Goal: Task Accomplishment & Management: Use online tool/utility

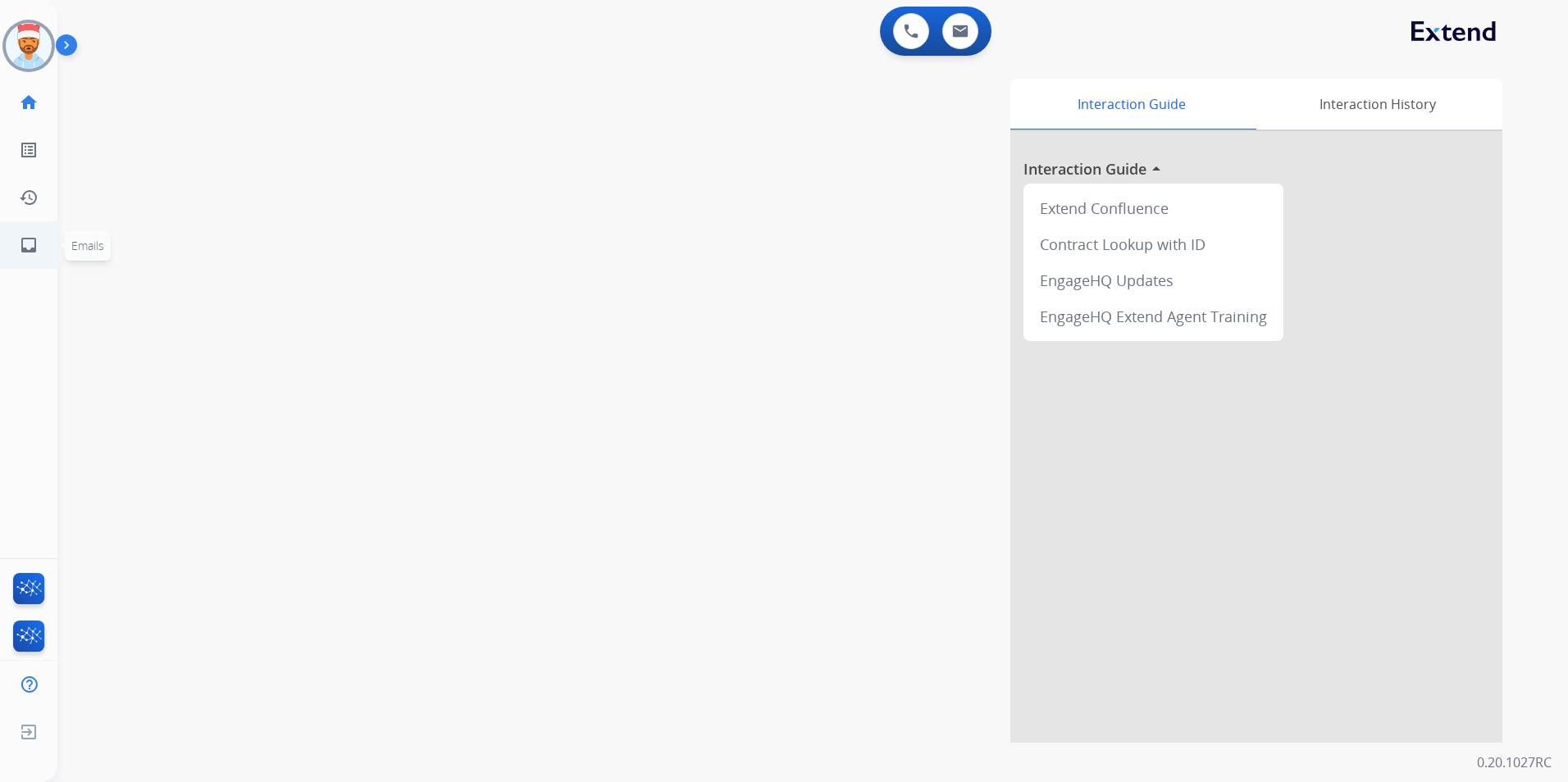
click at [34, 231] on link "inbox Emails" at bounding box center [28, 245] width 46 height 46
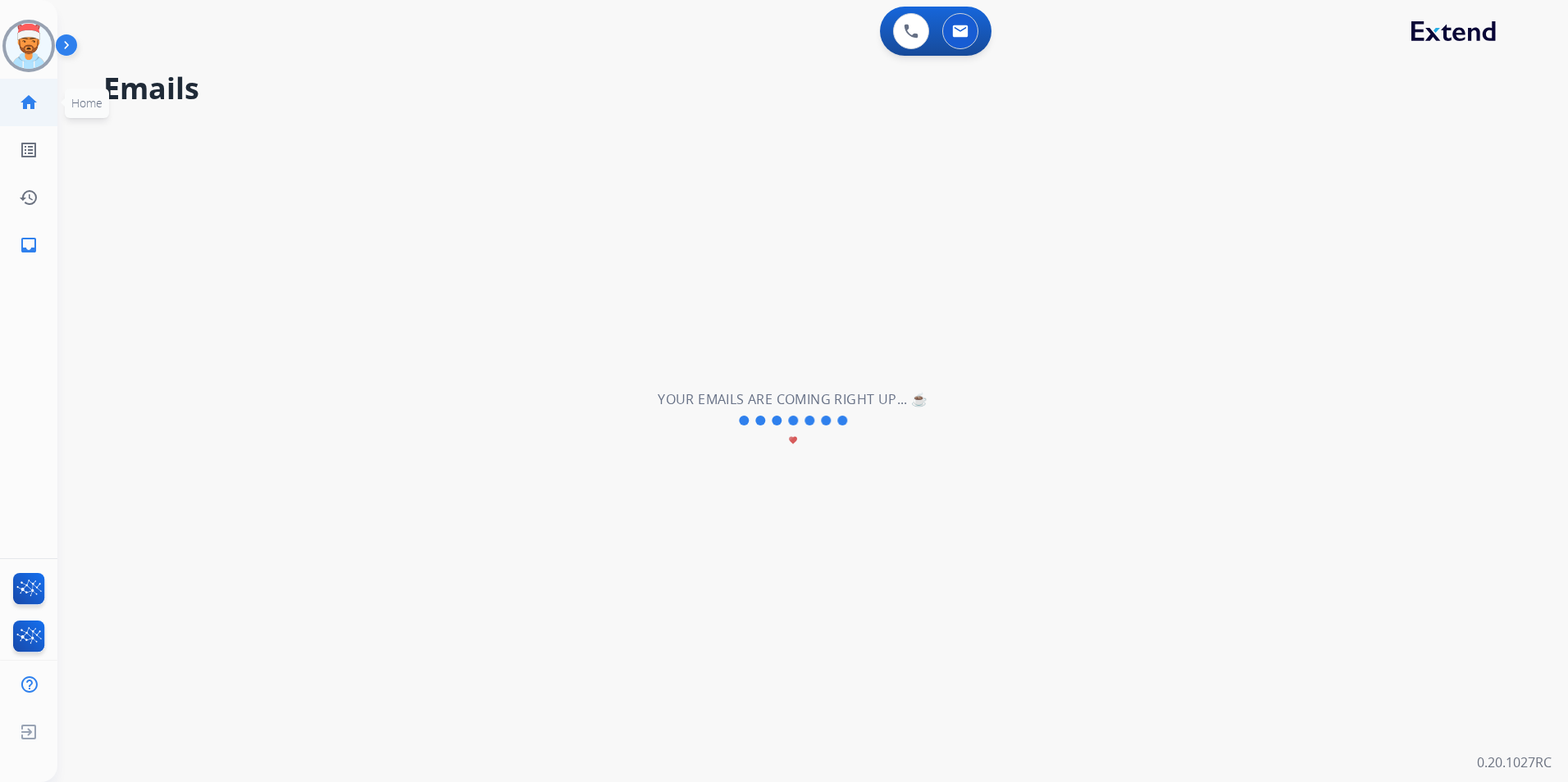
click at [27, 97] on mat-icon "home" at bounding box center [28, 102] width 20 height 20
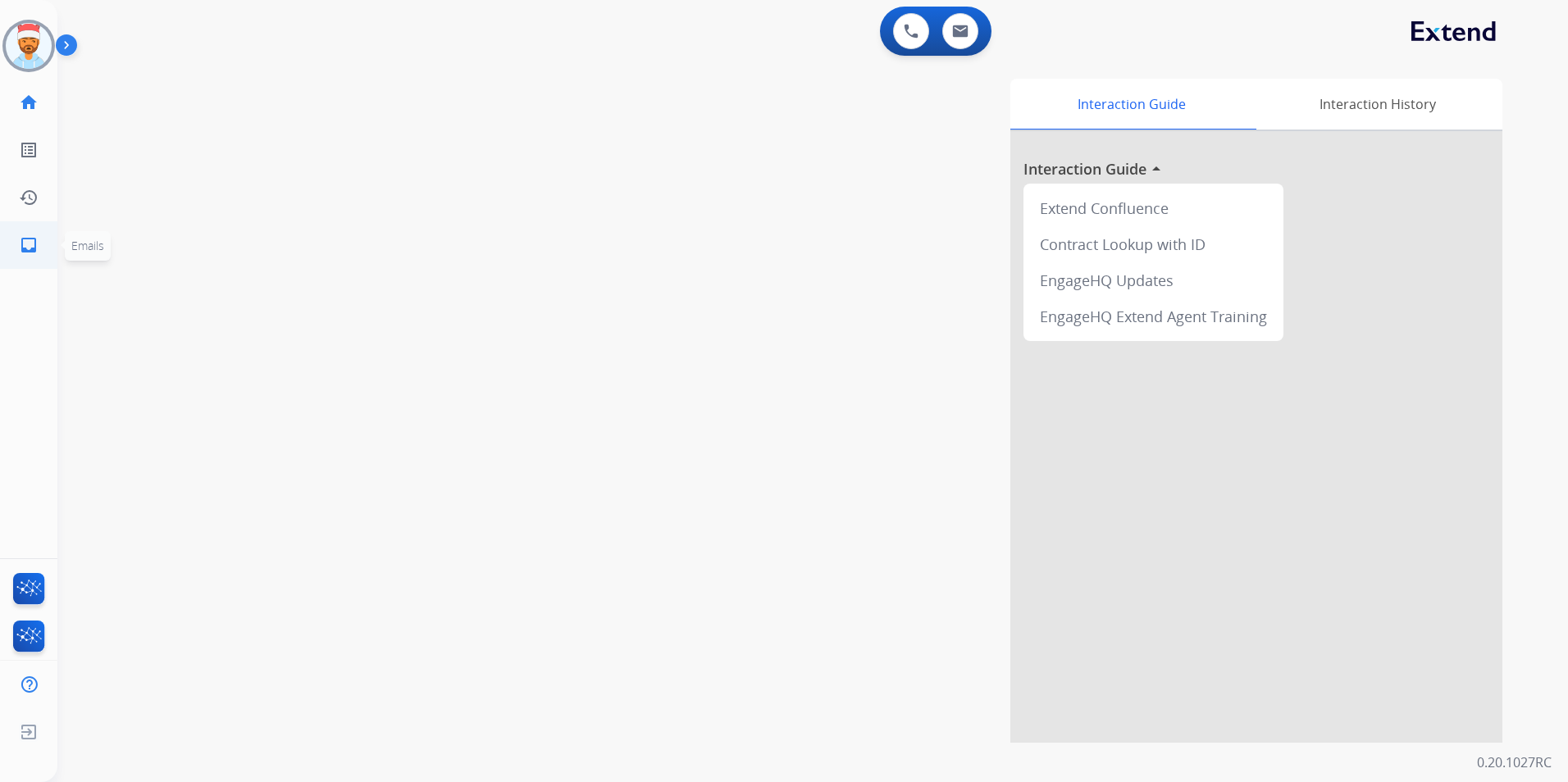
click at [30, 243] on mat-icon "inbox" at bounding box center [28, 245] width 20 height 20
select select "**********"
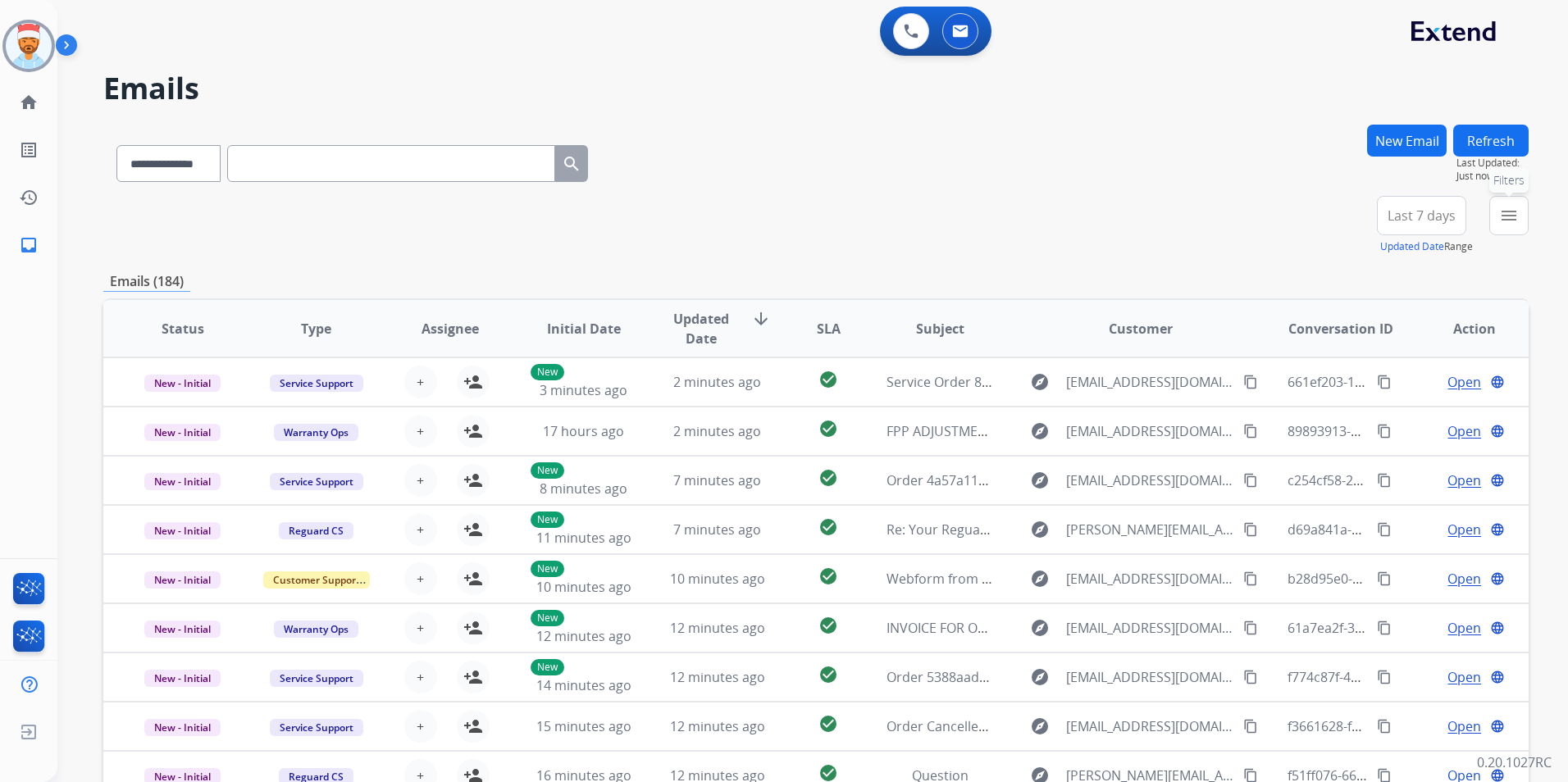
click at [1515, 210] on mat-icon "menu" at bounding box center [1509, 215] width 20 height 20
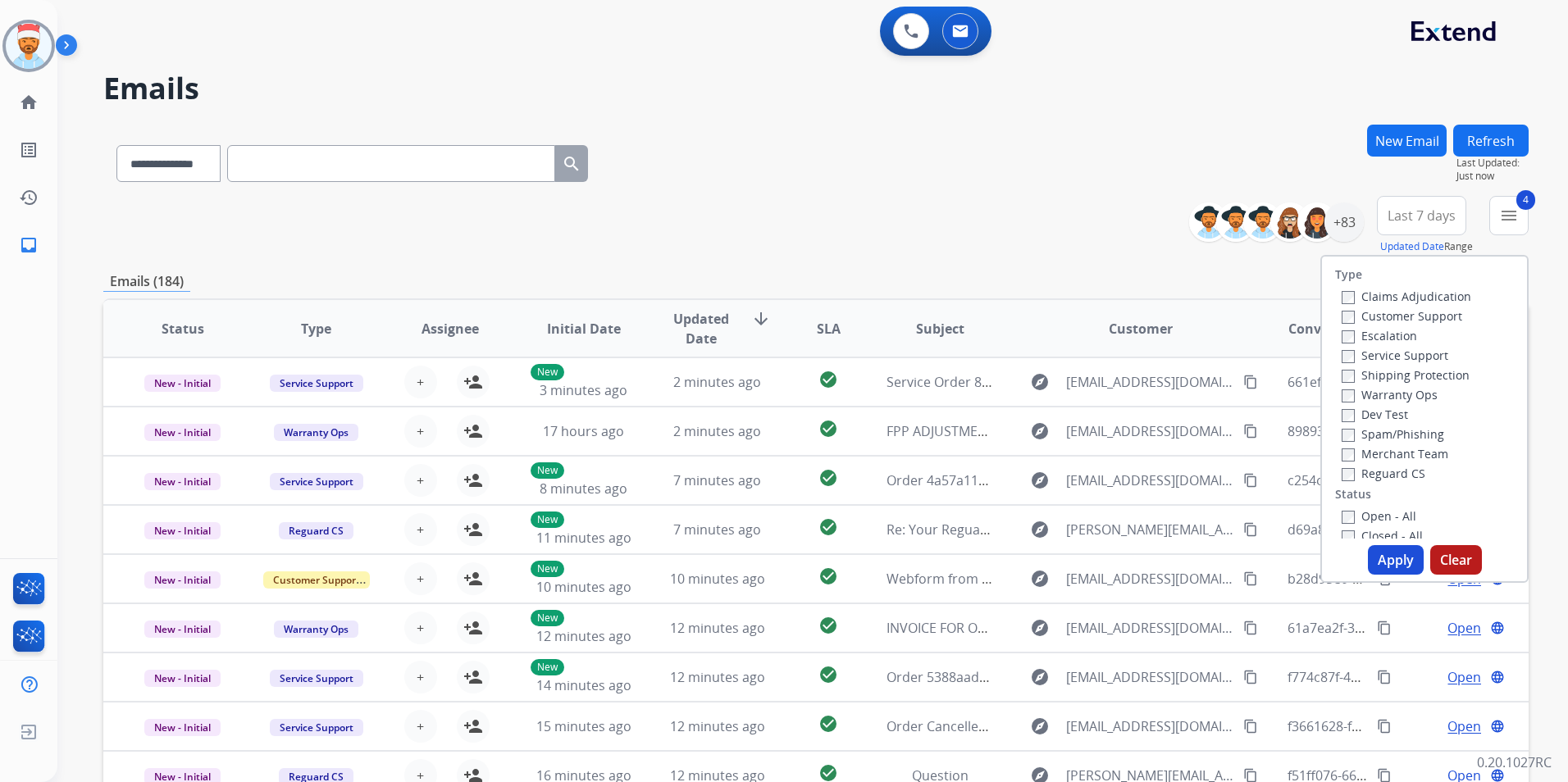
click at [1380, 561] on button "Apply" at bounding box center [1396, 560] width 56 height 29
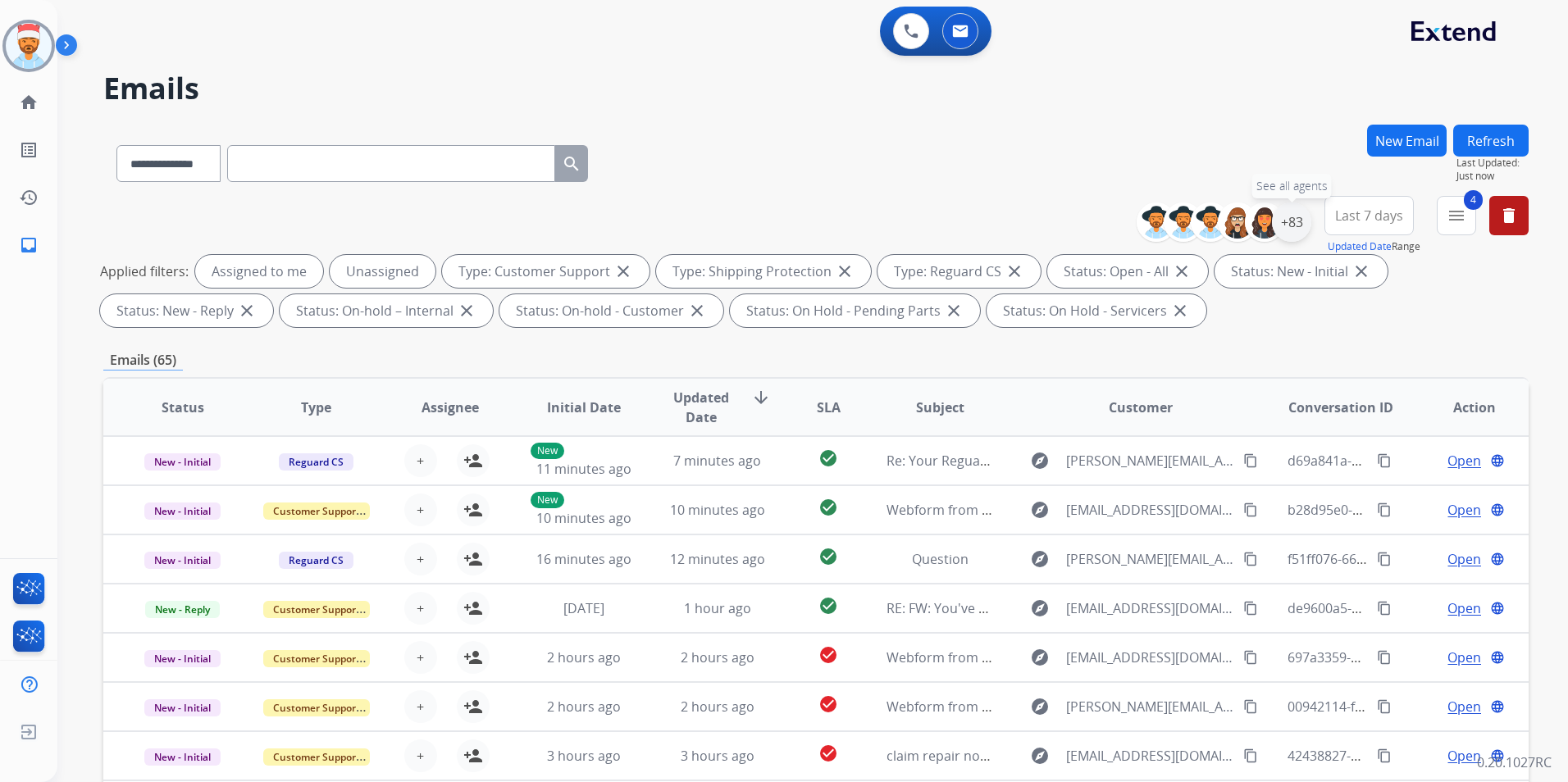
click at [1298, 226] on div "+83" at bounding box center [1292, 223] width 40 height 40
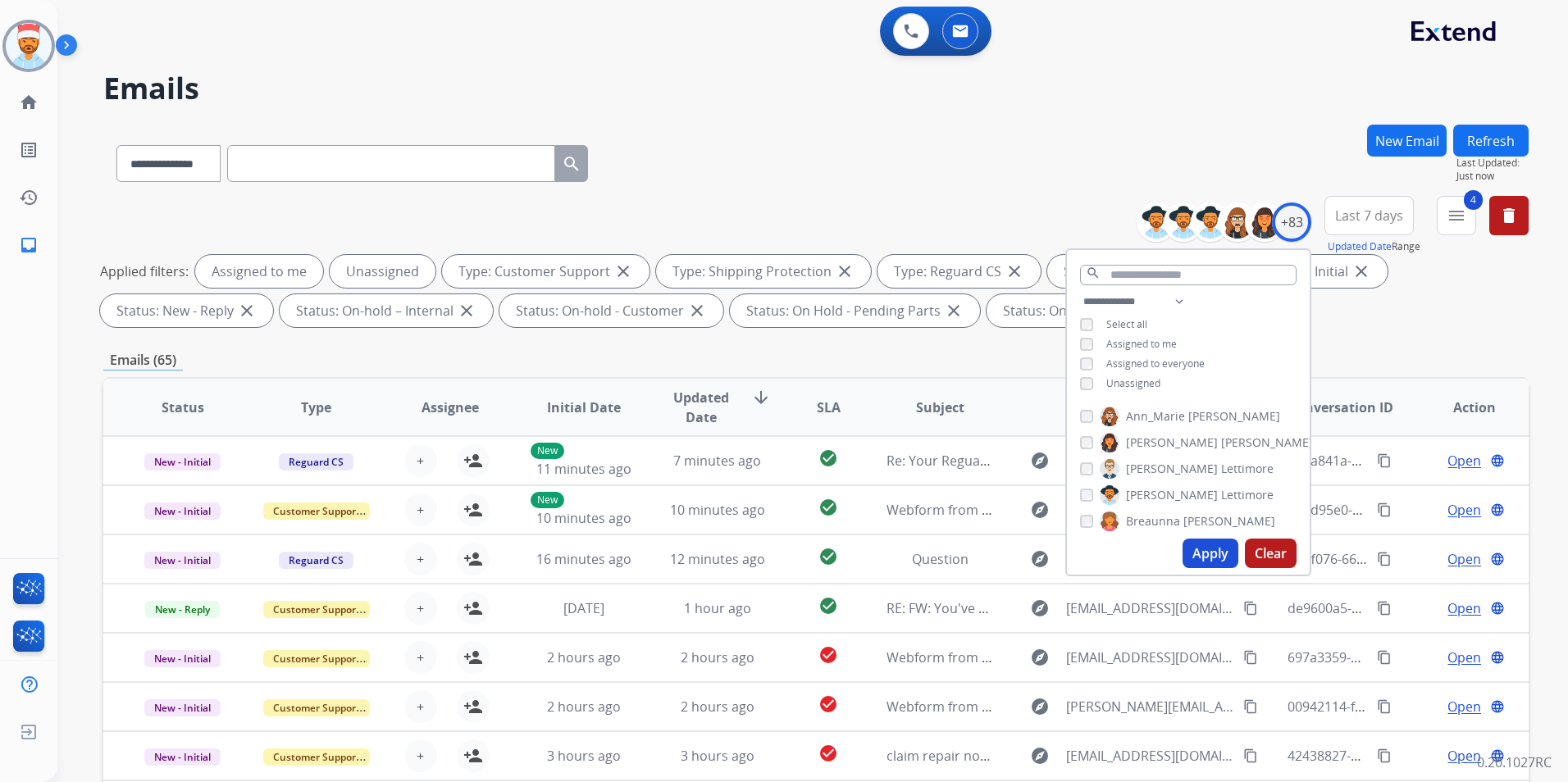
scroll to position [82, 0]
click at [1075, 341] on div "**********" at bounding box center [1188, 345] width 242 height 105
drag, startPoint x: 1193, startPoint y: 553, endPoint x: 1224, endPoint y: 532, distance: 37.4
click at [1194, 553] on button "Apply" at bounding box center [1210, 553] width 56 height 29
click at [743, 134] on div "**********" at bounding box center [816, 160] width 1425 height 71
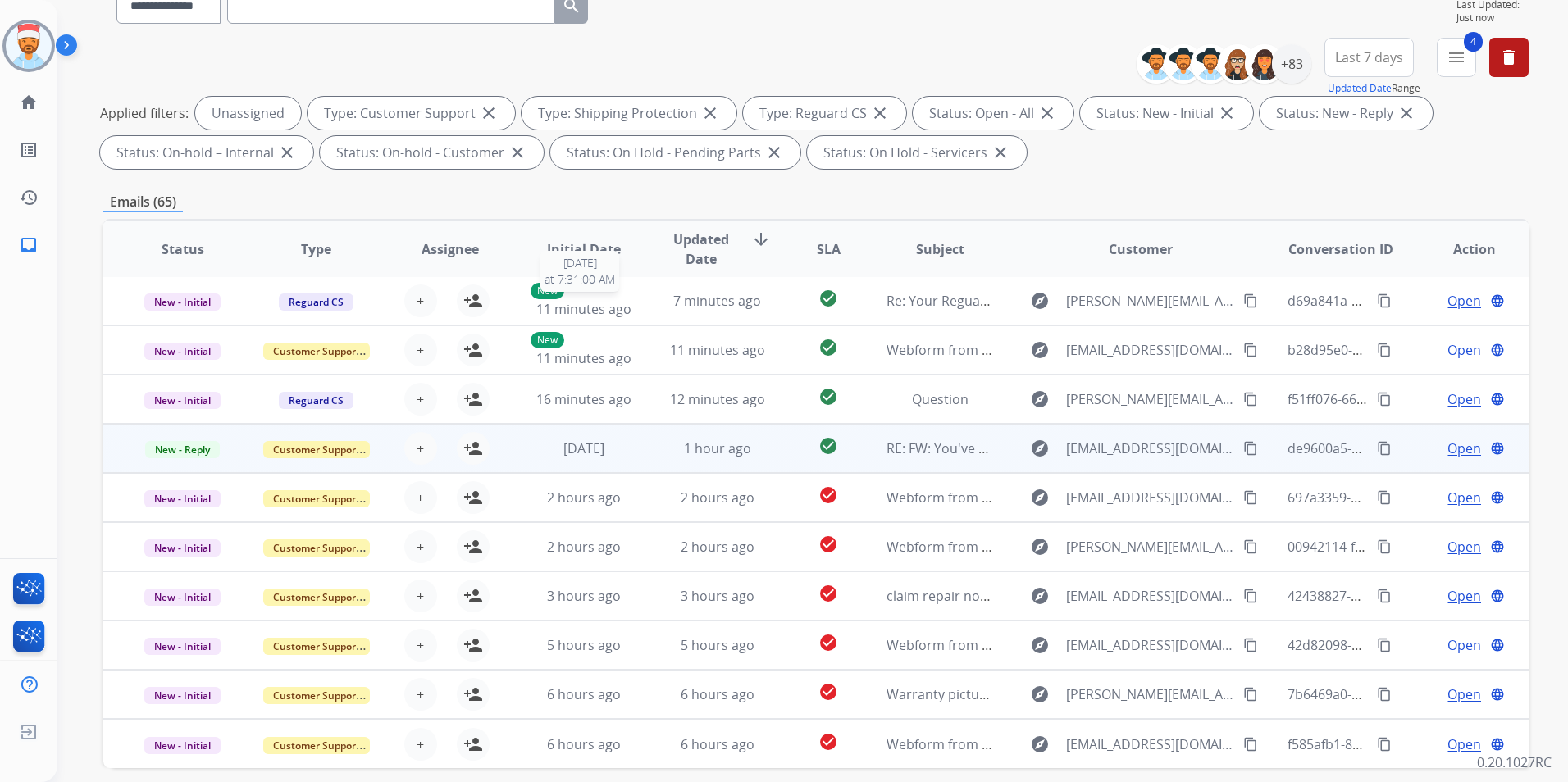
scroll to position [229, 0]
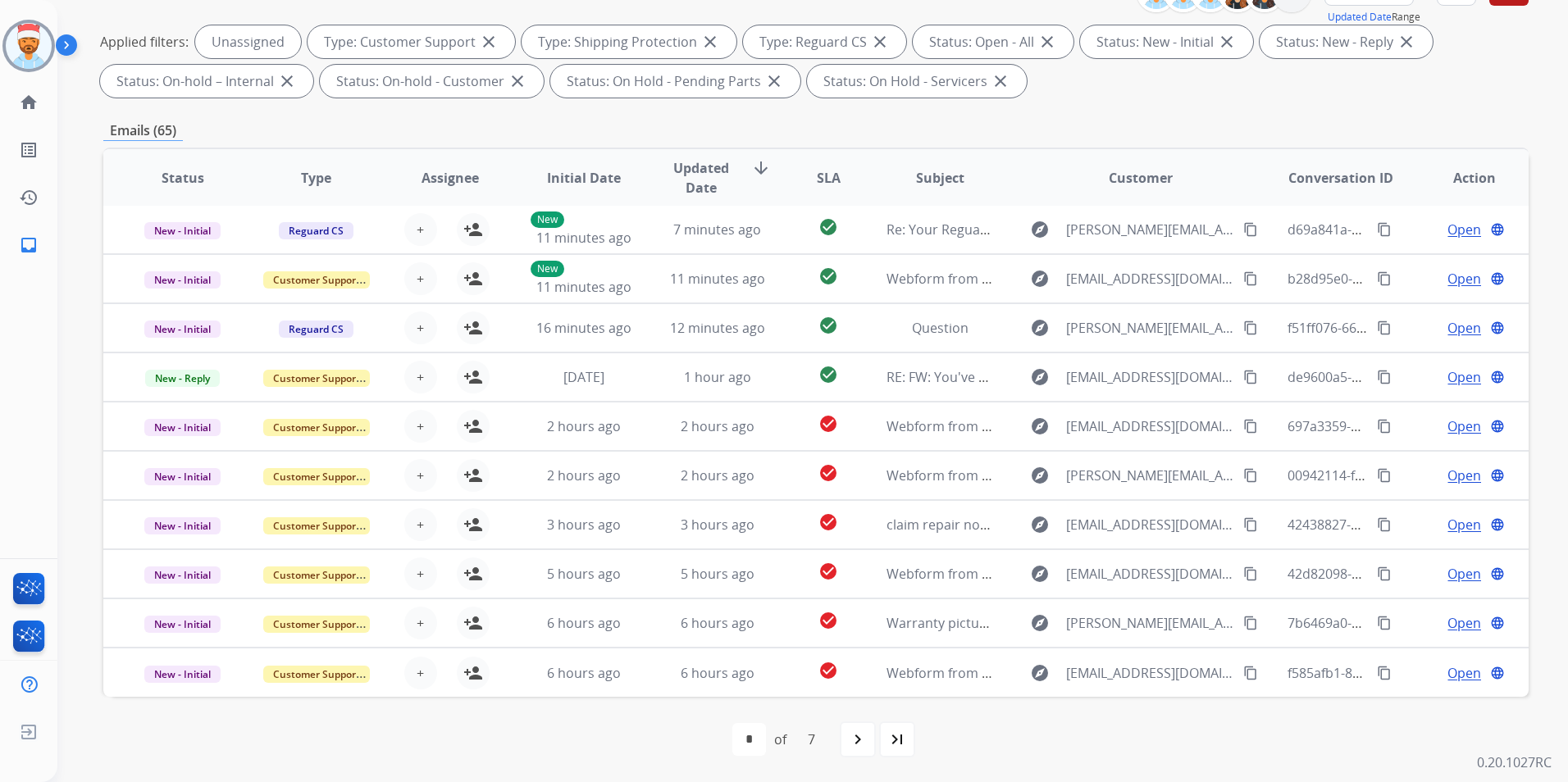
click at [817, 174] on span "SLA" at bounding box center [829, 178] width 24 height 20
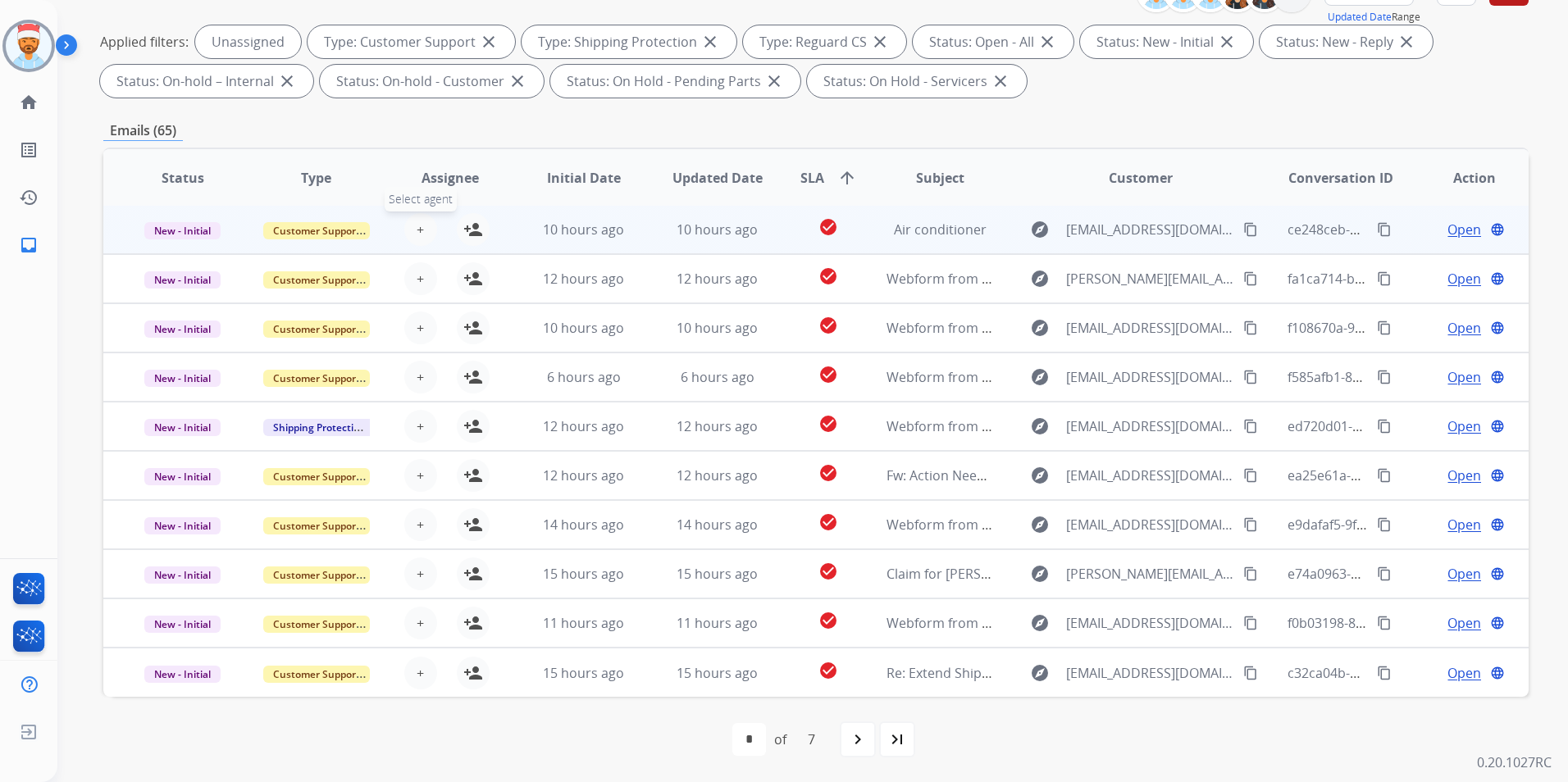
click at [417, 229] on span "+" at bounding box center [420, 229] width 8 height 20
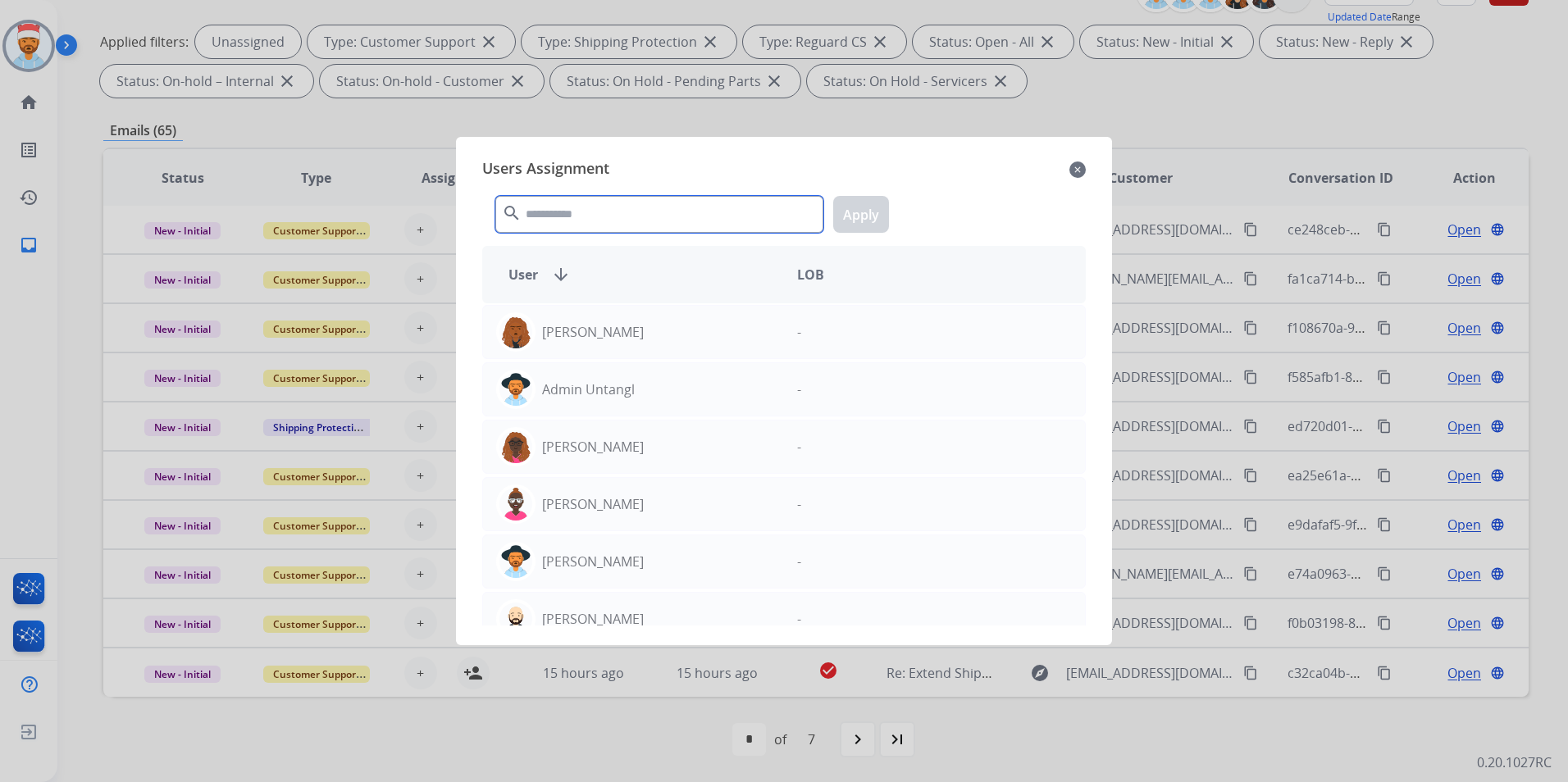
click at [575, 213] on input "text" at bounding box center [659, 214] width 328 height 37
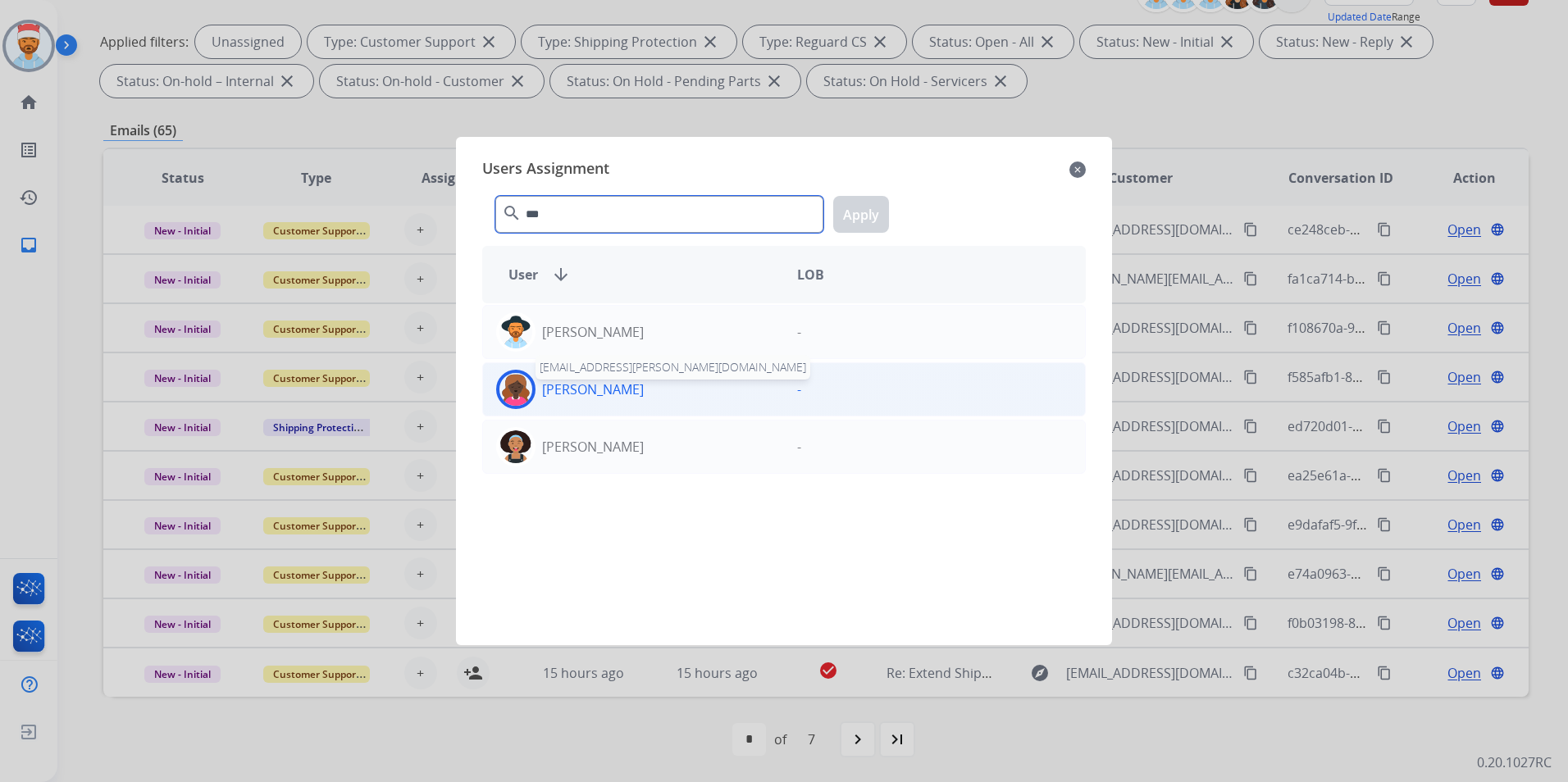
type input "***"
click at [605, 391] on p "[PERSON_NAME]" at bounding box center [593, 389] width 101 height 20
click at [866, 217] on button "Apply" at bounding box center [861, 214] width 56 height 37
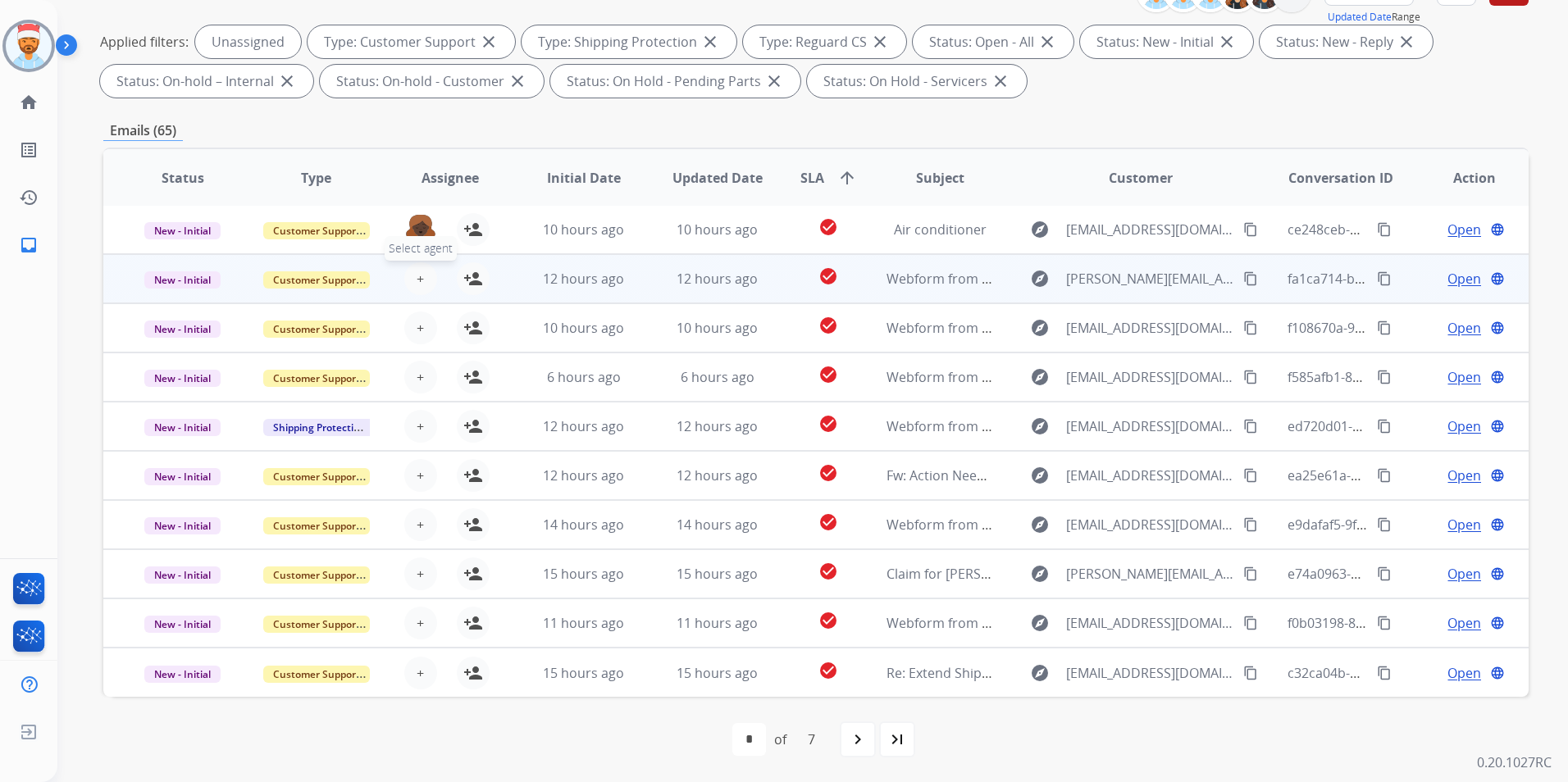
click at [418, 270] on span "+" at bounding box center [420, 278] width 8 height 20
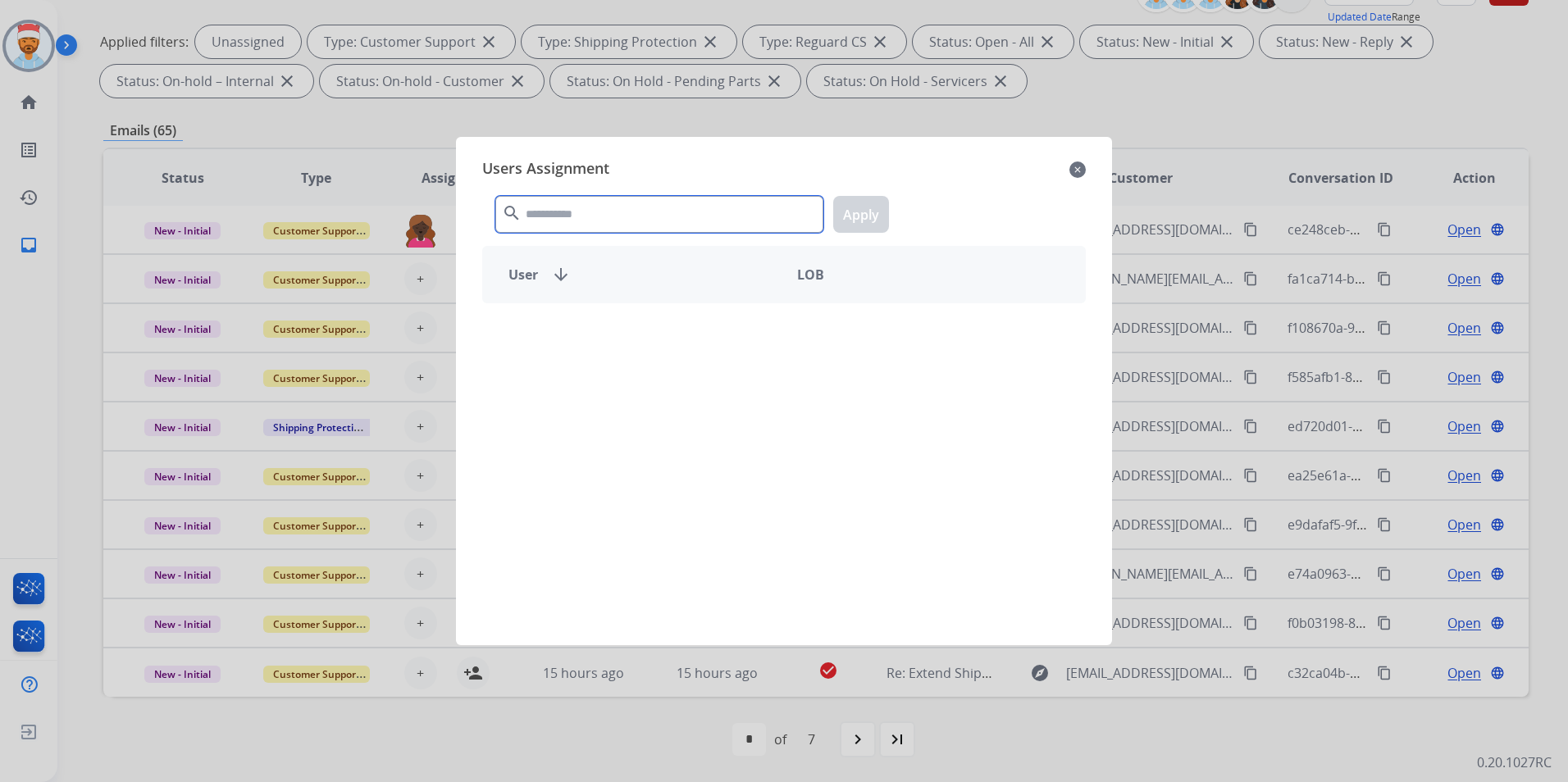
click at [573, 218] on input "text" at bounding box center [659, 214] width 328 height 37
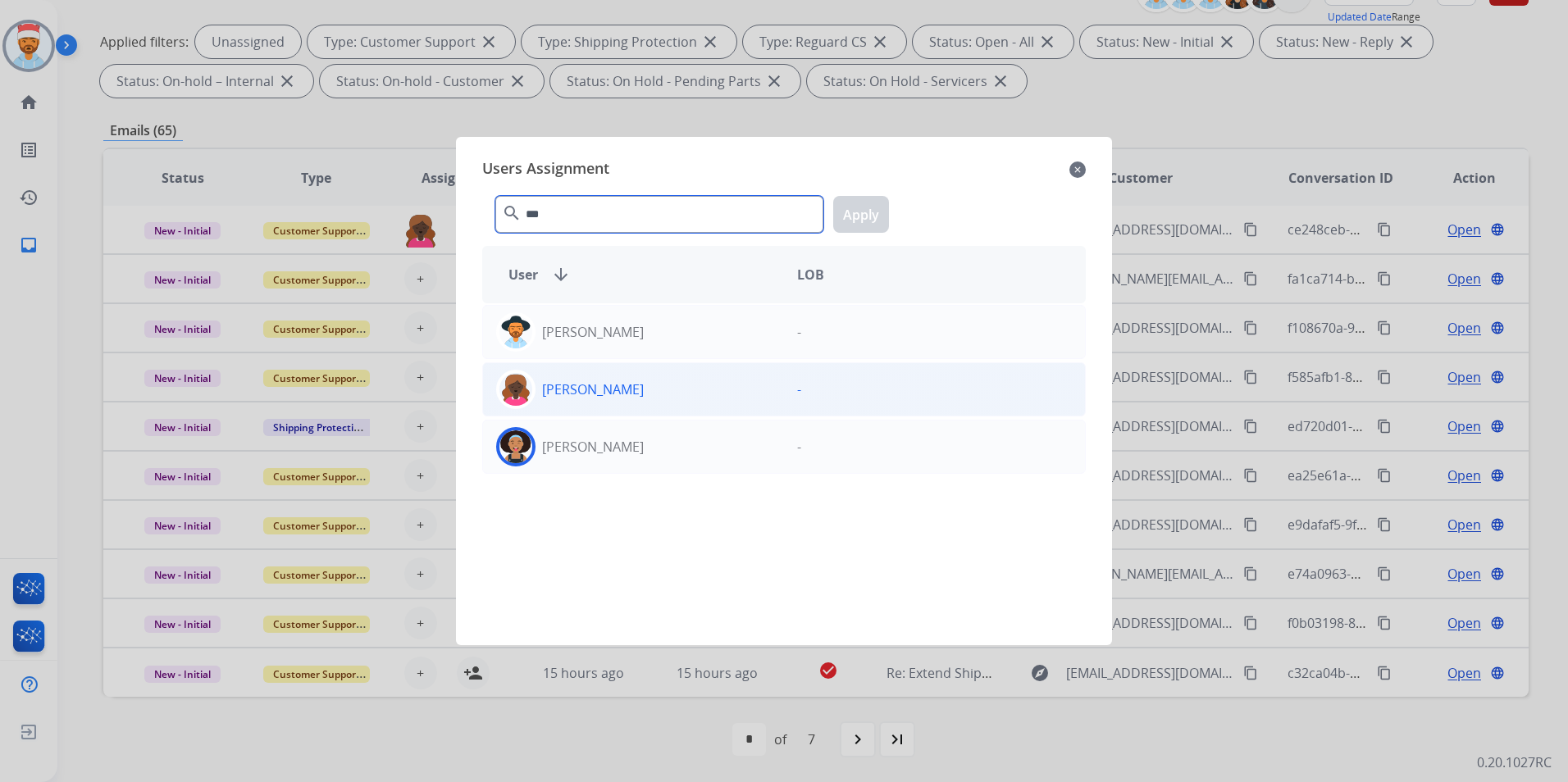
type input "***"
click at [561, 394] on p "[PERSON_NAME]" at bounding box center [593, 389] width 101 height 20
click at [855, 205] on button "Apply" at bounding box center [861, 214] width 56 height 37
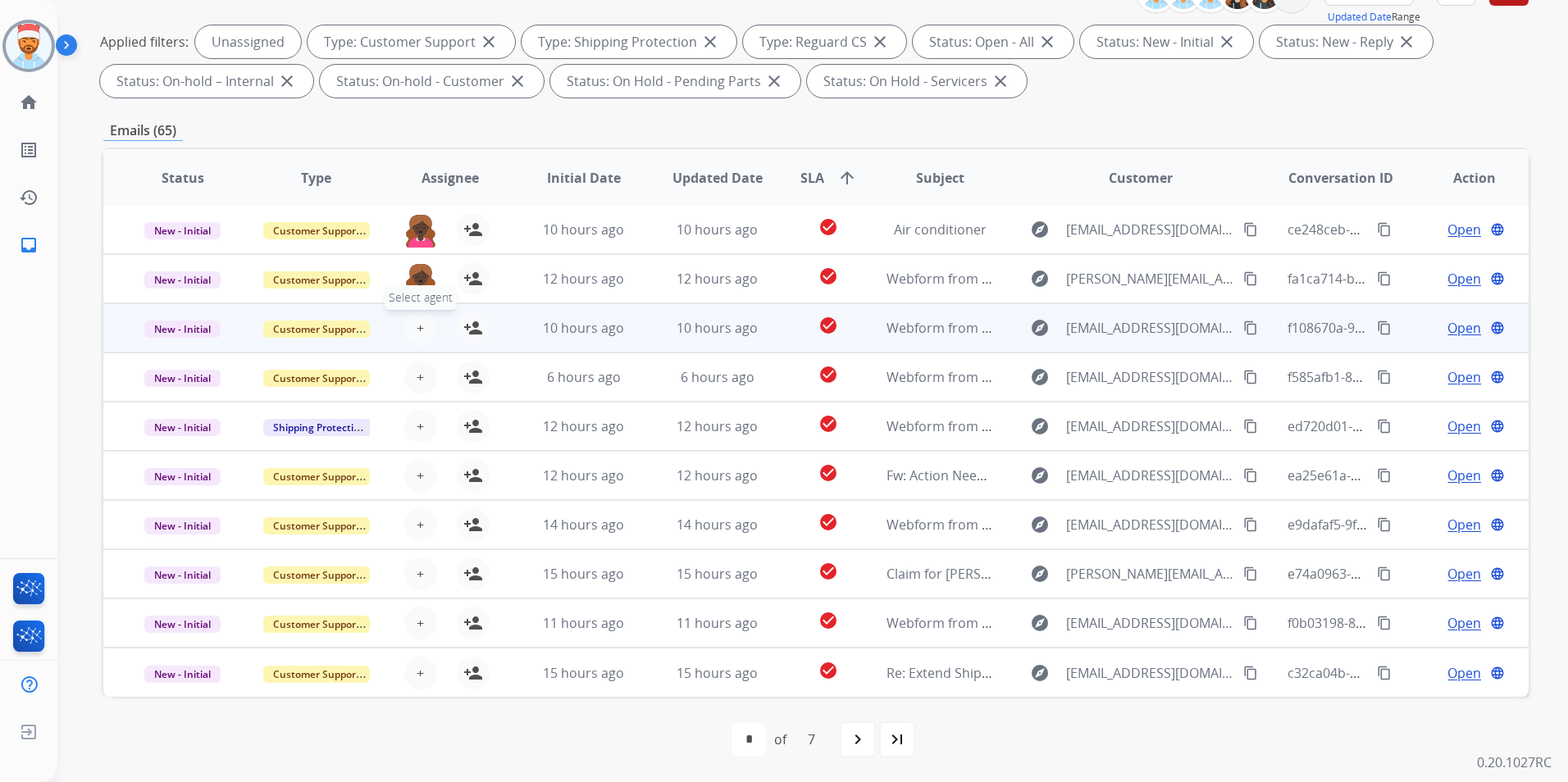
click at [424, 326] on button "+ Select agent" at bounding box center [420, 328] width 33 height 33
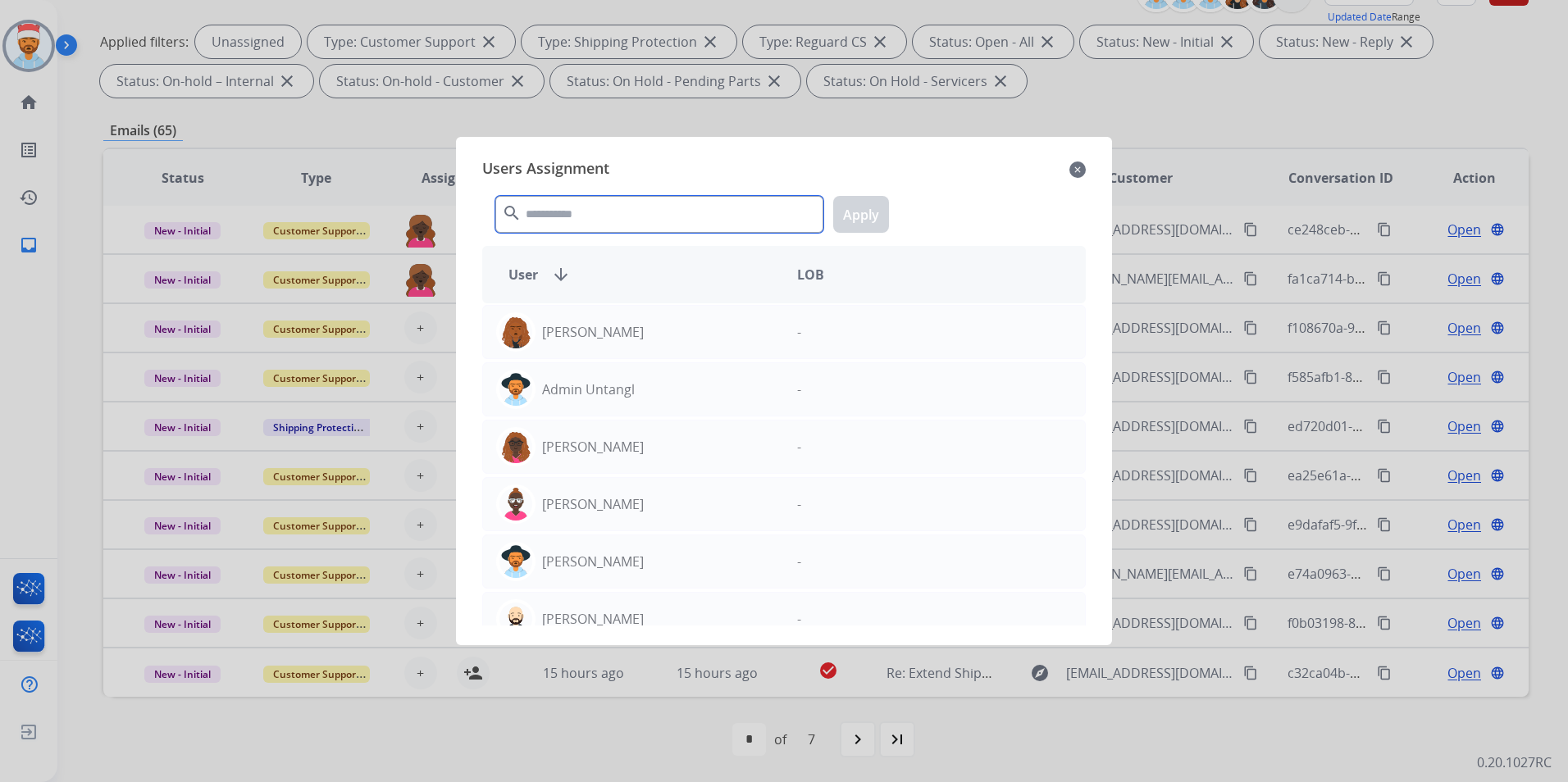
click at [586, 223] on input "text" at bounding box center [659, 214] width 328 height 37
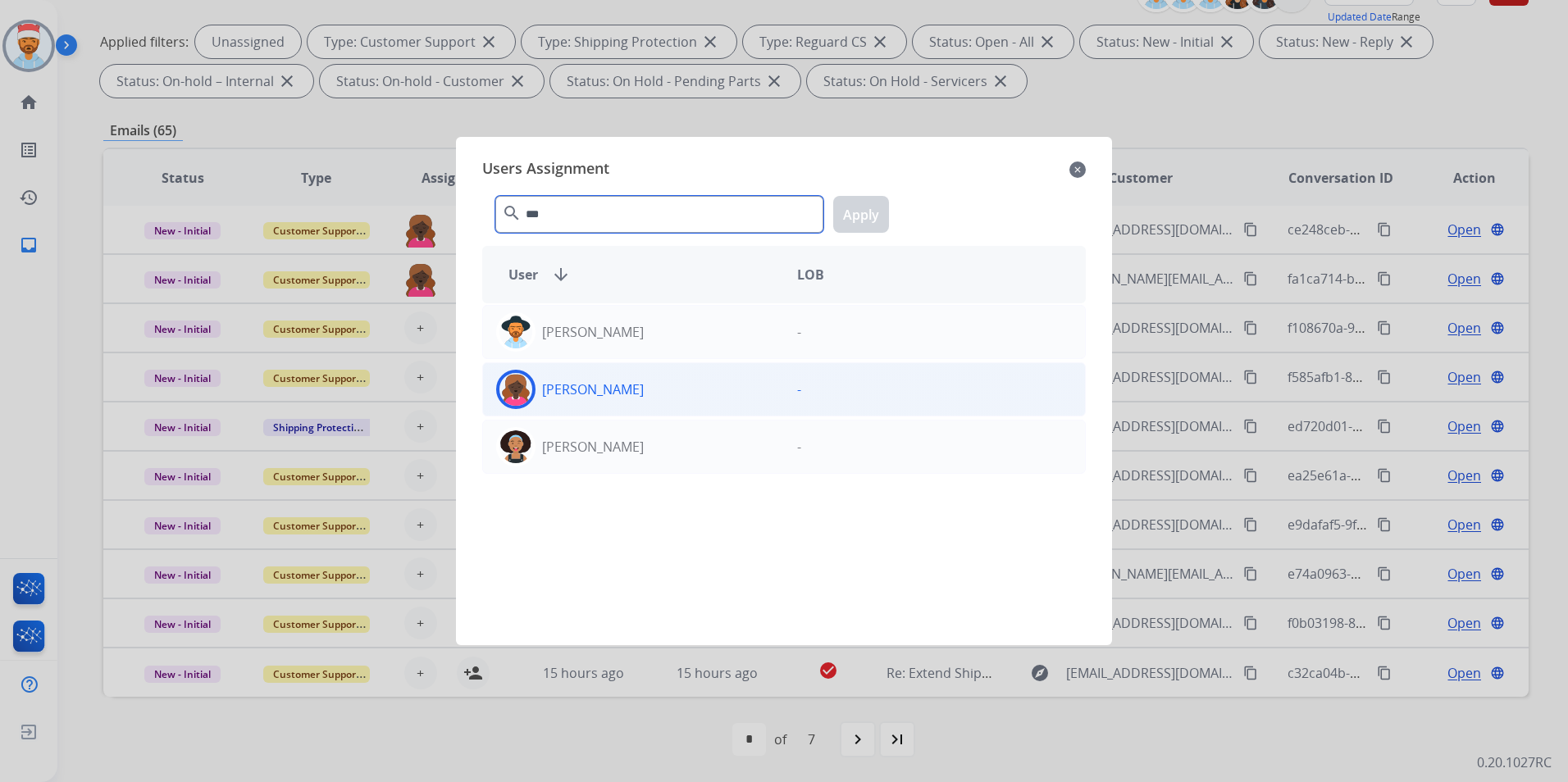
type input "***"
click at [595, 398] on p "[PERSON_NAME]" at bounding box center [593, 389] width 101 height 20
click at [872, 213] on button "Apply" at bounding box center [861, 214] width 56 height 37
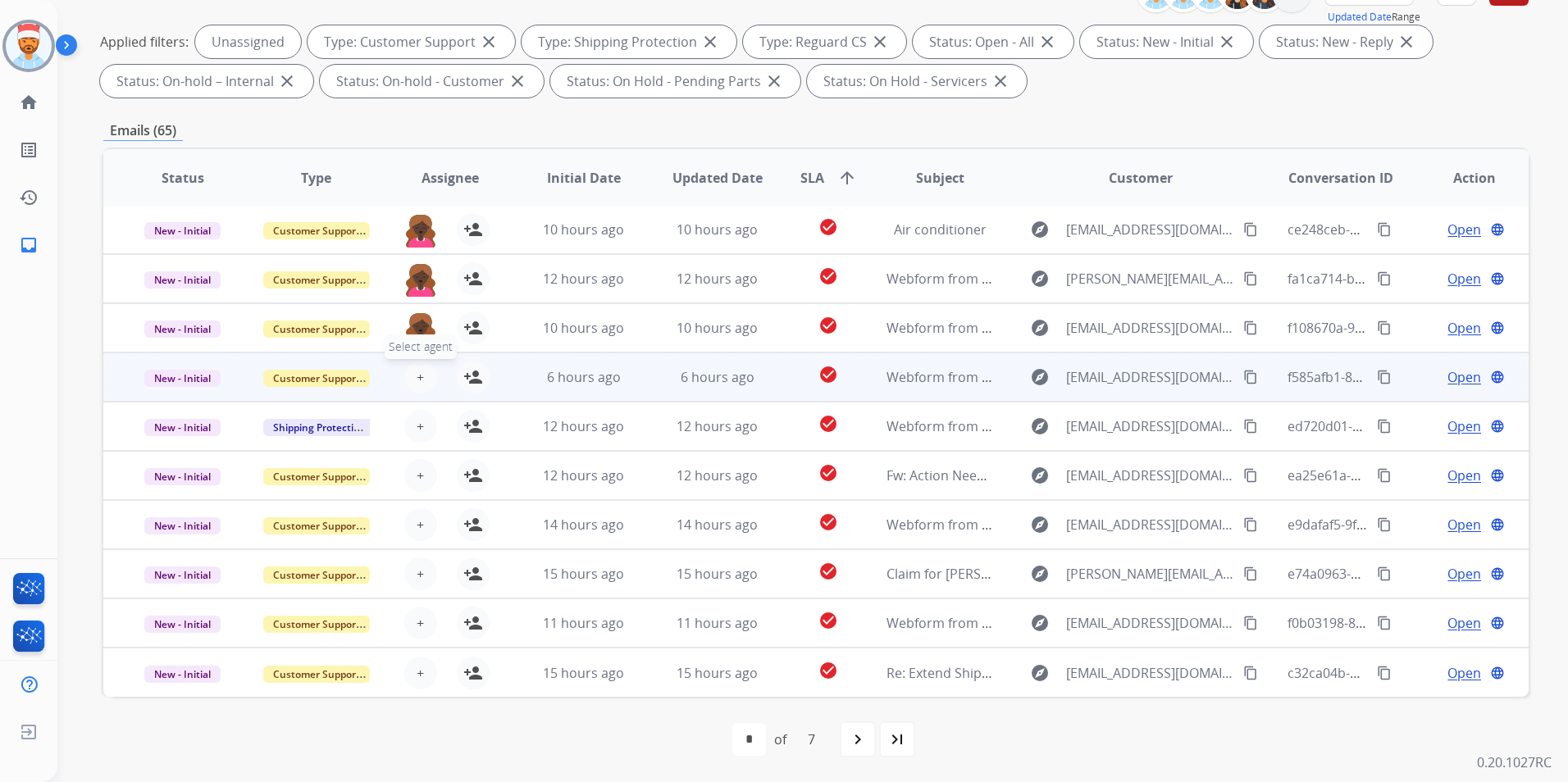
click at [413, 373] on button "+ Select agent" at bounding box center [420, 377] width 33 height 33
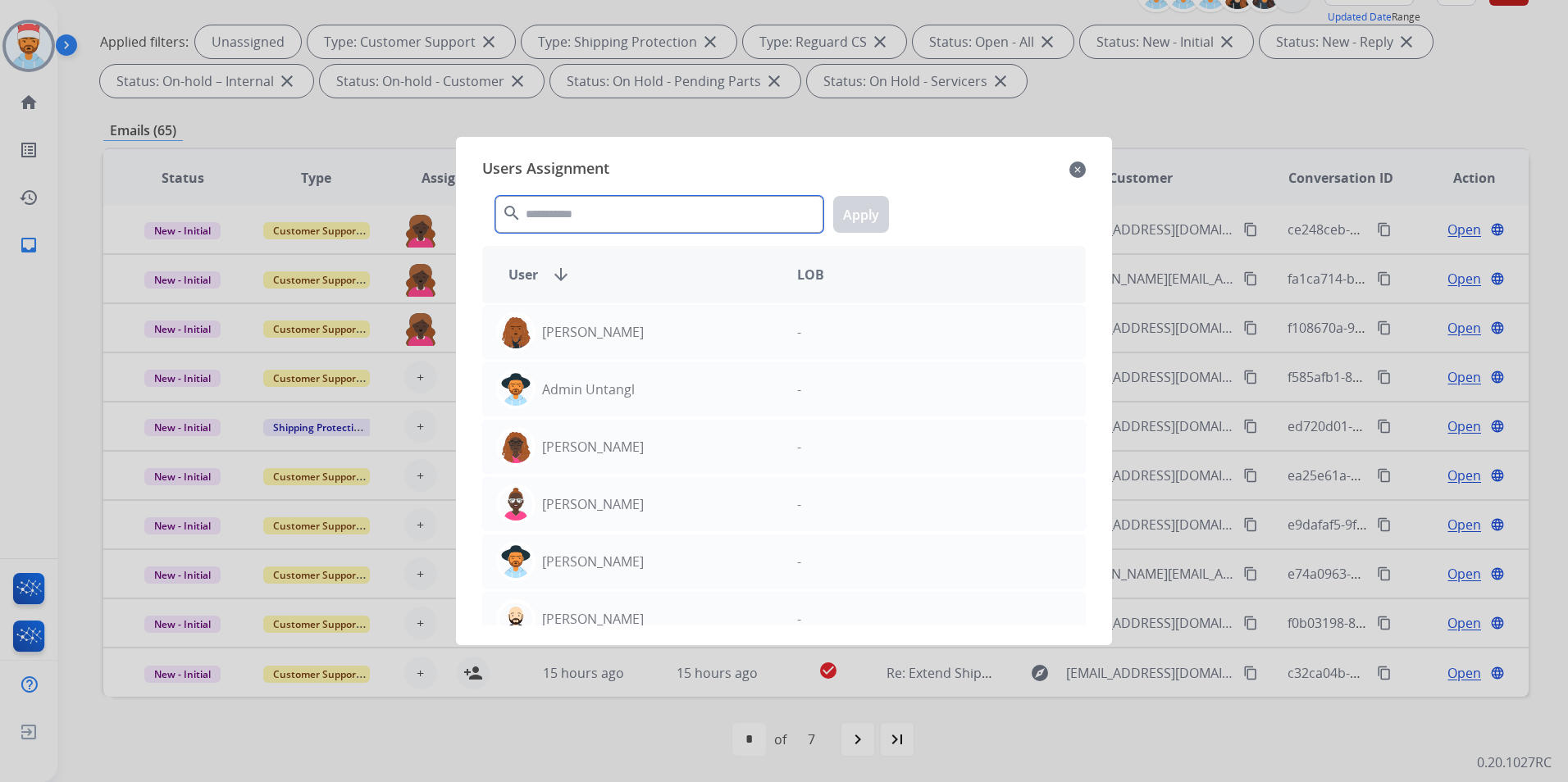
click at [593, 219] on input "text" at bounding box center [659, 214] width 328 height 37
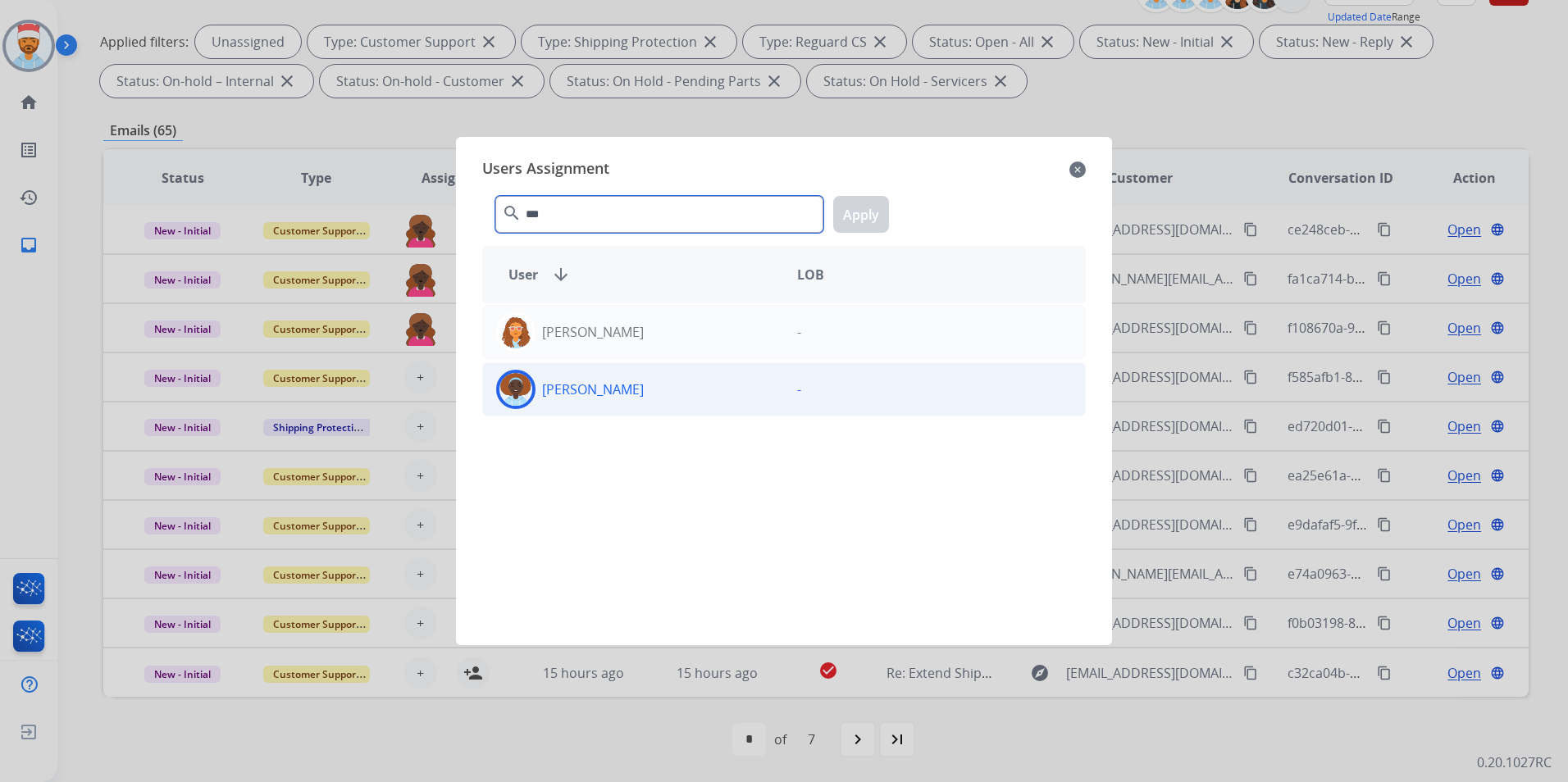
type input "***"
click at [633, 390] on p "[PERSON_NAME]" at bounding box center [593, 389] width 101 height 20
click at [859, 205] on button "Apply" at bounding box center [861, 214] width 56 height 37
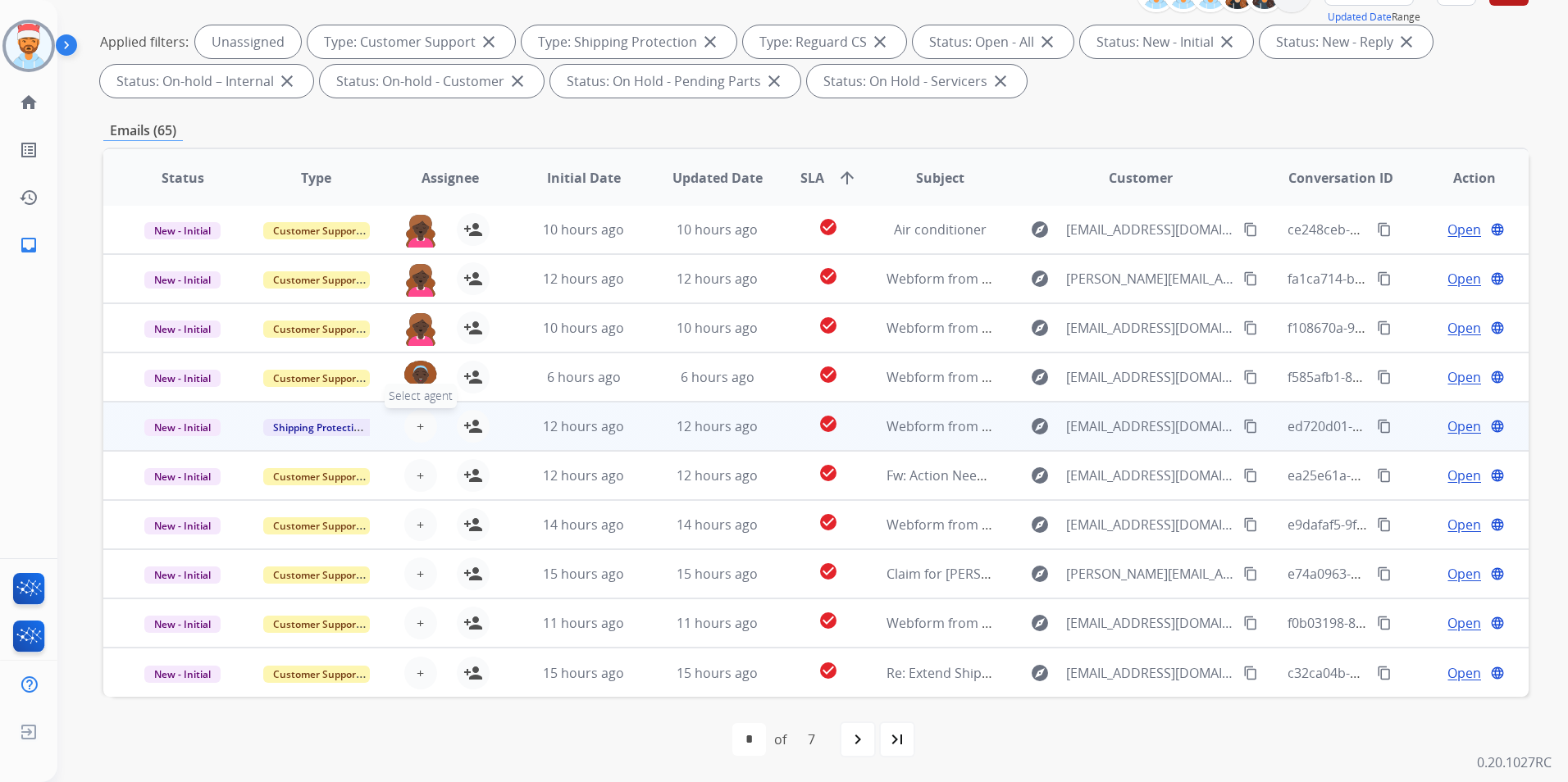
click at [412, 435] on button "+ Select agent" at bounding box center [420, 426] width 33 height 33
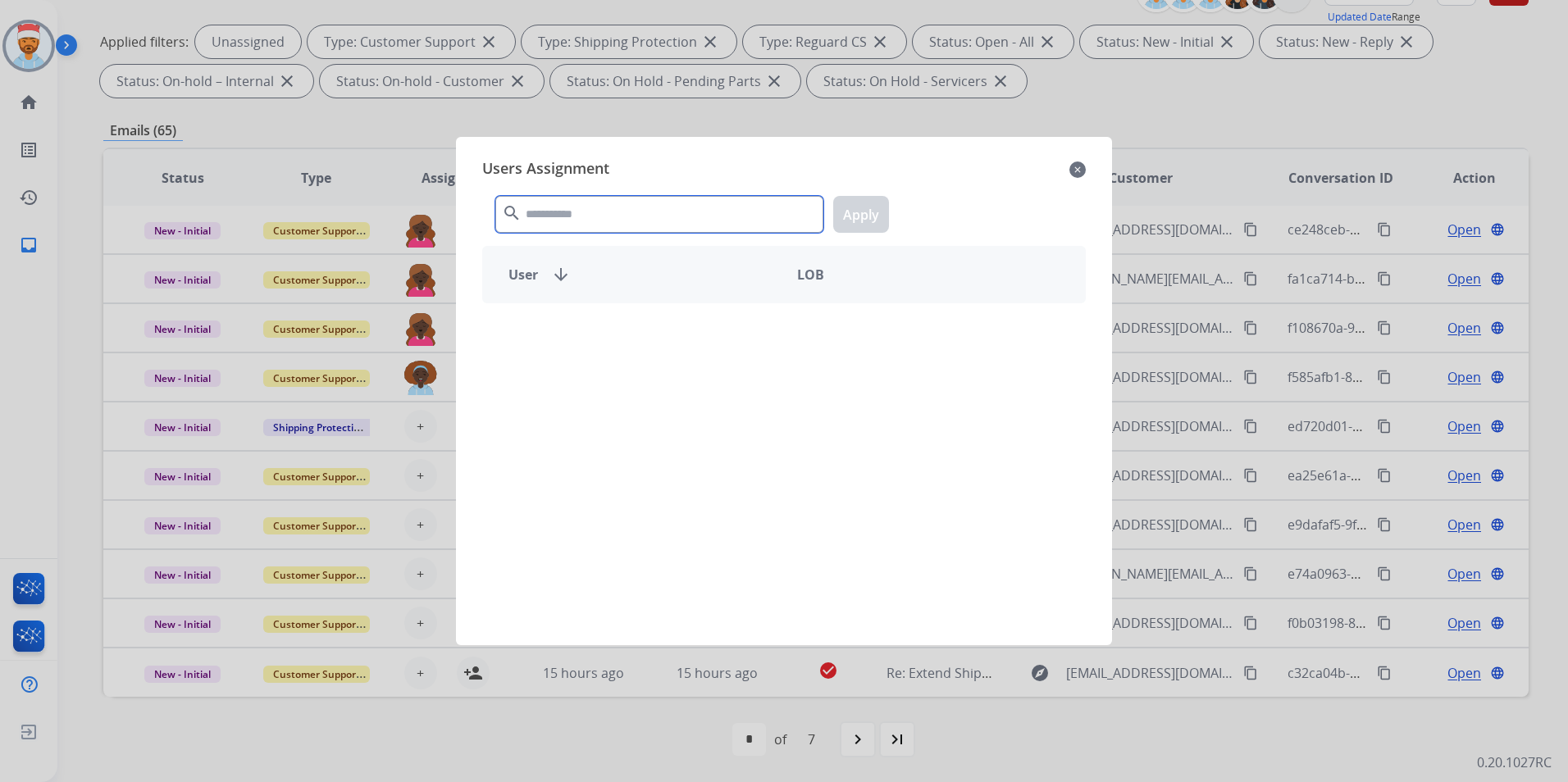
click at [562, 223] on input "text" at bounding box center [659, 214] width 328 height 37
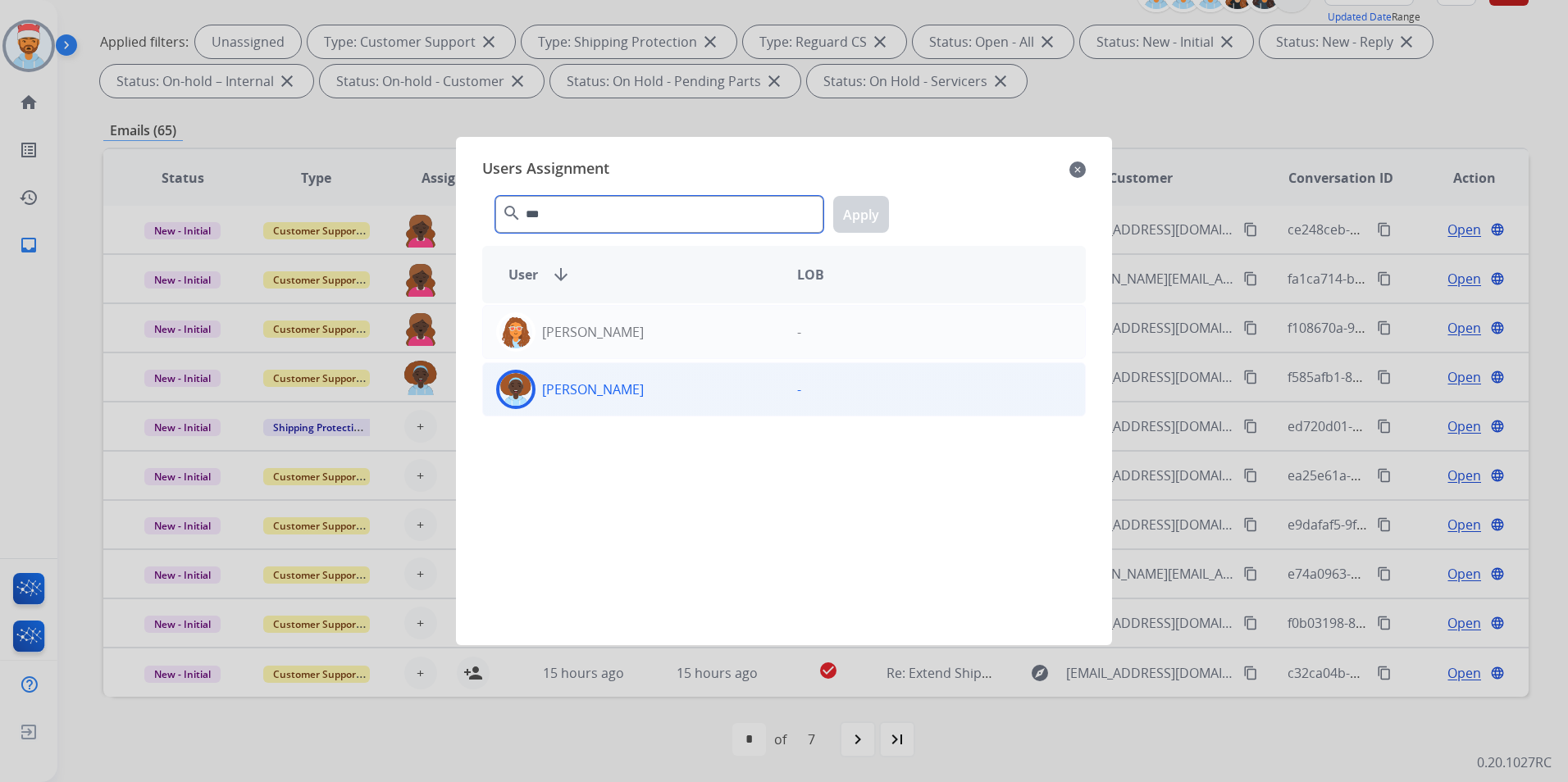
type input "***"
click at [593, 383] on p "[PERSON_NAME]" at bounding box center [593, 389] width 101 height 20
click at [873, 218] on button "Apply" at bounding box center [861, 214] width 56 height 37
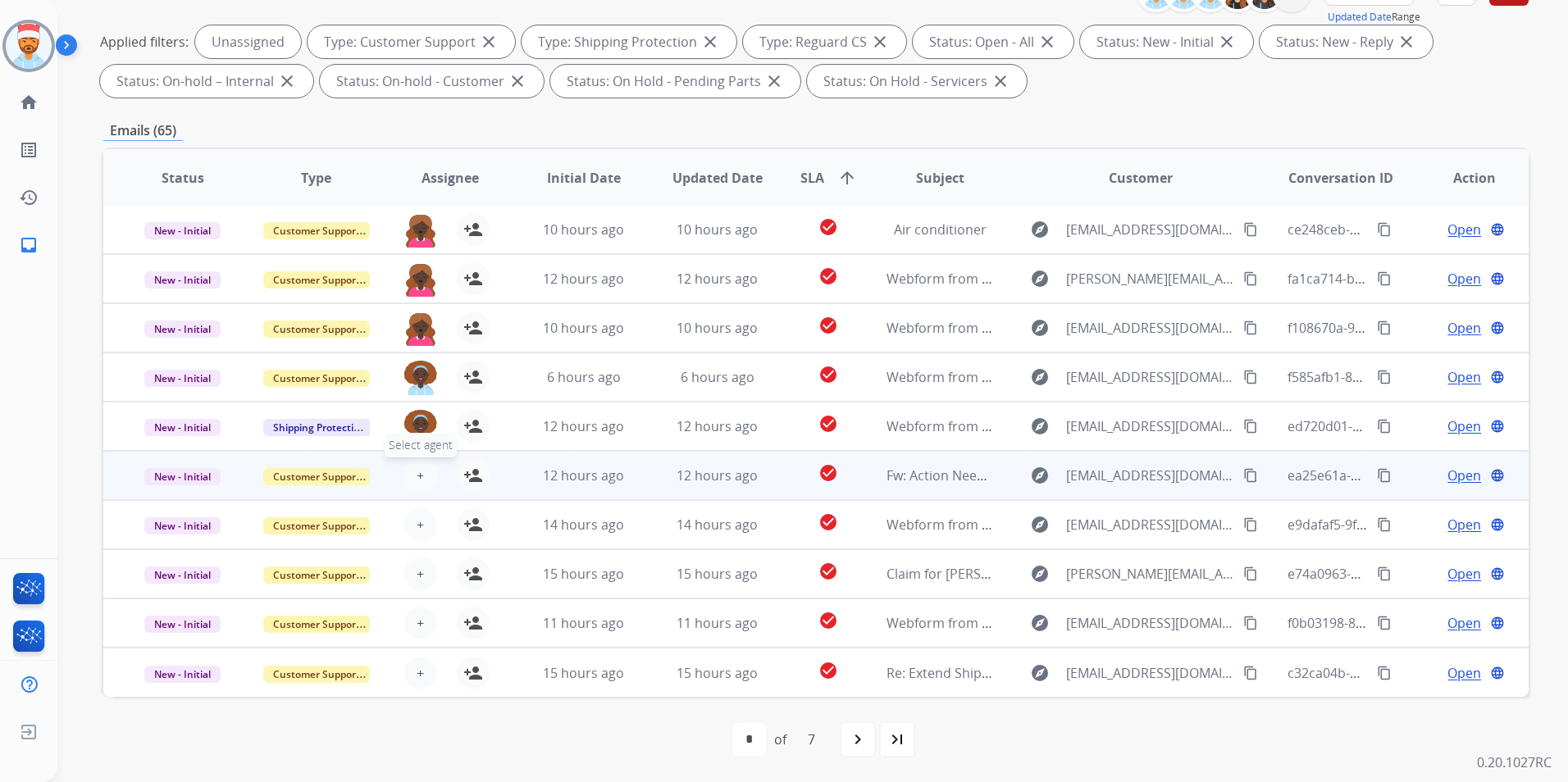
click at [418, 473] on span "+" at bounding box center [420, 475] width 8 height 20
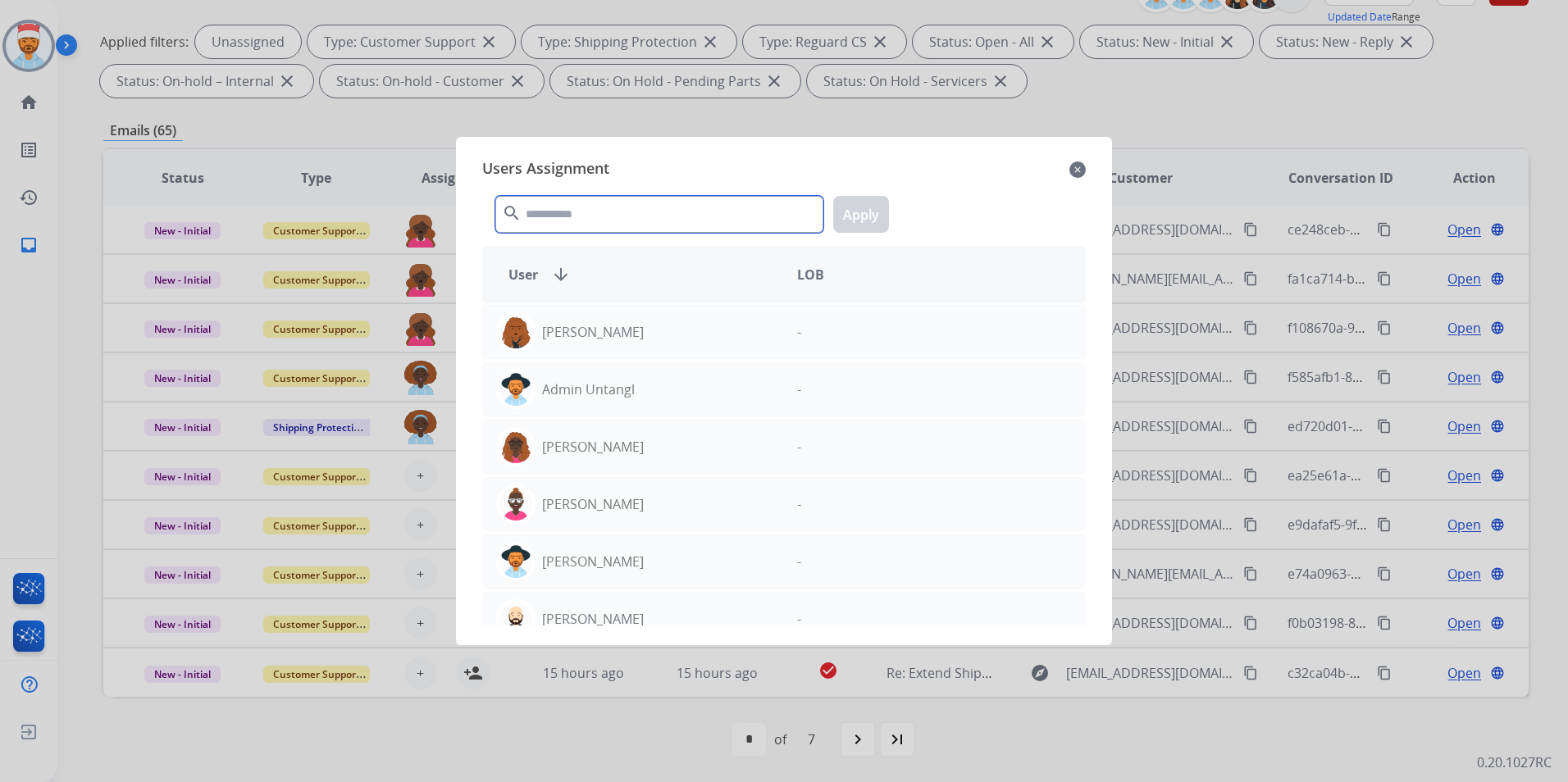
click at [585, 221] on input "text" at bounding box center [659, 214] width 328 height 37
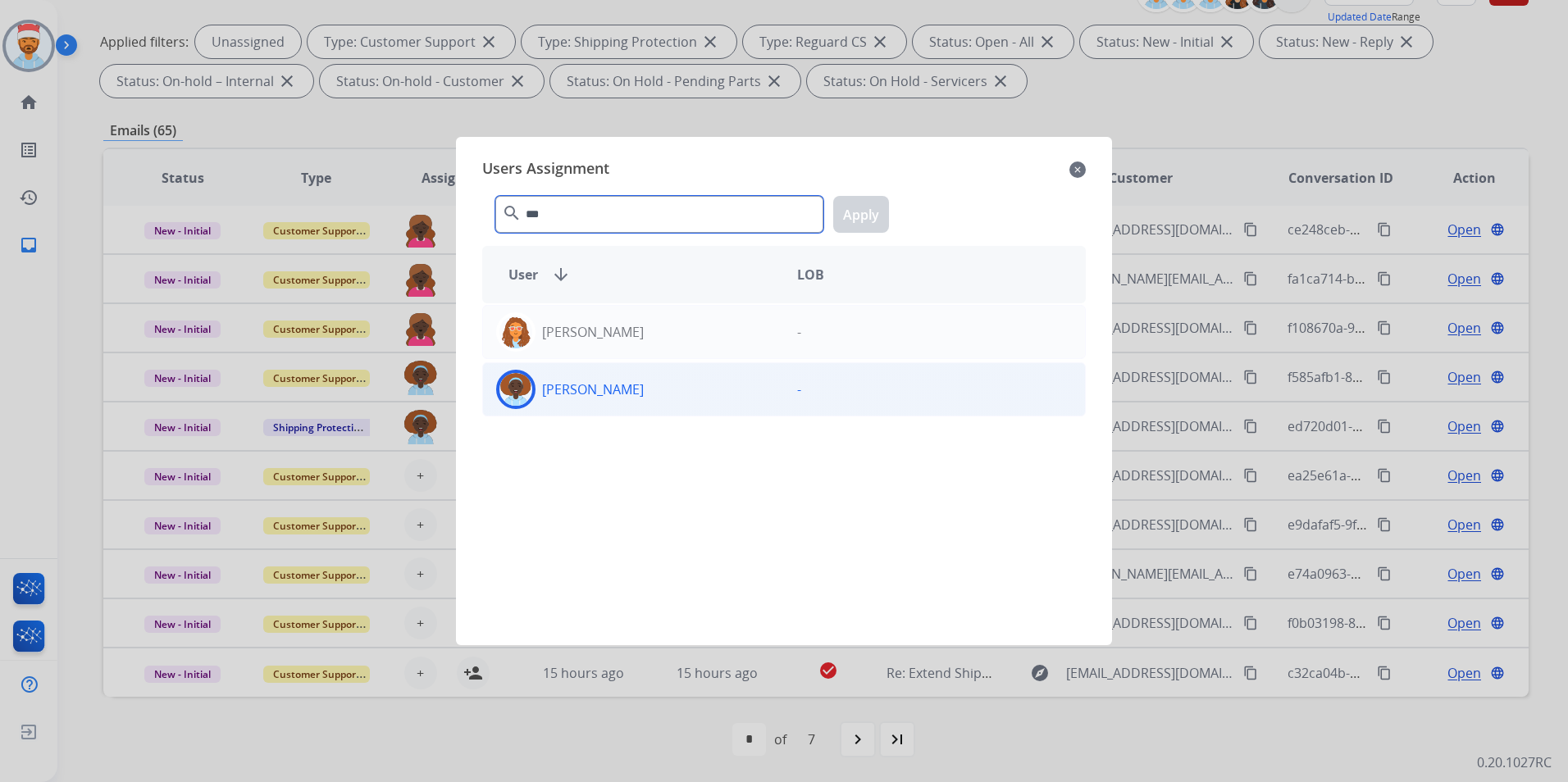
type input "***"
click at [576, 388] on p "[PERSON_NAME]" at bounding box center [593, 389] width 101 height 20
click at [863, 208] on button "Apply" at bounding box center [861, 214] width 56 height 37
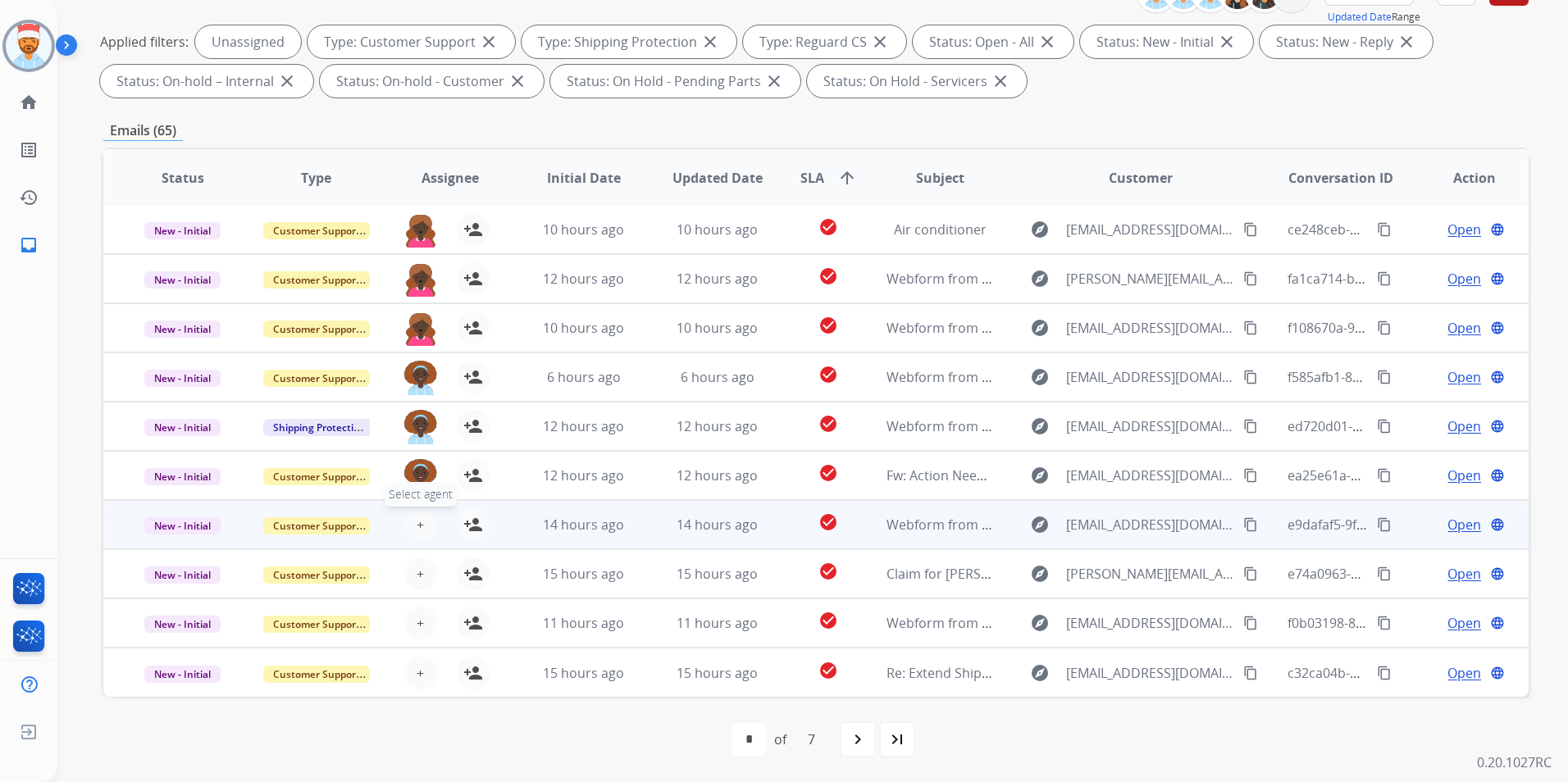
click at [419, 528] on span "+" at bounding box center [420, 524] width 8 height 20
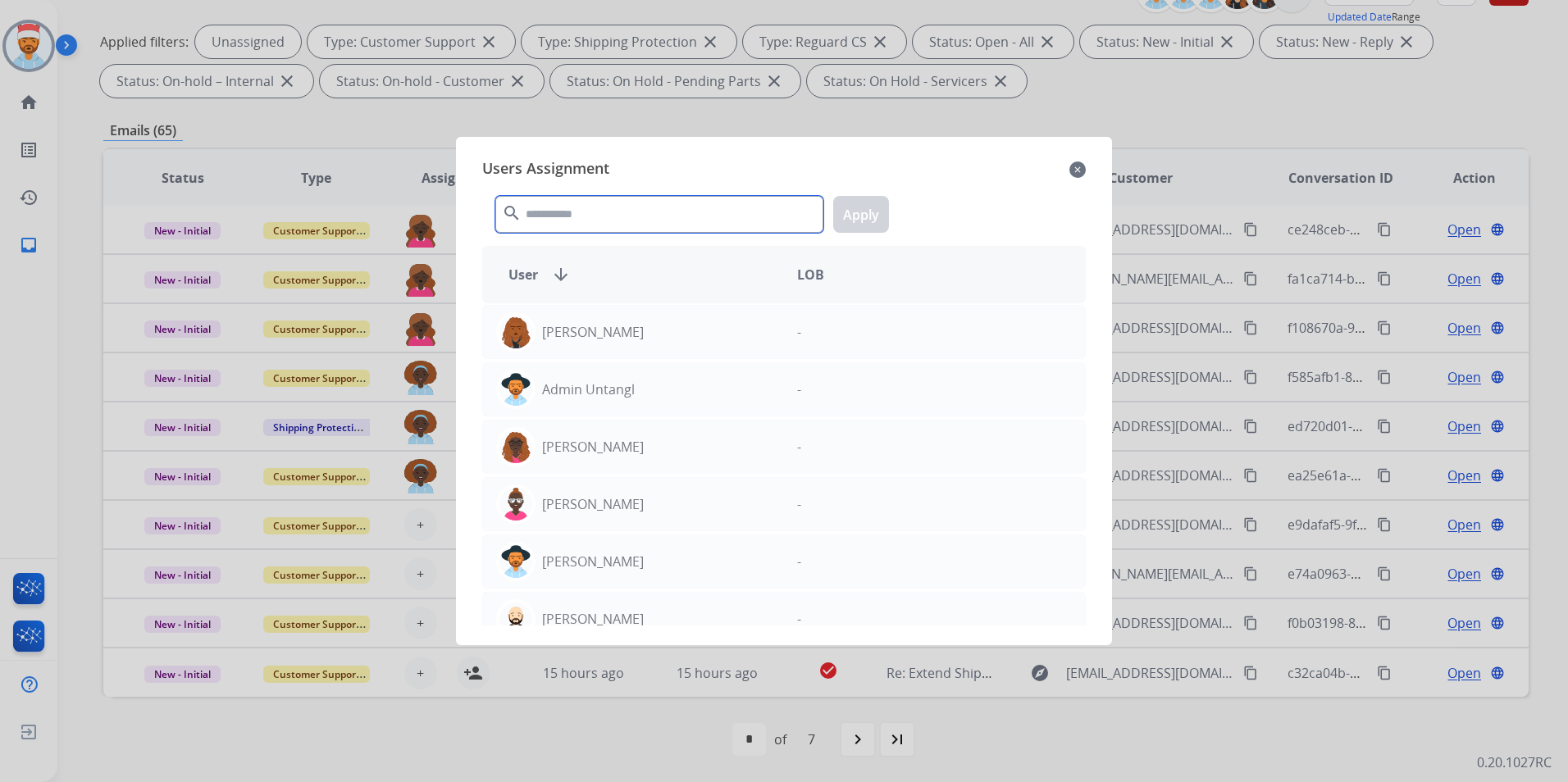
click at [553, 211] on input "text" at bounding box center [659, 214] width 328 height 37
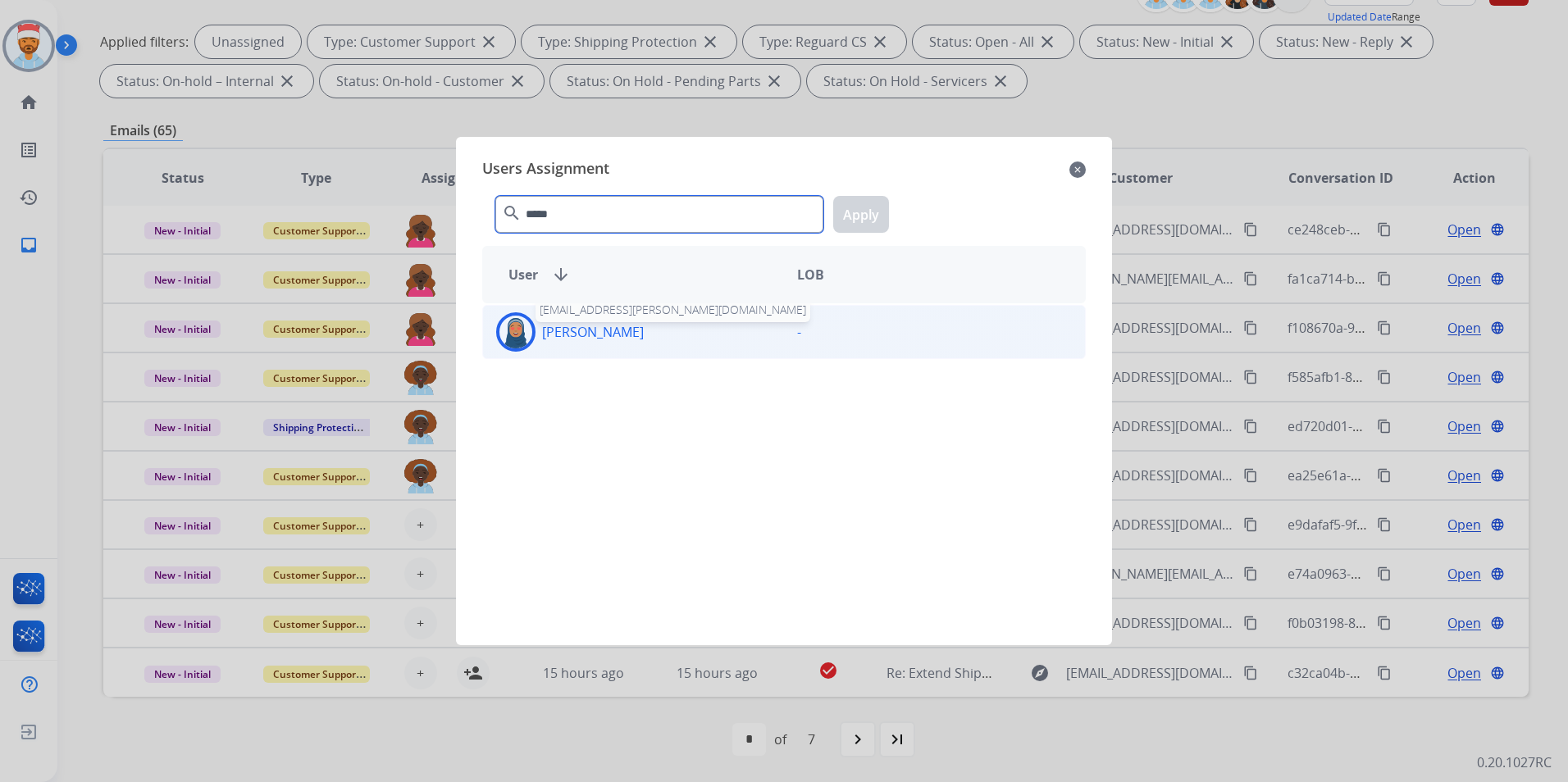
type input "*****"
click at [581, 337] on p "[PERSON_NAME]" at bounding box center [593, 332] width 101 height 20
click at [867, 210] on button "Apply" at bounding box center [861, 214] width 56 height 37
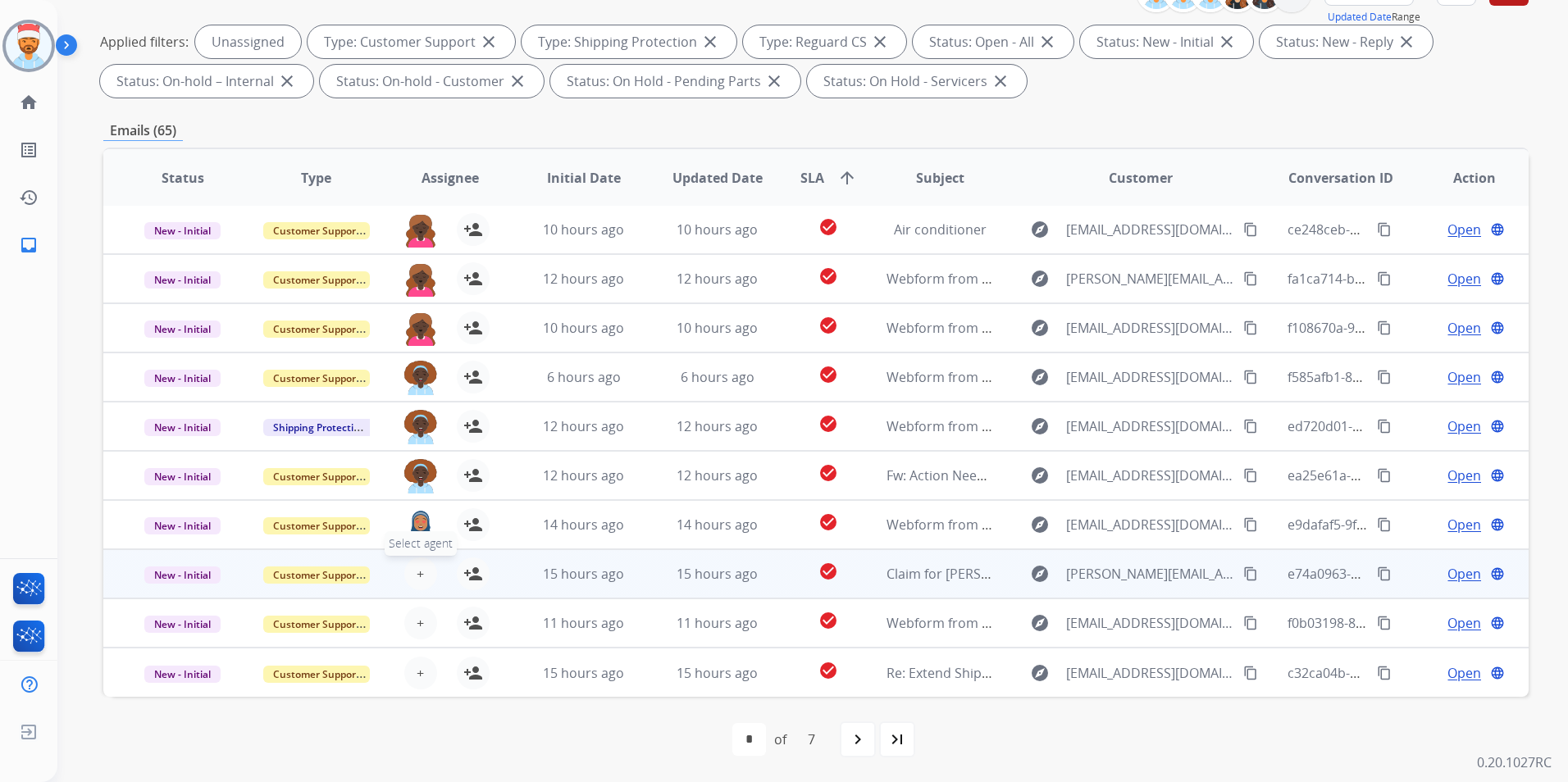
click at [421, 579] on button "+ Select agent" at bounding box center [420, 574] width 33 height 33
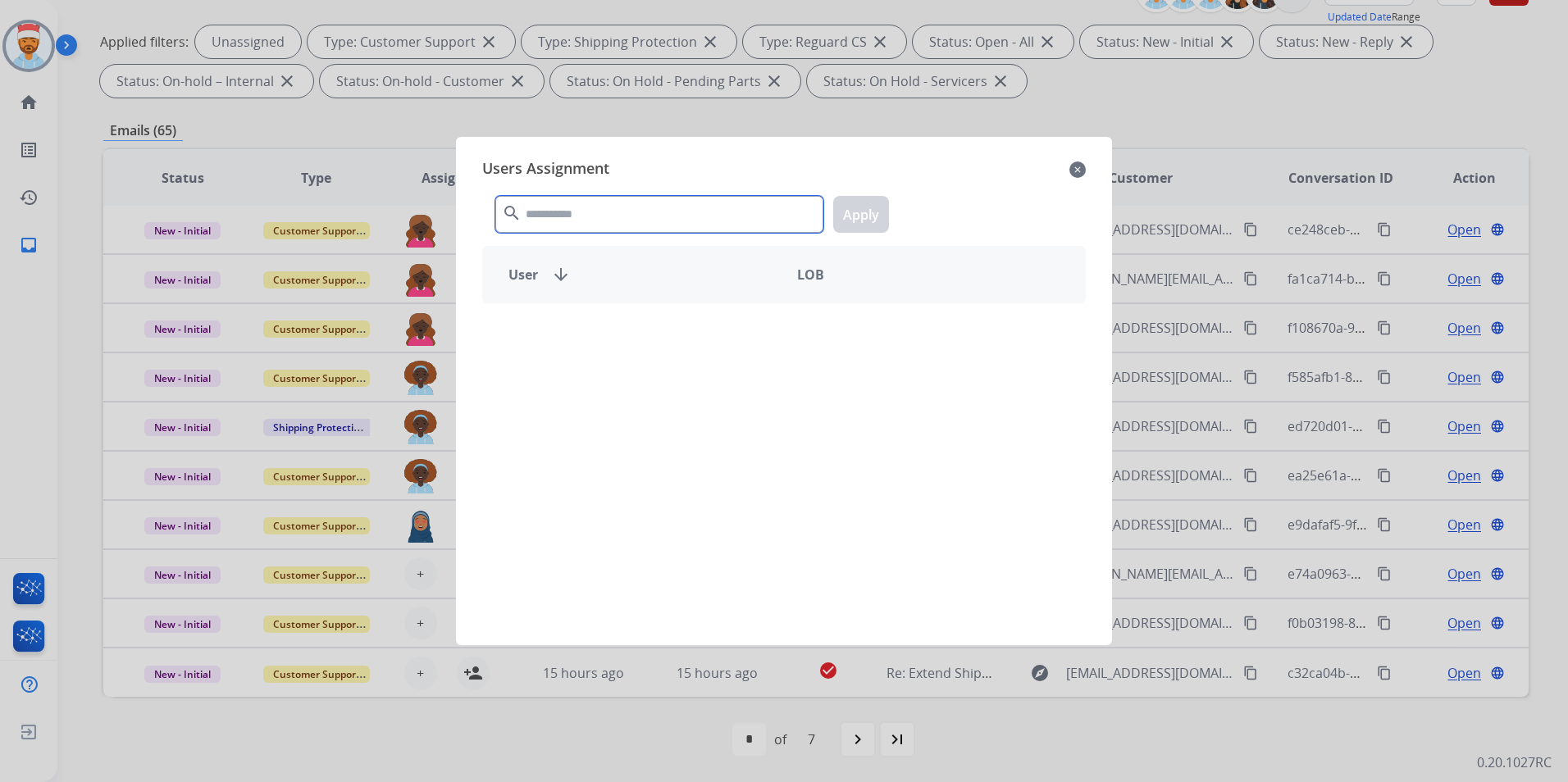
click at [605, 204] on input "text" at bounding box center [659, 214] width 328 height 37
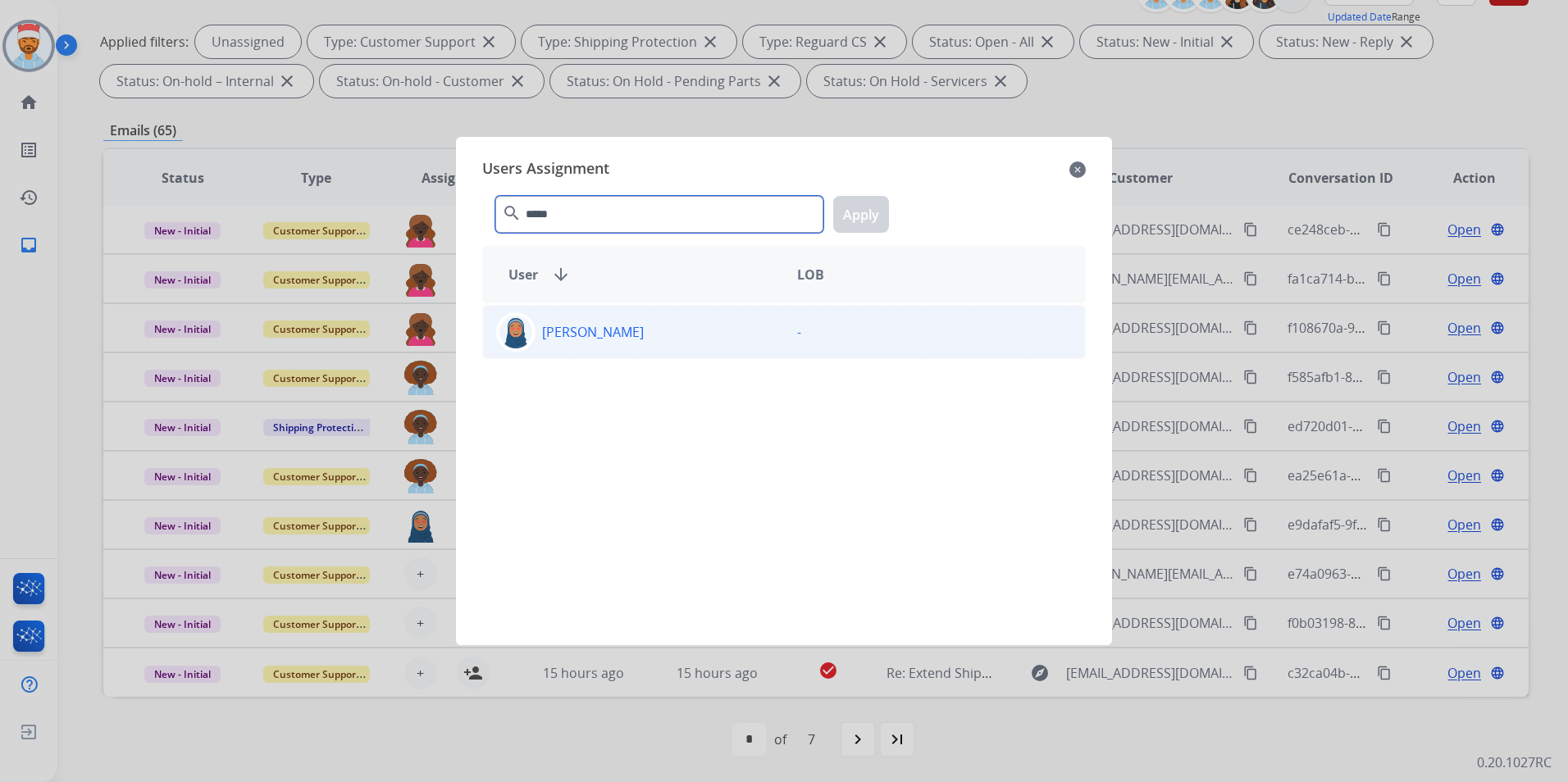
type input "*****"
click at [619, 330] on p "[PERSON_NAME]" at bounding box center [593, 332] width 101 height 20
click at [863, 217] on button "Apply" at bounding box center [861, 214] width 56 height 37
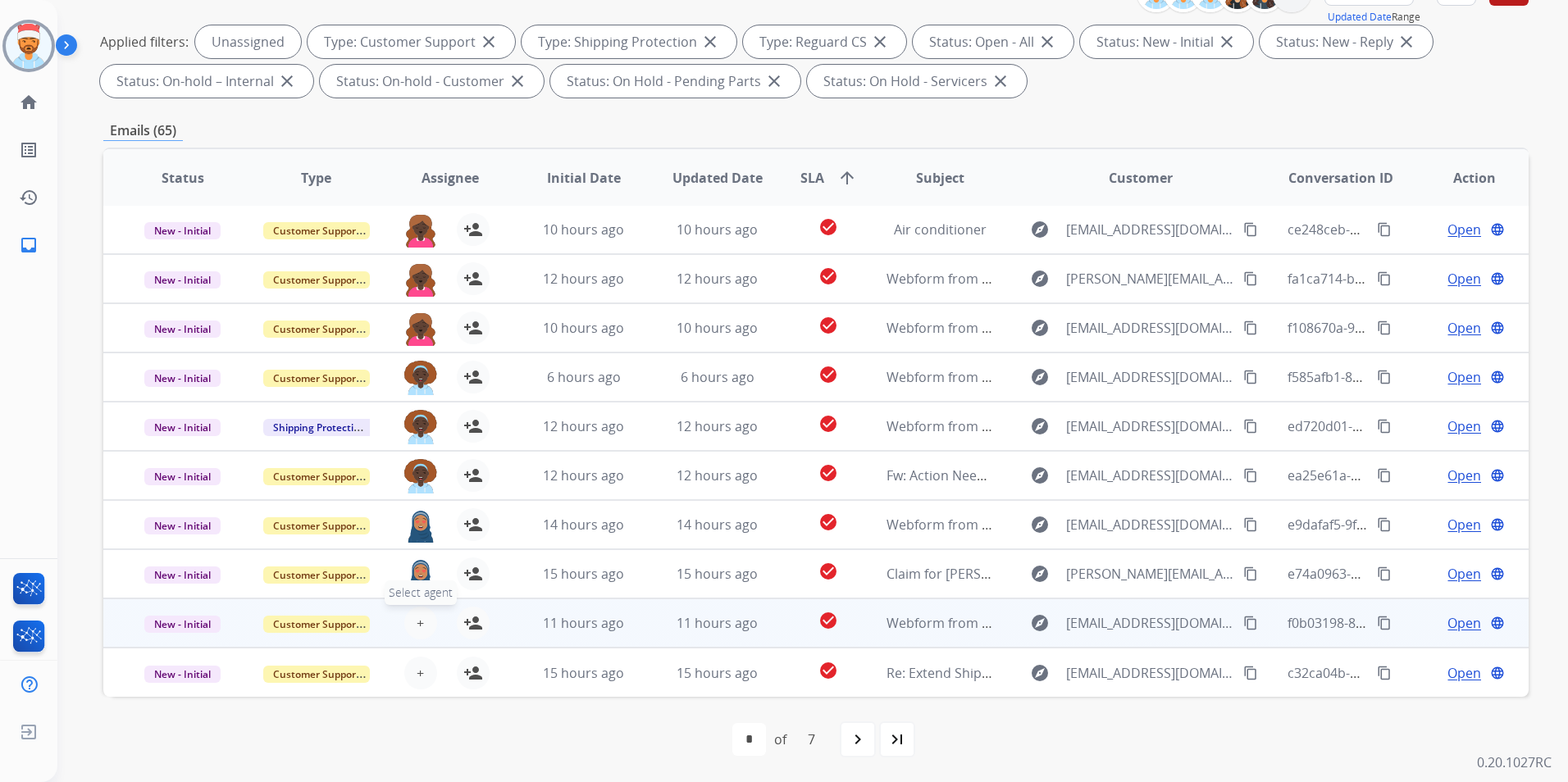
click at [413, 623] on button "+ Select agent" at bounding box center [420, 623] width 33 height 33
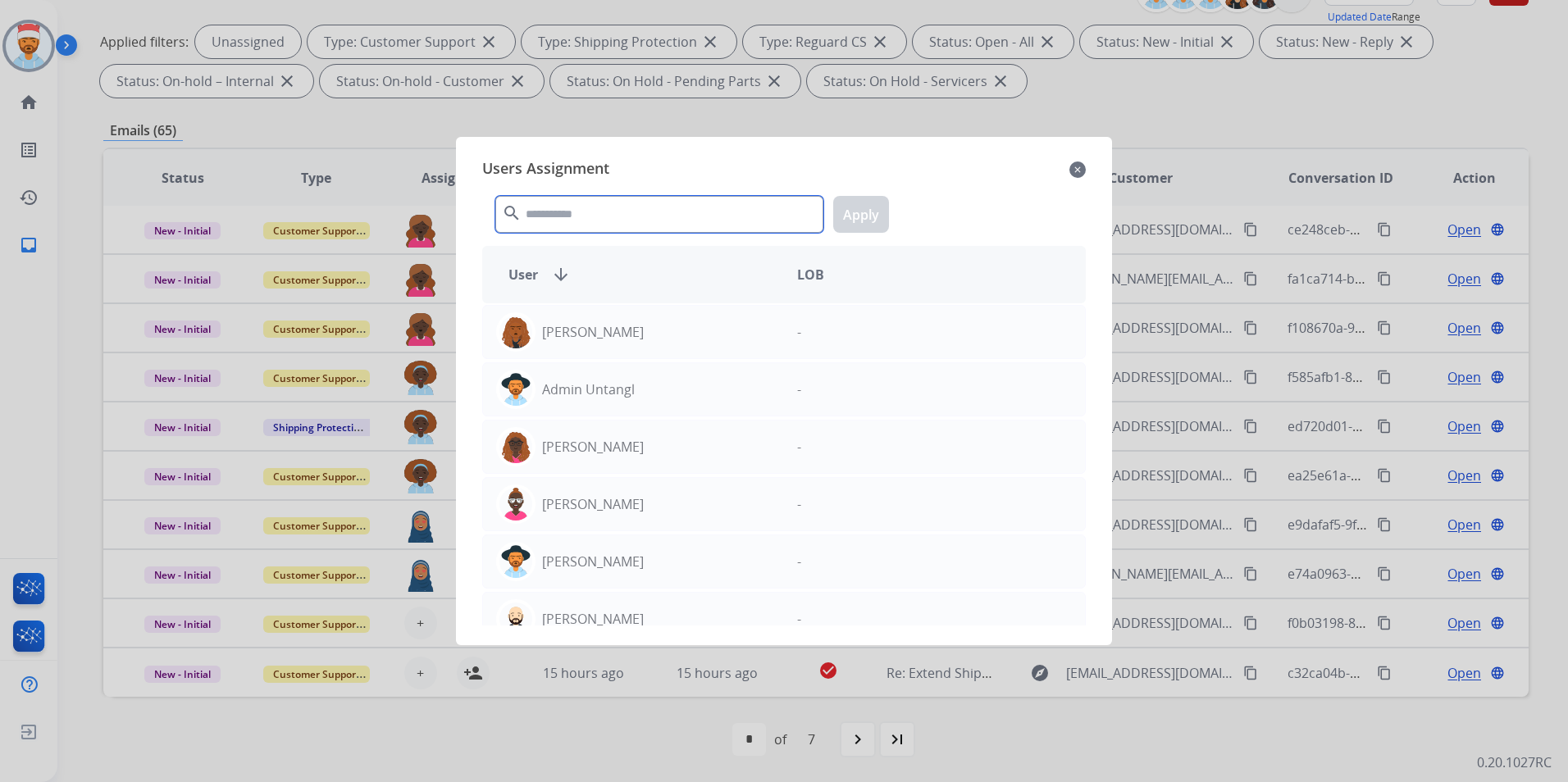
click at [651, 229] on input "text" at bounding box center [659, 214] width 328 height 37
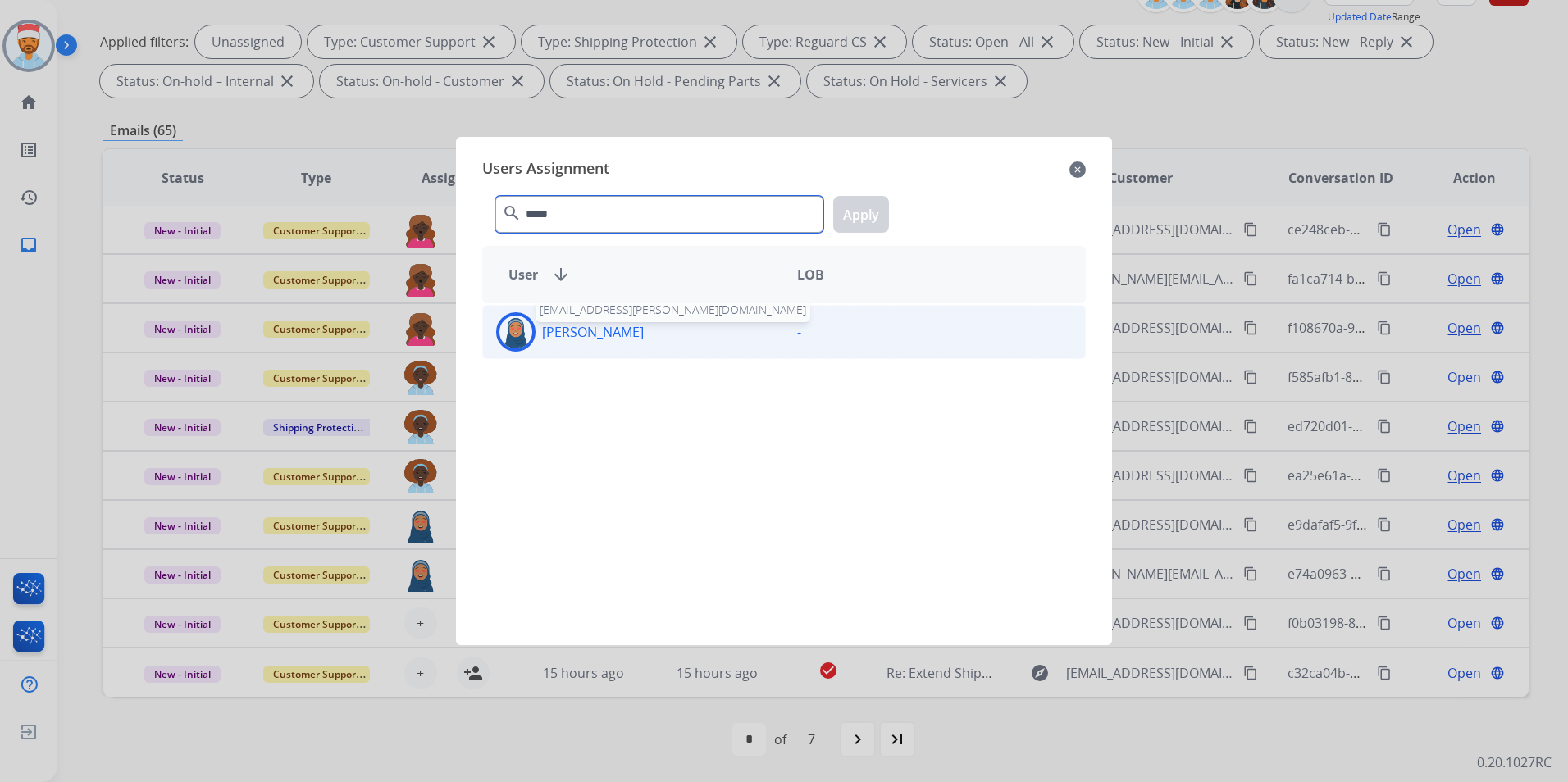
type input "*****"
click at [618, 326] on p "[PERSON_NAME]" at bounding box center [593, 332] width 101 height 20
drag, startPoint x: 863, startPoint y: 217, endPoint x: 867, endPoint y: 233, distance: 16.5
click at [864, 217] on button "Apply" at bounding box center [861, 214] width 56 height 37
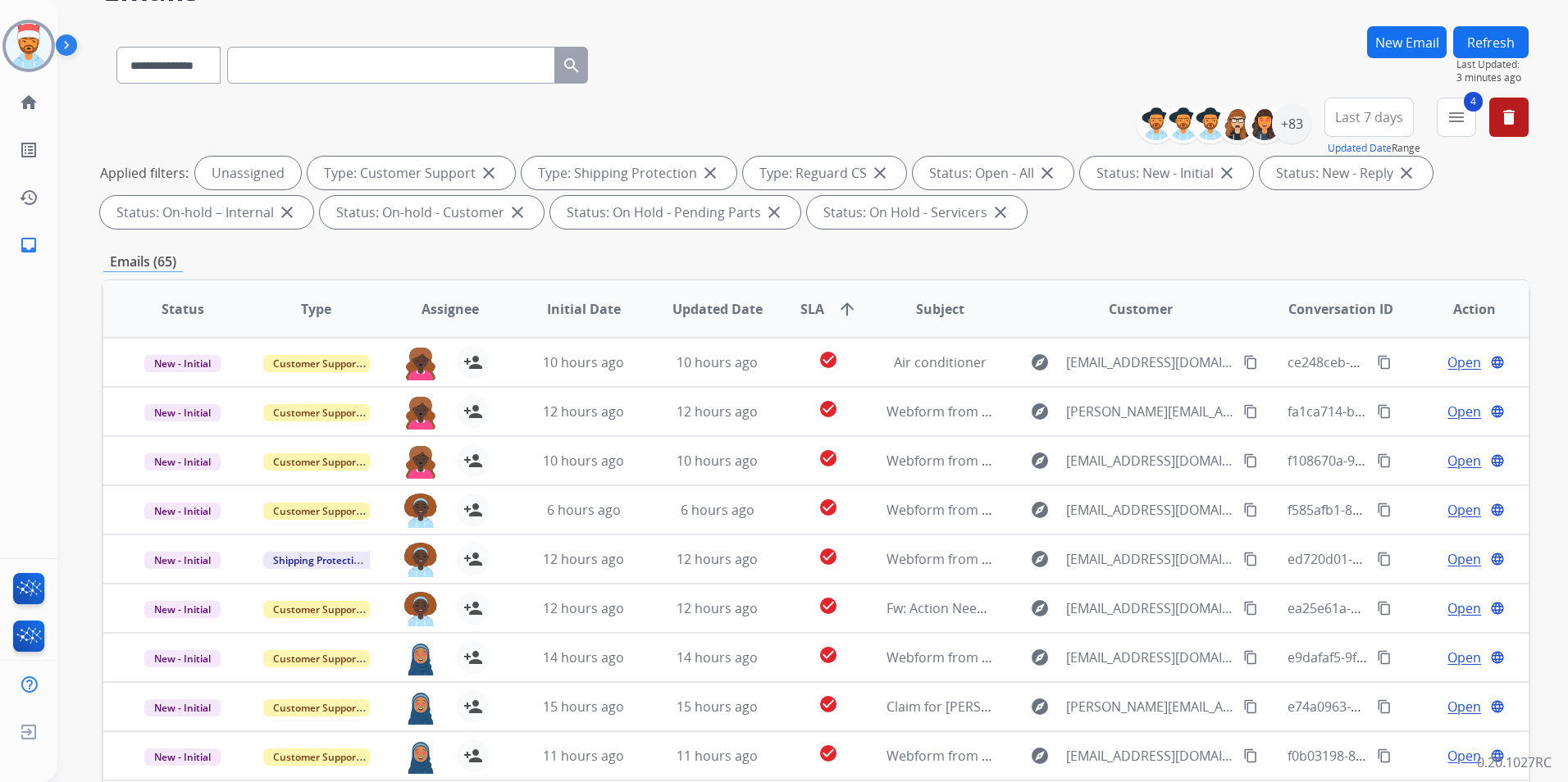
scroll to position [0, 0]
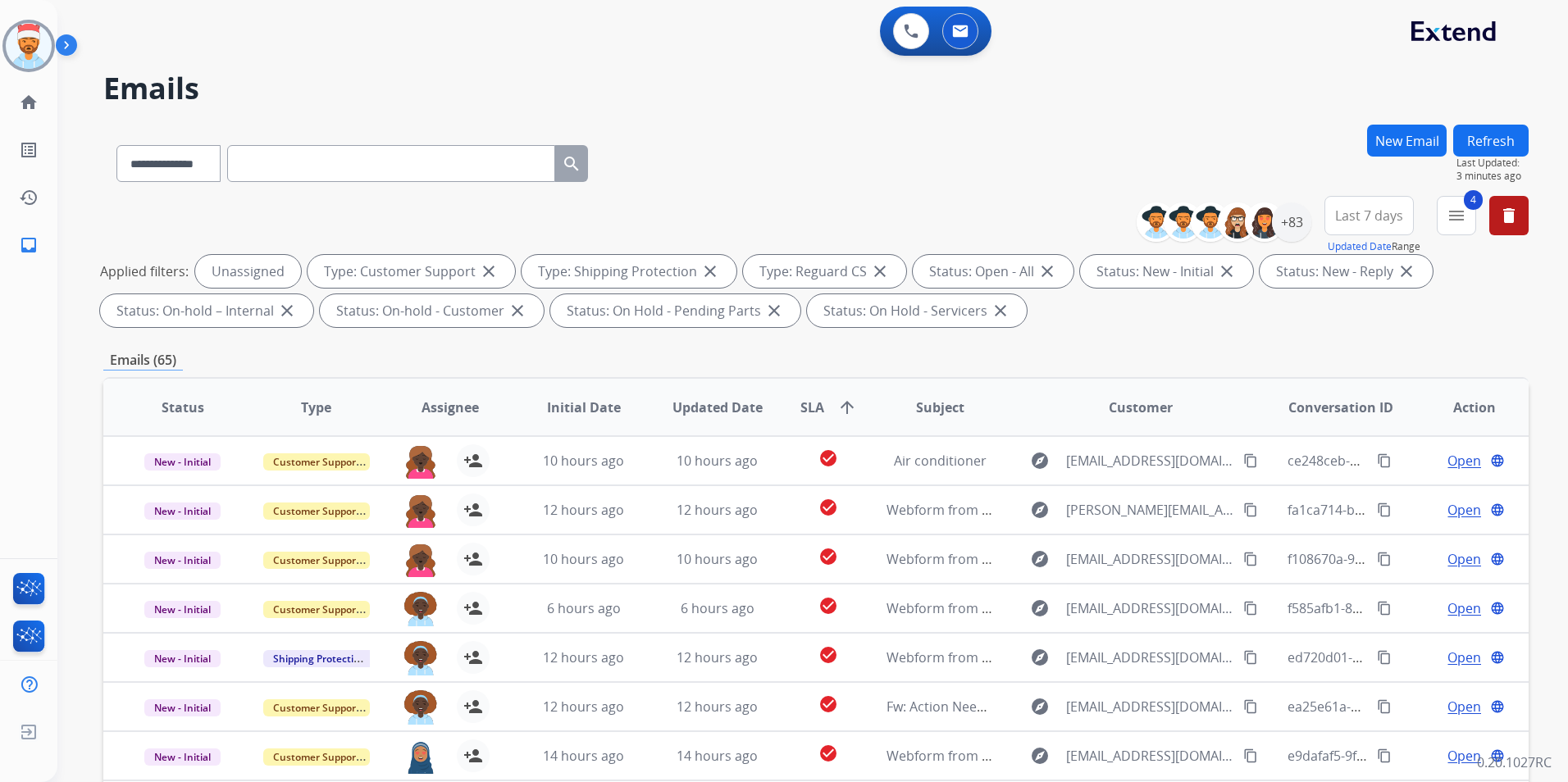
click at [1490, 138] on button "Refresh" at bounding box center [1491, 140] width 76 height 32
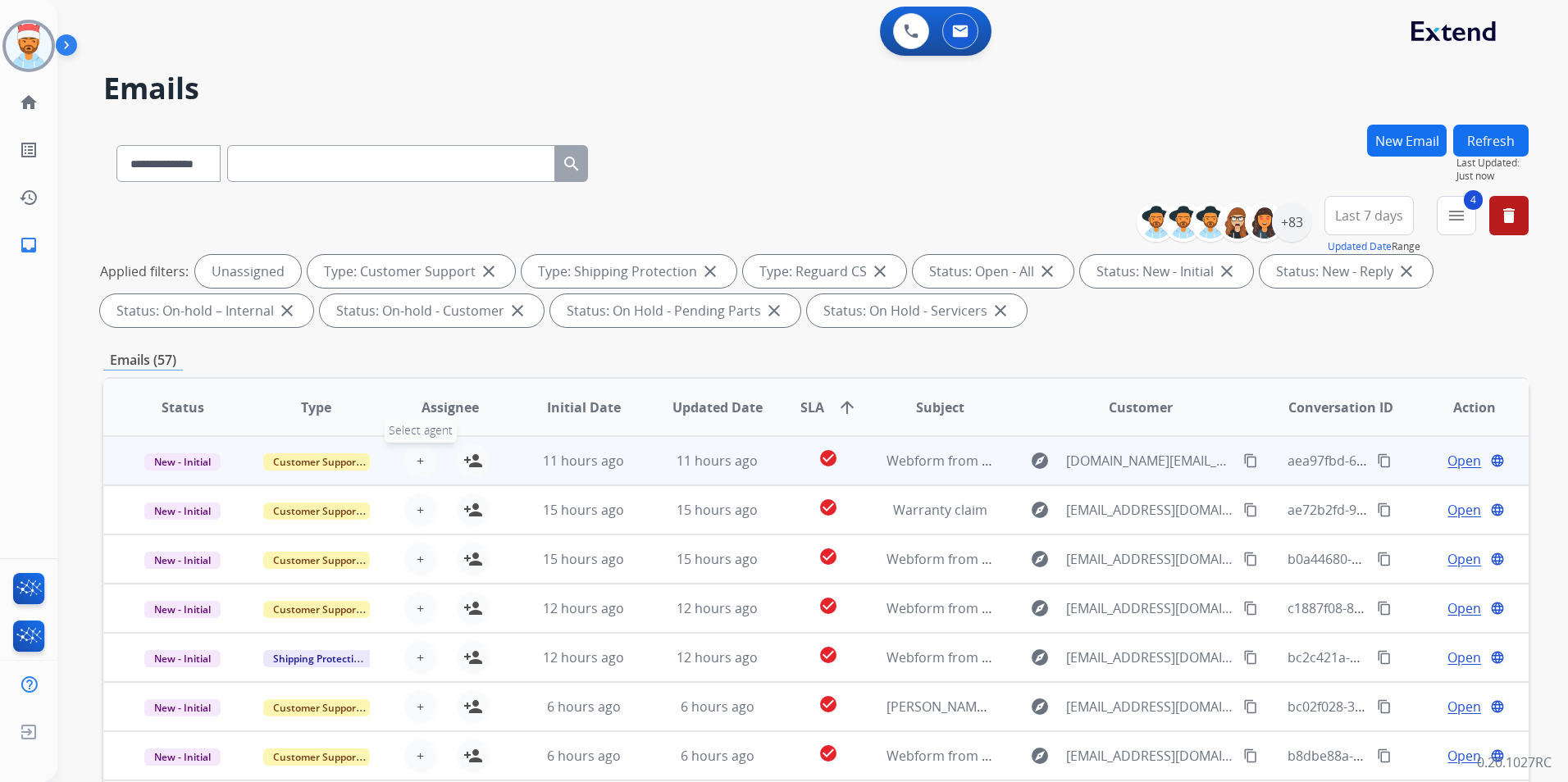
click at [420, 464] on span "+" at bounding box center [420, 461] width 8 height 20
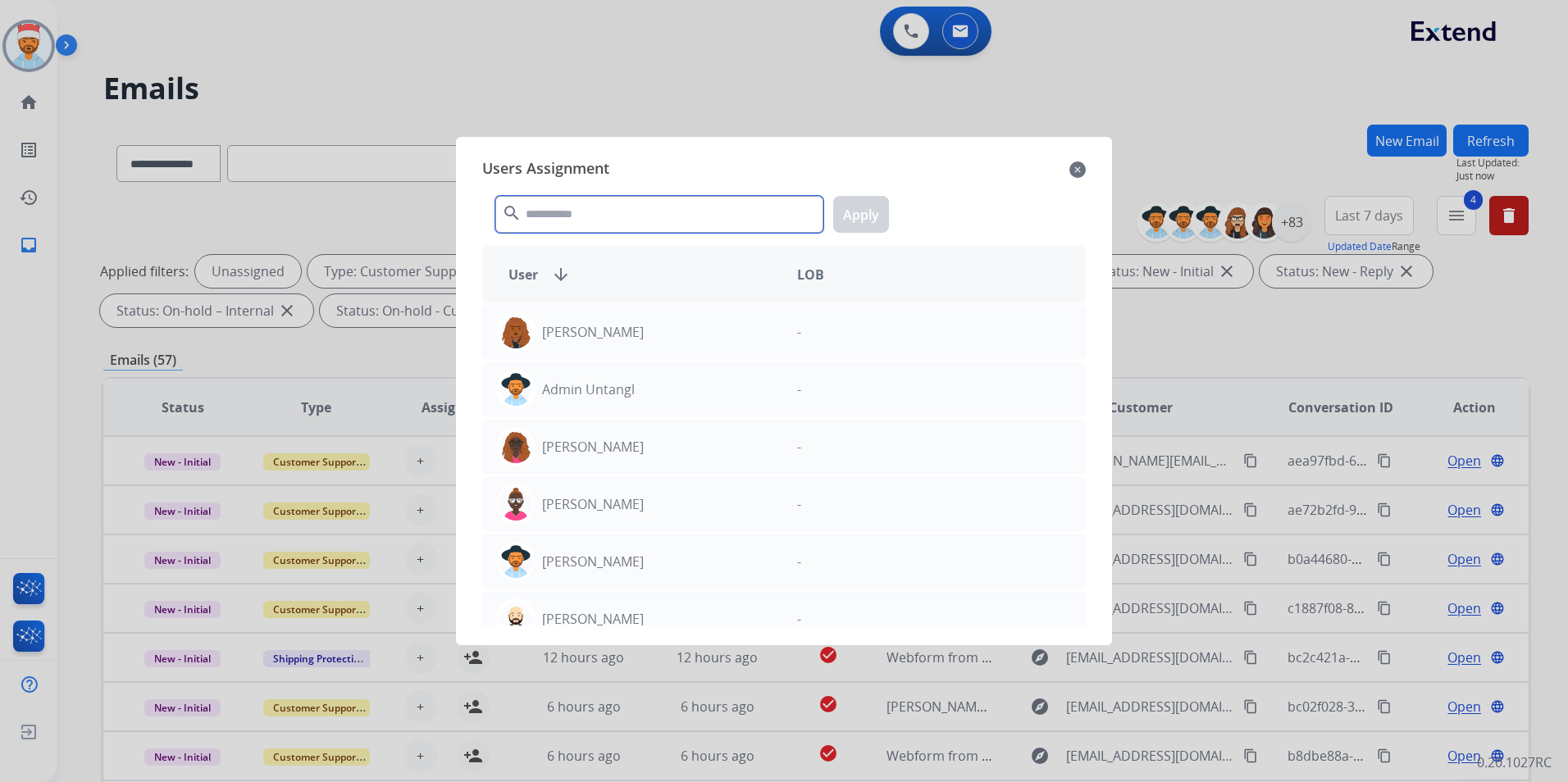
click at [625, 206] on input "text" at bounding box center [659, 214] width 328 height 37
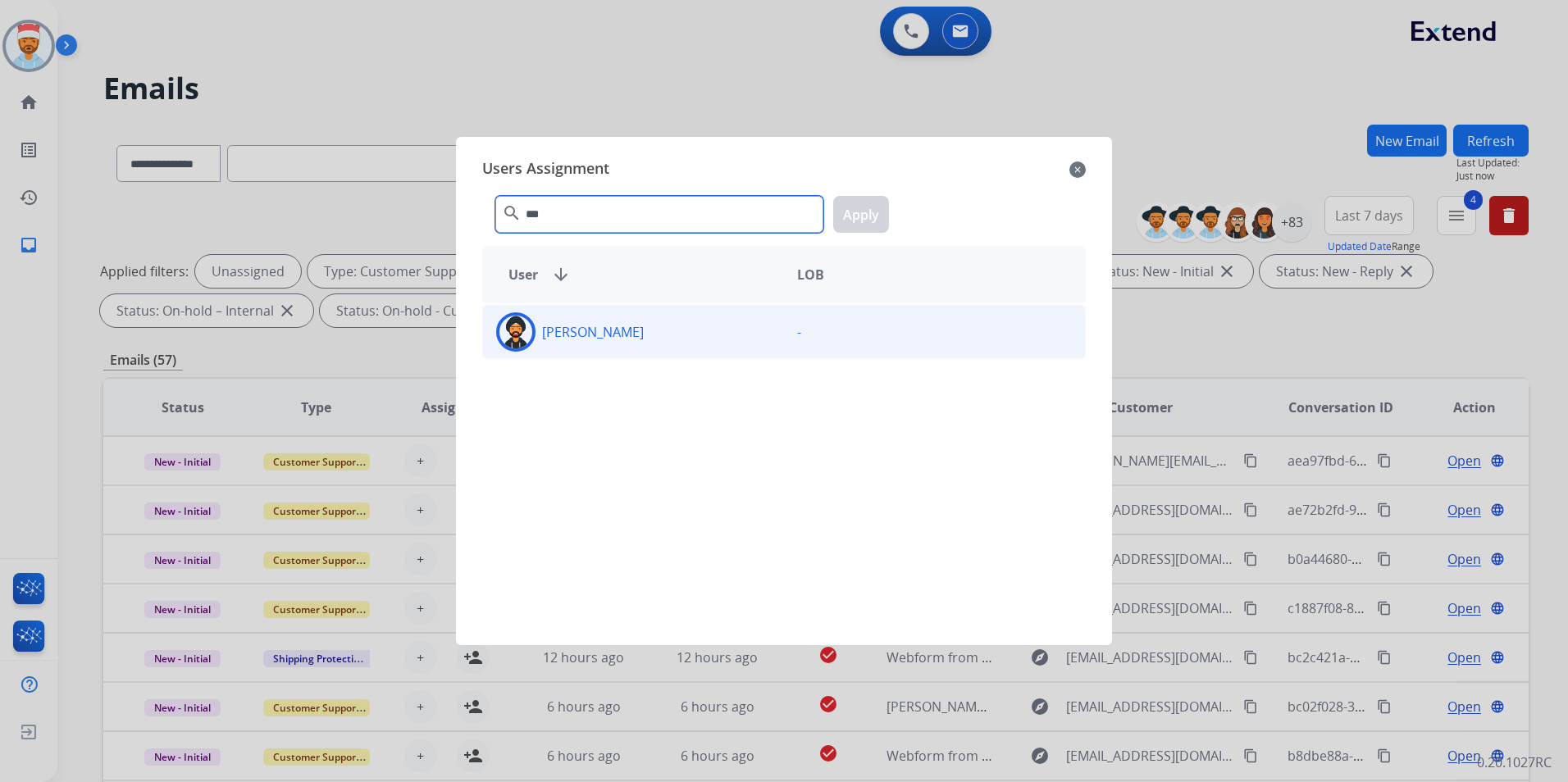
type input "***"
click at [555, 328] on p "[PERSON_NAME]" at bounding box center [593, 332] width 101 height 20
drag, startPoint x: 878, startPoint y: 217, endPoint x: 820, endPoint y: 402, distance: 193.9
click at [875, 220] on button "Apply" at bounding box center [861, 214] width 56 height 37
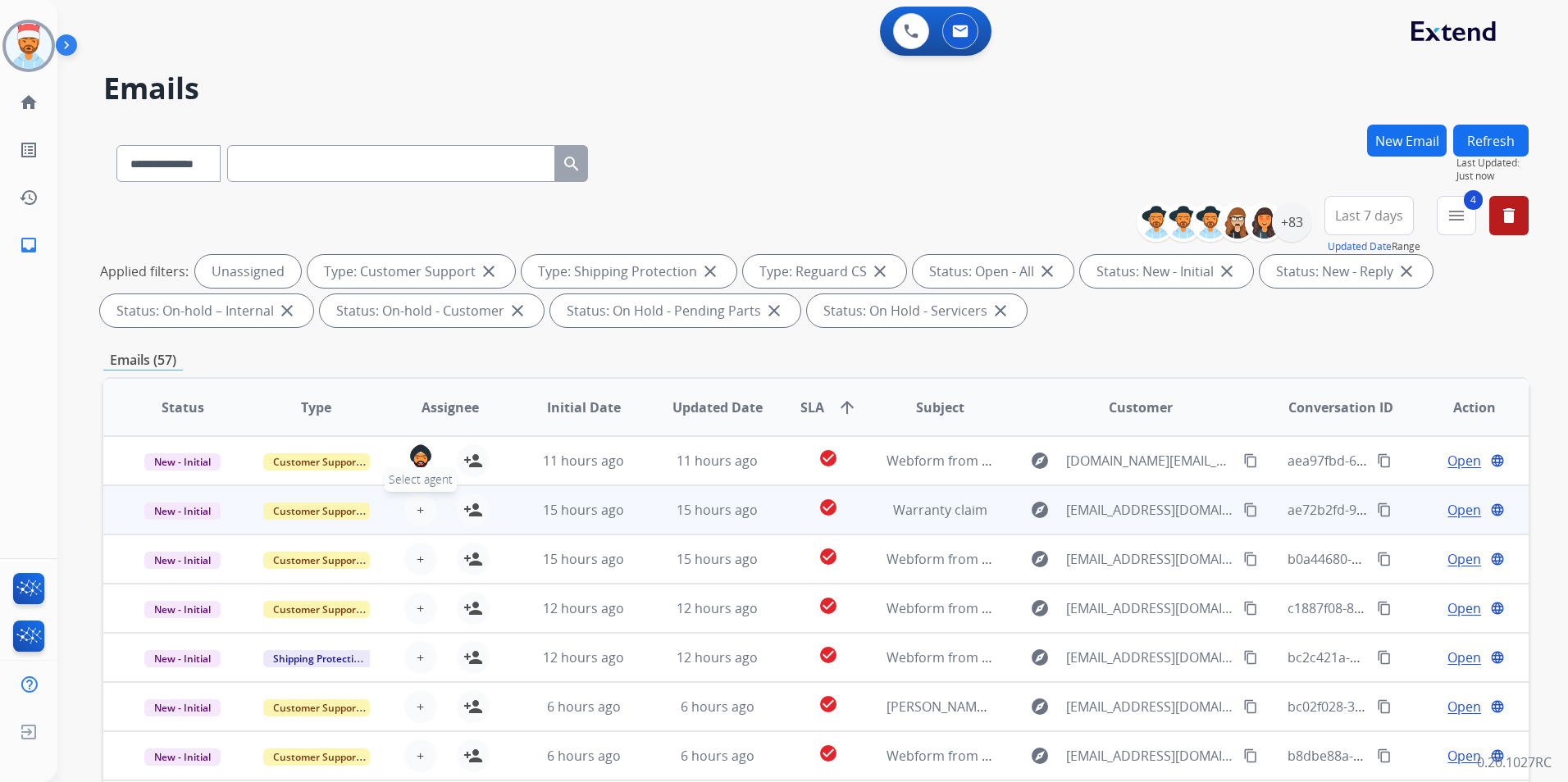
click at [418, 509] on span "+" at bounding box center [420, 510] width 8 height 20
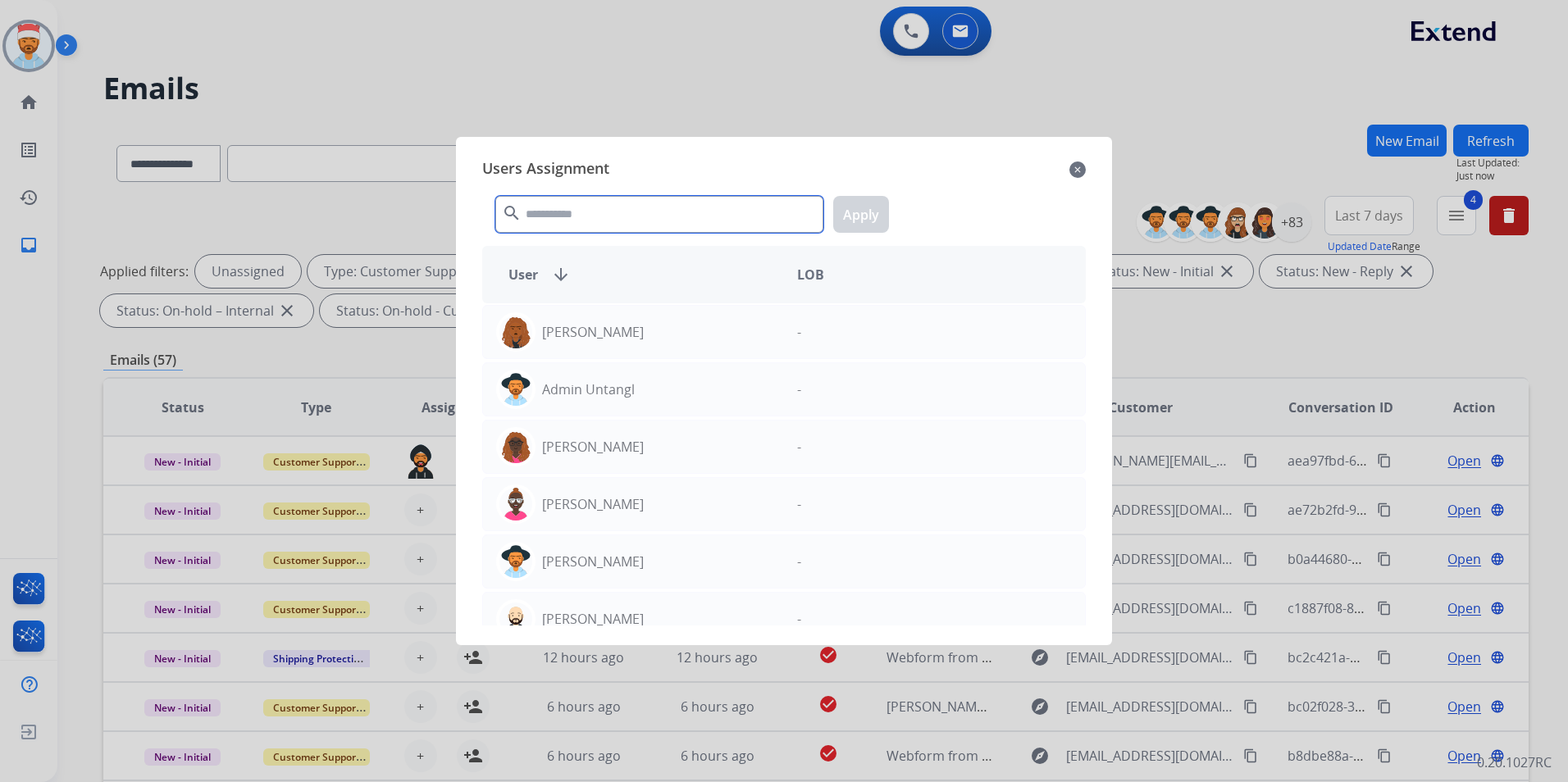
click at [591, 206] on input "text" at bounding box center [659, 214] width 328 height 37
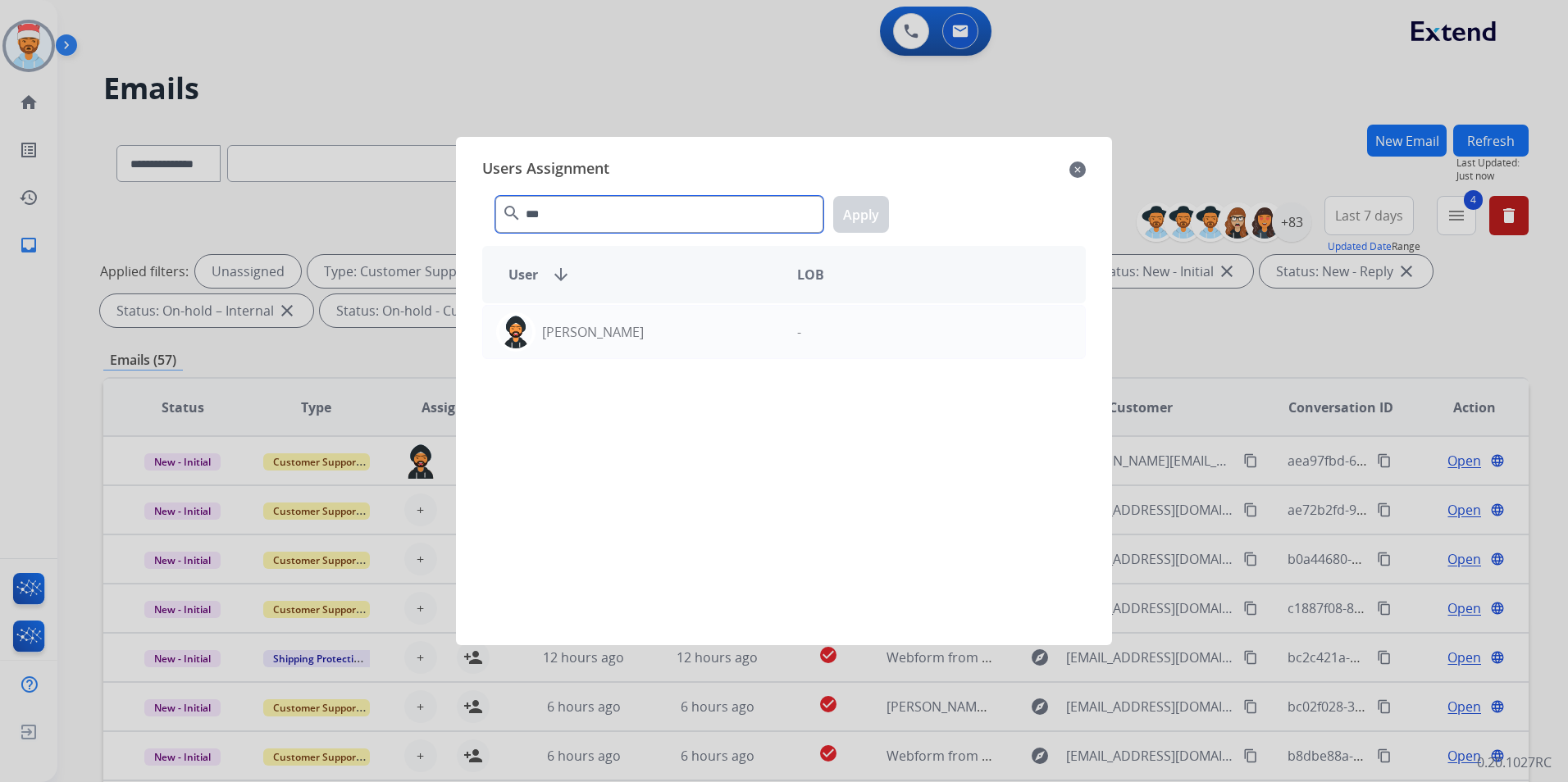
type input "***"
click at [613, 388] on div "[PERSON_NAME] -" at bounding box center [784, 464] width 603 height 322
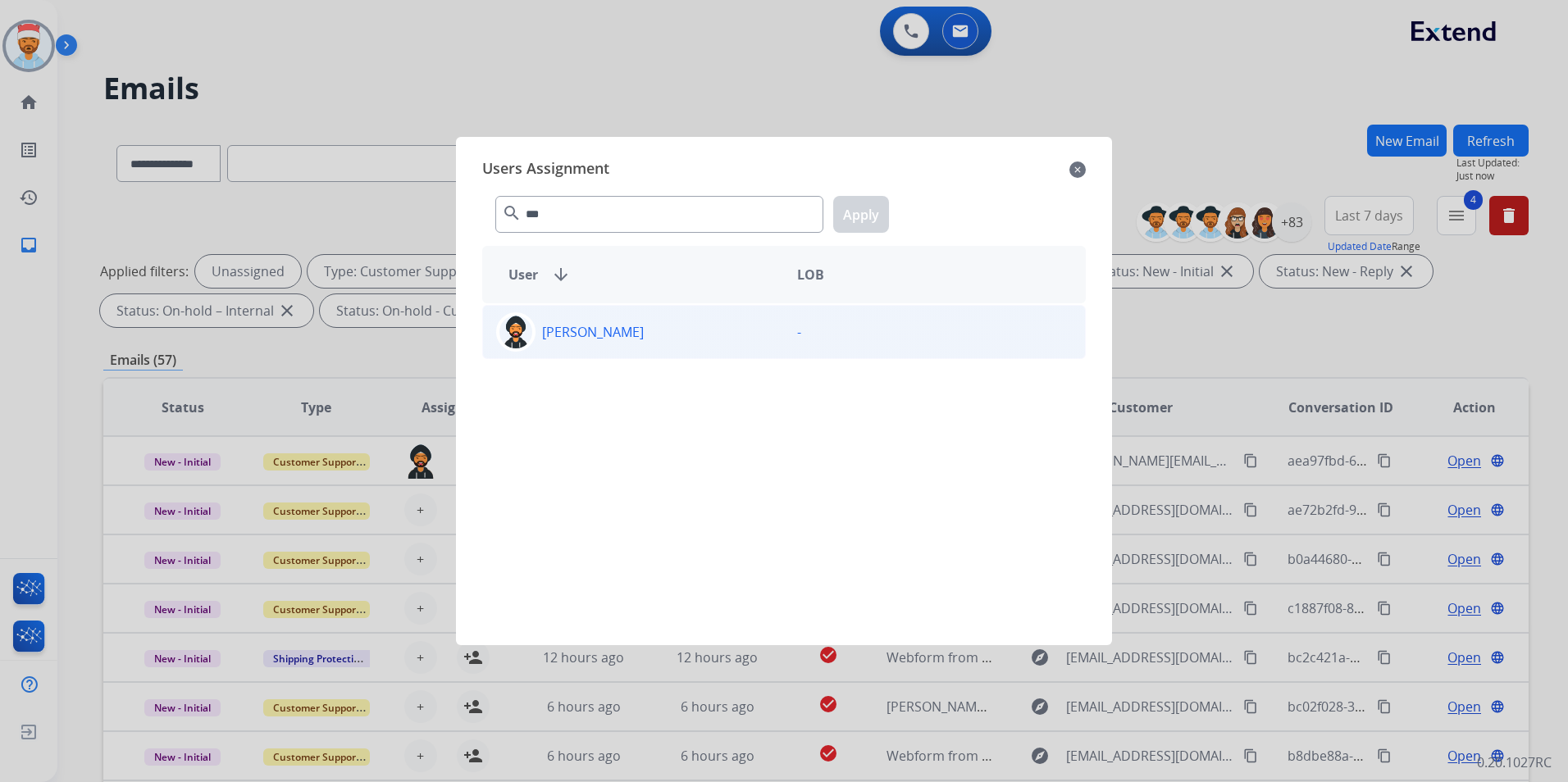
drag, startPoint x: 613, startPoint y: 388, endPoint x: 586, endPoint y: 327, distance: 66.7
click at [559, 445] on div "[PERSON_NAME] -" at bounding box center [784, 464] width 603 height 322
click at [568, 327] on p "[PERSON_NAME]" at bounding box center [593, 332] width 101 height 20
click at [858, 207] on button "Apply" at bounding box center [861, 214] width 56 height 37
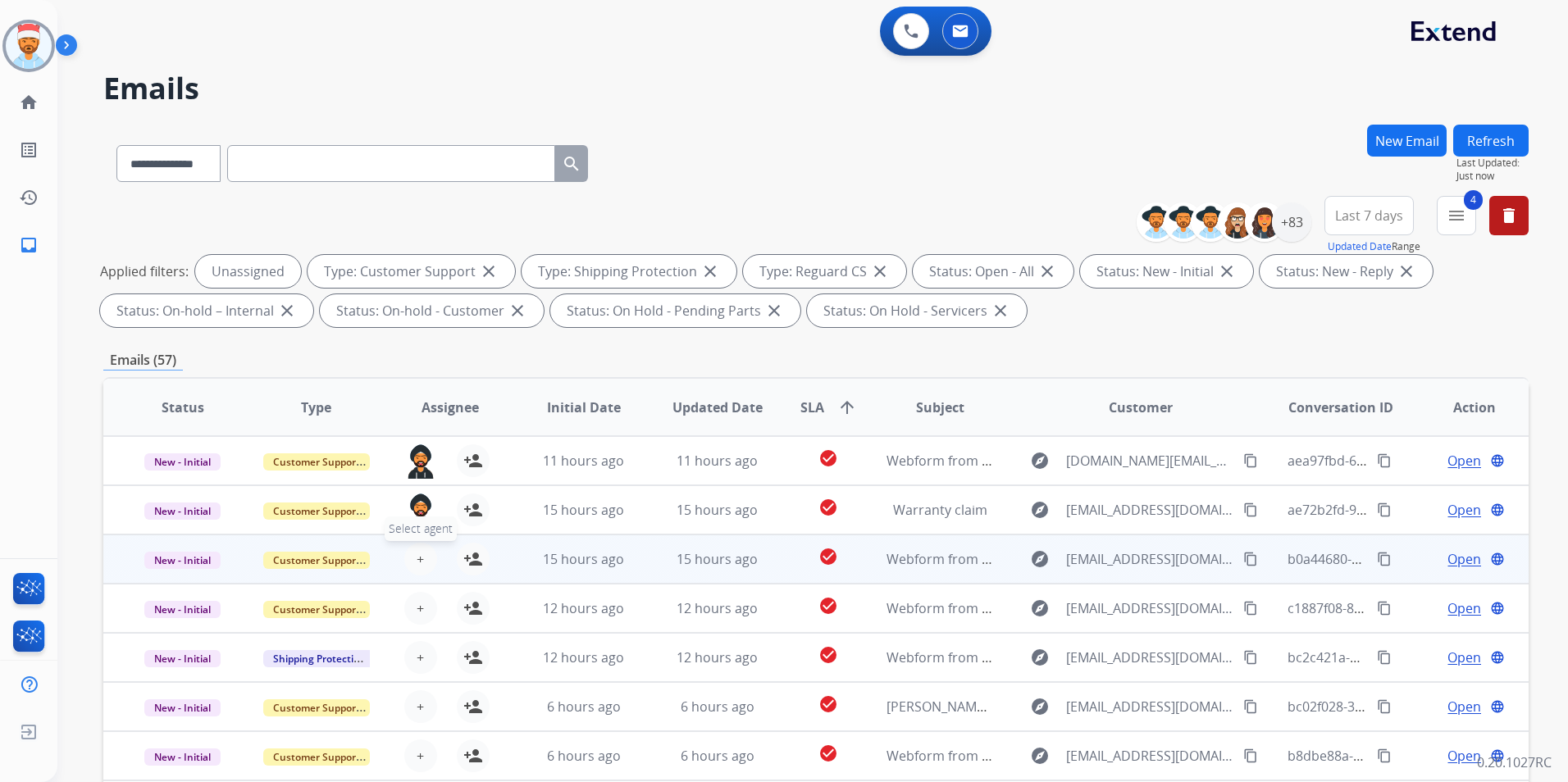
click at [427, 555] on button "+ Select agent" at bounding box center [420, 559] width 33 height 33
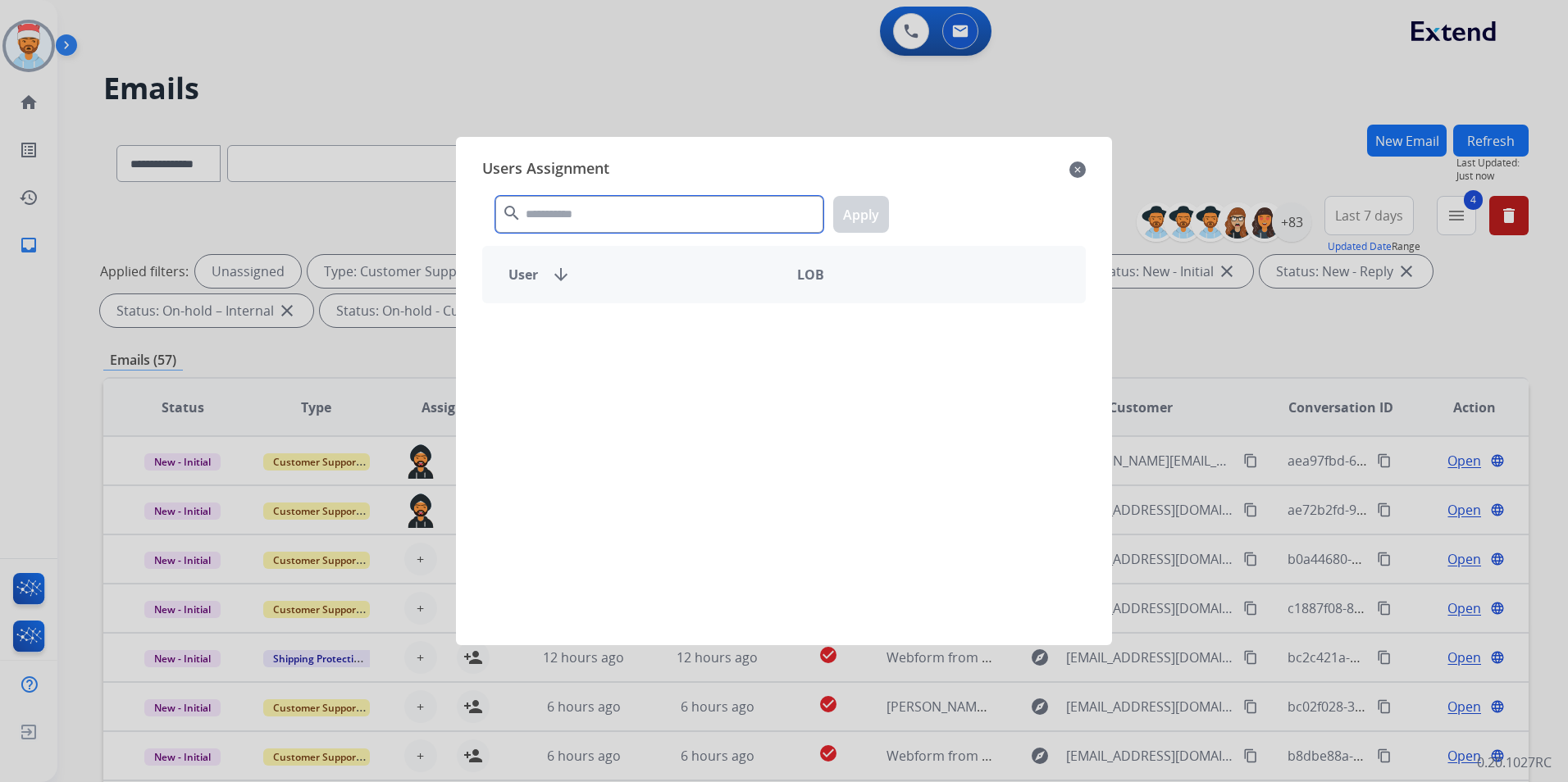
click at [661, 223] on input "text" at bounding box center [659, 214] width 328 height 37
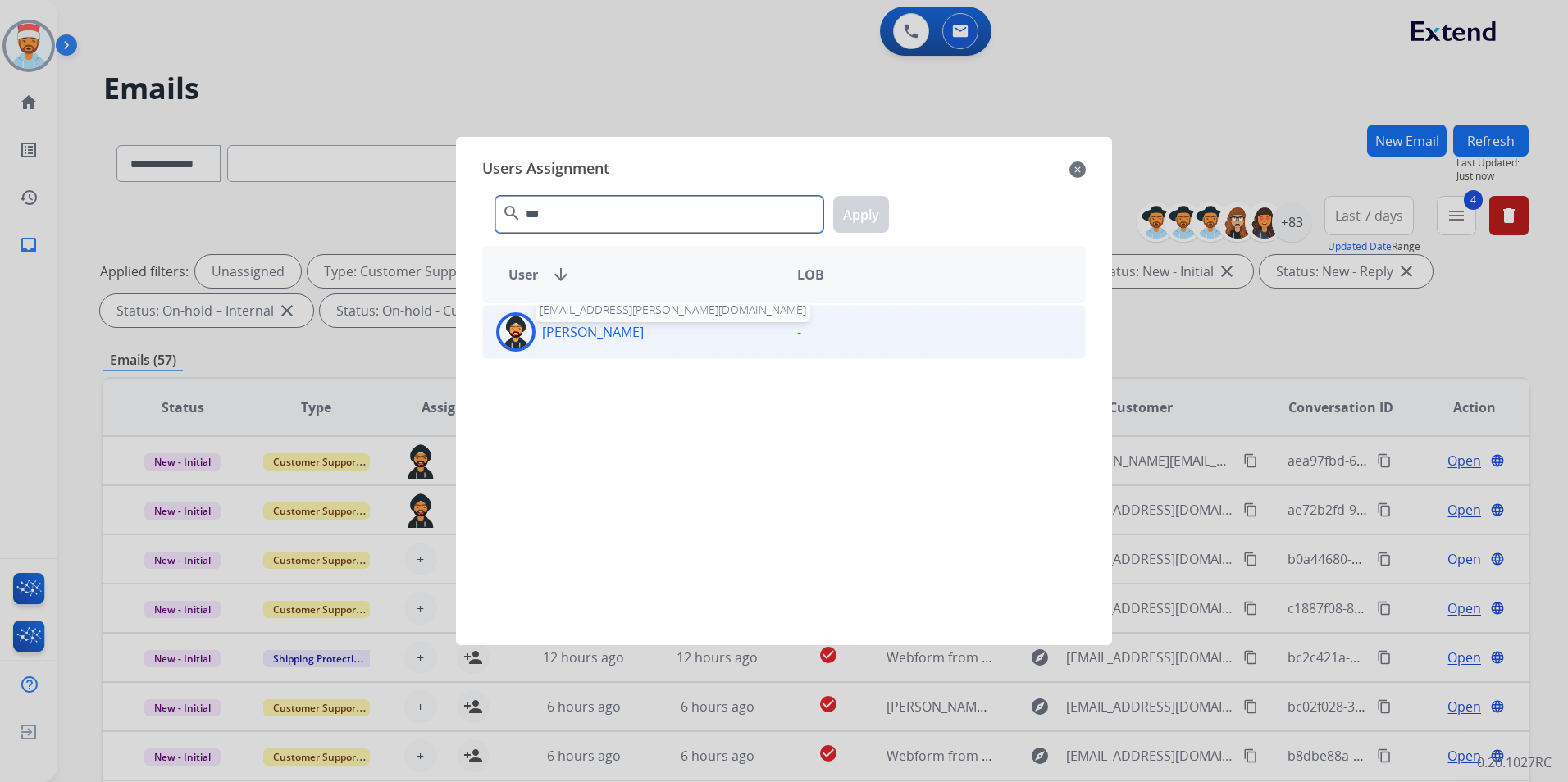
type input "***"
click at [606, 335] on p "[PERSON_NAME]" at bounding box center [593, 332] width 101 height 20
click at [860, 221] on button "Apply" at bounding box center [861, 214] width 56 height 37
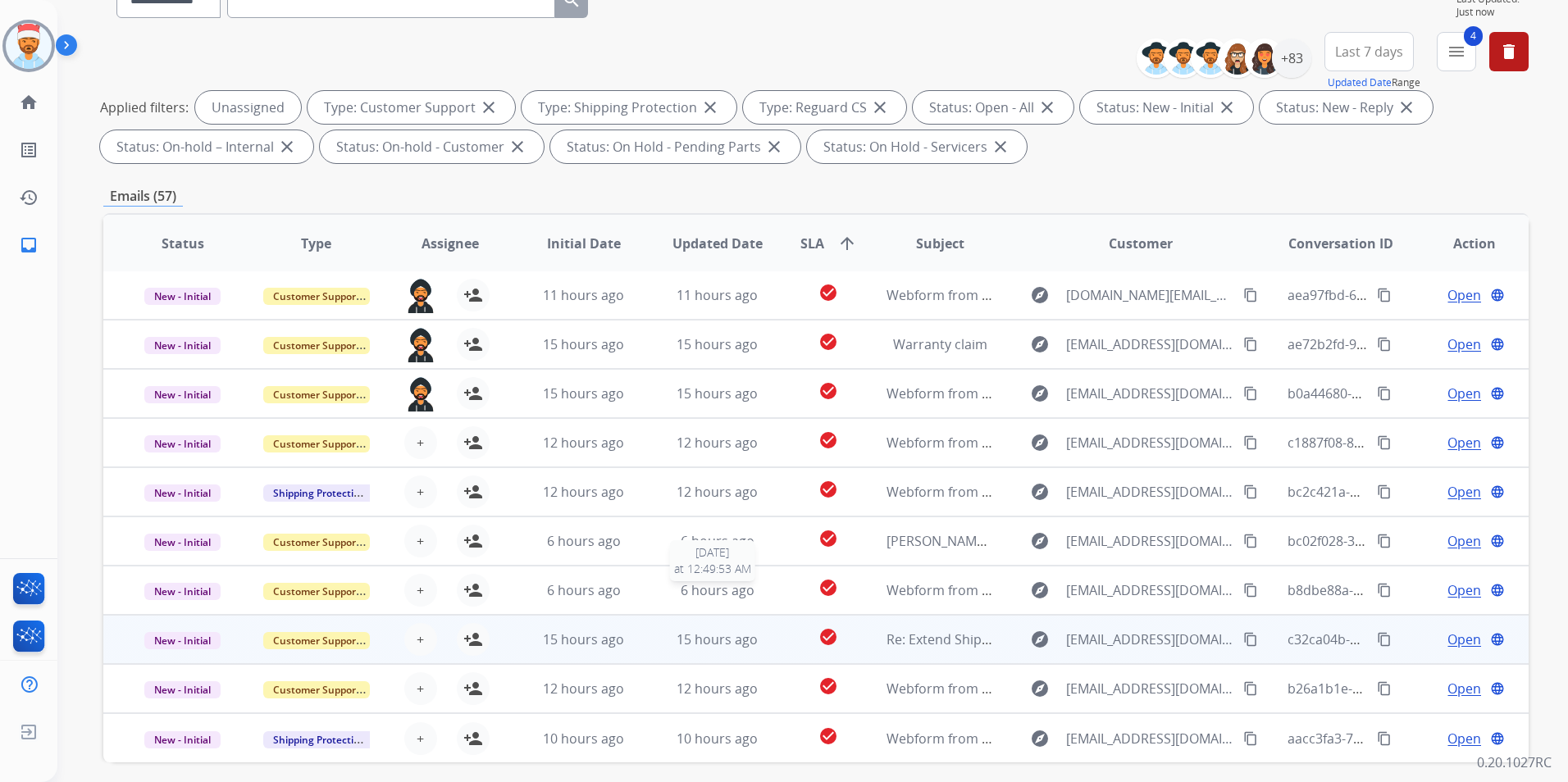
scroll to position [229, 0]
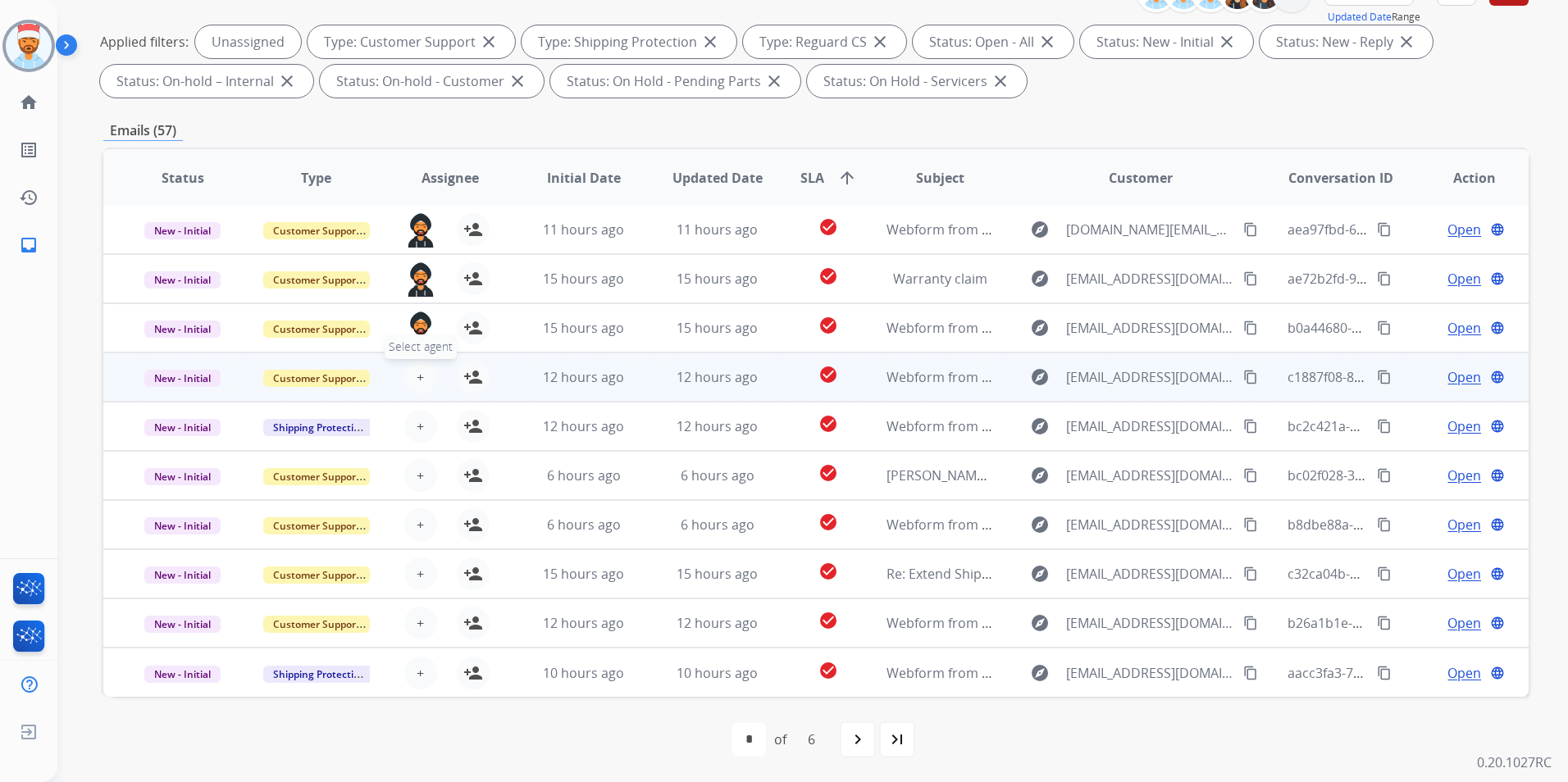
click at [417, 386] on span "+" at bounding box center [420, 376] width 8 height 20
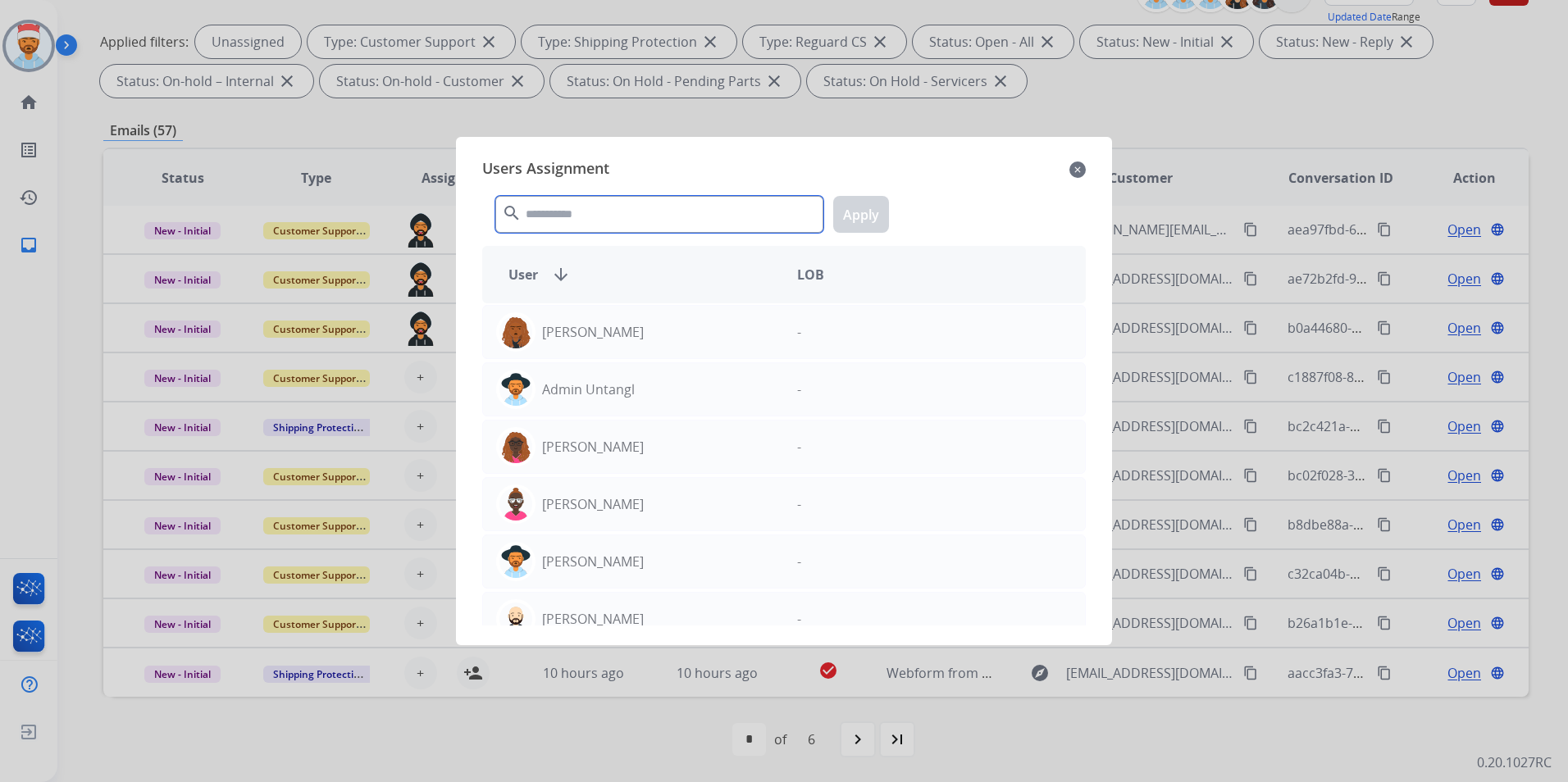
click at [573, 217] on input "text" at bounding box center [659, 214] width 328 height 37
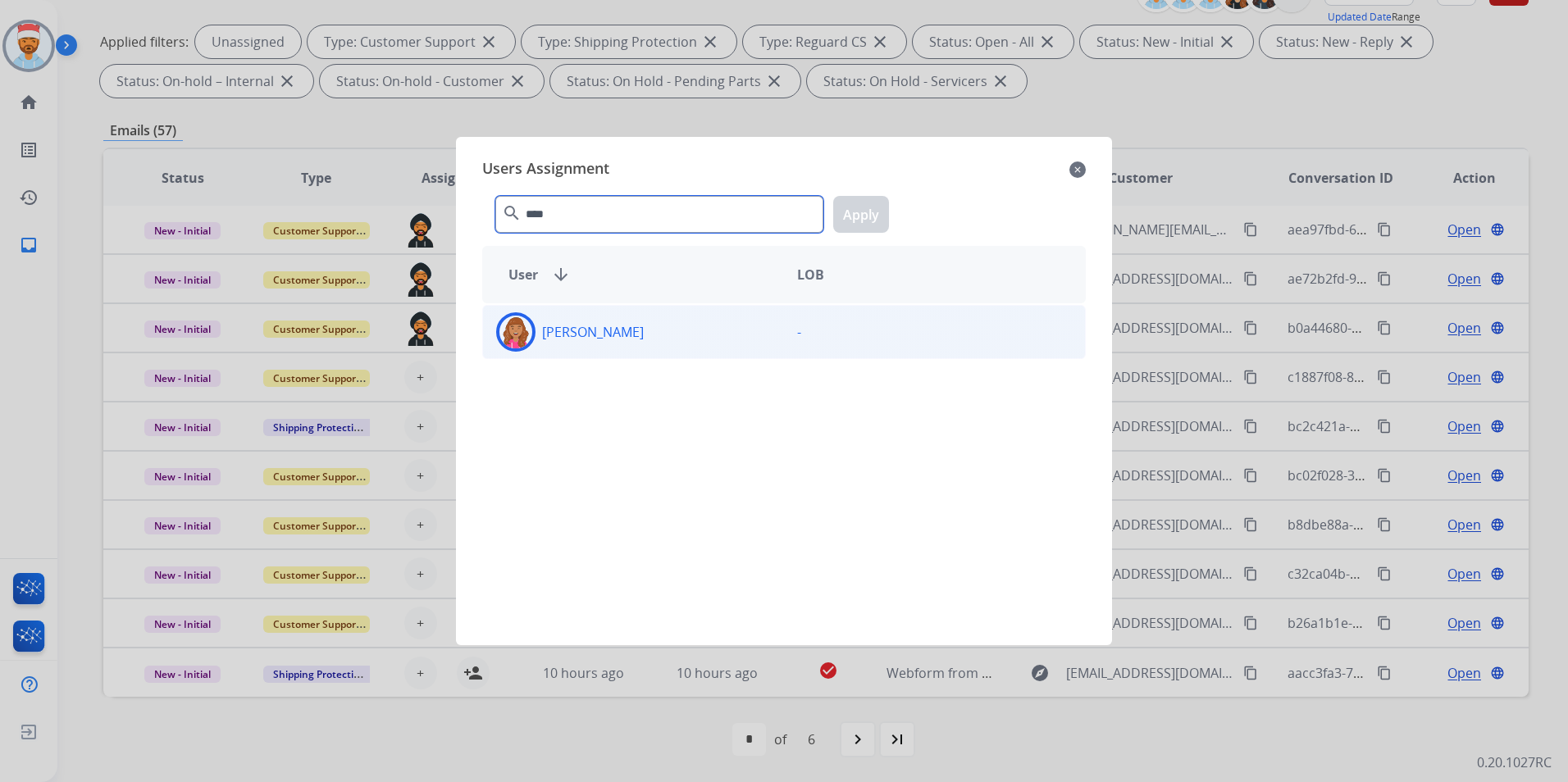
type input "****"
click at [583, 321] on div "[PERSON_NAME] [EMAIL_ADDRESS][DOMAIN_NAME]" at bounding box center [634, 333] width 301 height 40
drag, startPoint x: 854, startPoint y: 211, endPoint x: 830, endPoint y: 224, distance: 27.3
click at [854, 211] on button "Apply" at bounding box center [861, 214] width 56 height 37
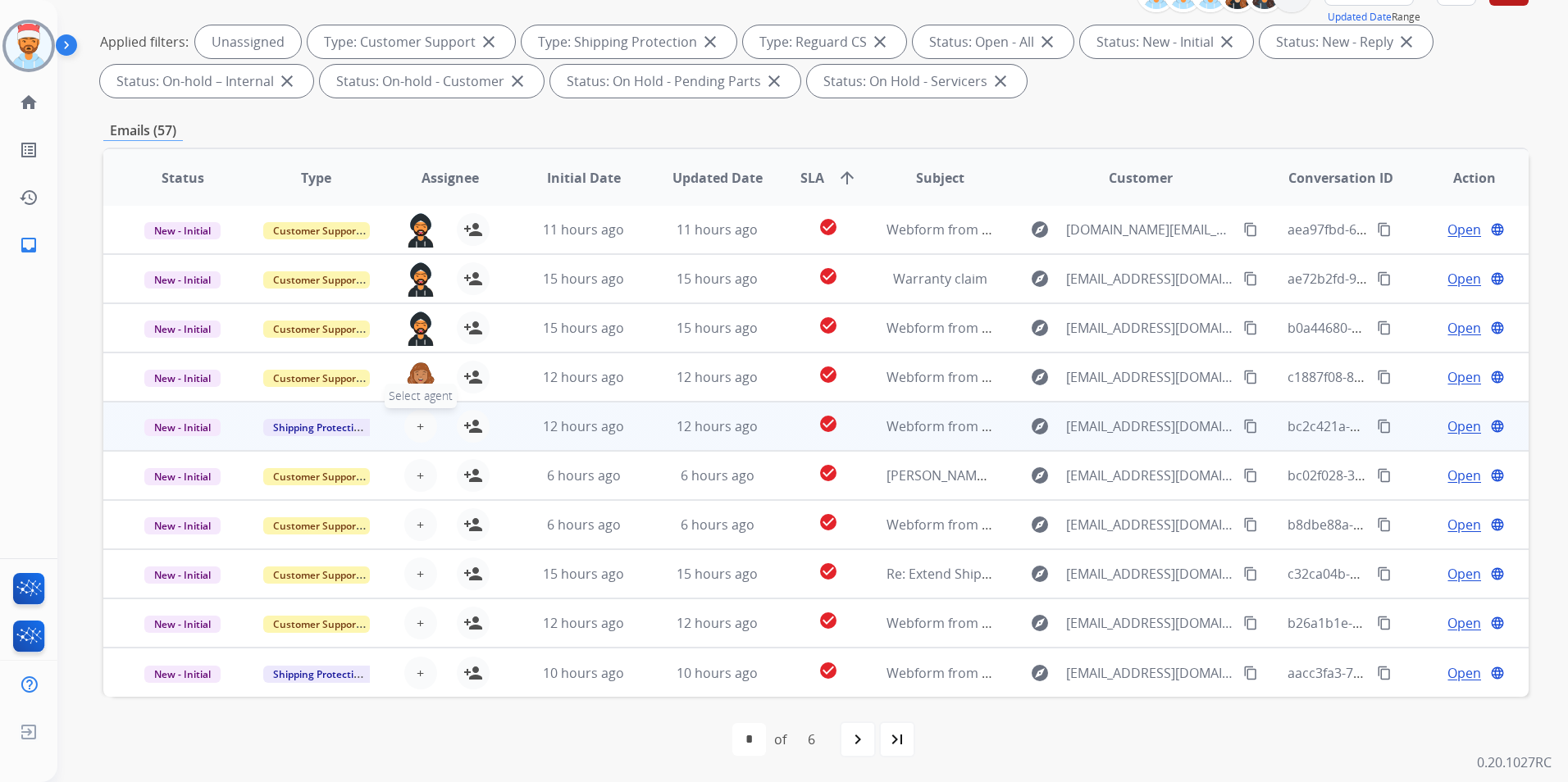
click at [420, 424] on span "+" at bounding box center [420, 426] width 8 height 20
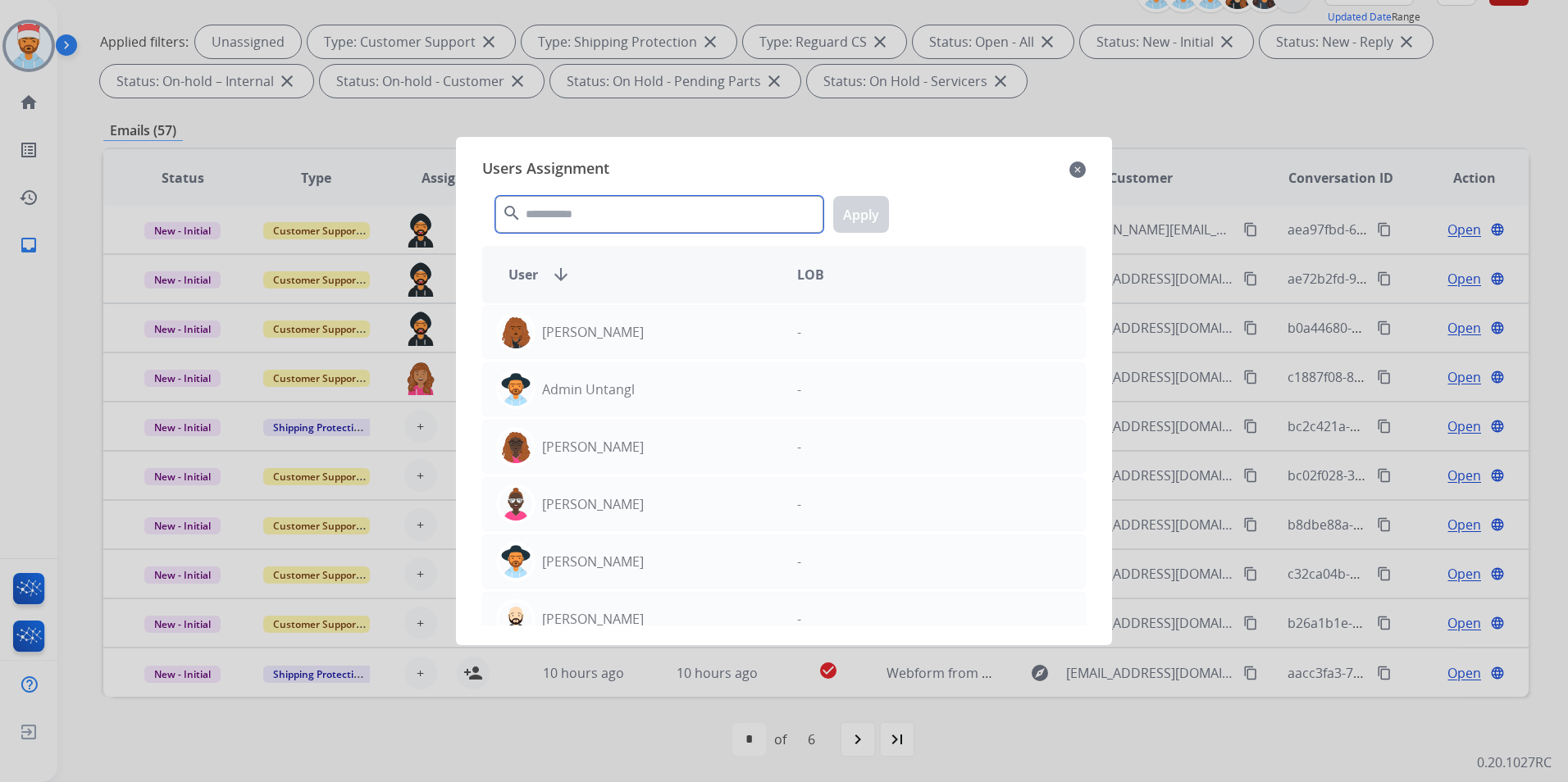
click at [603, 210] on input "text" at bounding box center [659, 214] width 328 height 37
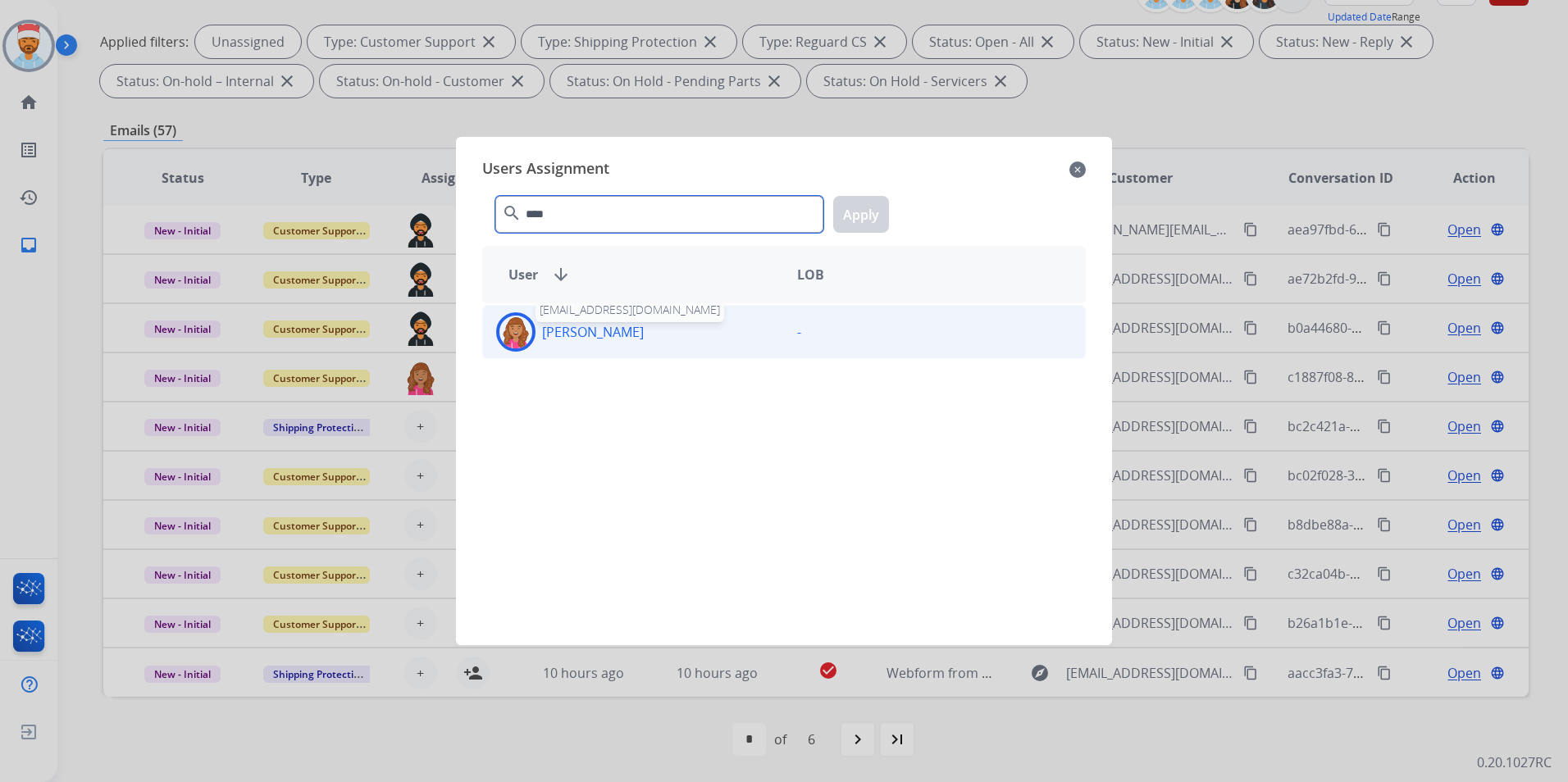
type input "****"
click at [614, 339] on p "[PERSON_NAME]" at bounding box center [593, 332] width 101 height 20
click at [877, 213] on button "Apply" at bounding box center [861, 214] width 56 height 37
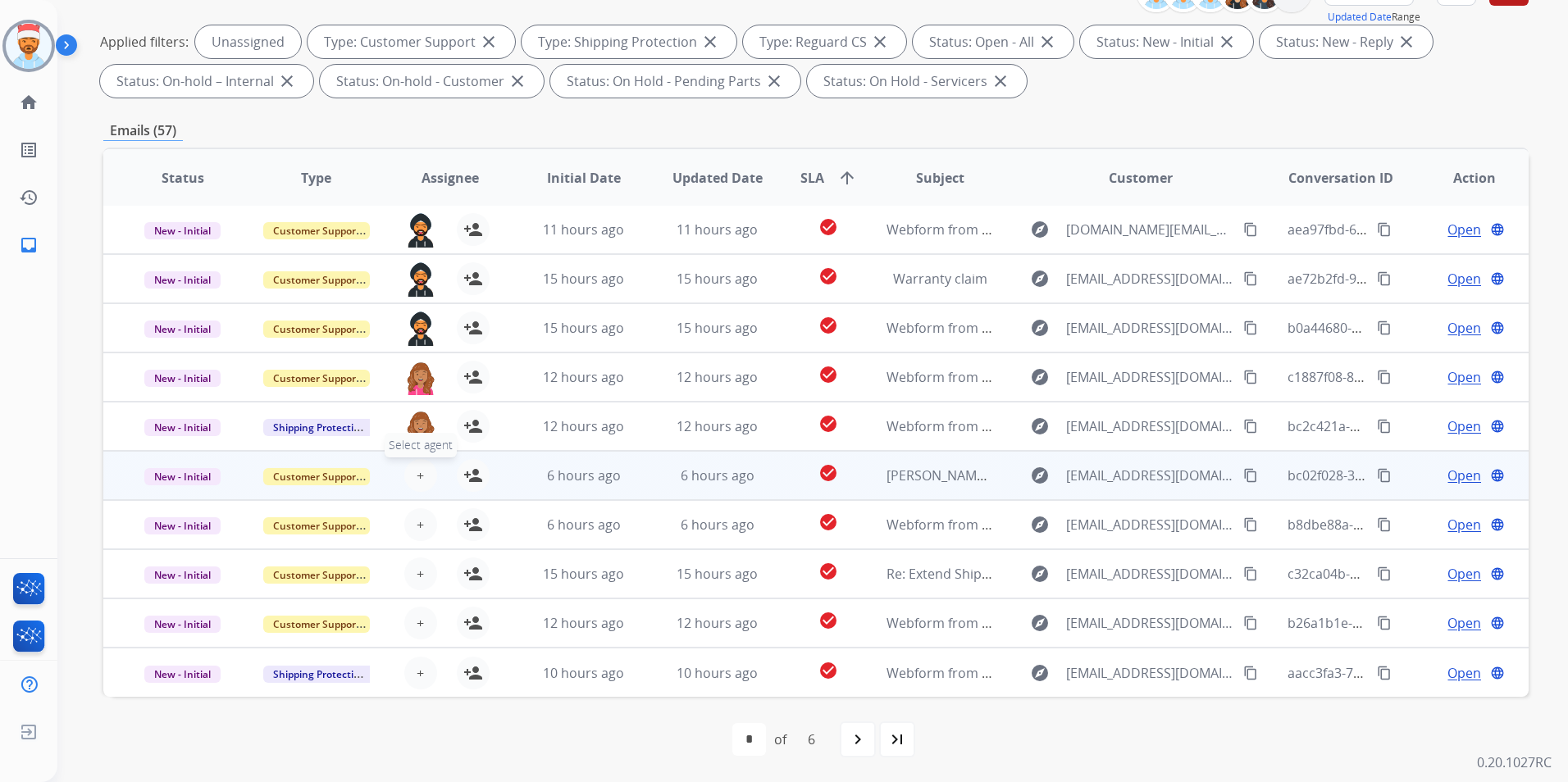
click at [411, 473] on button "+ Select agent" at bounding box center [420, 475] width 33 height 33
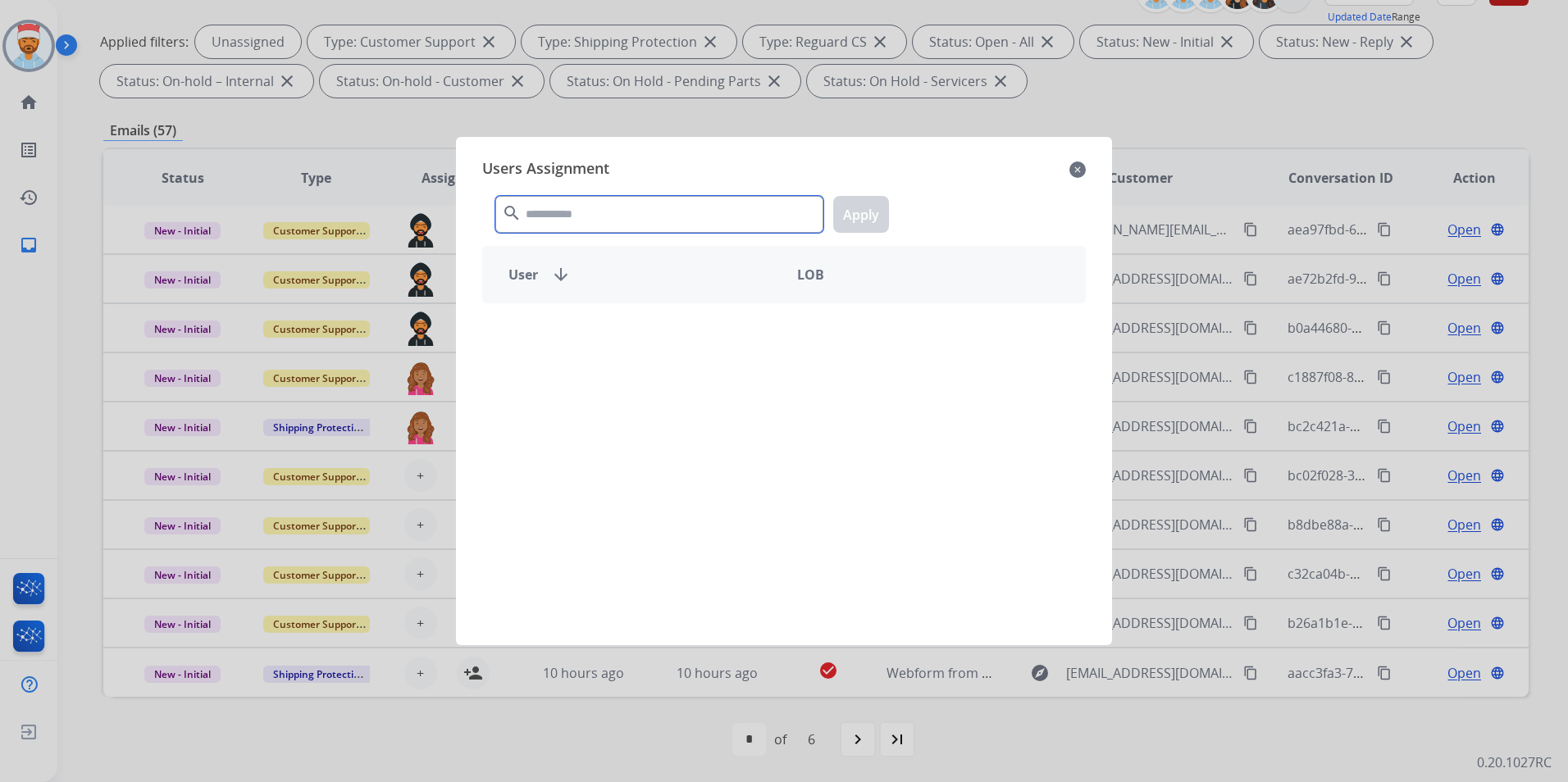
click at [585, 212] on input "text" at bounding box center [659, 214] width 328 height 37
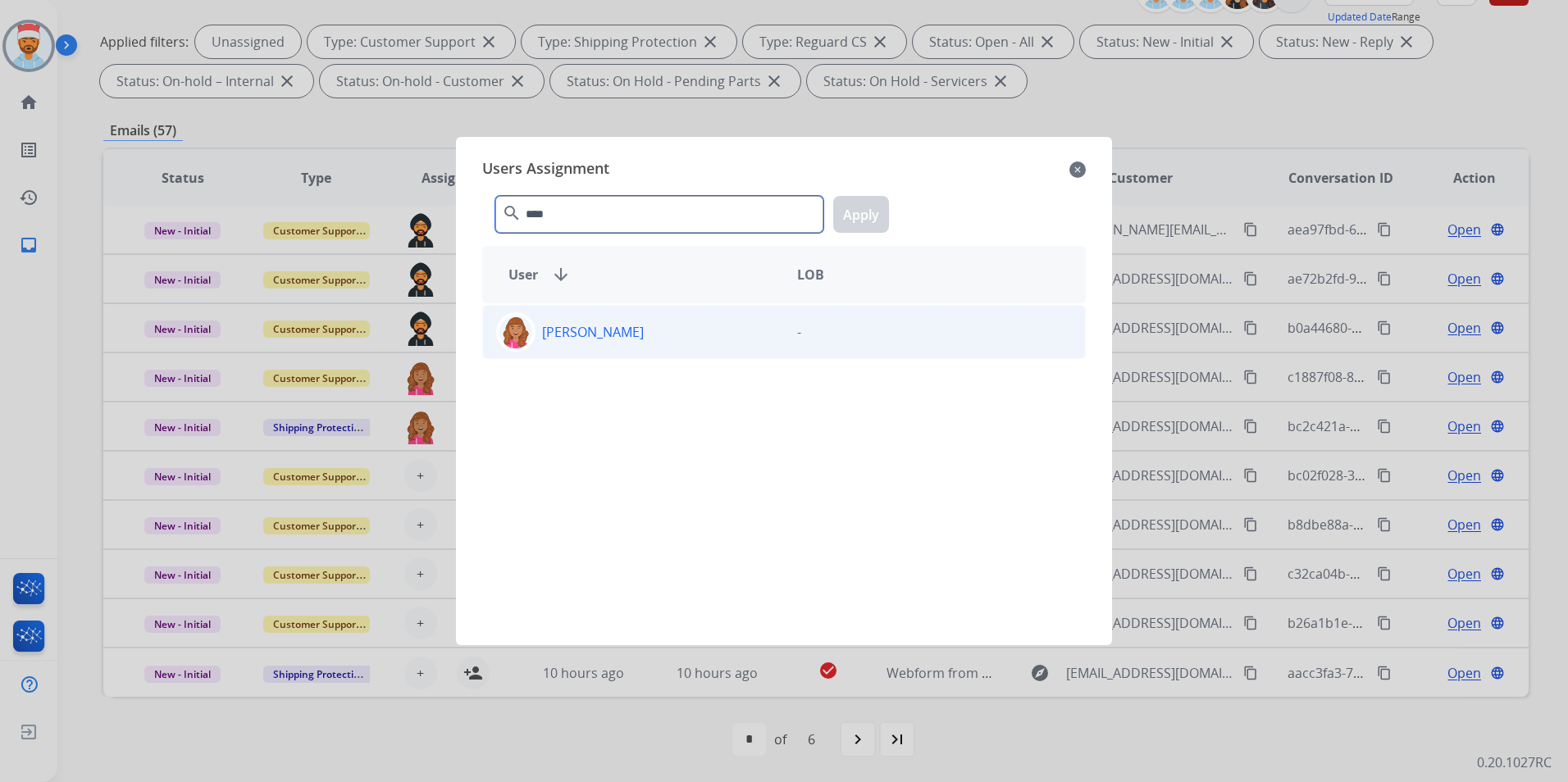
type input "****"
click at [572, 334] on p "[PERSON_NAME]" at bounding box center [593, 332] width 101 height 20
click at [854, 202] on button "Apply" at bounding box center [861, 214] width 56 height 37
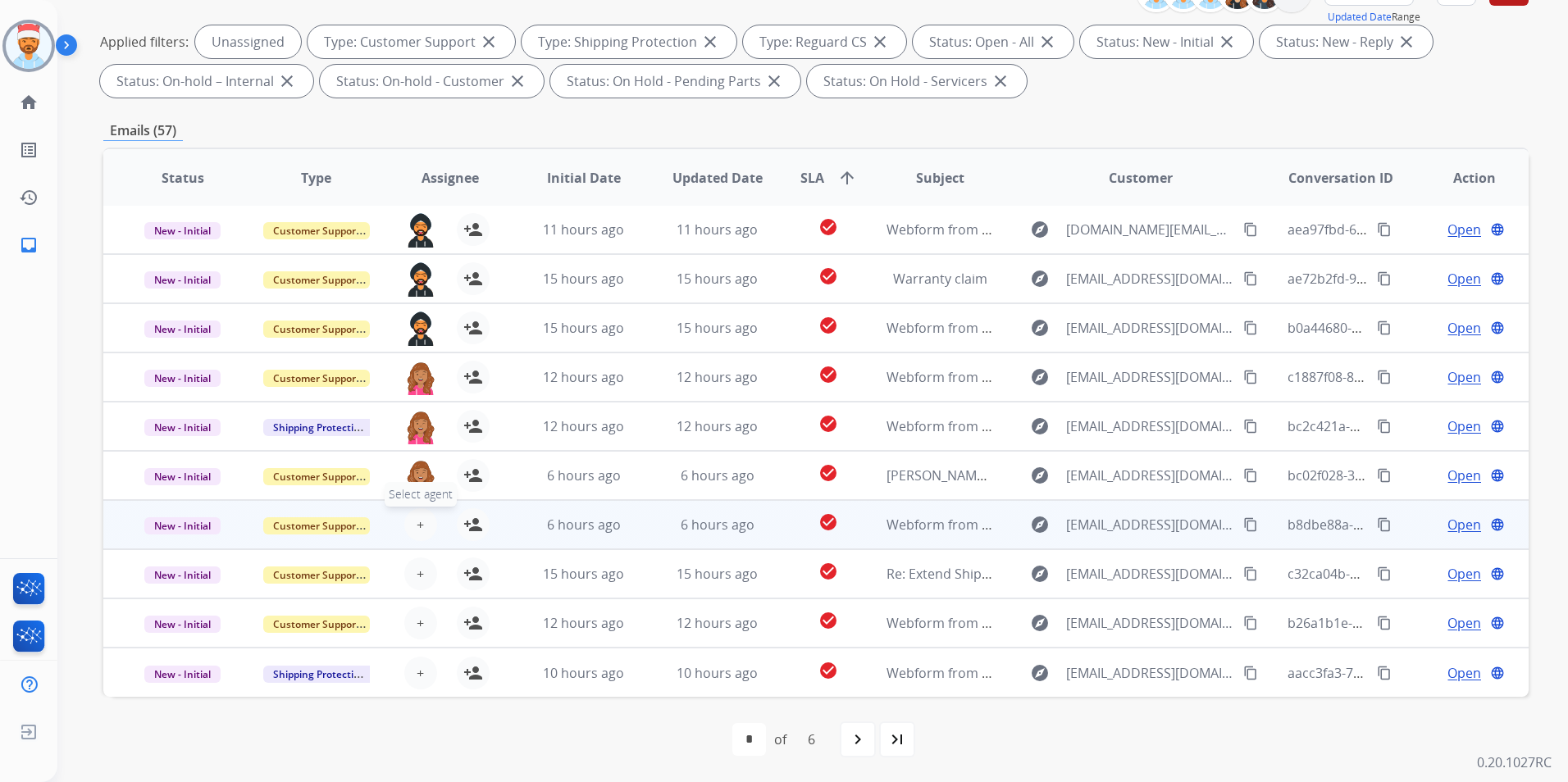
click at [431, 527] on button "+ Select agent" at bounding box center [420, 525] width 33 height 33
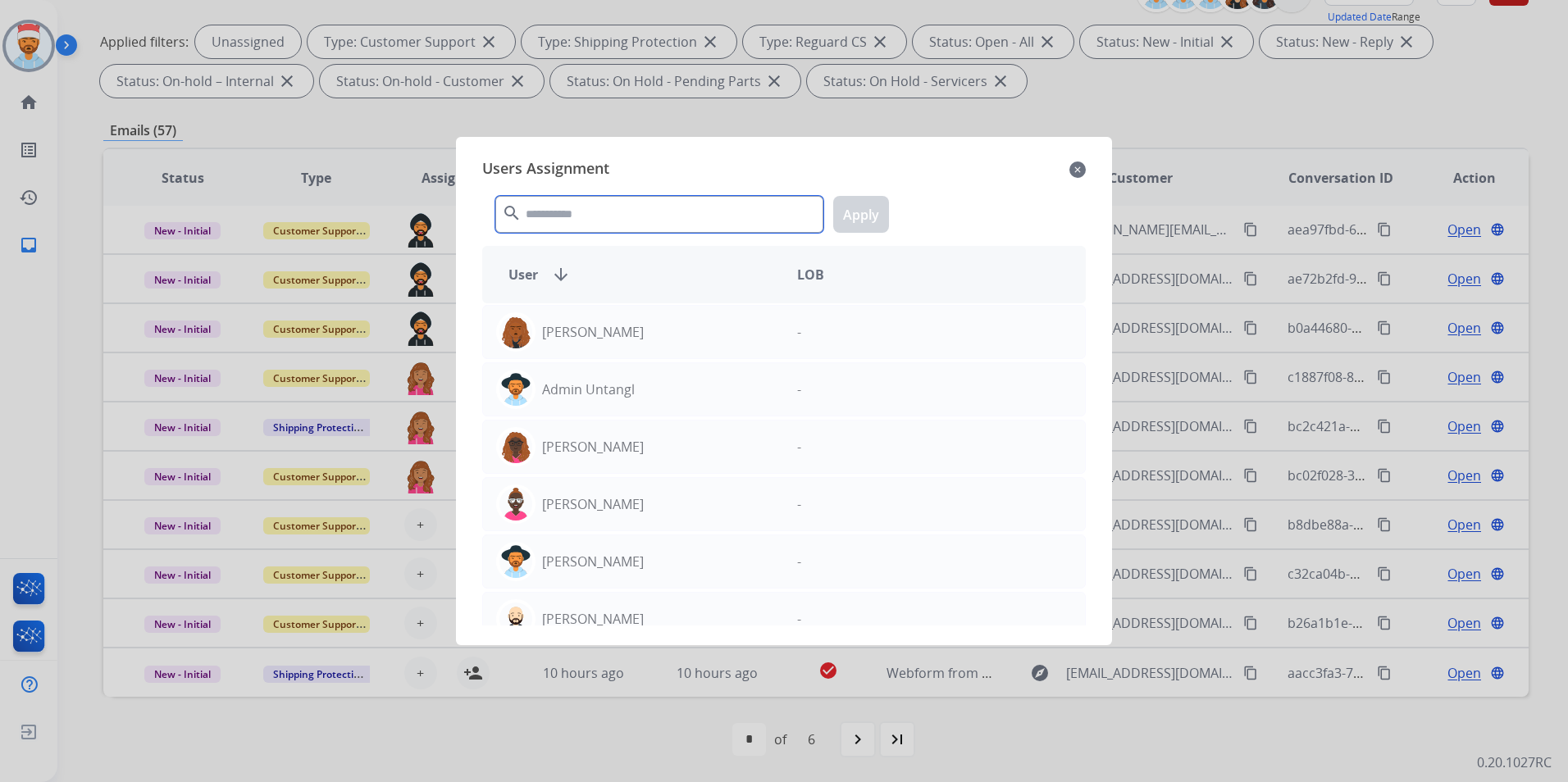
click at [644, 214] on input "text" at bounding box center [659, 214] width 328 height 37
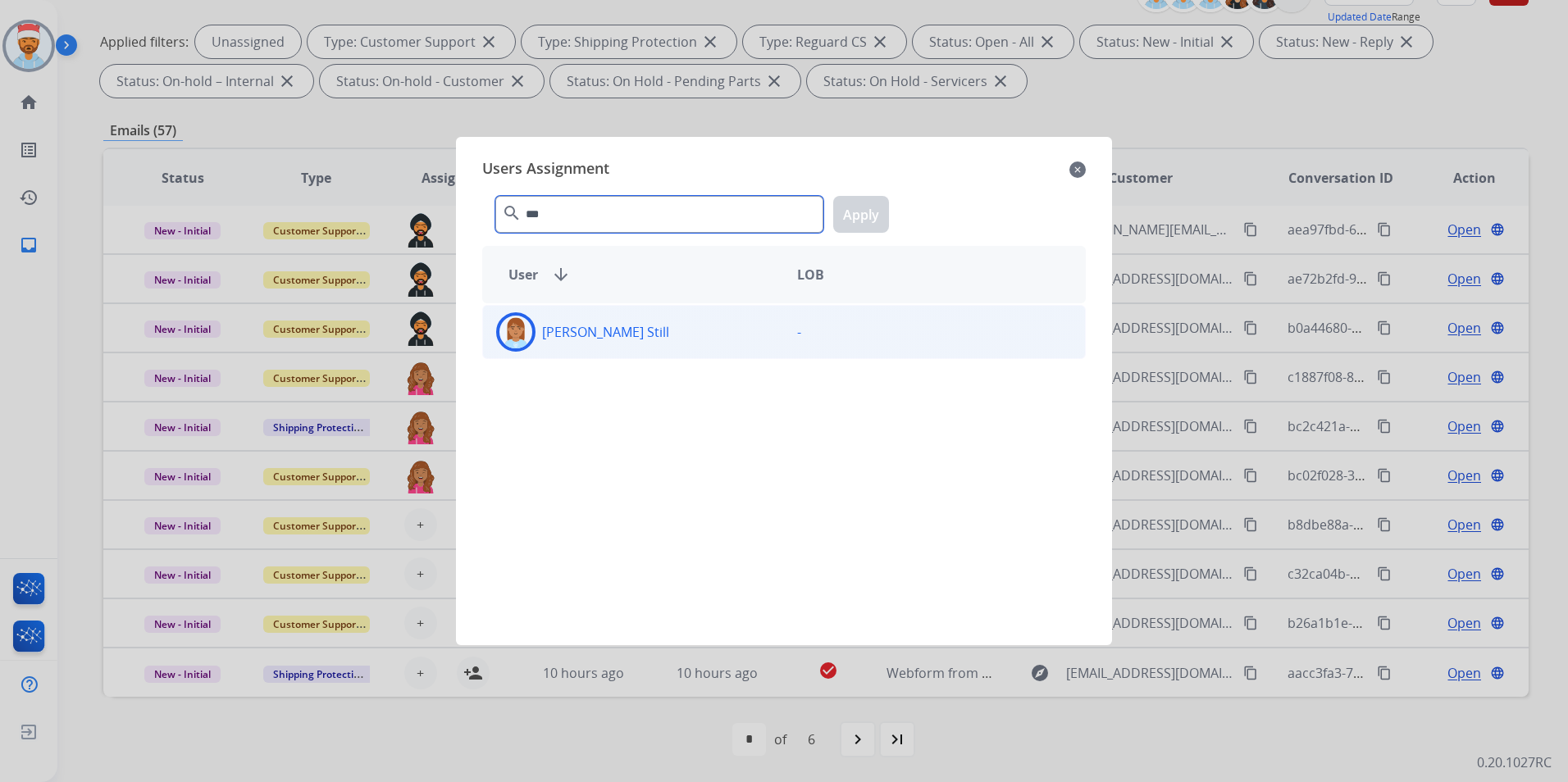
type input "***"
click at [656, 337] on div "[PERSON_NAME] Still" at bounding box center [634, 333] width 301 height 40
click at [868, 214] on button "Apply" at bounding box center [861, 214] width 56 height 37
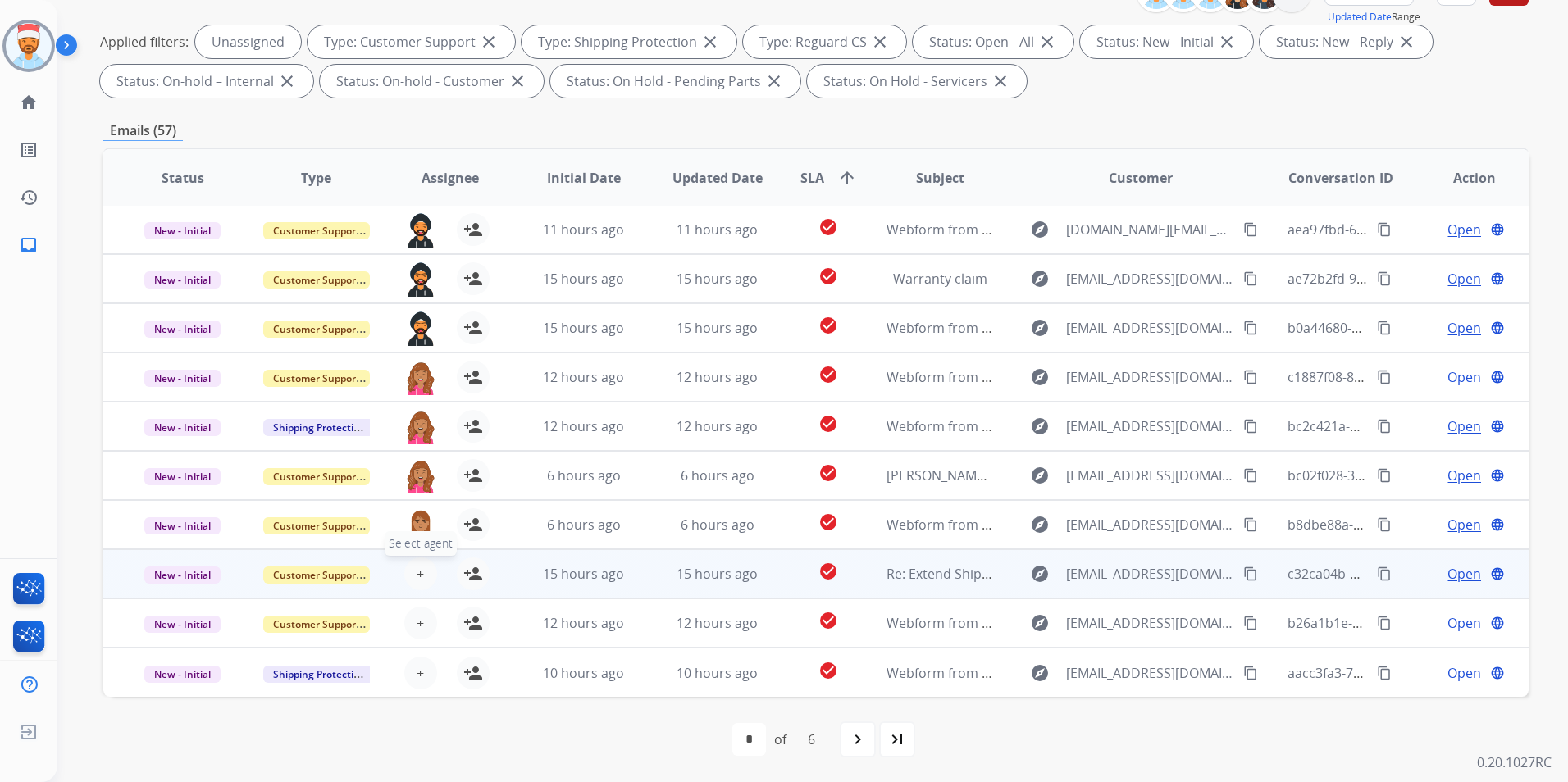
click at [431, 581] on button "+ Select agent" at bounding box center [420, 574] width 33 height 33
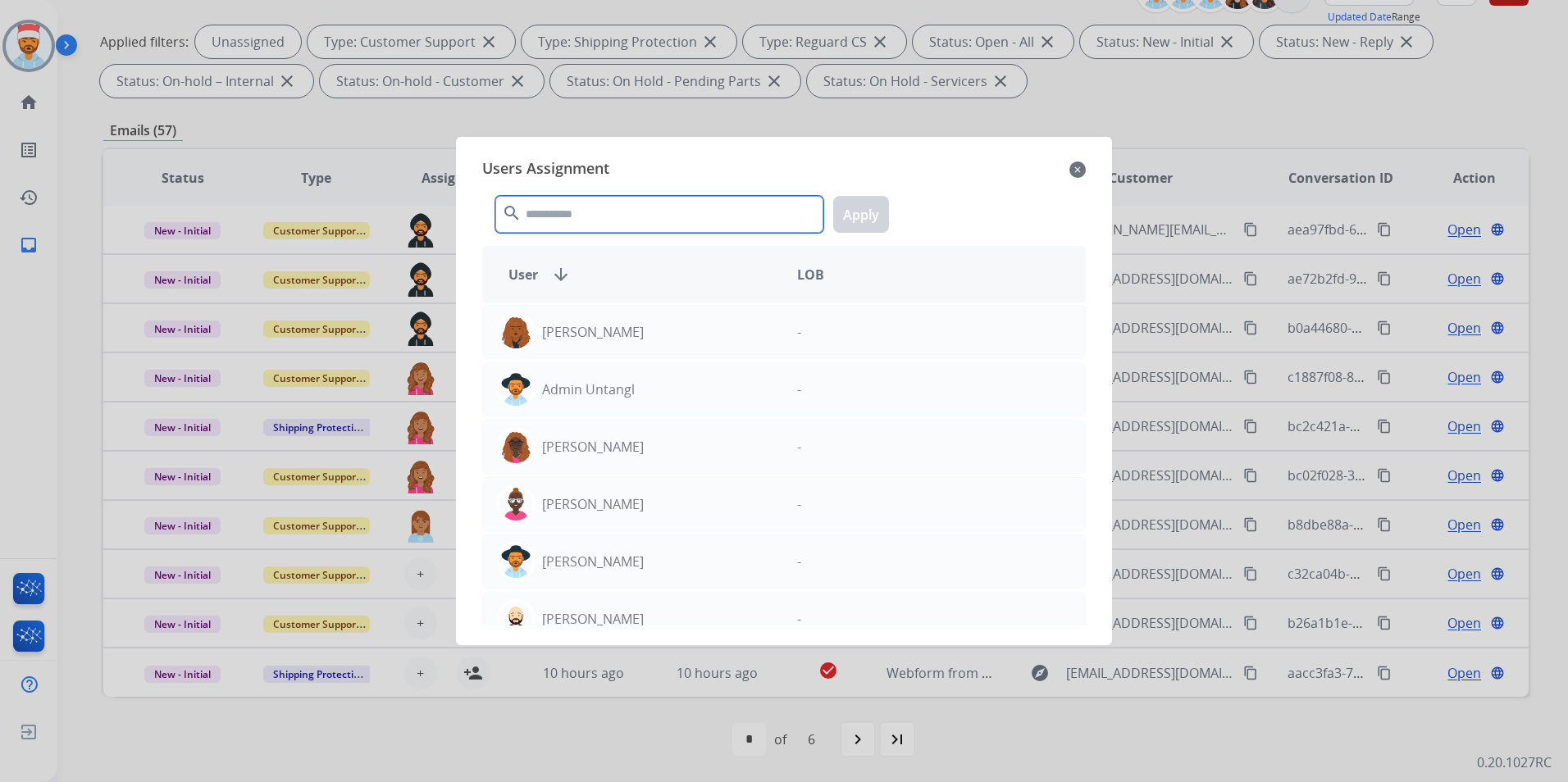
click at [671, 222] on input "text" at bounding box center [659, 214] width 328 height 37
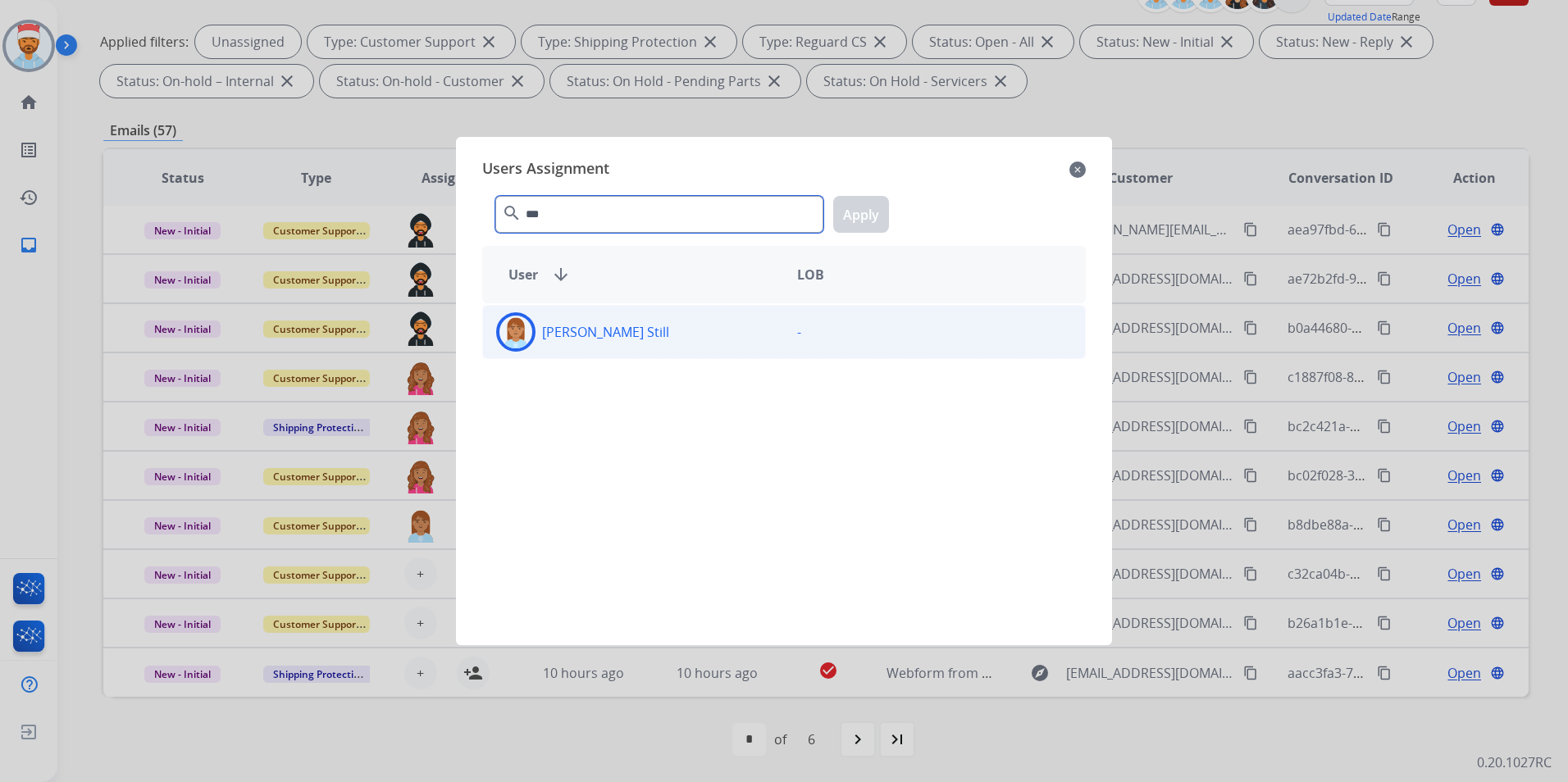
type input "***"
click at [631, 323] on div "[PERSON_NAME] Still" at bounding box center [634, 333] width 301 height 40
drag, startPoint x: 844, startPoint y: 216, endPoint x: 707, endPoint y: 328, distance: 177.0
click at [847, 217] on button "Apply" at bounding box center [861, 214] width 56 height 37
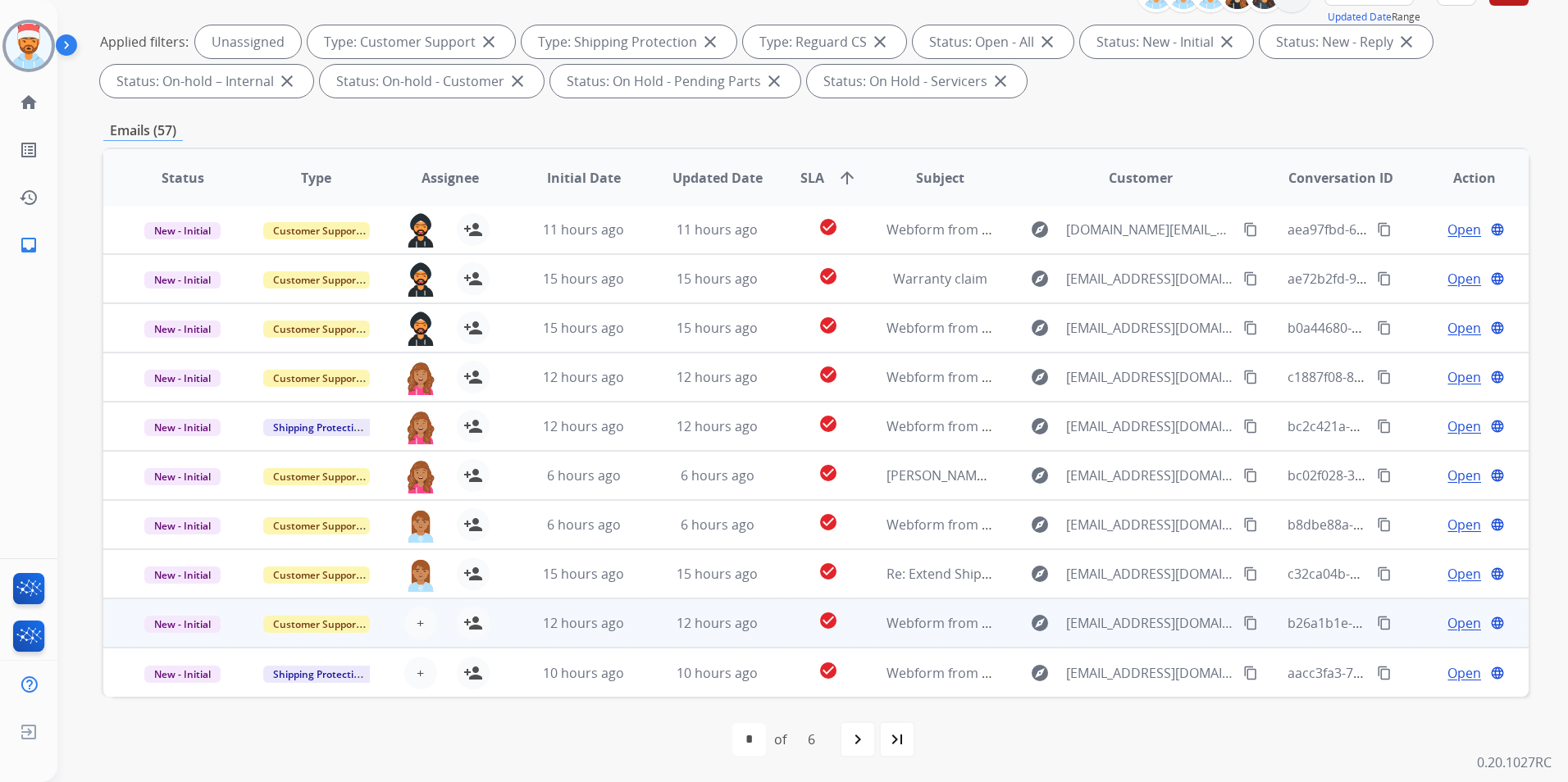
click at [430, 611] on div "+ Select agent person_add Assign to Me" at bounding box center [437, 623] width 105 height 33
click at [422, 626] on button "+ Select agent" at bounding box center [420, 623] width 33 height 33
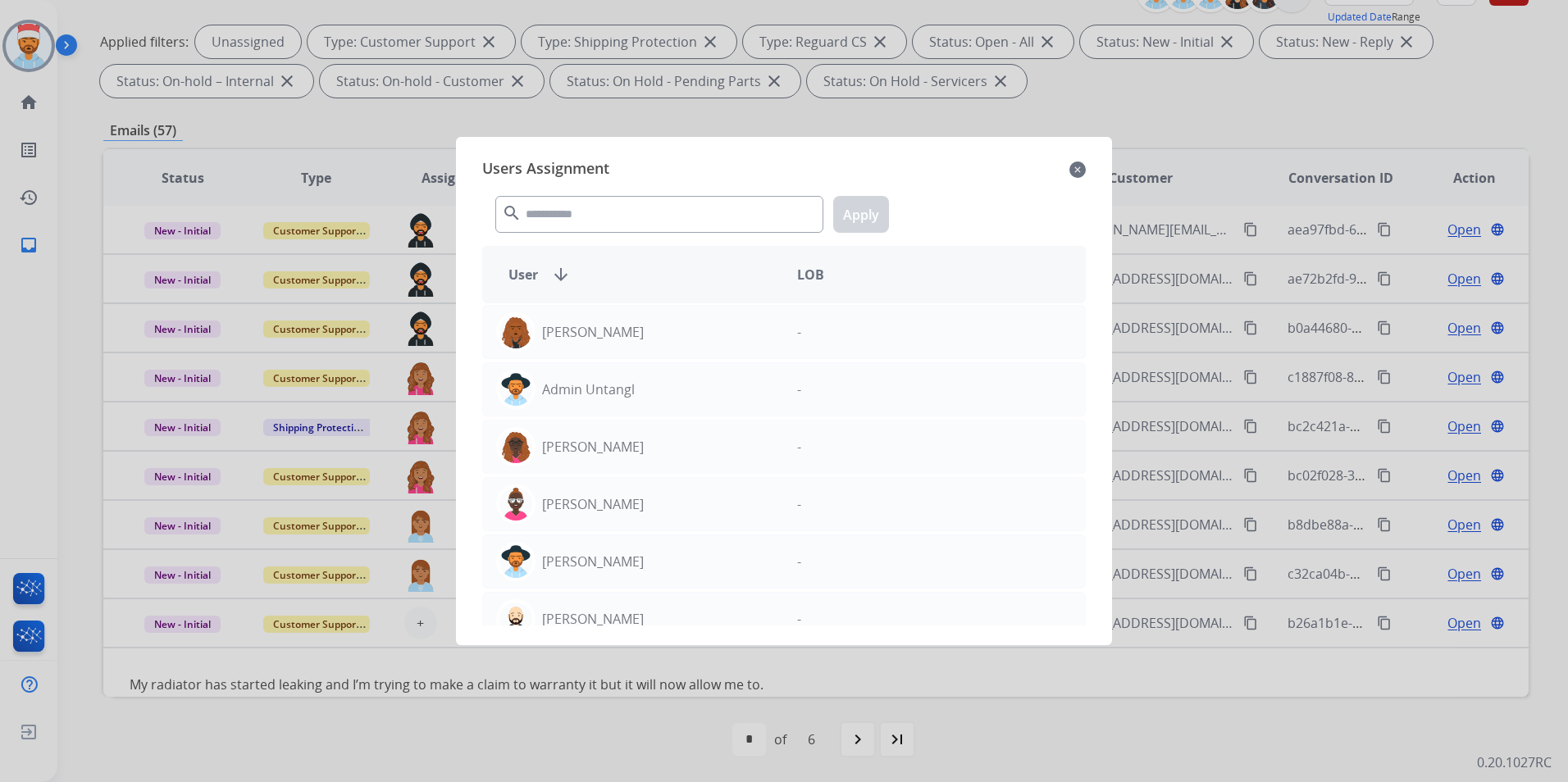
scroll to position [76, 0]
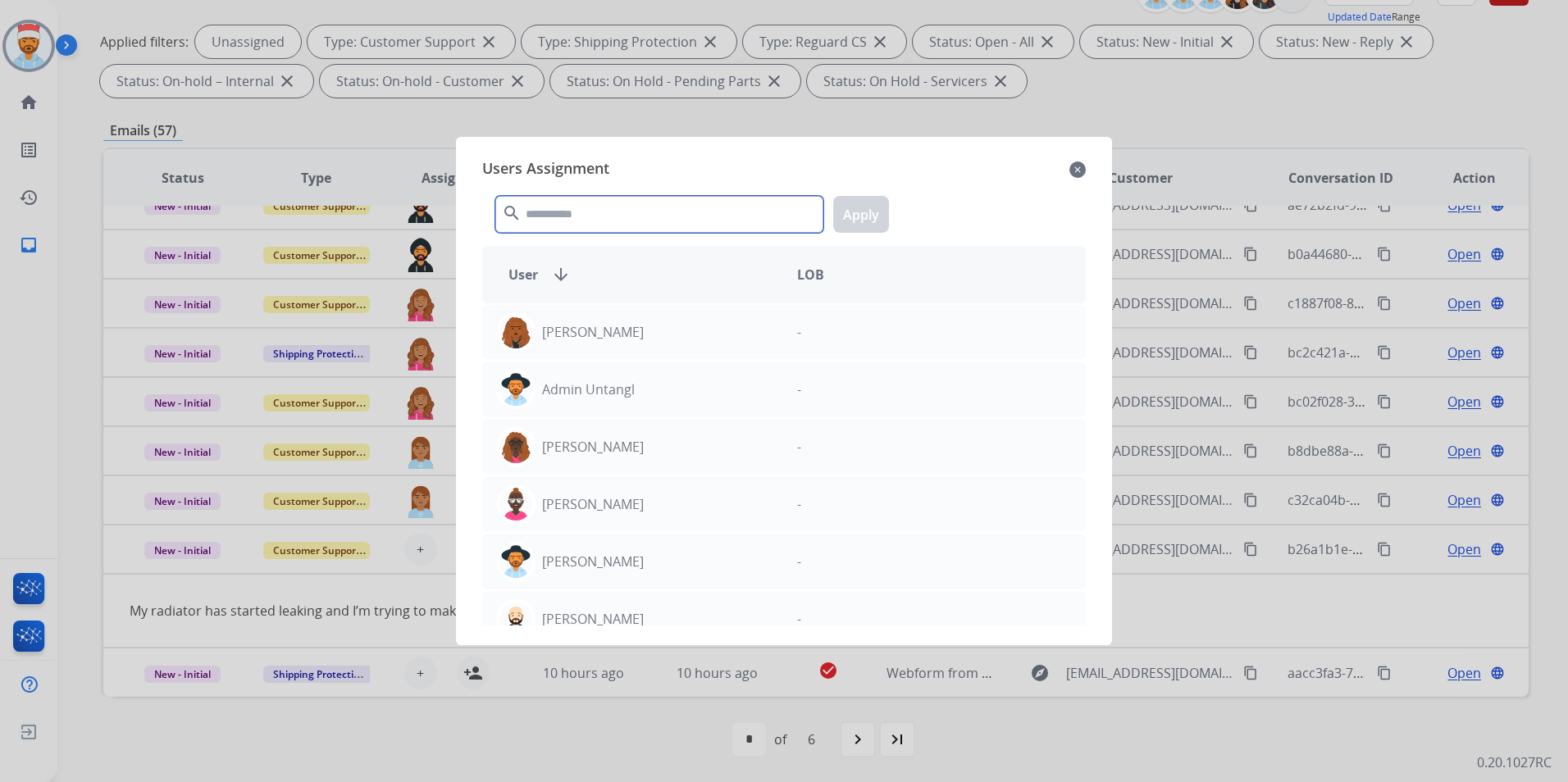
click at [659, 205] on input "text" at bounding box center [659, 214] width 328 height 37
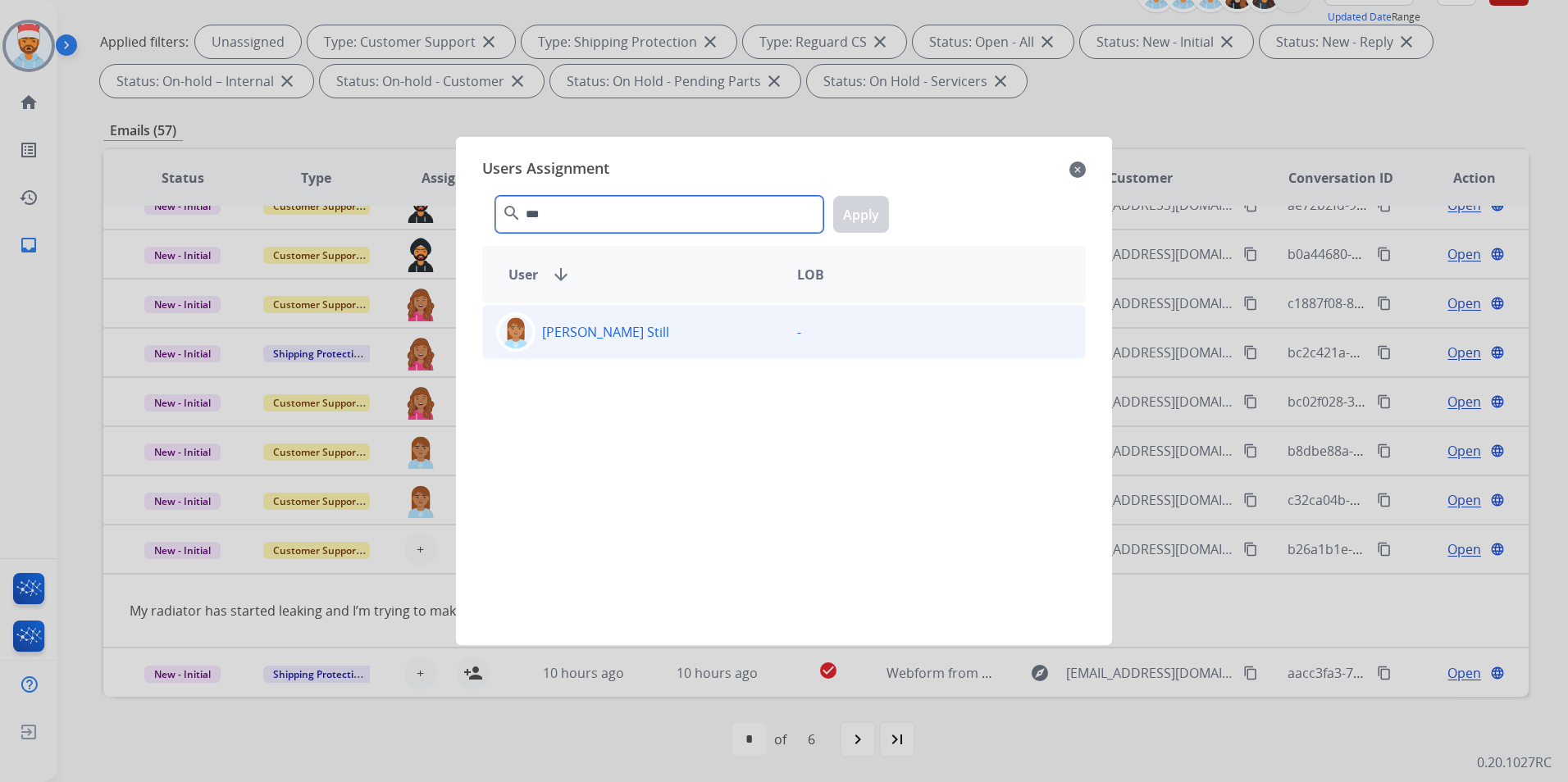
type input "***"
click at [628, 353] on div "[PERSON_NAME] Still -" at bounding box center [784, 332] width 603 height 54
click at [861, 209] on button "Apply" at bounding box center [861, 214] width 56 height 37
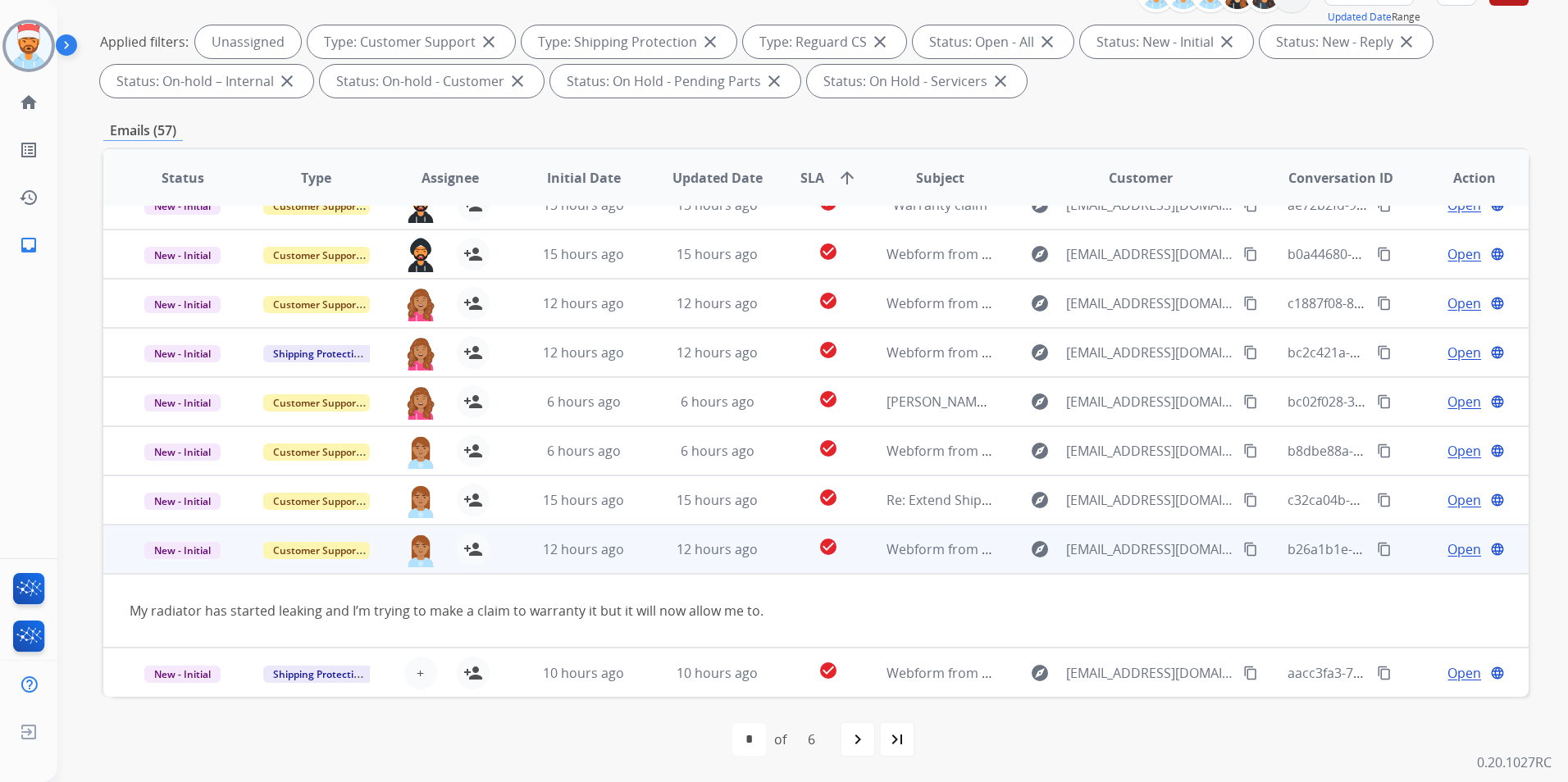
click at [645, 553] on td "12 hours ago" at bounding box center [705, 549] width 134 height 49
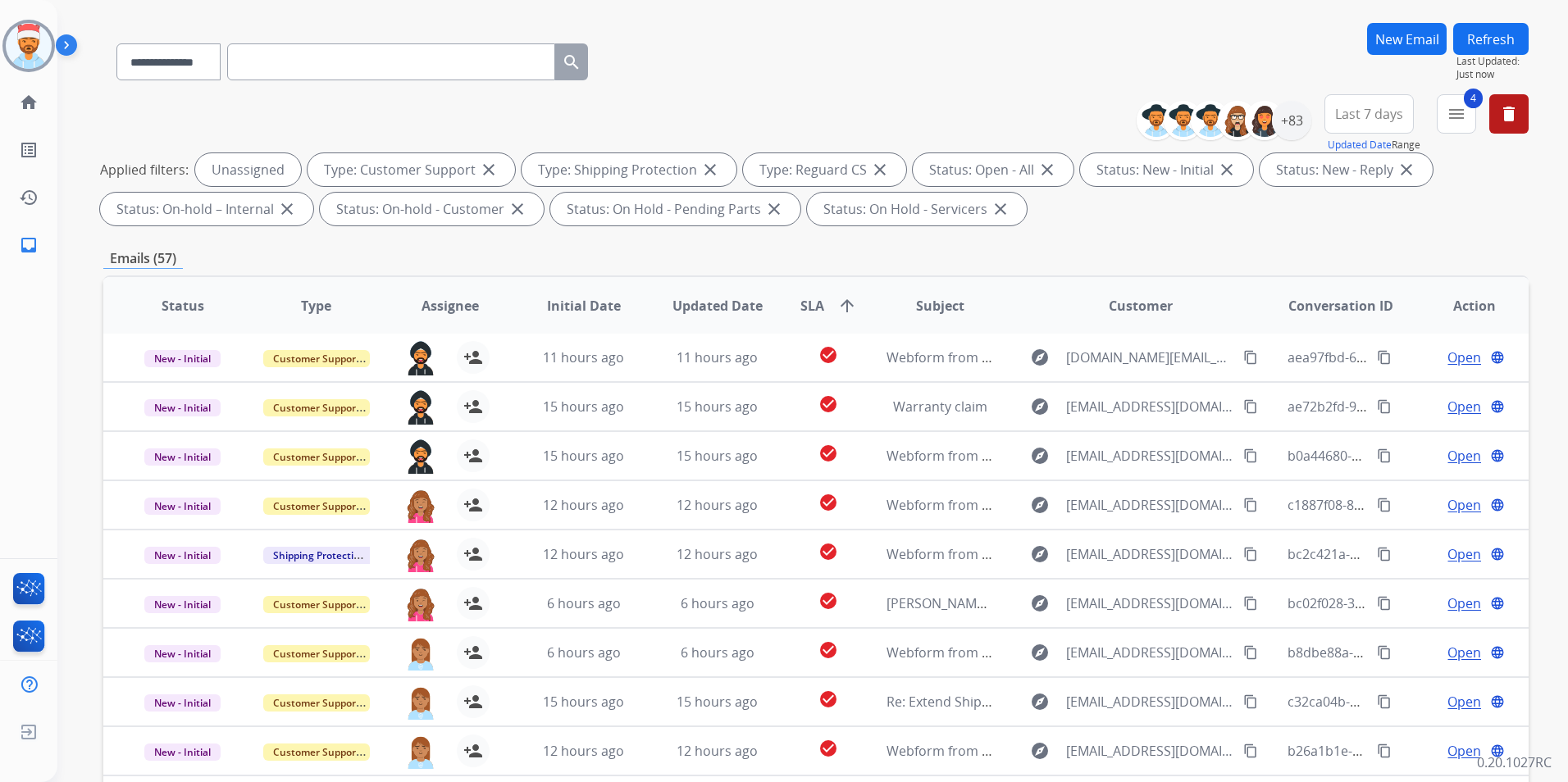
scroll to position [0, 0]
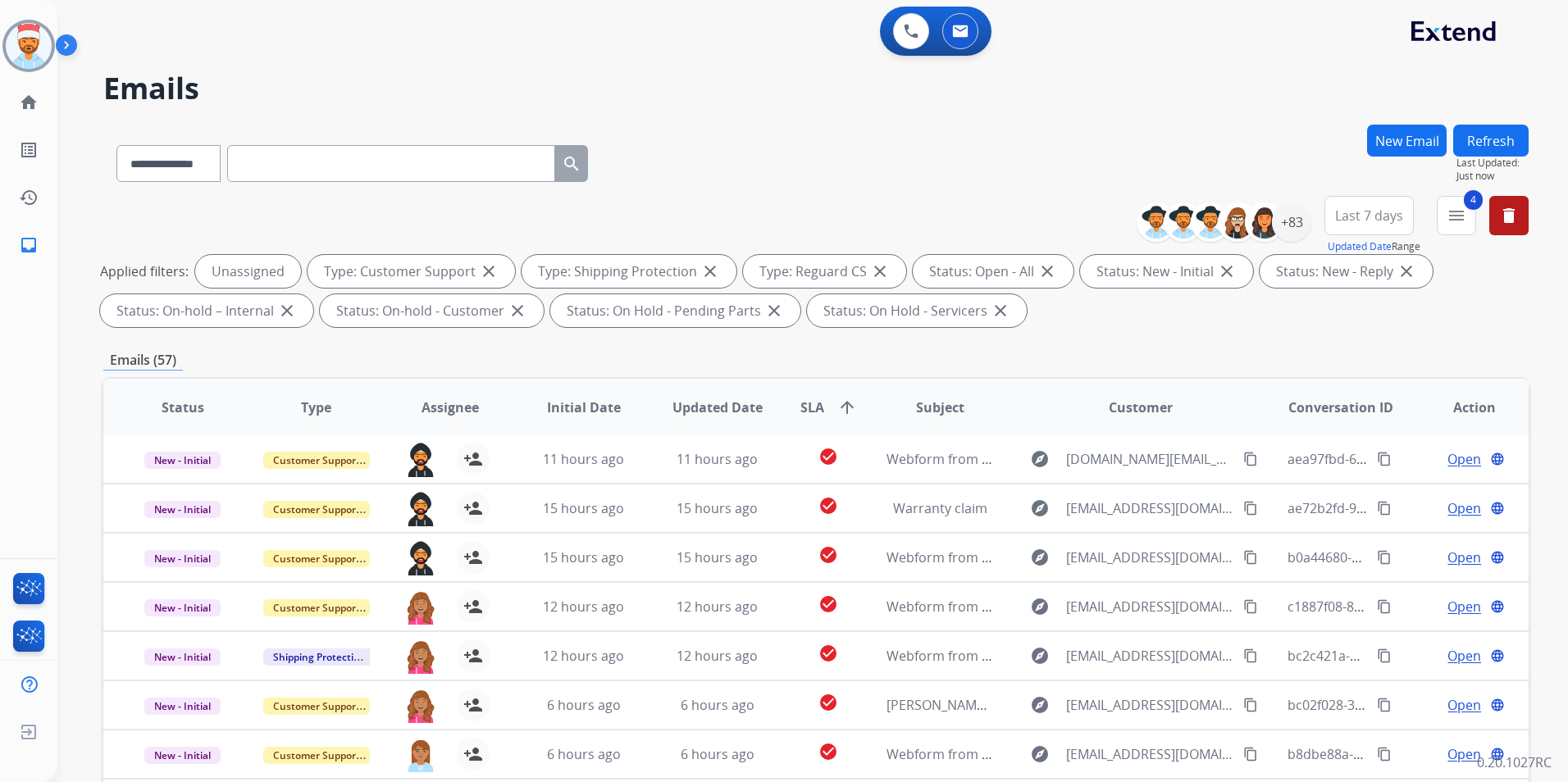
drag, startPoint x: 1501, startPoint y: 144, endPoint x: 1479, endPoint y: 182, distance: 43.9
click at [1501, 144] on button "Refresh" at bounding box center [1491, 140] width 76 height 32
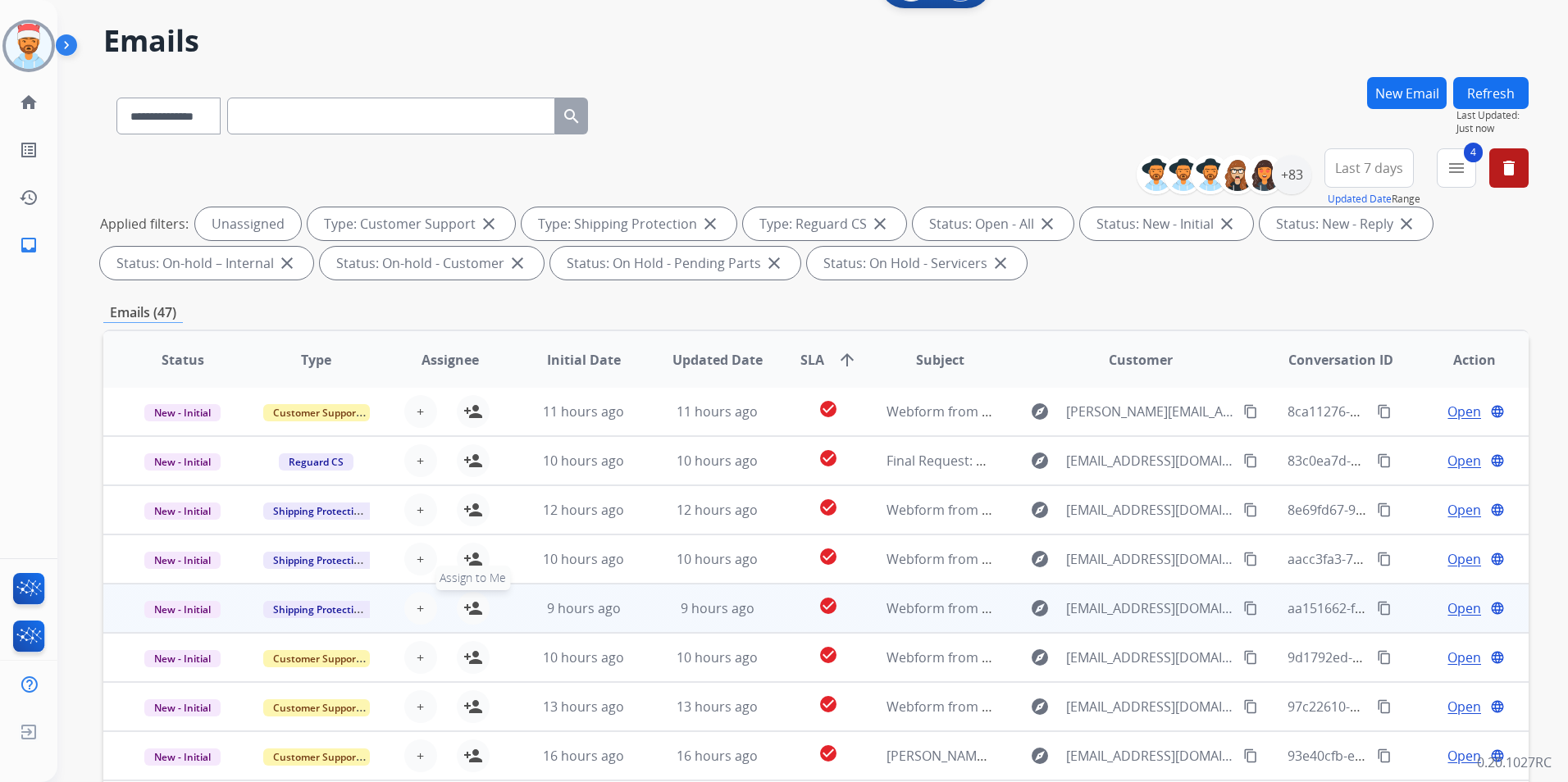
scroll to position [164, 0]
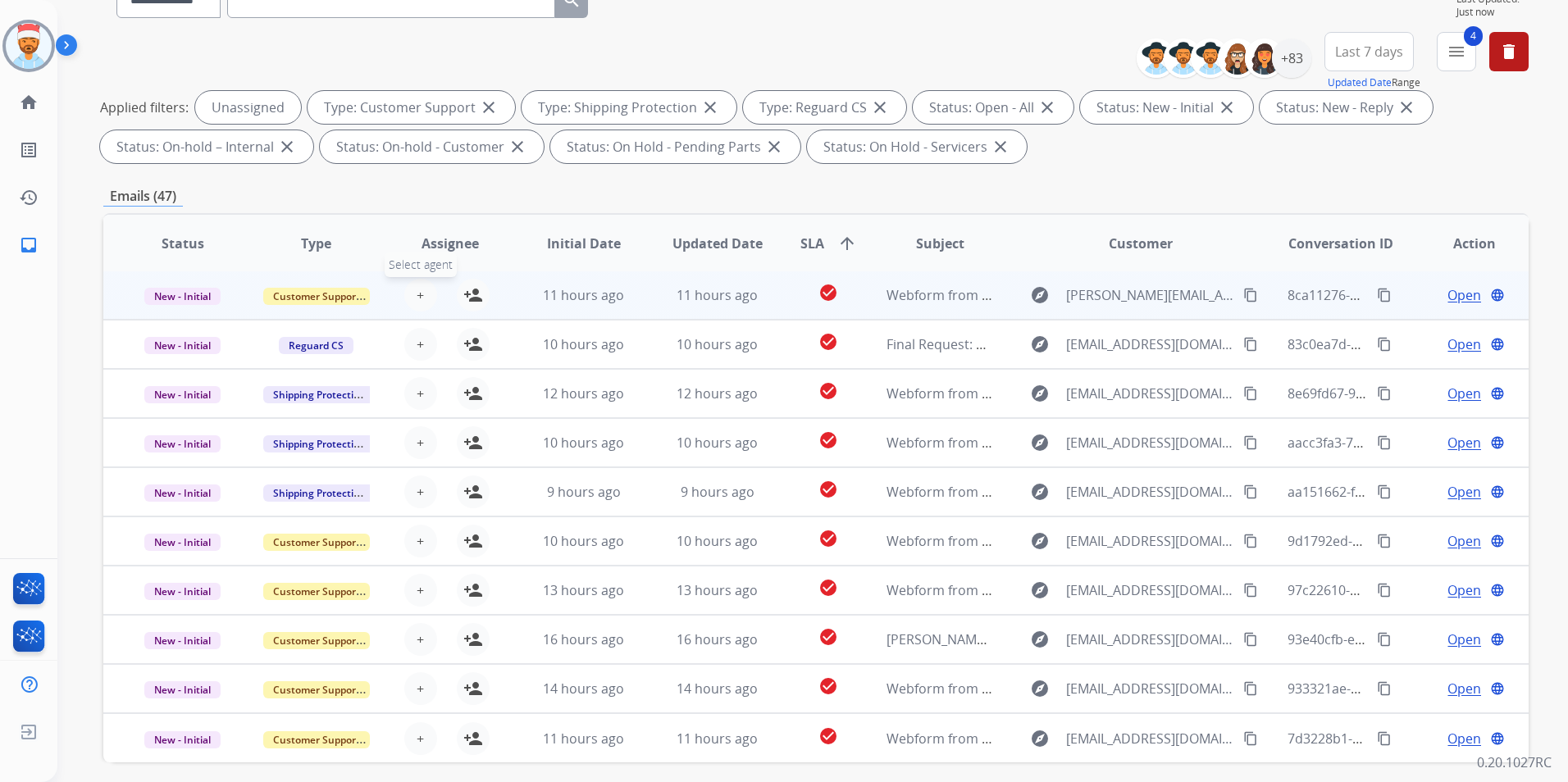
click at [417, 298] on span "+" at bounding box center [420, 295] width 8 height 20
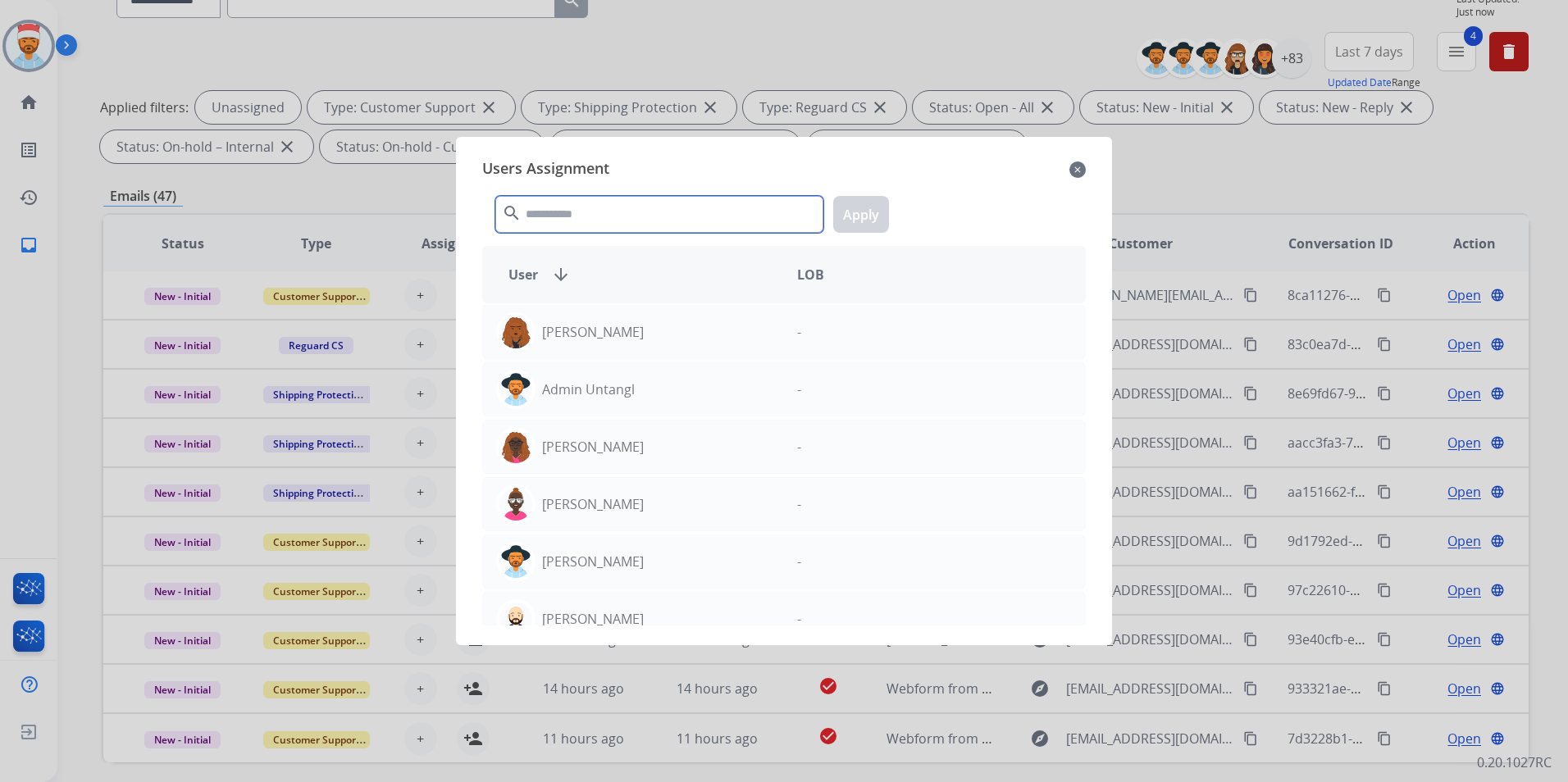
click at [546, 209] on input "text" at bounding box center [659, 214] width 328 height 37
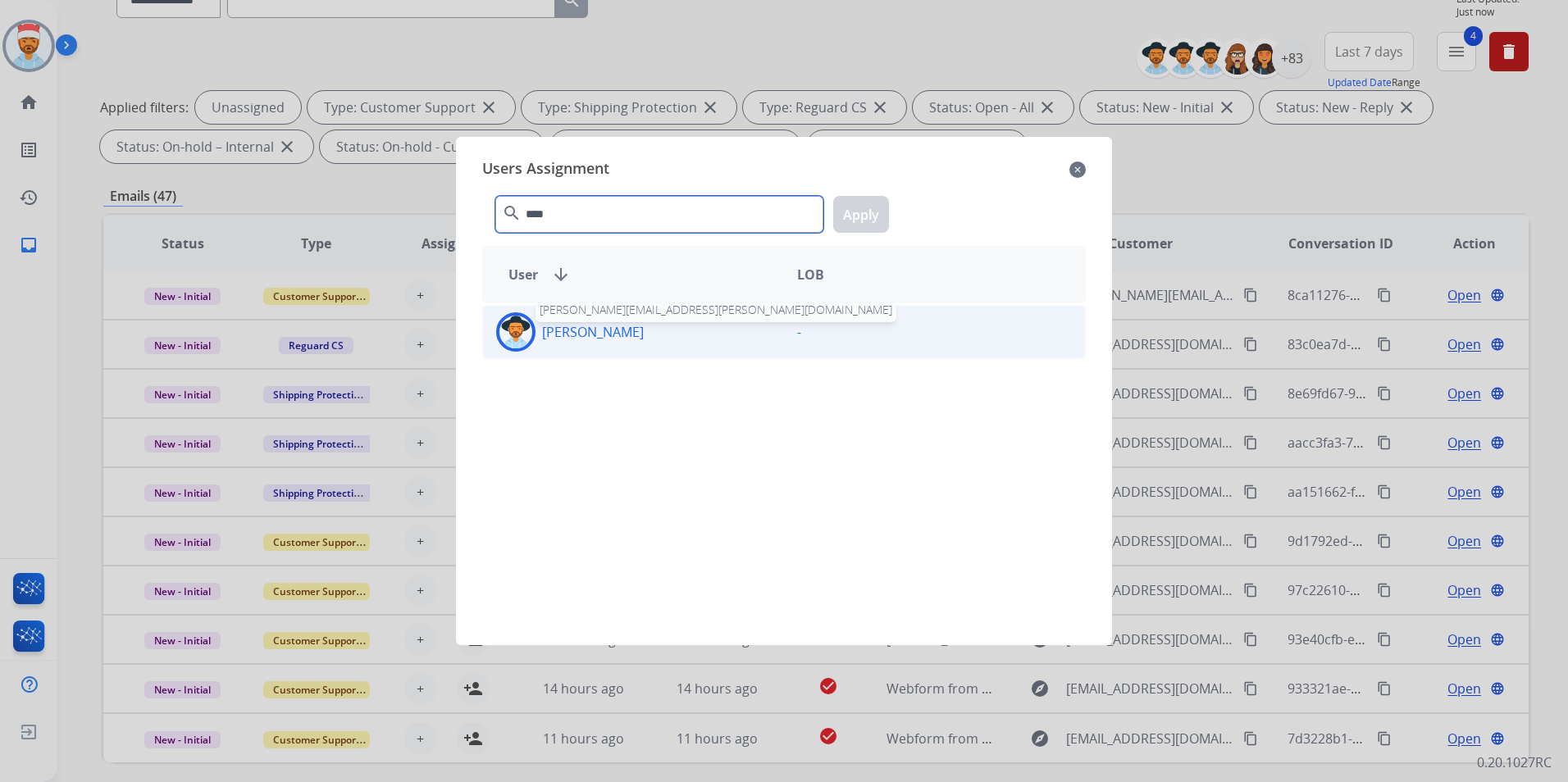
type input "****"
click at [550, 337] on p "[PERSON_NAME]" at bounding box center [593, 332] width 101 height 20
click at [878, 214] on button "Apply" at bounding box center [861, 214] width 56 height 37
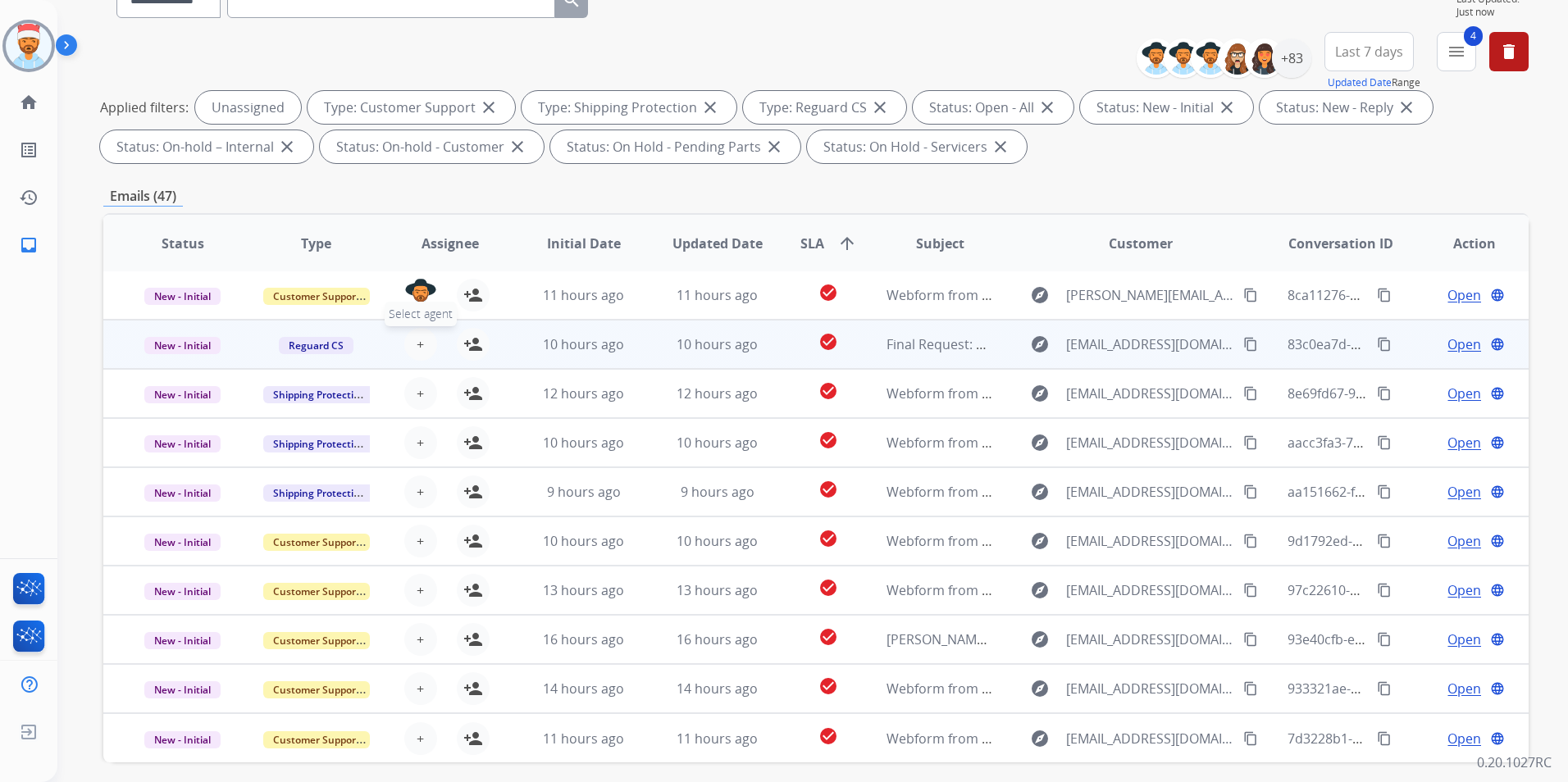
click at [431, 342] on button "+ Select agent" at bounding box center [420, 345] width 33 height 33
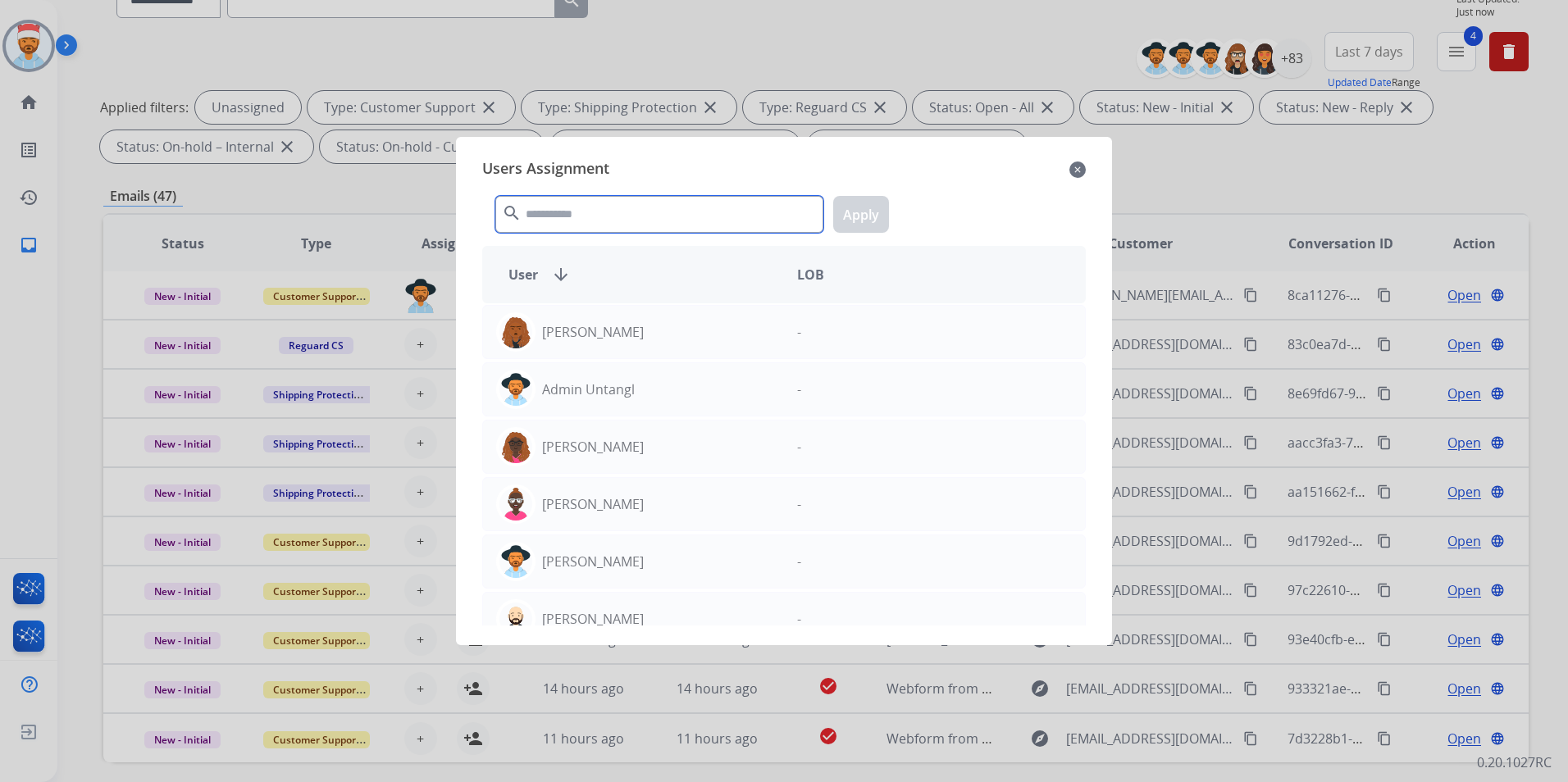
click at [573, 220] on input "text" at bounding box center [659, 214] width 328 height 37
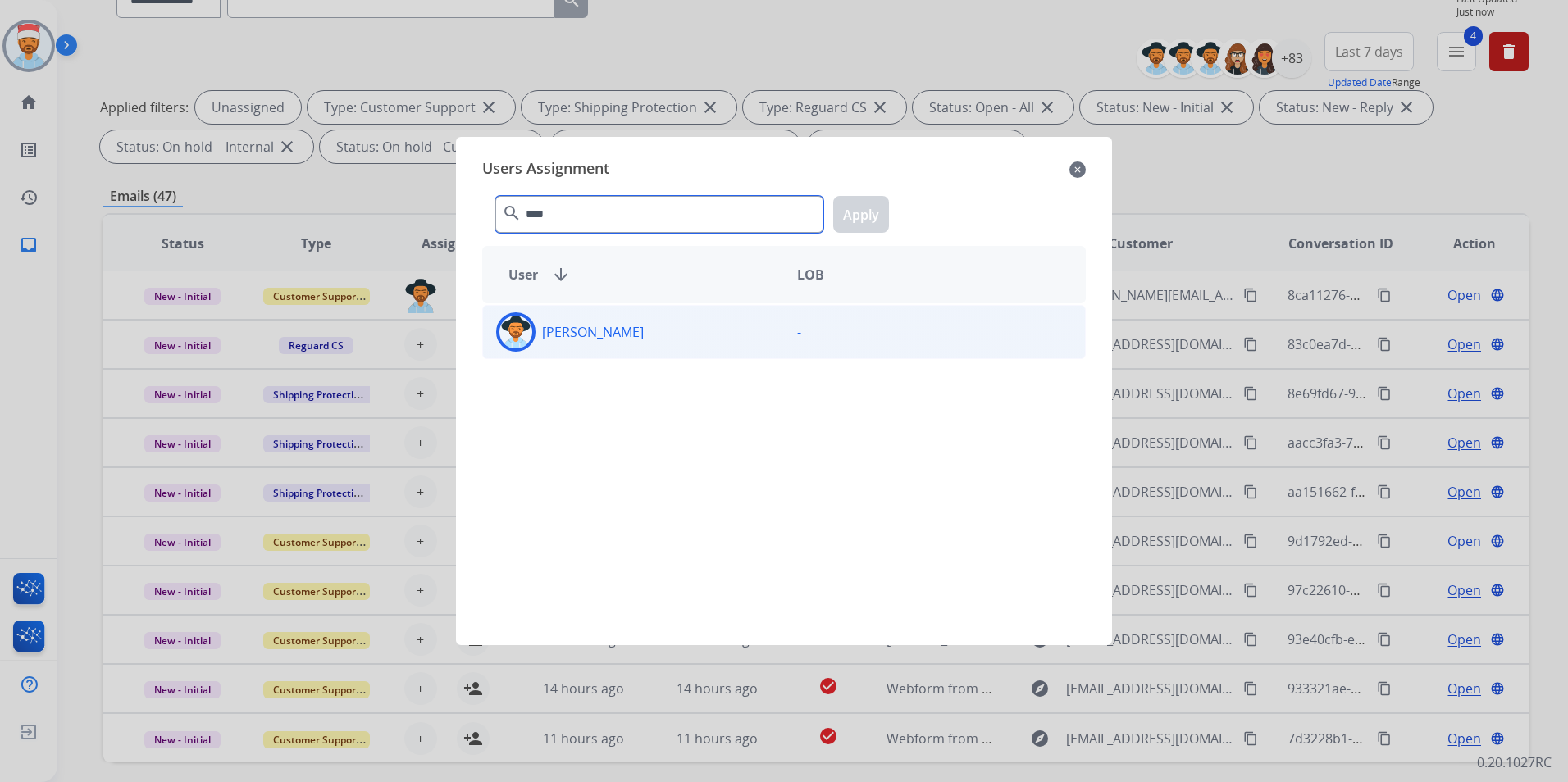
type input "****"
click at [601, 345] on div "[PERSON_NAME]" at bounding box center [634, 333] width 301 height 40
drag, startPoint x: 871, startPoint y: 199, endPoint x: 838, endPoint y: 218, distance: 38.1
click at [871, 200] on button "Apply" at bounding box center [861, 214] width 56 height 37
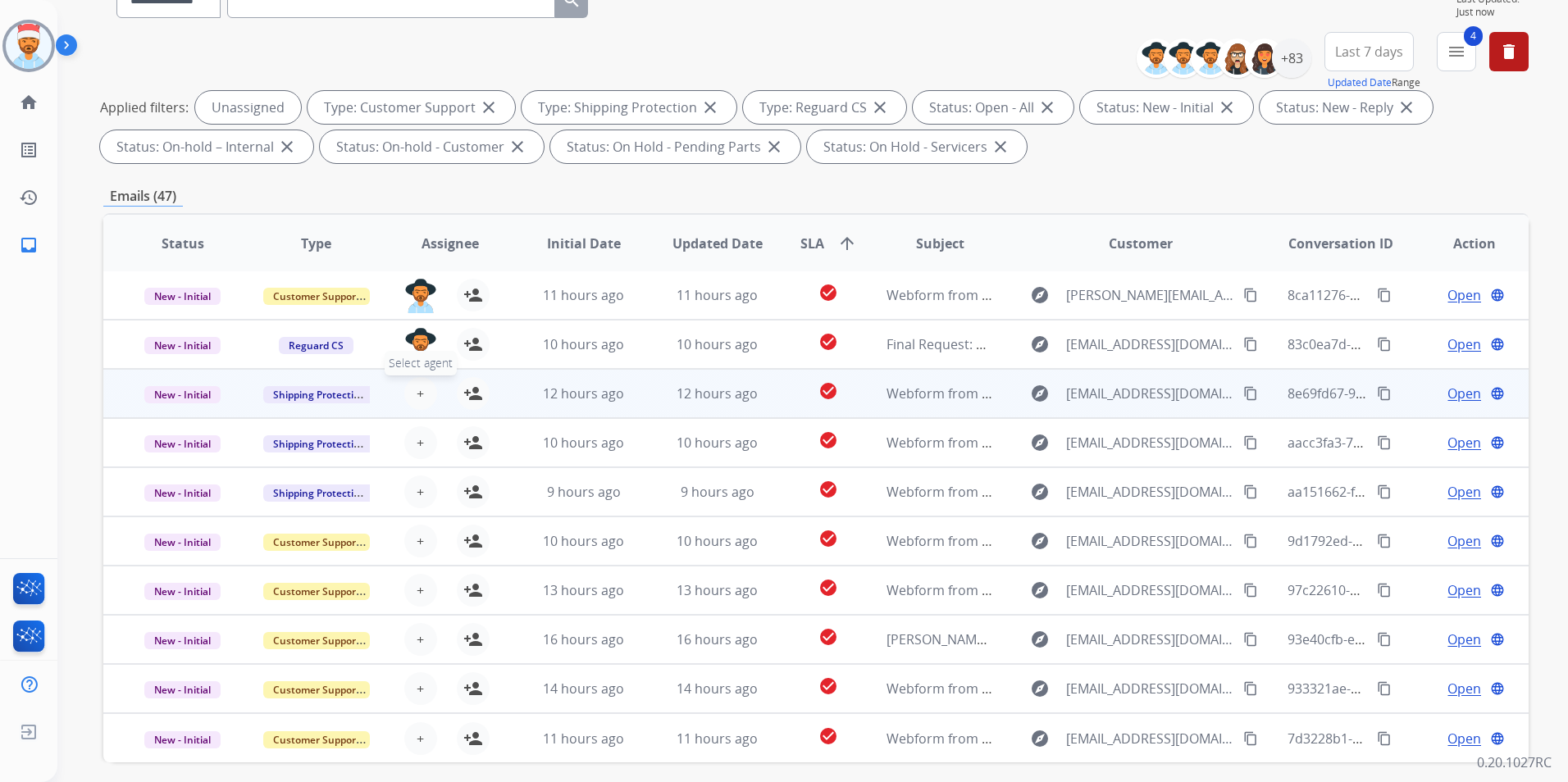
click at [422, 392] on button "+ Select agent" at bounding box center [420, 394] width 33 height 33
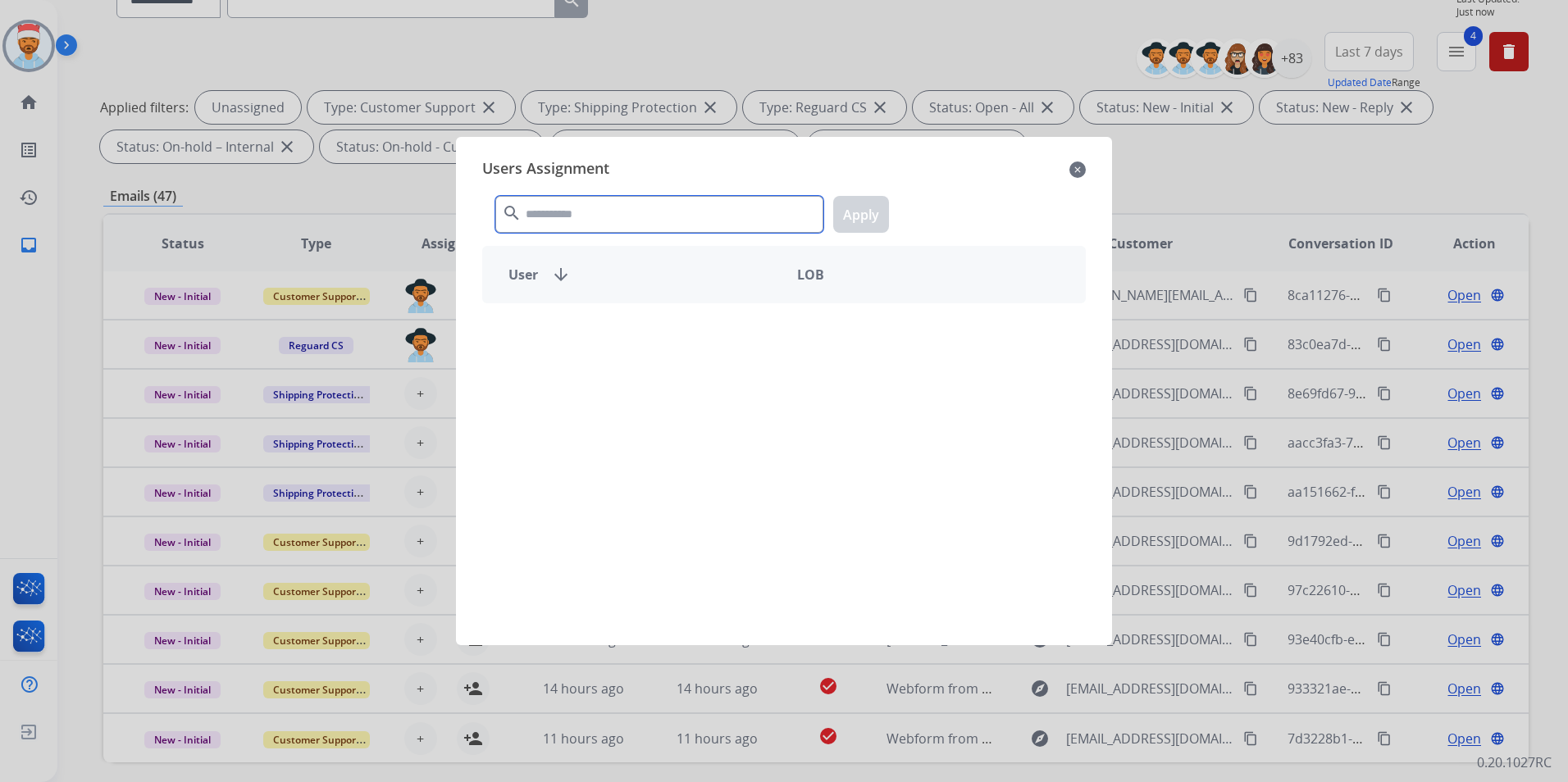
click at [589, 219] on input "text" at bounding box center [659, 214] width 328 height 37
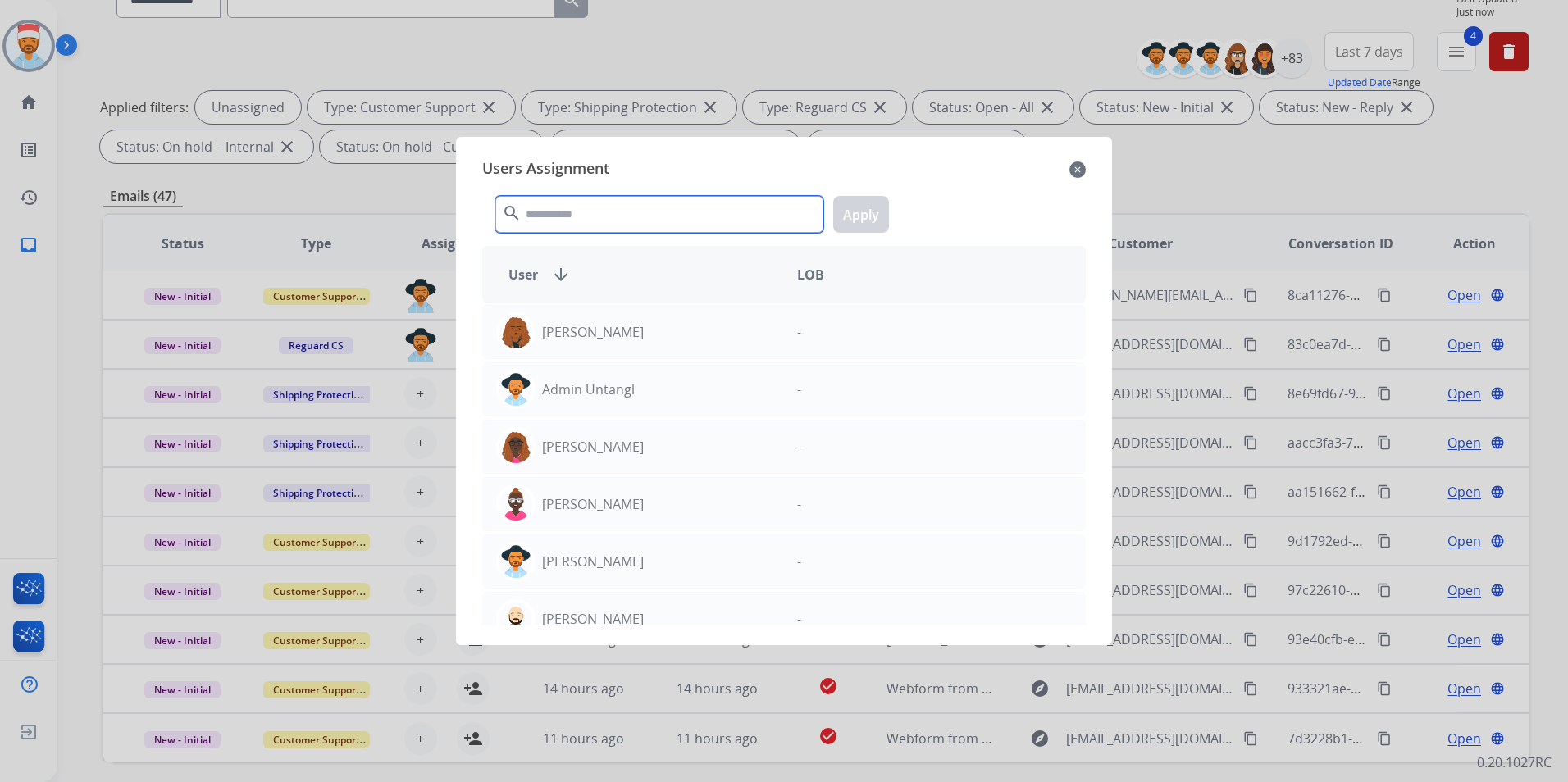
type input "*"
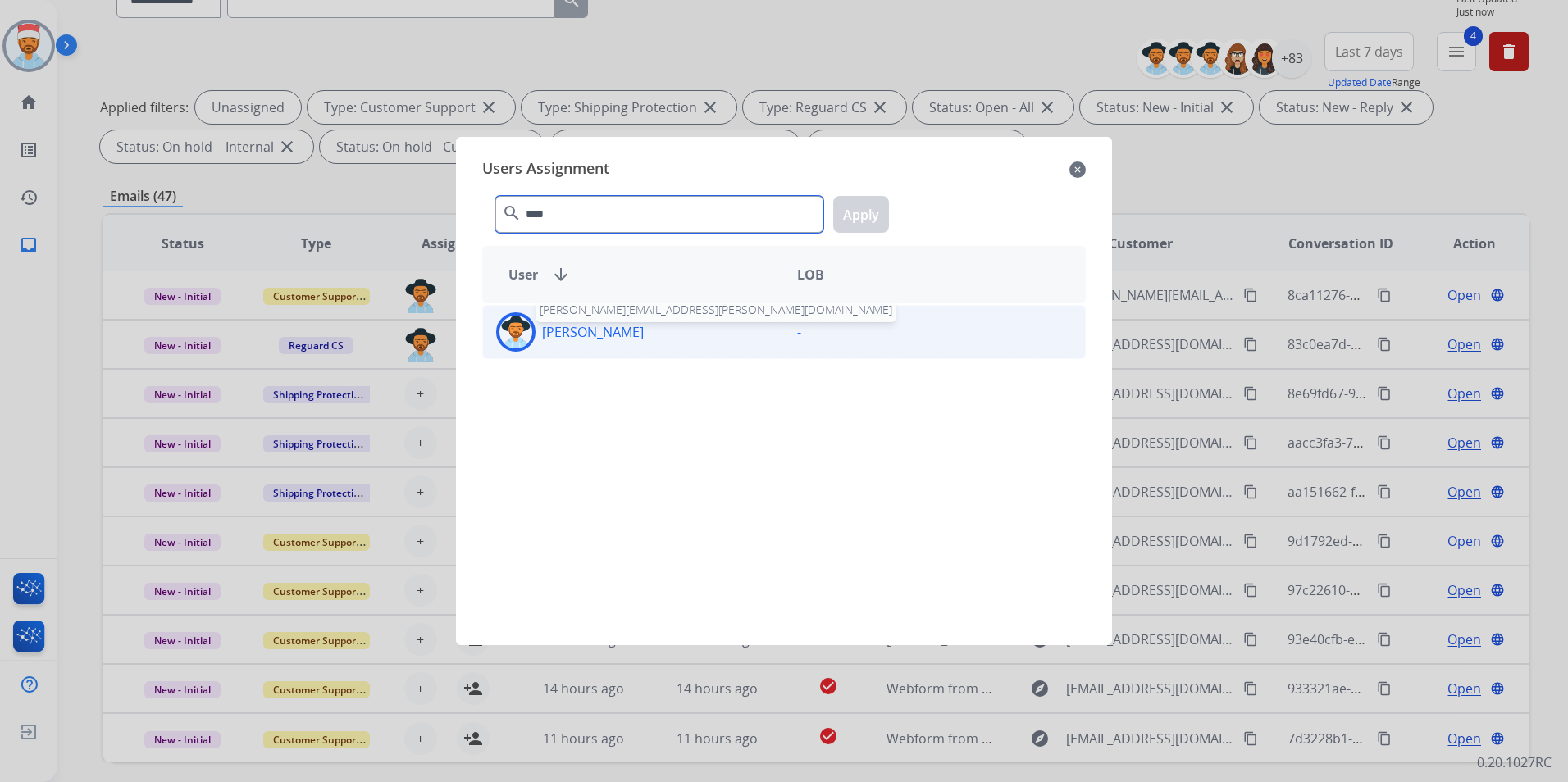
type input "****"
click at [621, 323] on p "[PERSON_NAME]" at bounding box center [593, 332] width 101 height 20
click at [861, 217] on button "Apply" at bounding box center [861, 214] width 56 height 37
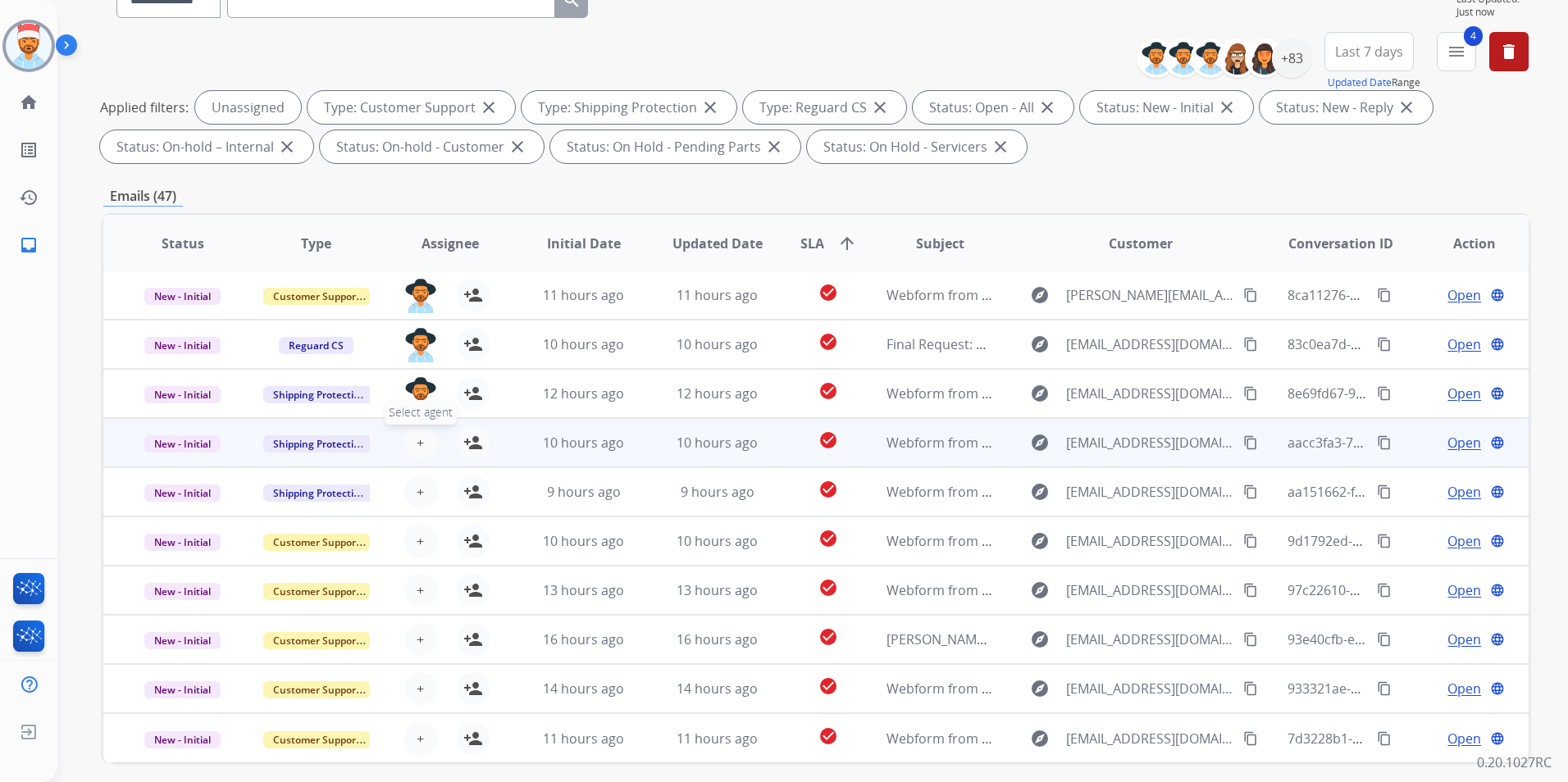
click at [424, 438] on button "+ Select agent" at bounding box center [420, 443] width 33 height 33
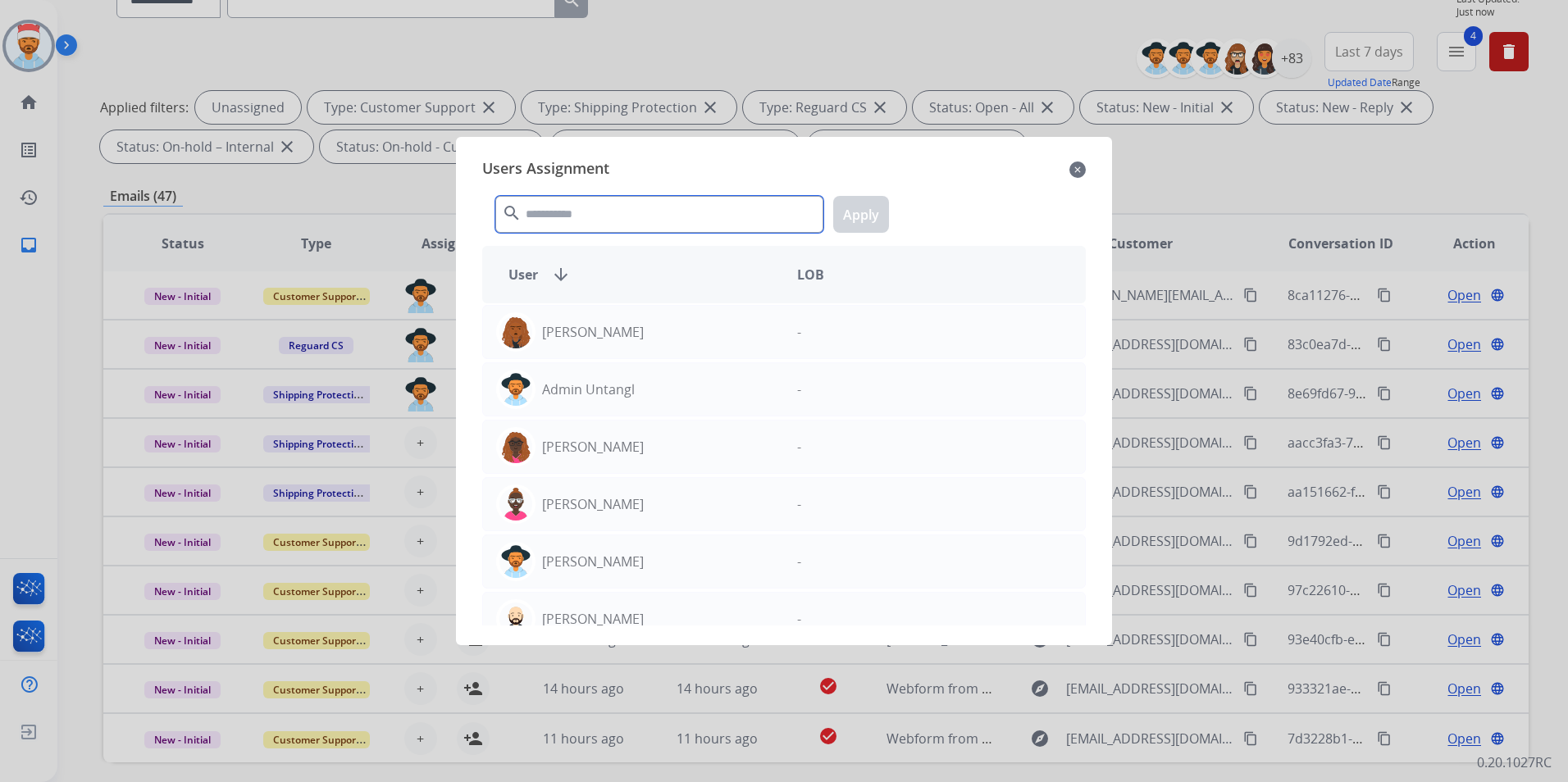
click at [577, 210] on input "text" at bounding box center [659, 214] width 328 height 37
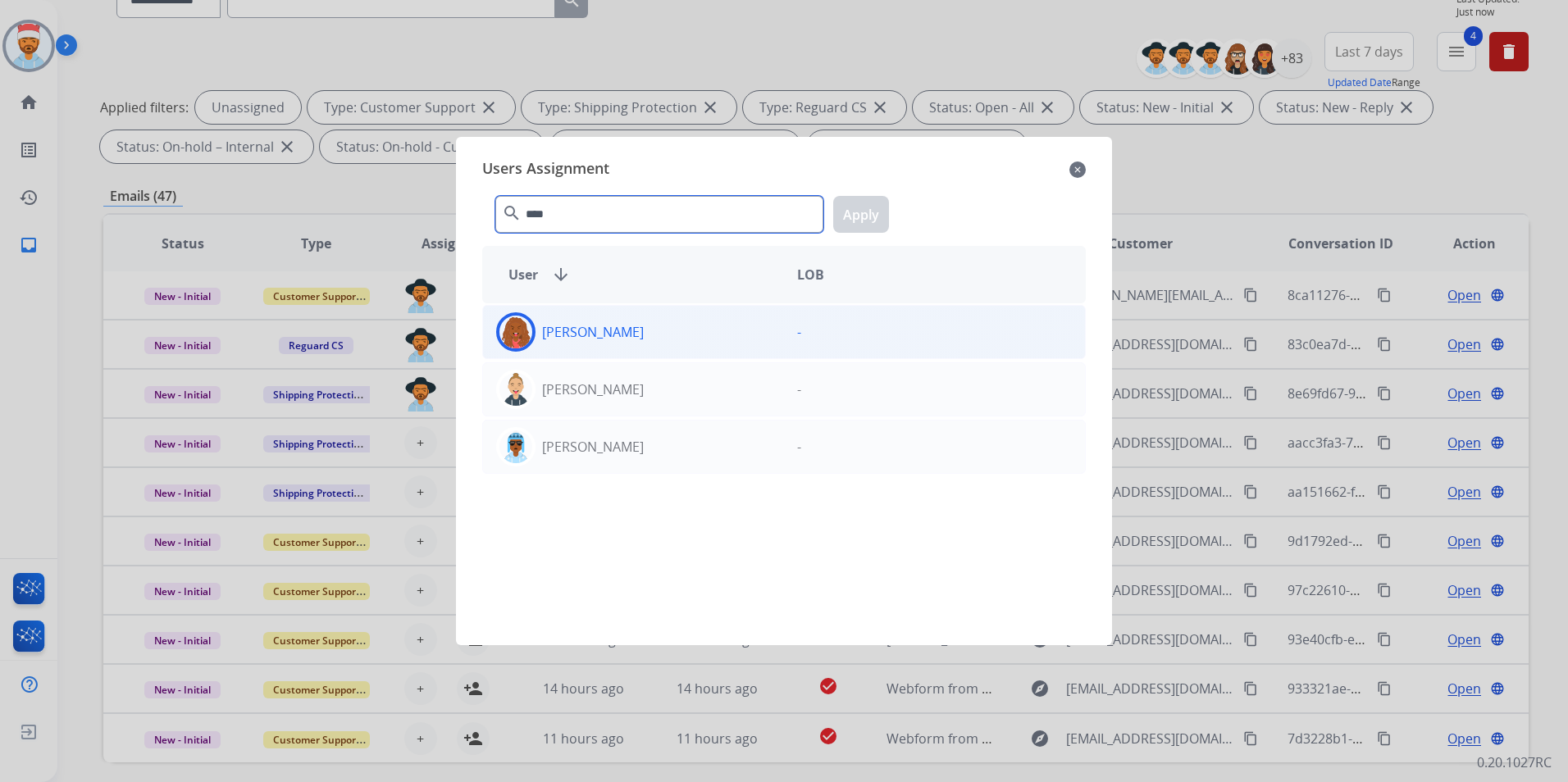
type input "****"
click at [583, 330] on p "[PERSON_NAME]" at bounding box center [593, 332] width 101 height 20
click at [874, 209] on button "Apply" at bounding box center [861, 214] width 56 height 37
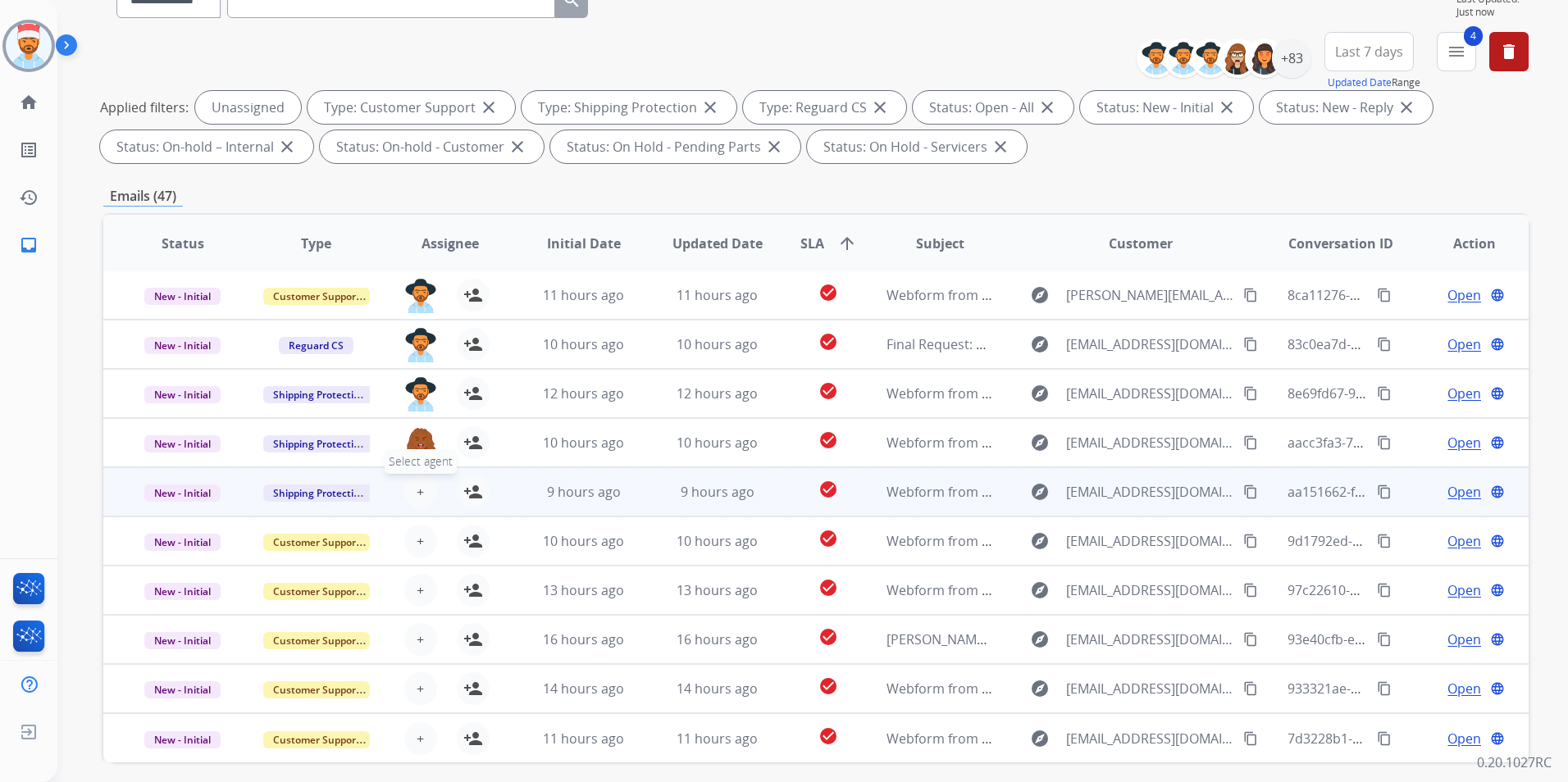
click at [424, 495] on button "+ Select agent" at bounding box center [420, 492] width 33 height 33
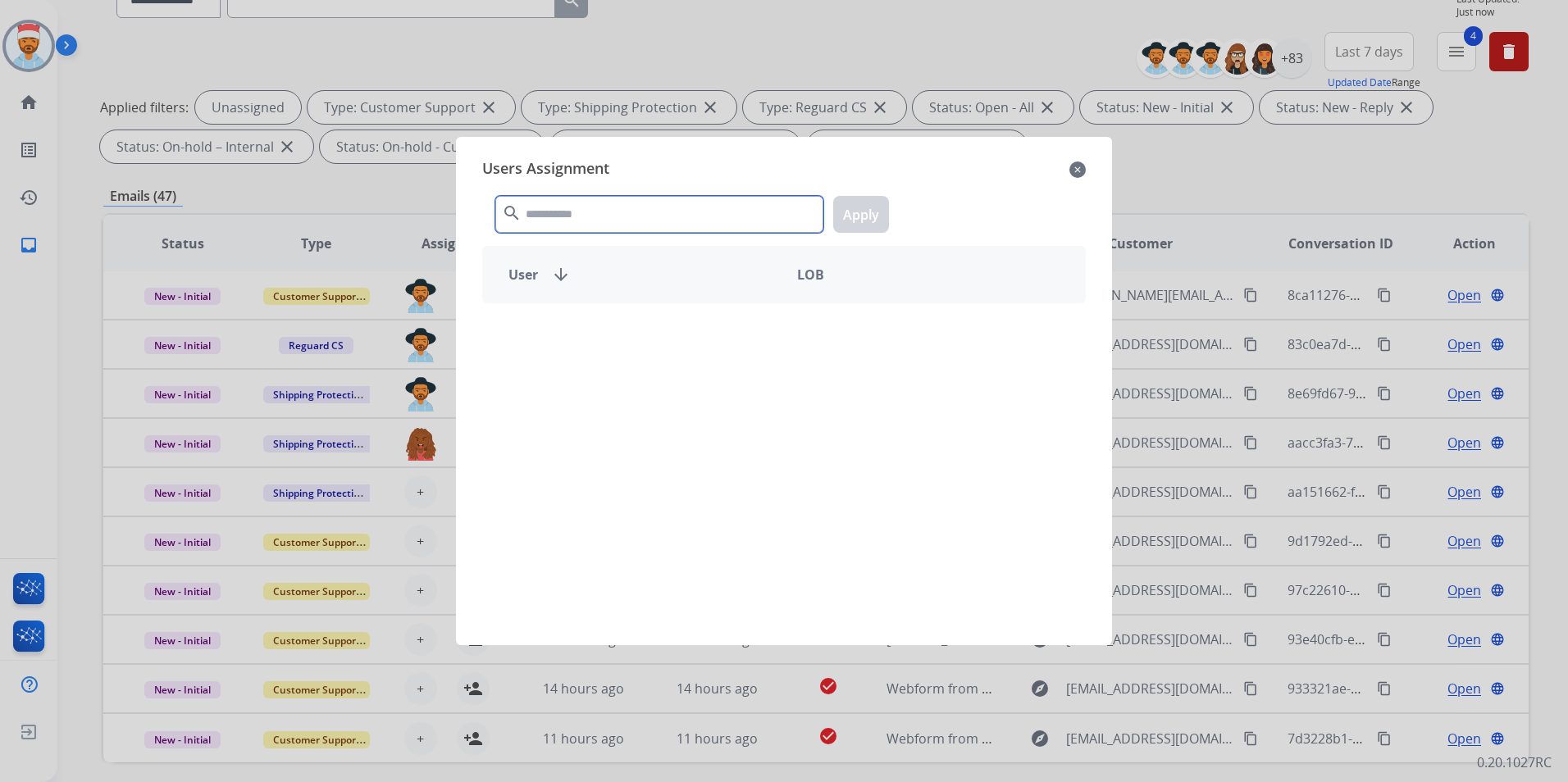
click at [634, 199] on input "text" at bounding box center [659, 214] width 328 height 37
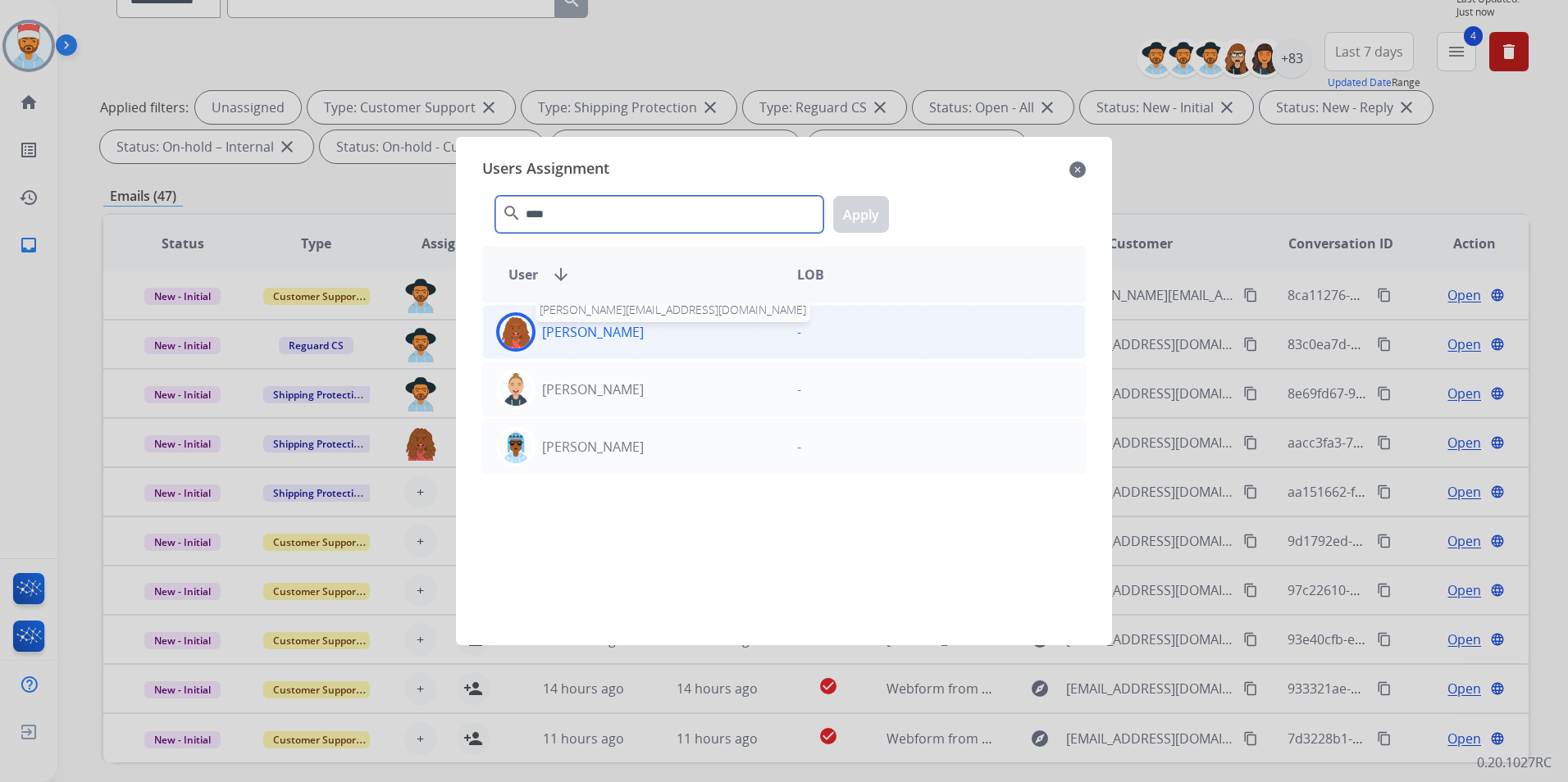
type input "****"
click at [601, 341] on p "[PERSON_NAME]" at bounding box center [593, 332] width 101 height 20
click at [858, 212] on button "Apply" at bounding box center [861, 214] width 56 height 37
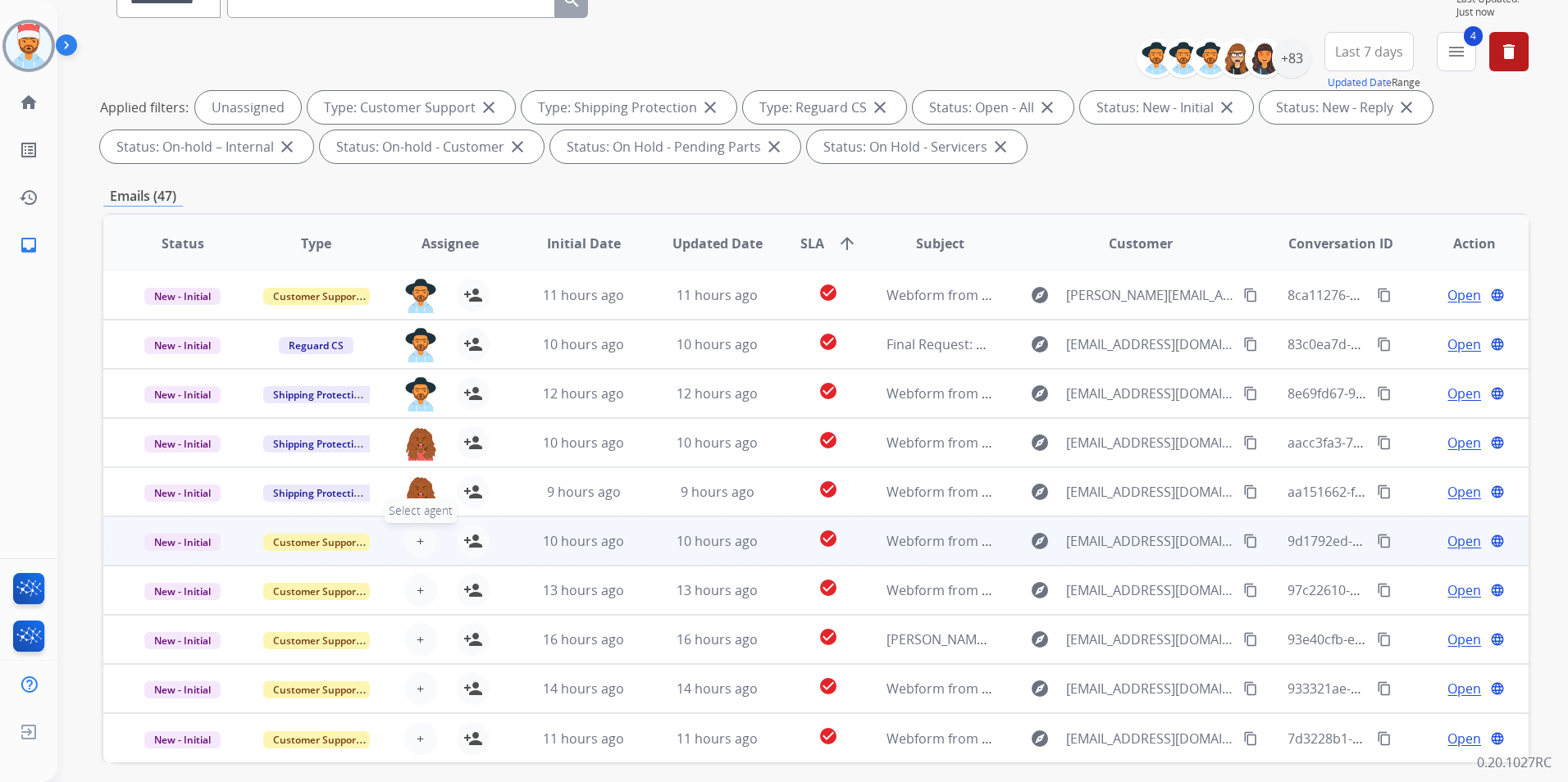
click at [410, 538] on button "+ Select agent" at bounding box center [420, 541] width 33 height 33
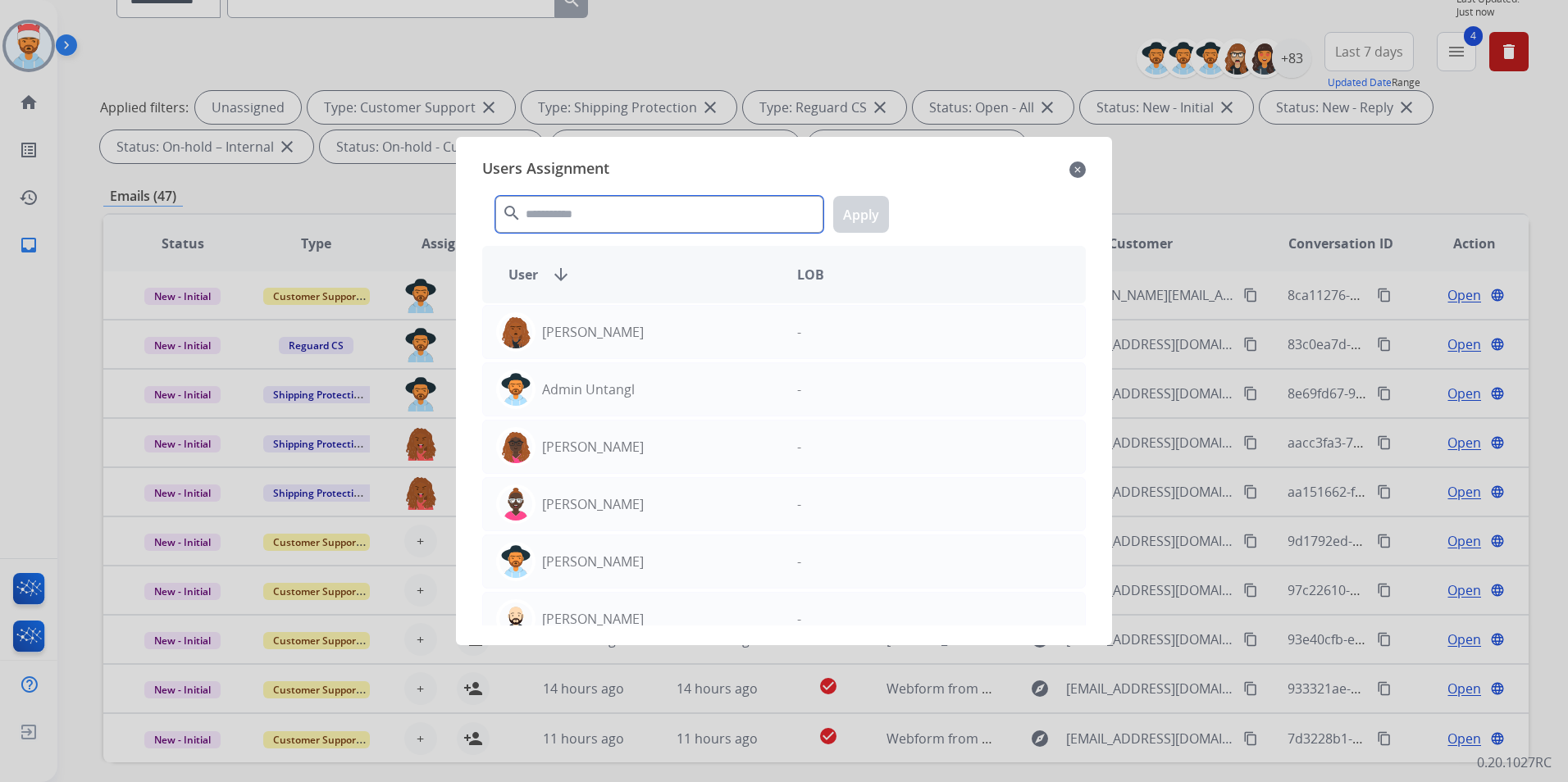
click at [608, 208] on input "text" at bounding box center [659, 214] width 328 height 37
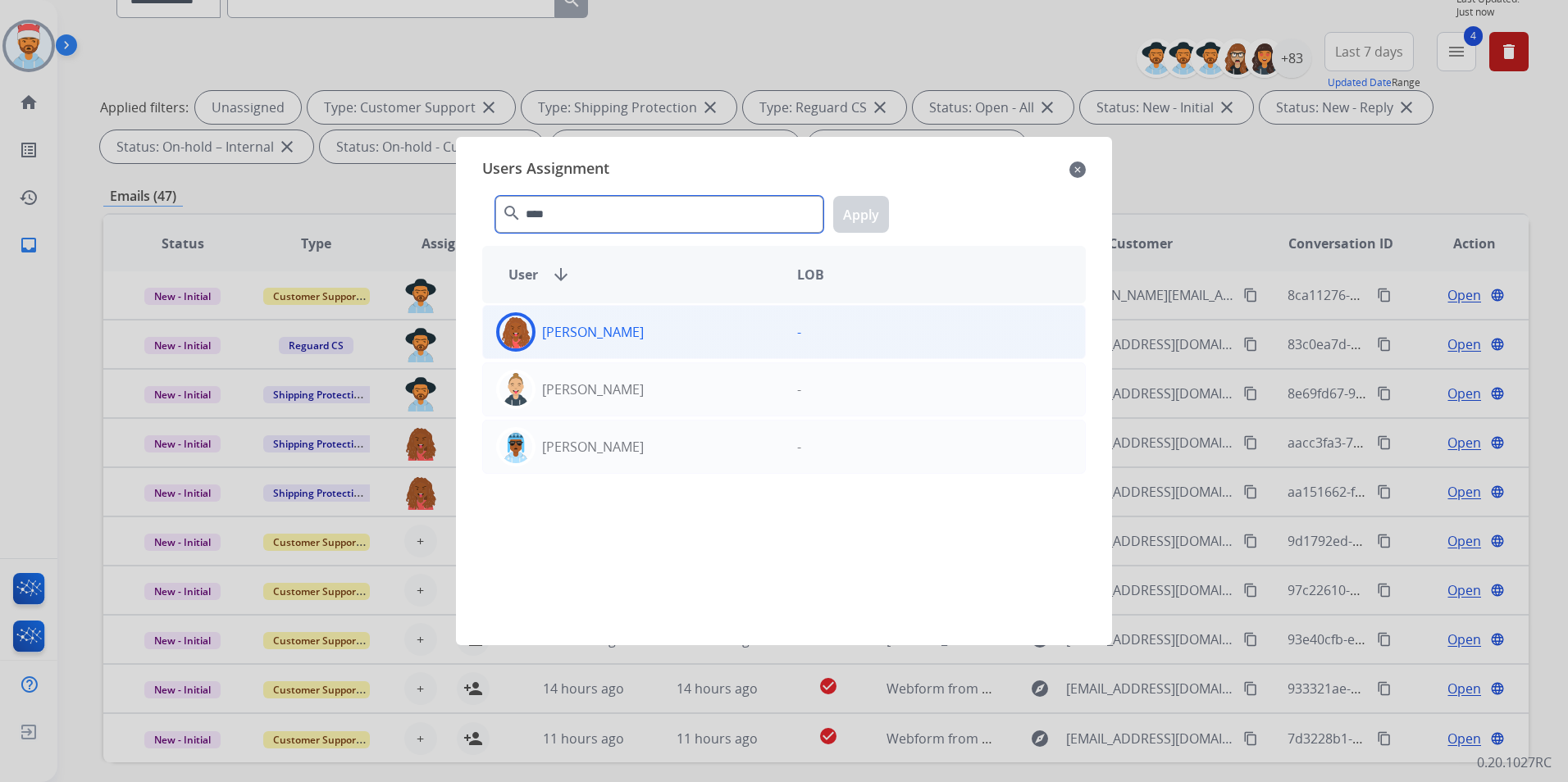
type input "****"
click at [617, 322] on p "[PERSON_NAME]" at bounding box center [593, 332] width 101 height 20
click at [875, 211] on button "Apply" at bounding box center [861, 214] width 56 height 37
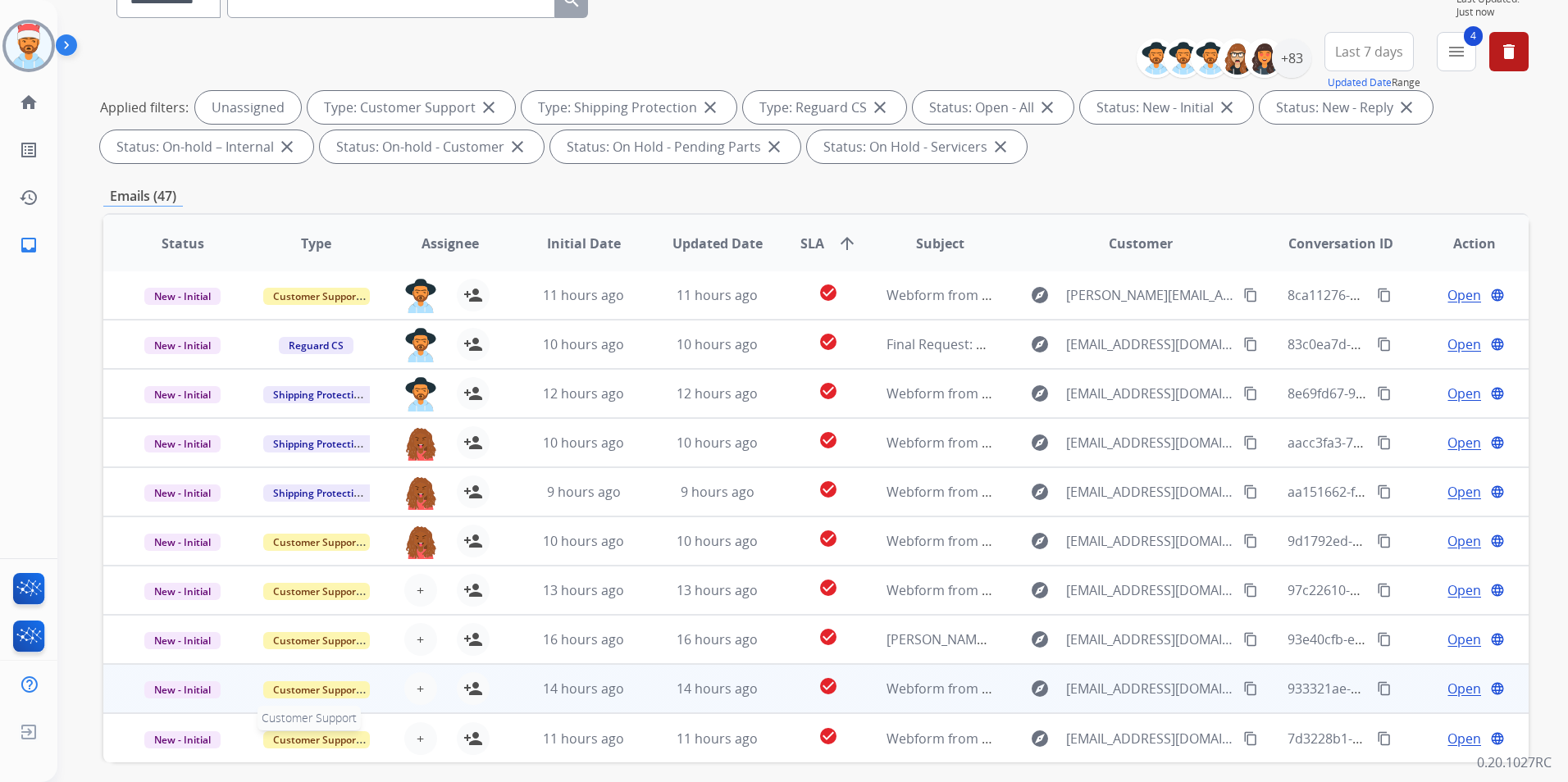
scroll to position [229, 0]
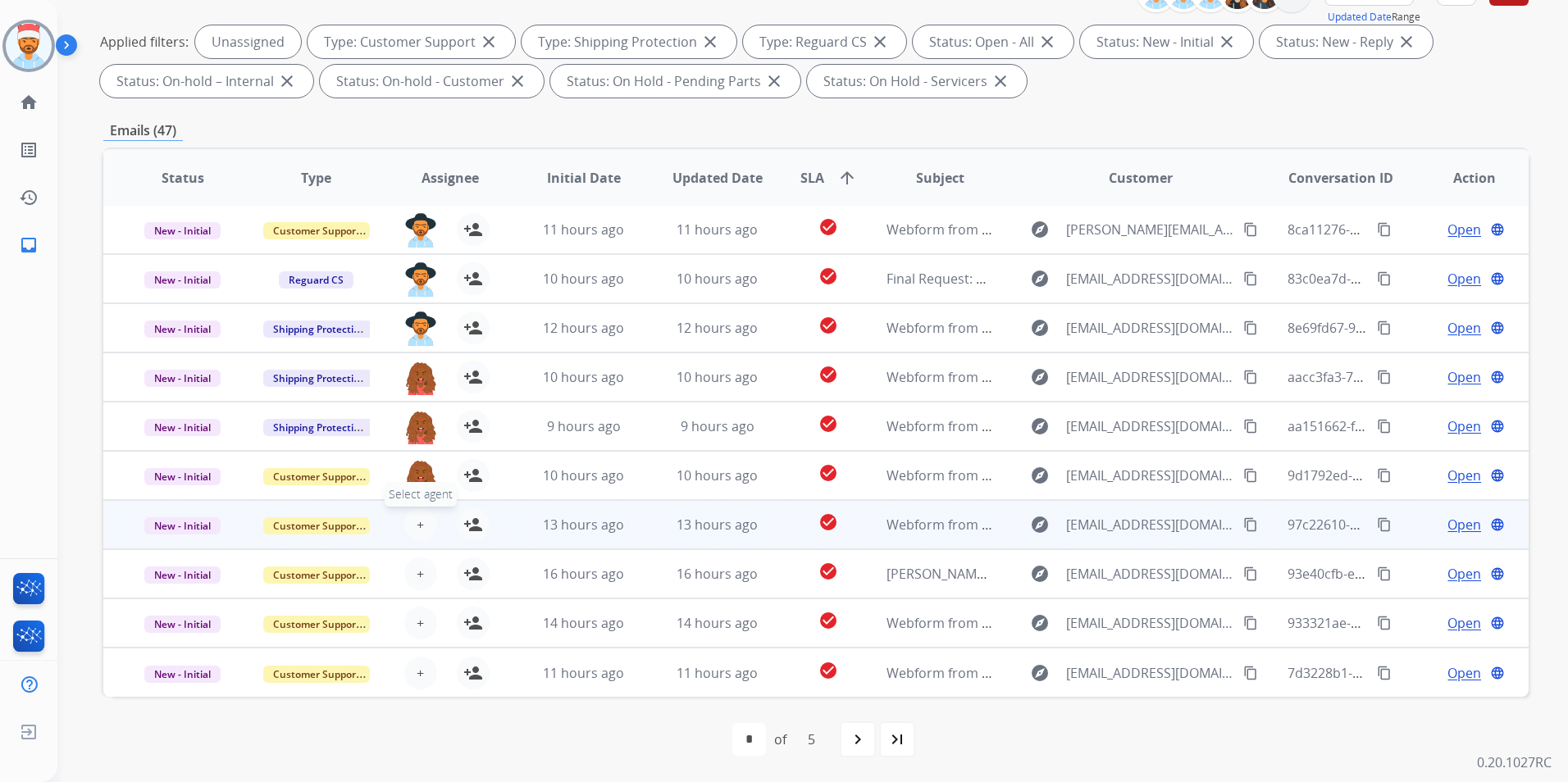
click at [417, 534] on span "+" at bounding box center [420, 524] width 8 height 20
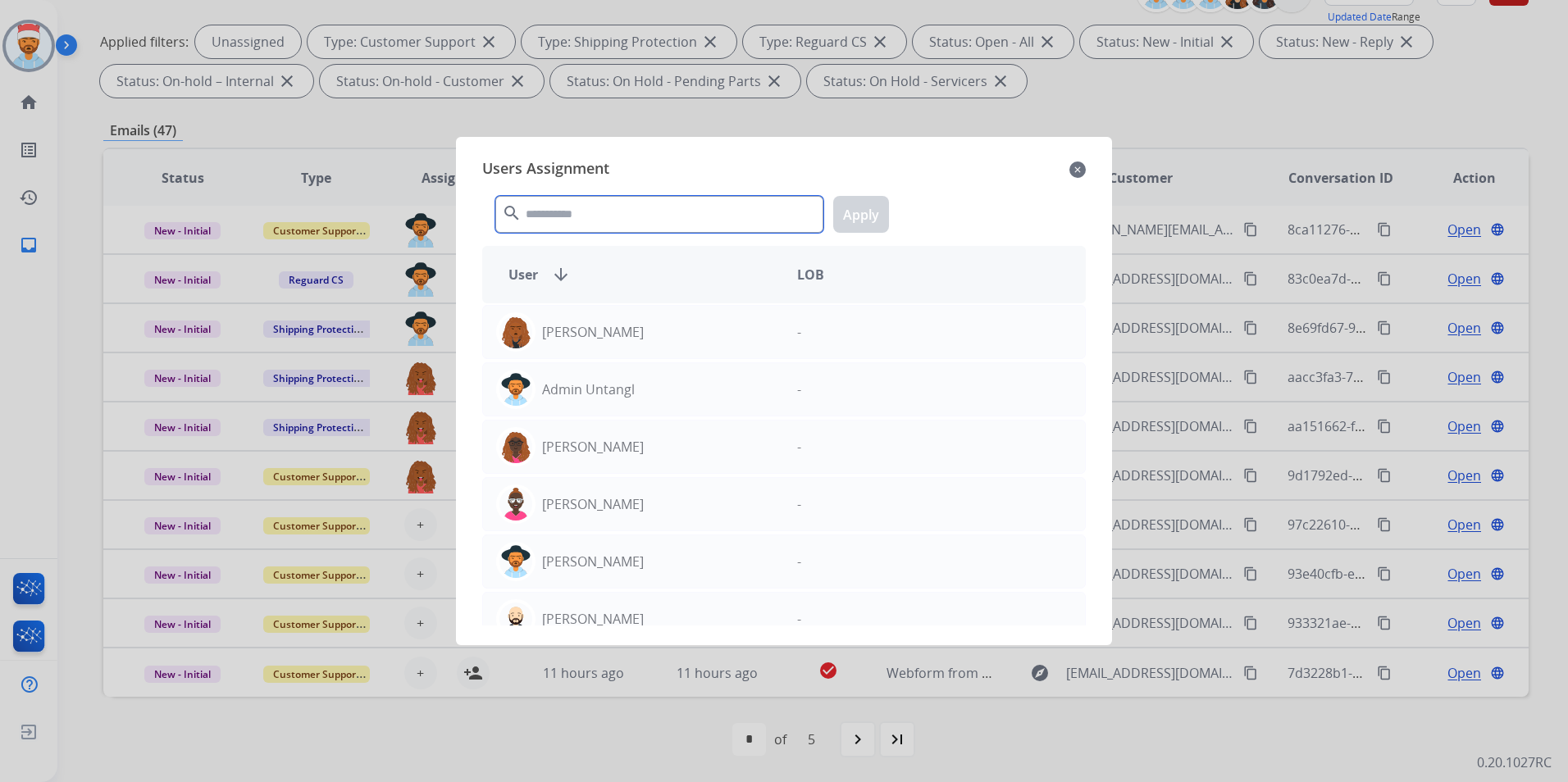
click at [665, 208] on input "text" at bounding box center [659, 214] width 328 height 37
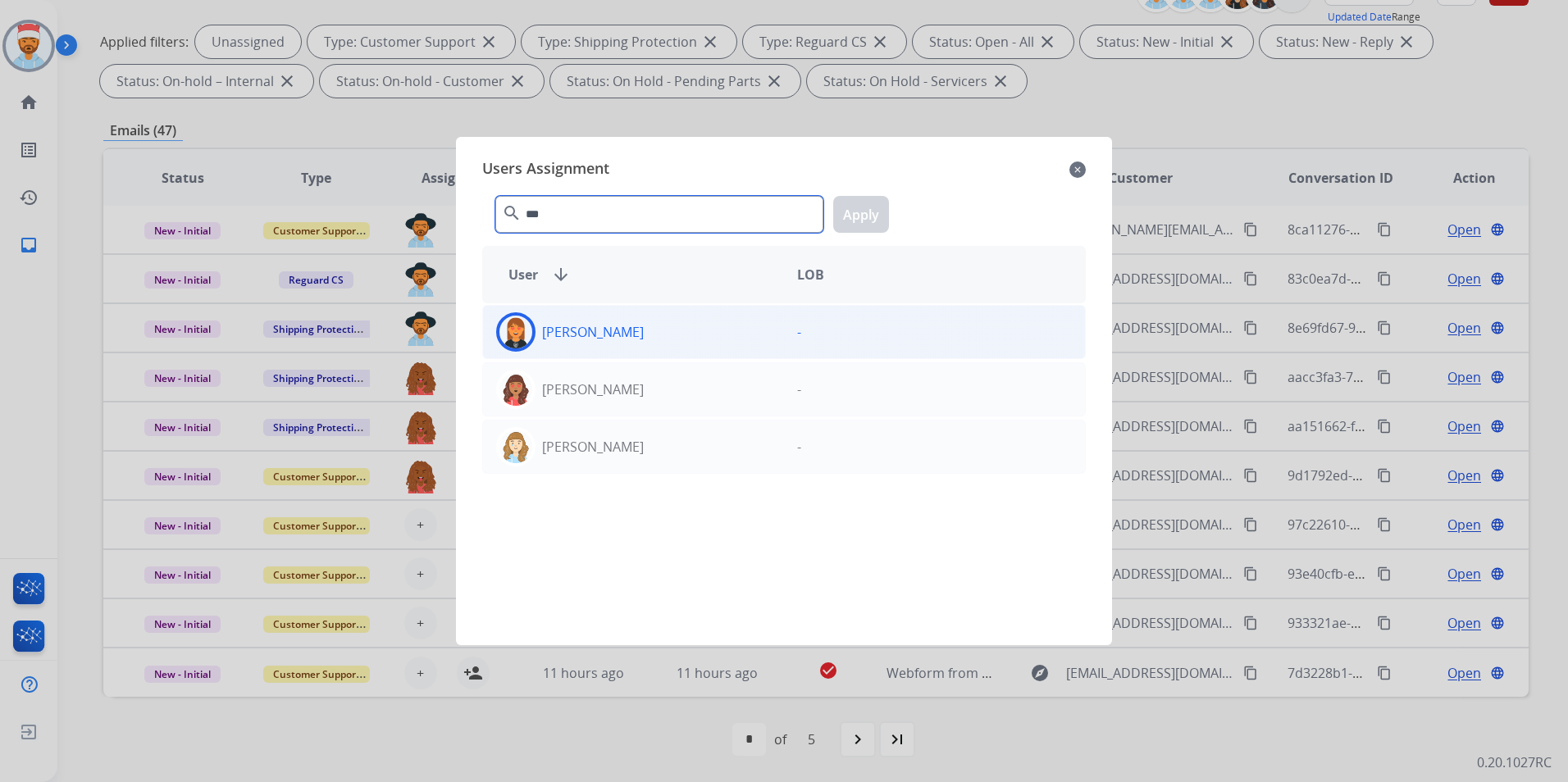
type input "***"
click at [626, 328] on div "[PERSON_NAME]" at bounding box center [634, 333] width 301 height 40
click at [903, 199] on div "*** search Apply" at bounding box center [784, 211] width 603 height 57
drag, startPoint x: 876, startPoint y: 206, endPoint x: 623, endPoint y: 404, distance: 321.3
click at [874, 206] on button "Apply" at bounding box center [861, 214] width 56 height 37
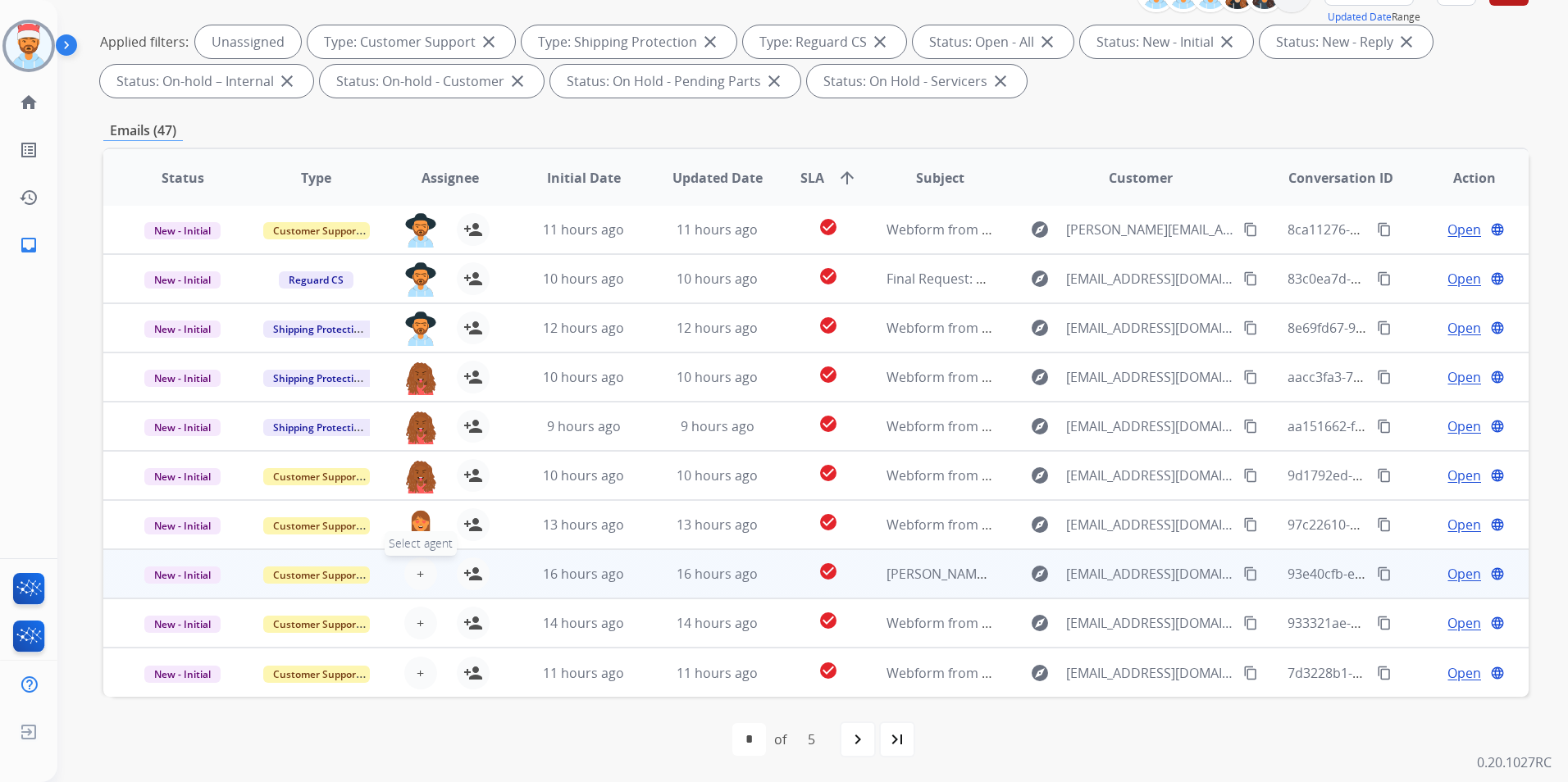
click at [411, 578] on button "+ Select agent" at bounding box center [420, 574] width 33 height 33
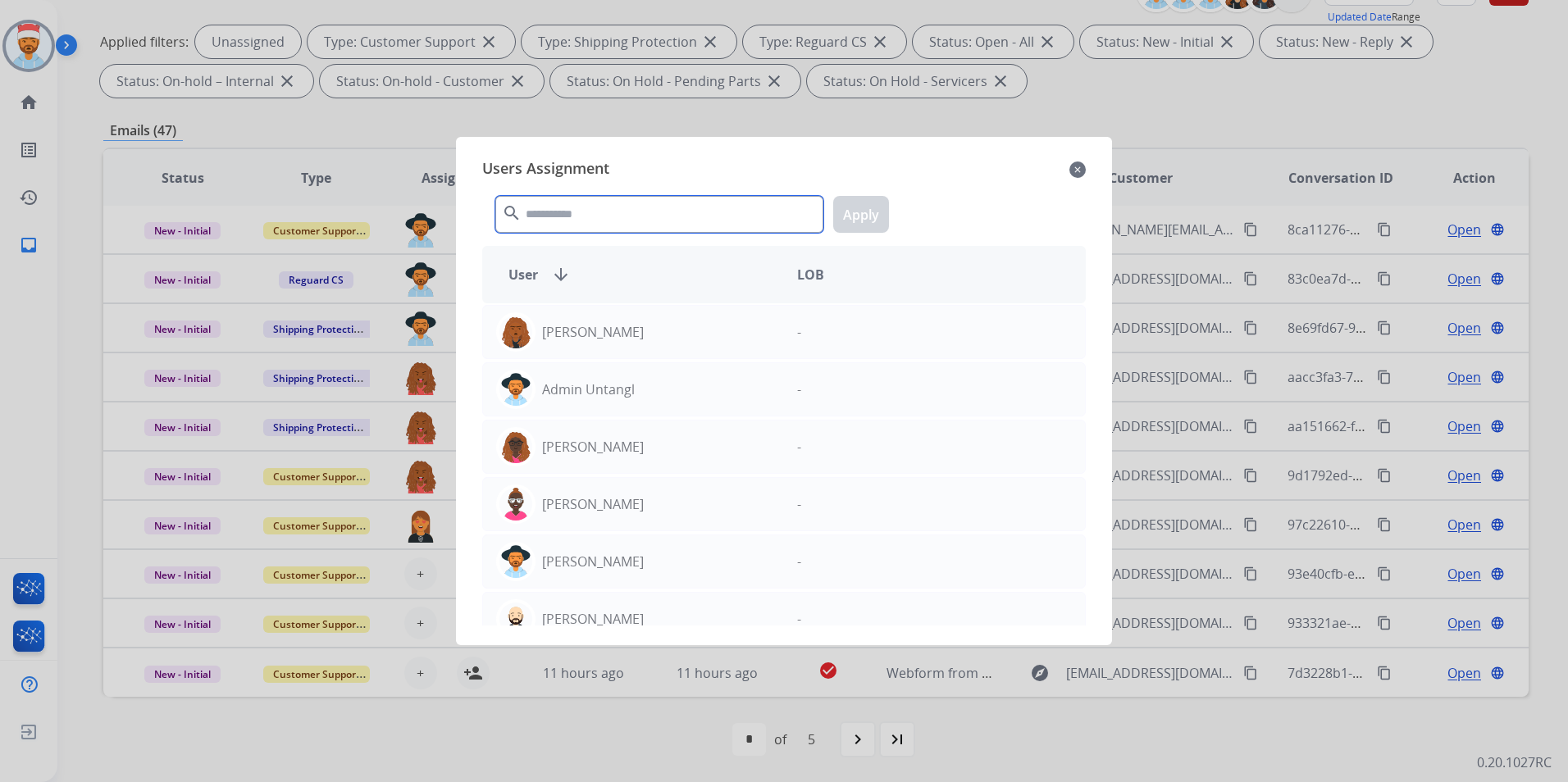
click at [580, 217] on input "text" at bounding box center [659, 214] width 328 height 37
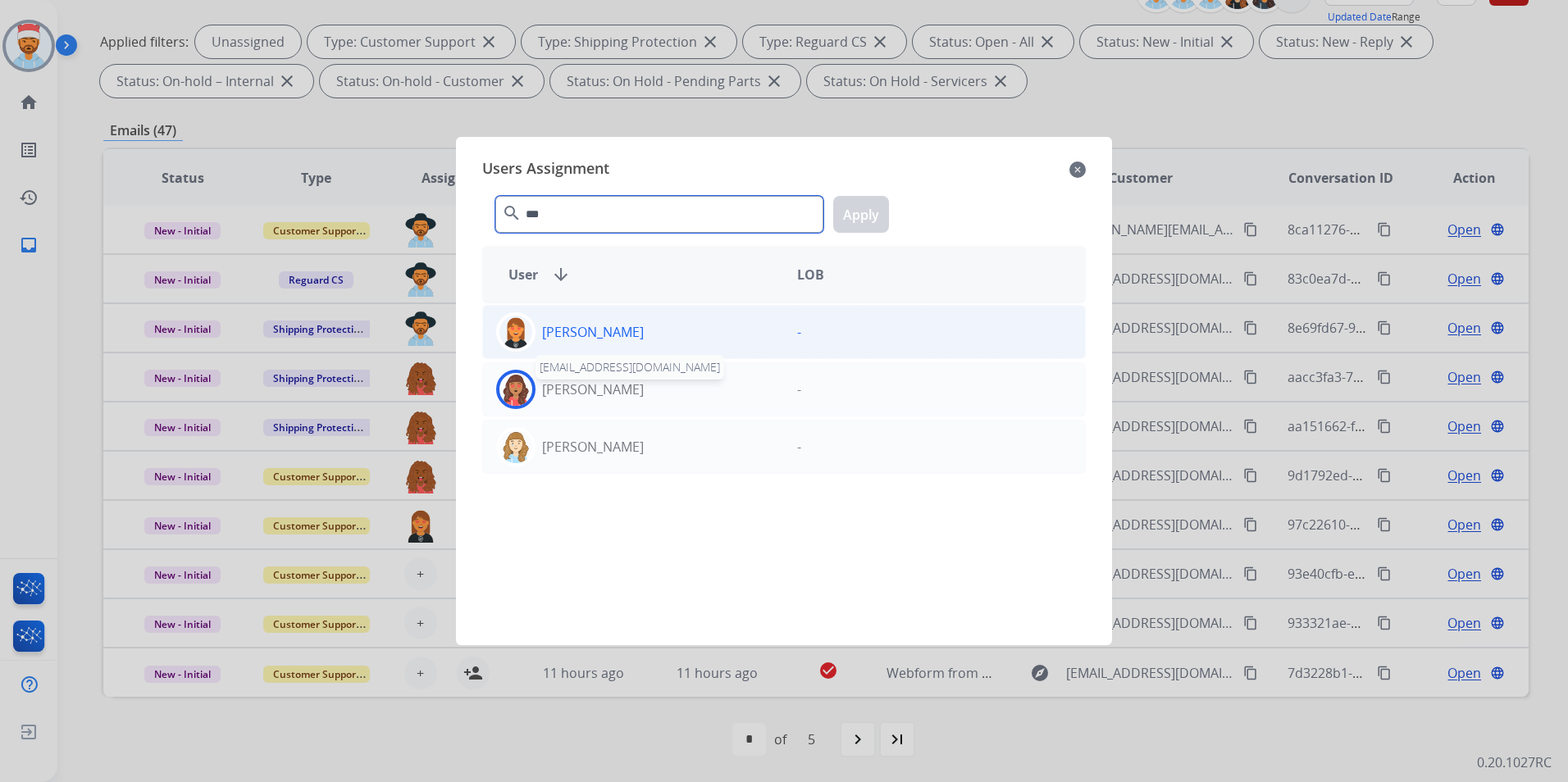
type input "***"
drag, startPoint x: 572, startPoint y: 344, endPoint x: 649, endPoint y: 327, distance: 78.9
click at [573, 344] on div "[PERSON_NAME]" at bounding box center [634, 333] width 301 height 40
click at [863, 212] on button "Apply" at bounding box center [861, 214] width 56 height 37
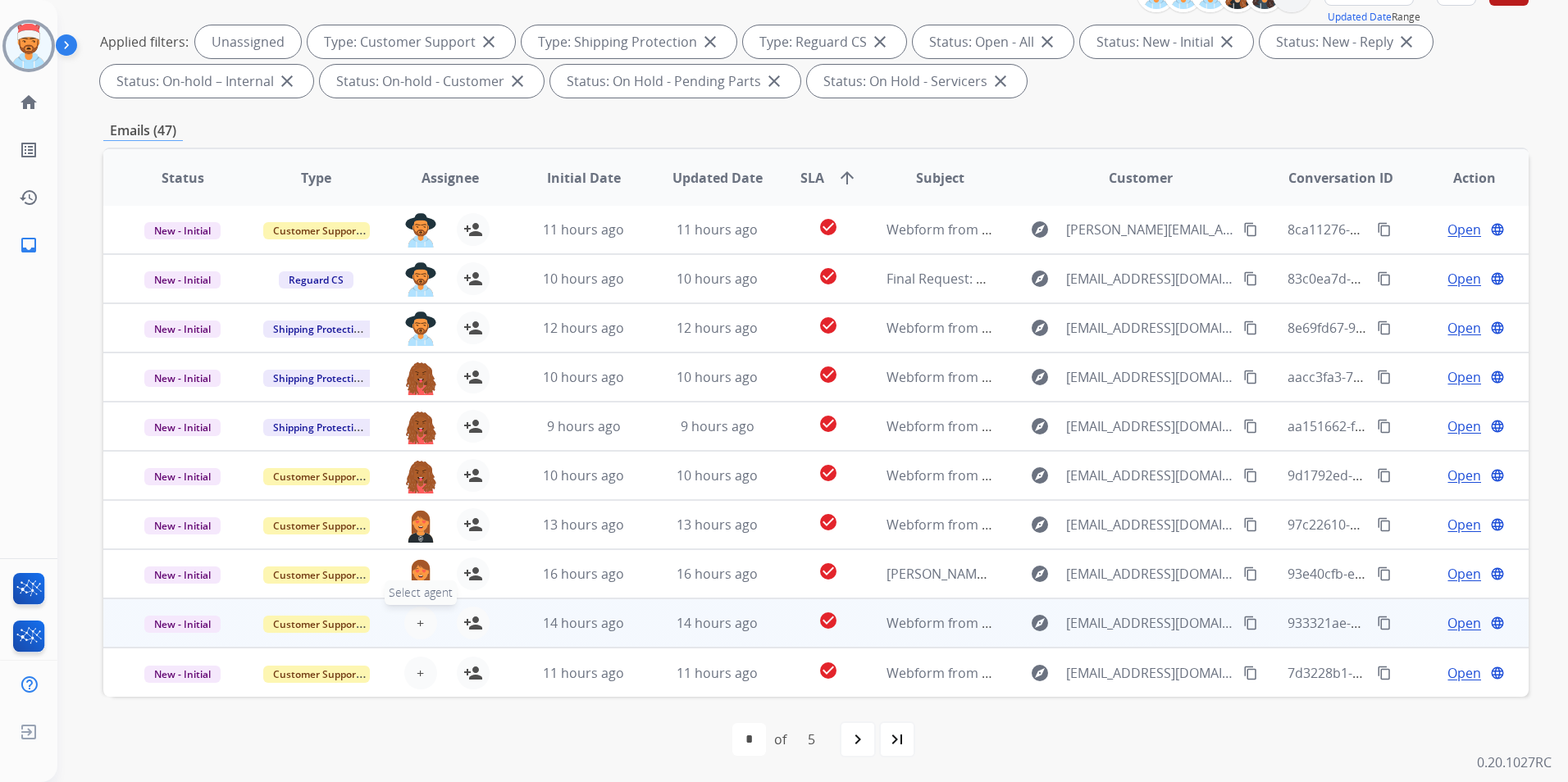
click at [407, 616] on button "+ Select agent" at bounding box center [420, 623] width 33 height 33
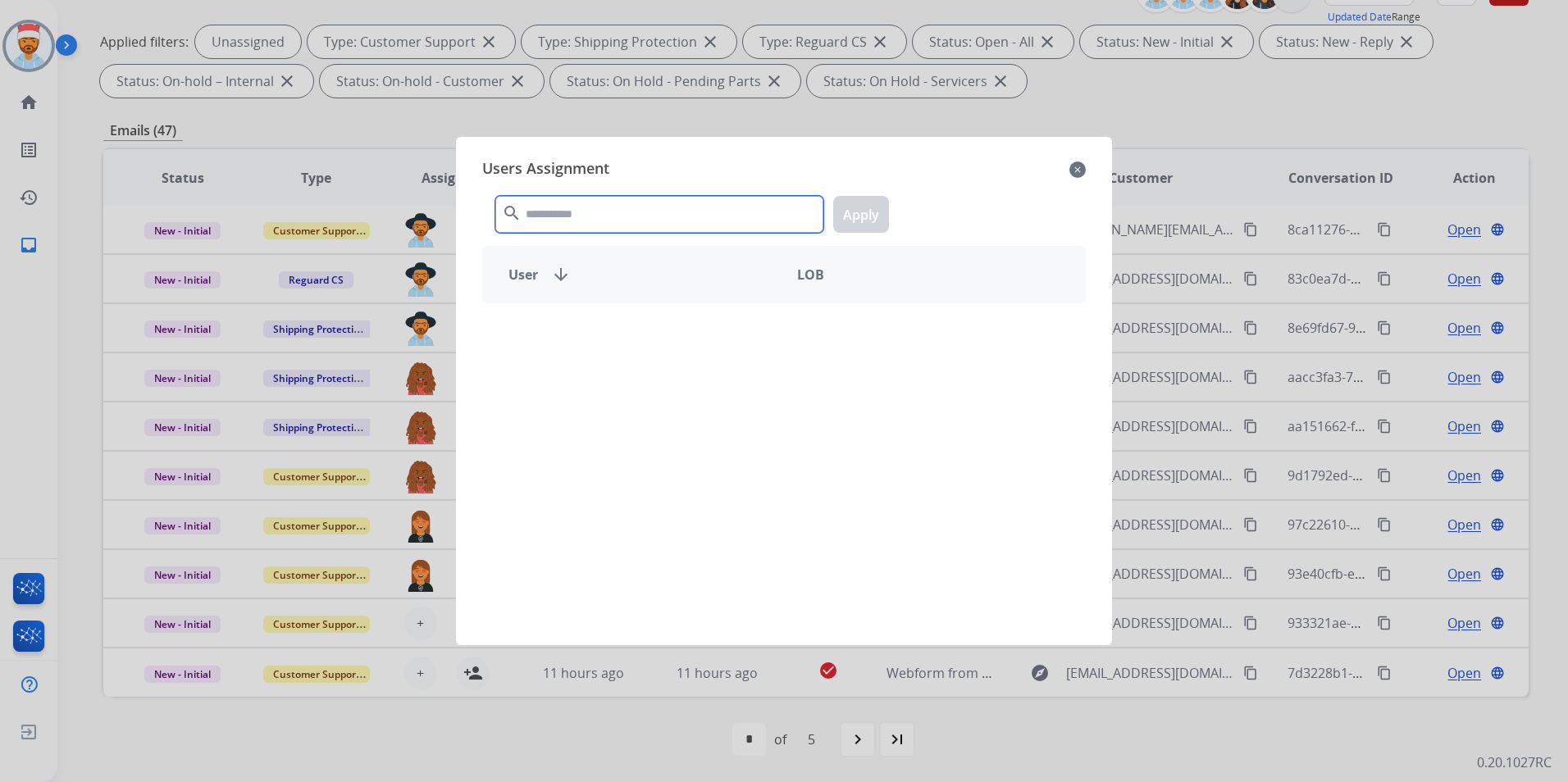
click at [576, 220] on input "text" at bounding box center [659, 214] width 328 height 37
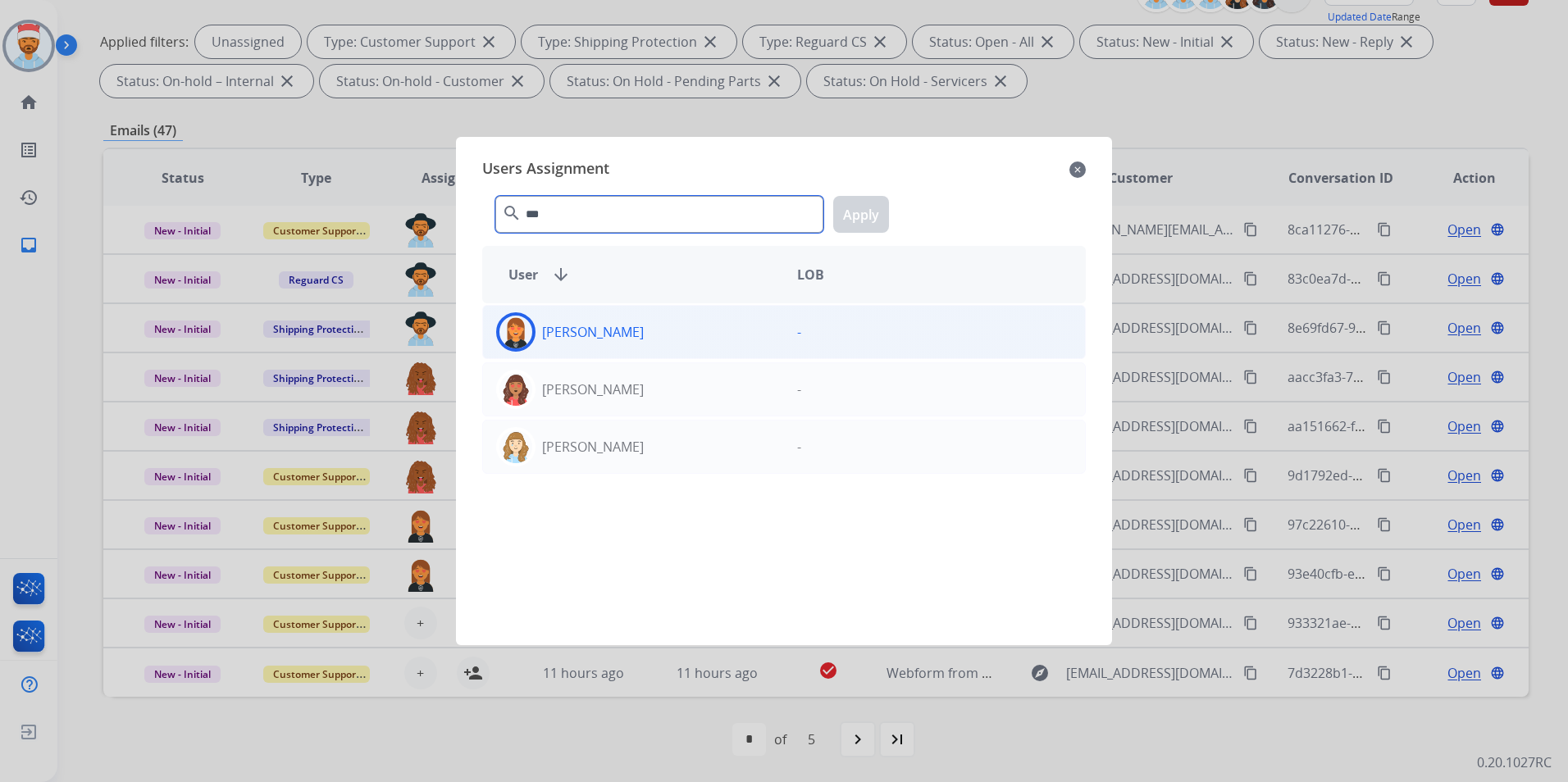
type input "***"
click at [607, 339] on div "[PERSON_NAME]" at bounding box center [634, 333] width 301 height 40
click at [865, 218] on button "Apply" at bounding box center [861, 214] width 56 height 37
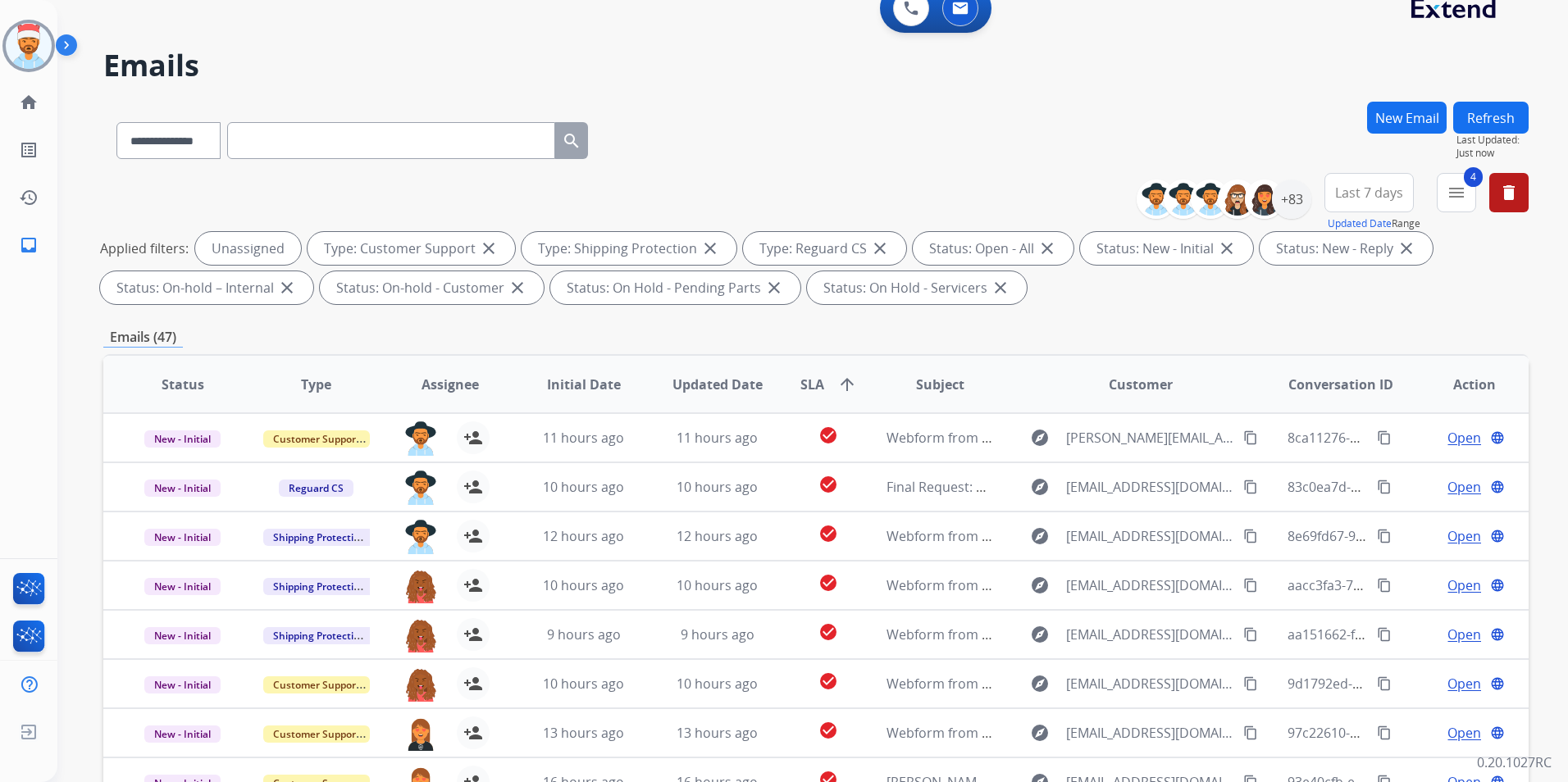
scroll to position [0, 0]
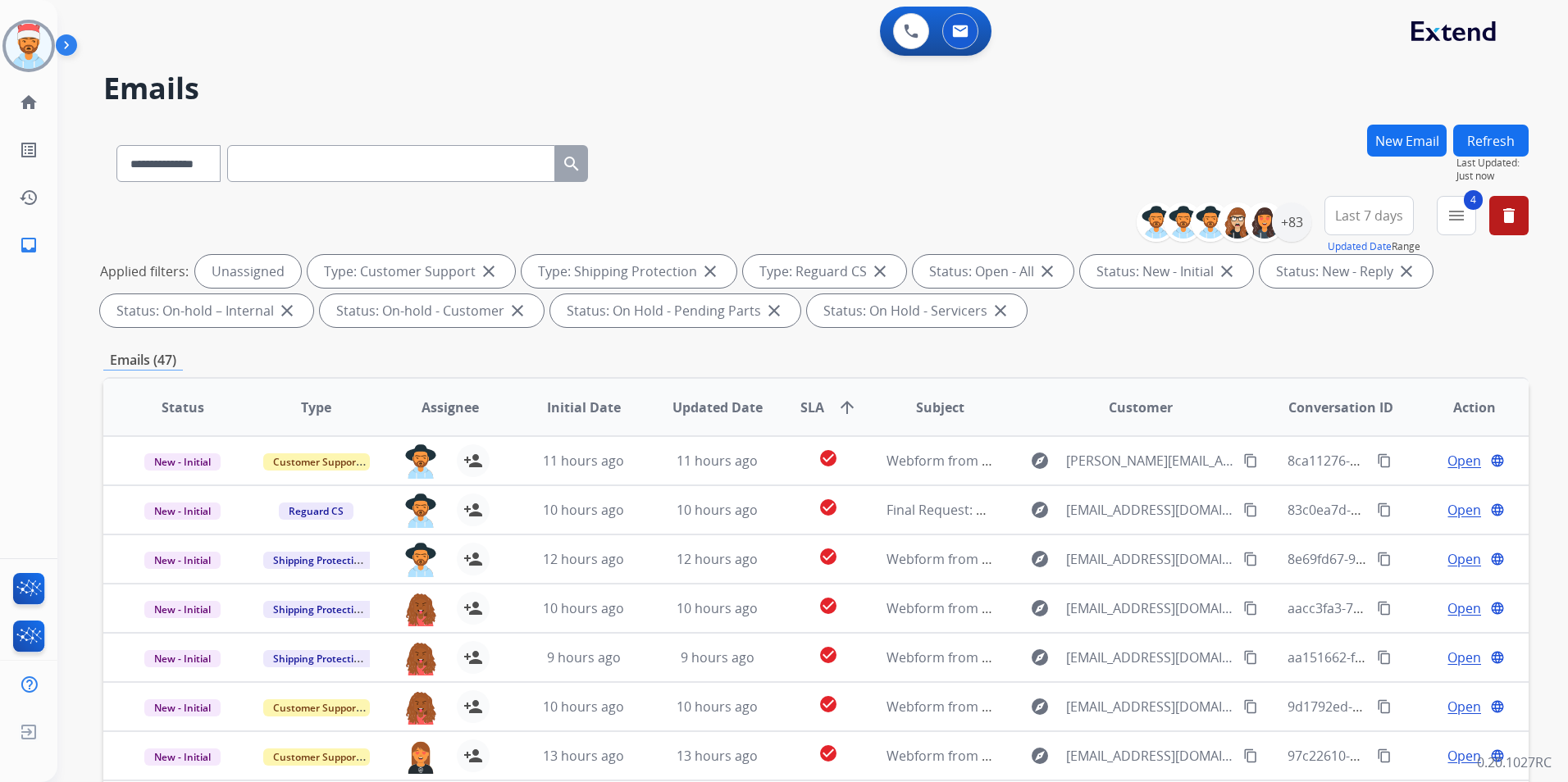
drag, startPoint x: 1493, startPoint y: 143, endPoint x: 1493, endPoint y: 175, distance: 32.0
click at [1494, 142] on button "Refresh" at bounding box center [1491, 140] width 76 height 32
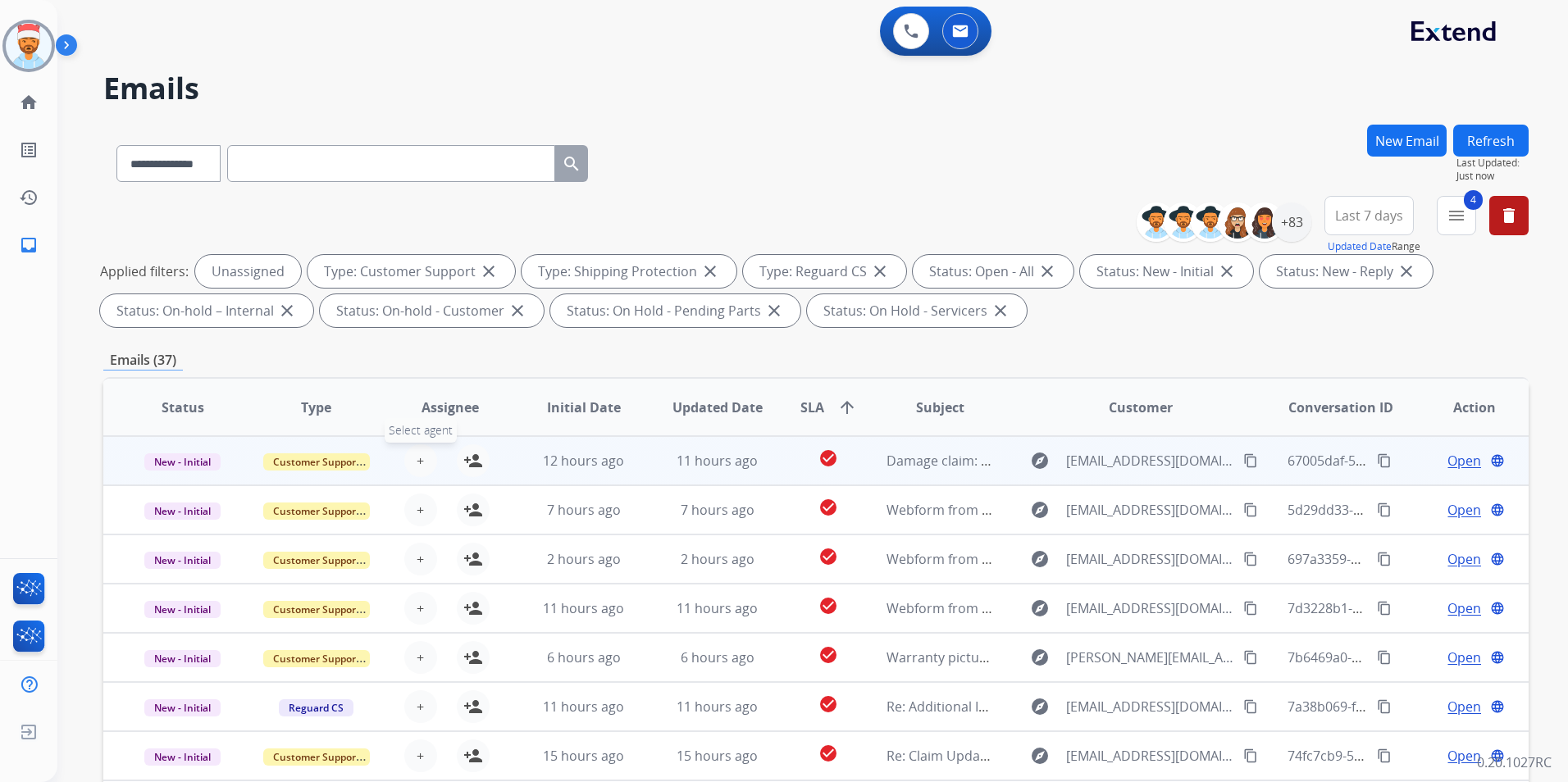
click at [420, 464] on span "+" at bounding box center [420, 461] width 8 height 20
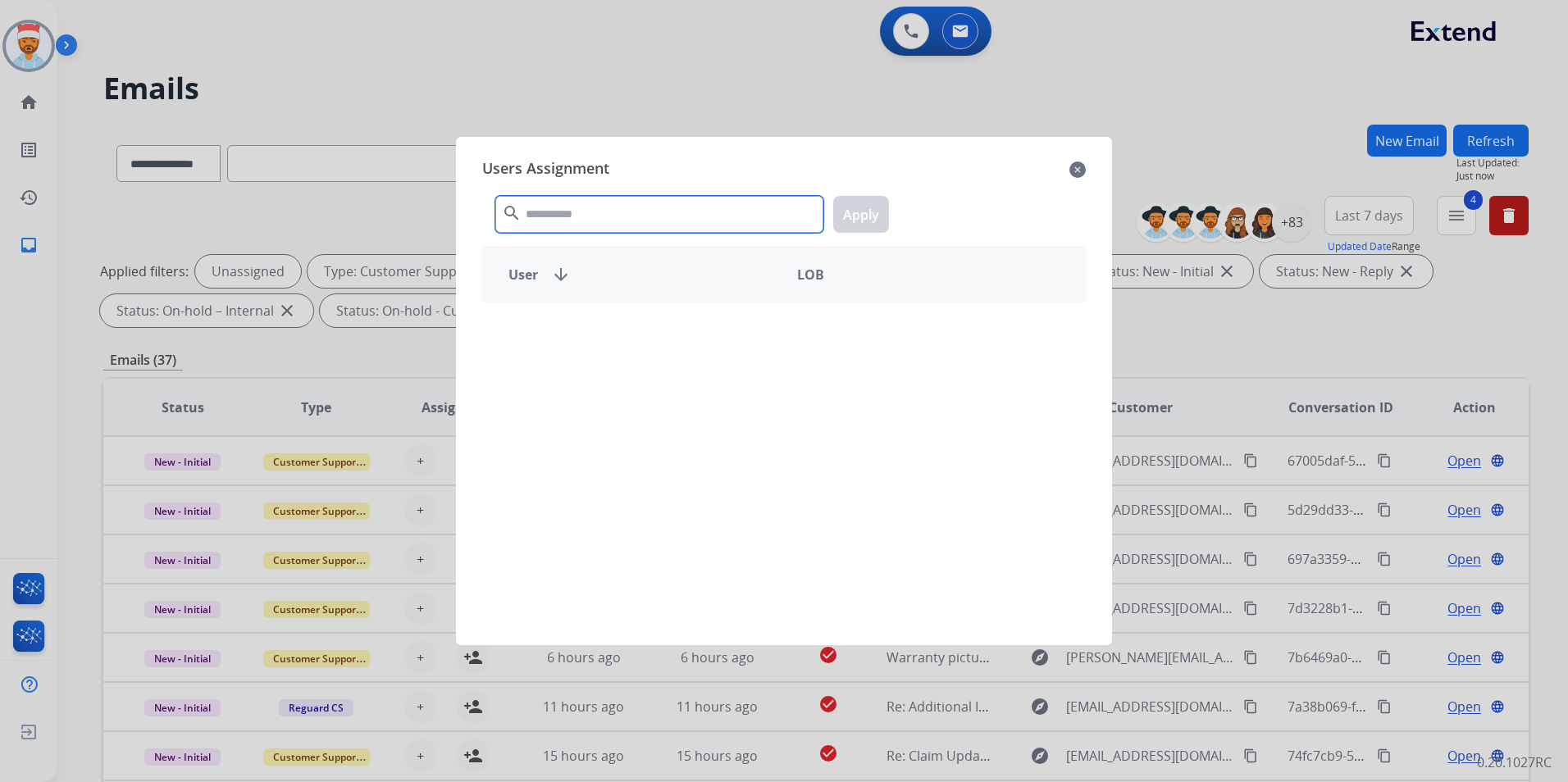
click at [566, 215] on input "text" at bounding box center [659, 214] width 328 height 37
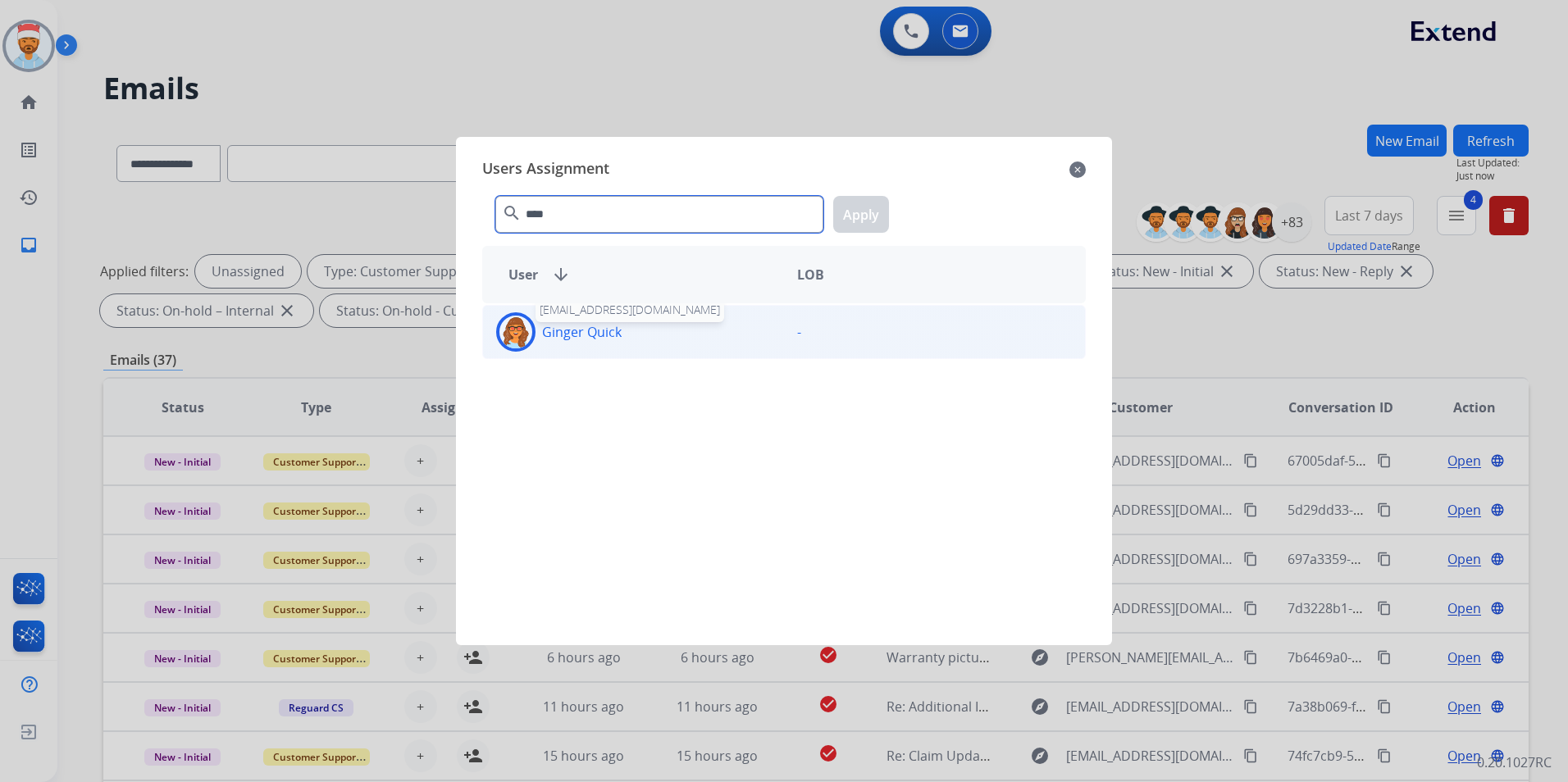
type input "****"
click at [573, 339] on p "Ginger Quick" at bounding box center [582, 332] width 80 height 20
drag, startPoint x: 878, startPoint y: 212, endPoint x: 868, endPoint y: 225, distance: 16.4
click at [878, 216] on button "Apply" at bounding box center [861, 214] width 56 height 37
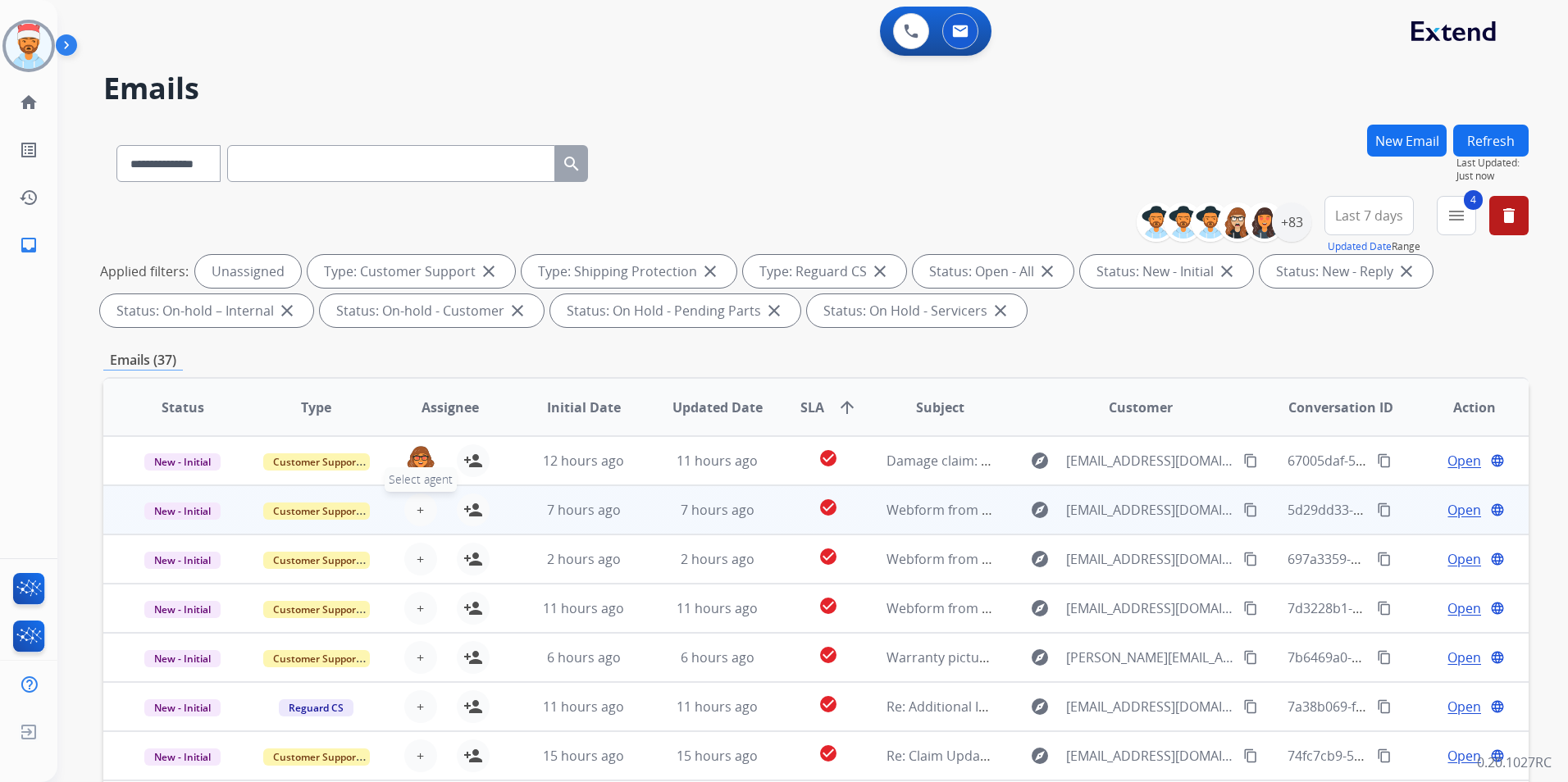
click at [417, 511] on span "+" at bounding box center [420, 510] width 8 height 20
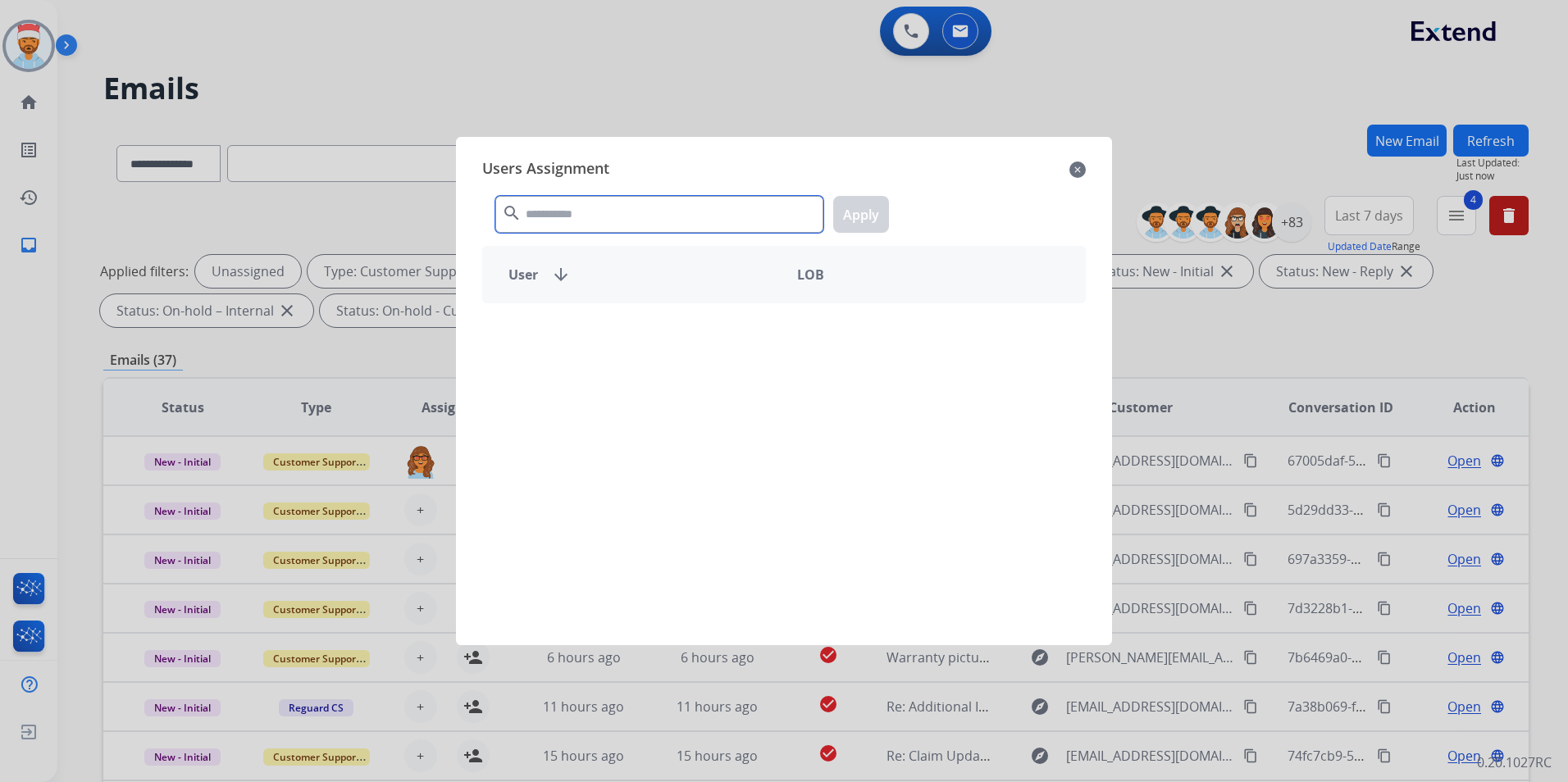
click at [605, 221] on input "text" at bounding box center [659, 214] width 328 height 37
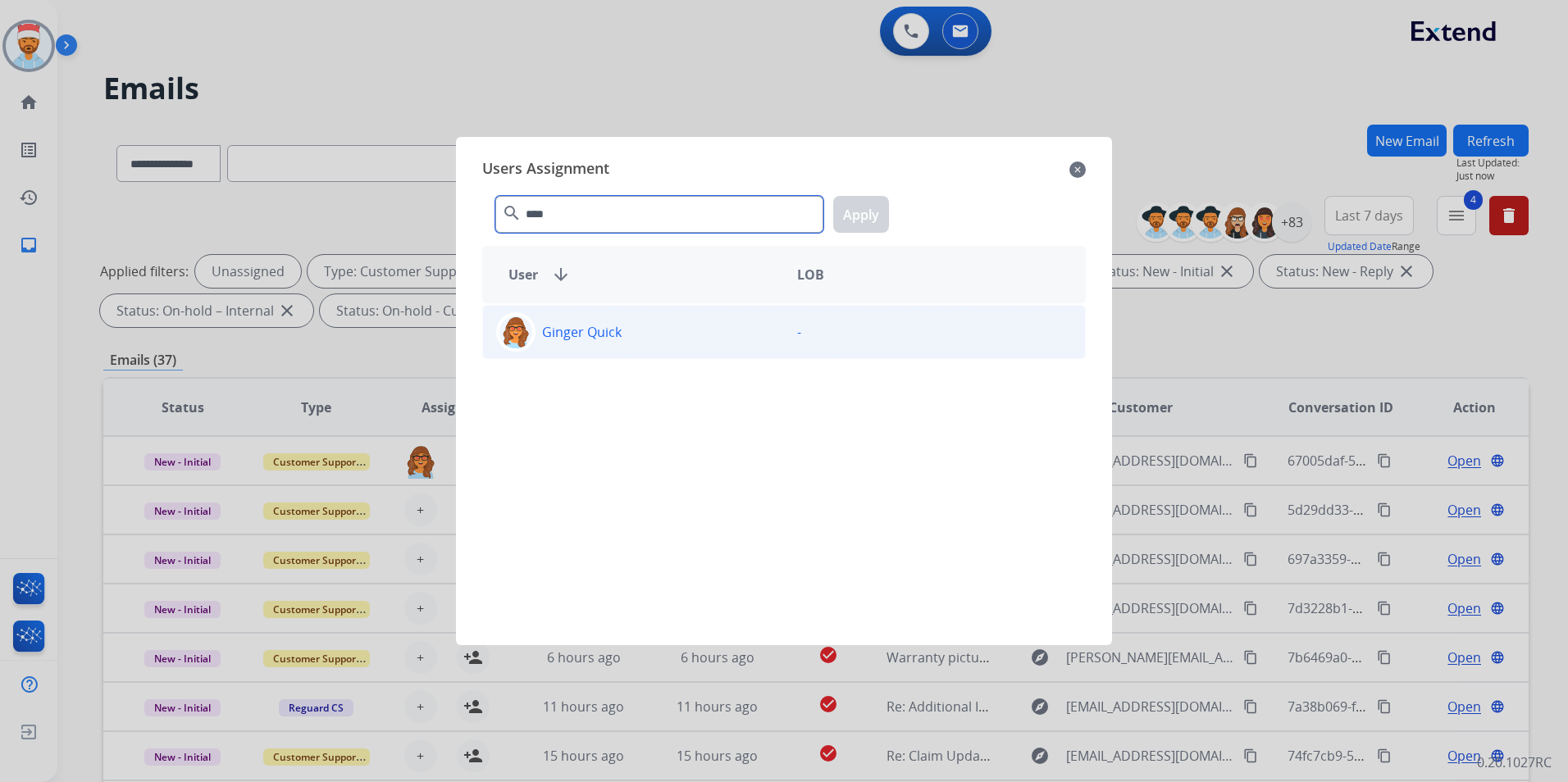
type input "****"
click at [593, 337] on p "Ginger Quick" at bounding box center [582, 332] width 80 height 20
click at [854, 198] on button "Apply" at bounding box center [861, 214] width 56 height 37
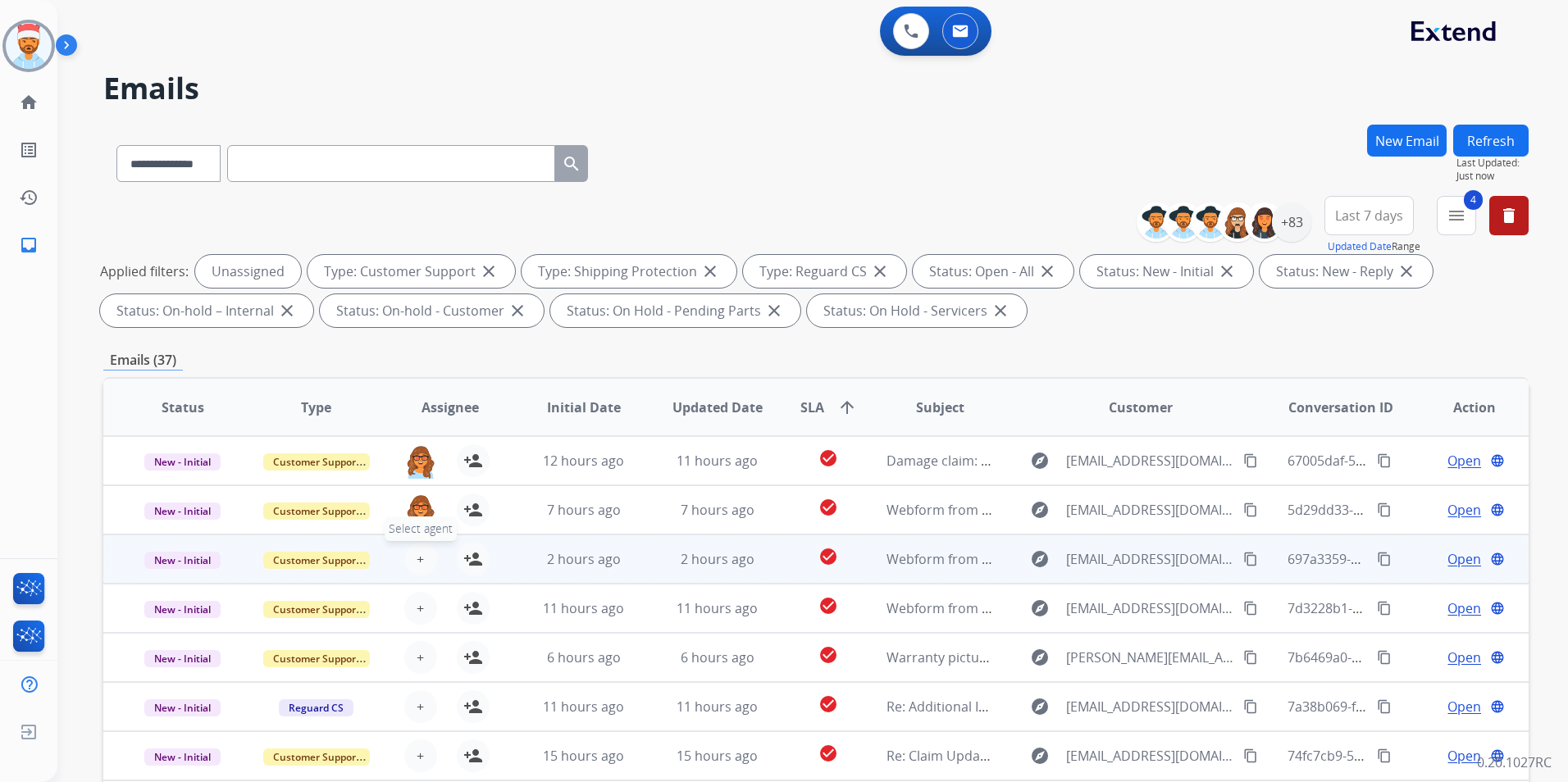
click at [422, 561] on button "+ Select agent" at bounding box center [420, 559] width 33 height 33
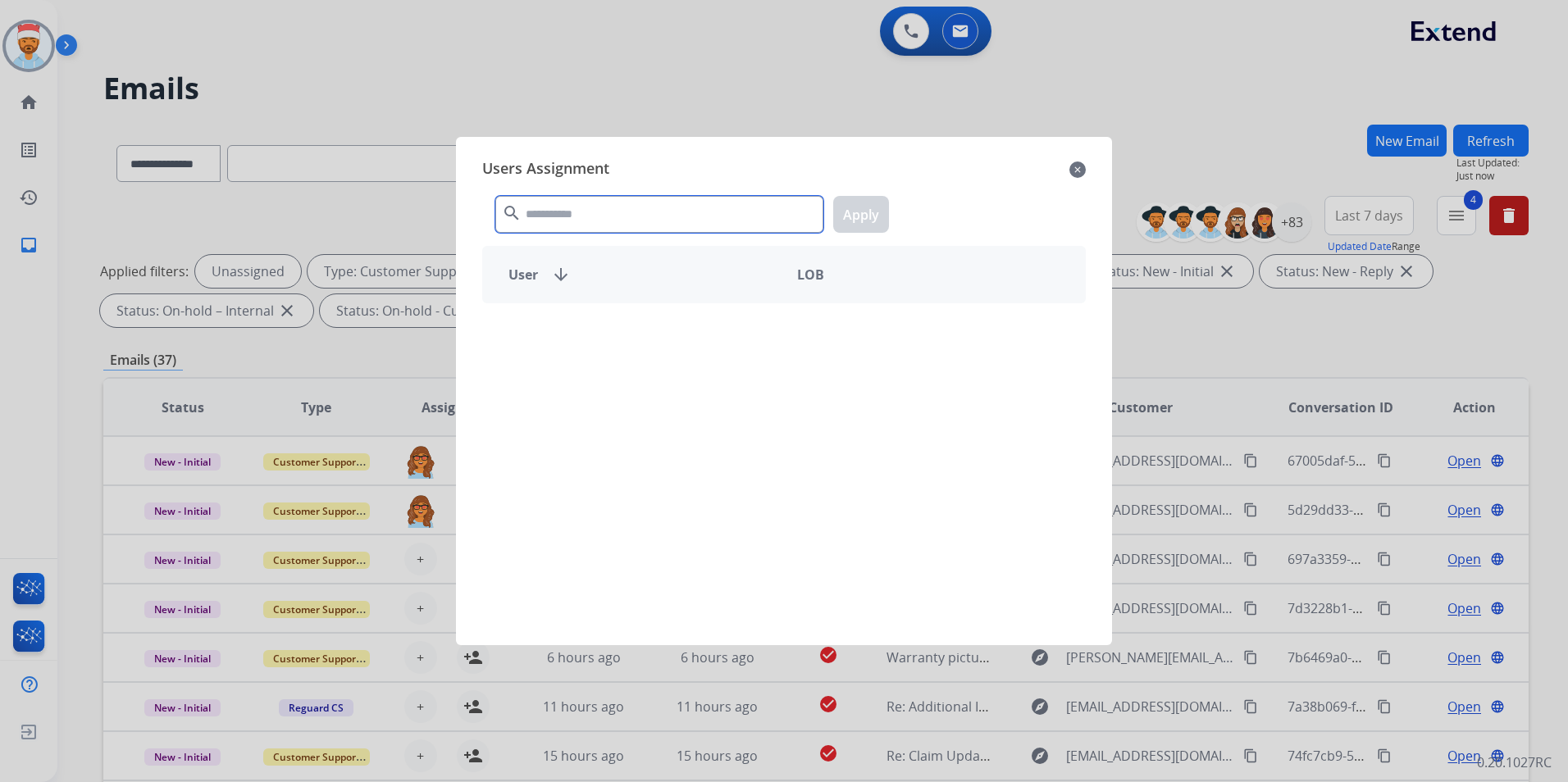
click at [571, 213] on input "text" at bounding box center [659, 214] width 328 height 37
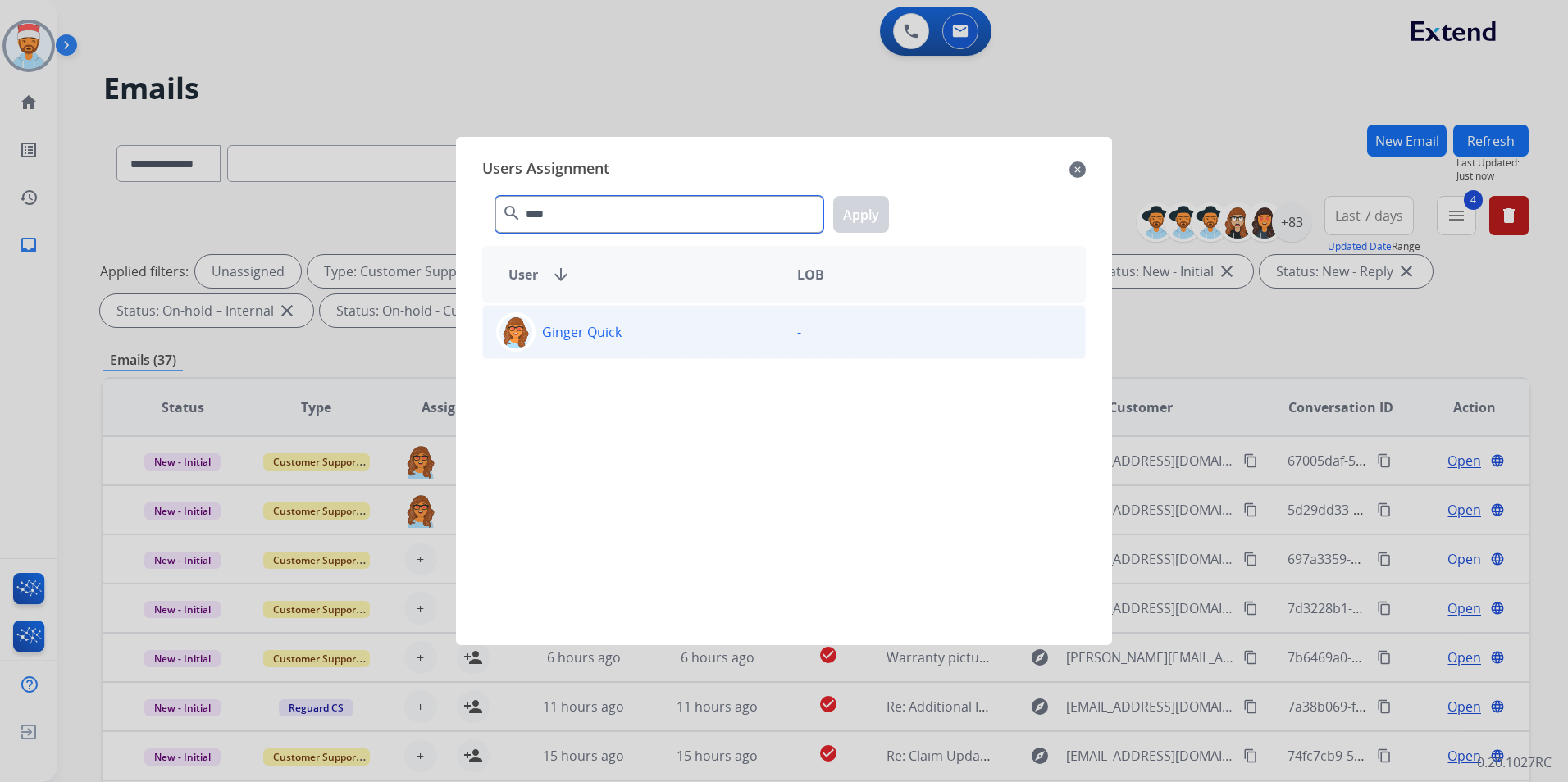
type input "****"
click at [569, 345] on div "Ginger Quick" at bounding box center [634, 333] width 301 height 40
drag, startPoint x: 871, startPoint y: 219, endPoint x: 896, endPoint y: 282, distance: 67.8
click at [868, 219] on button "Apply" at bounding box center [861, 214] width 56 height 37
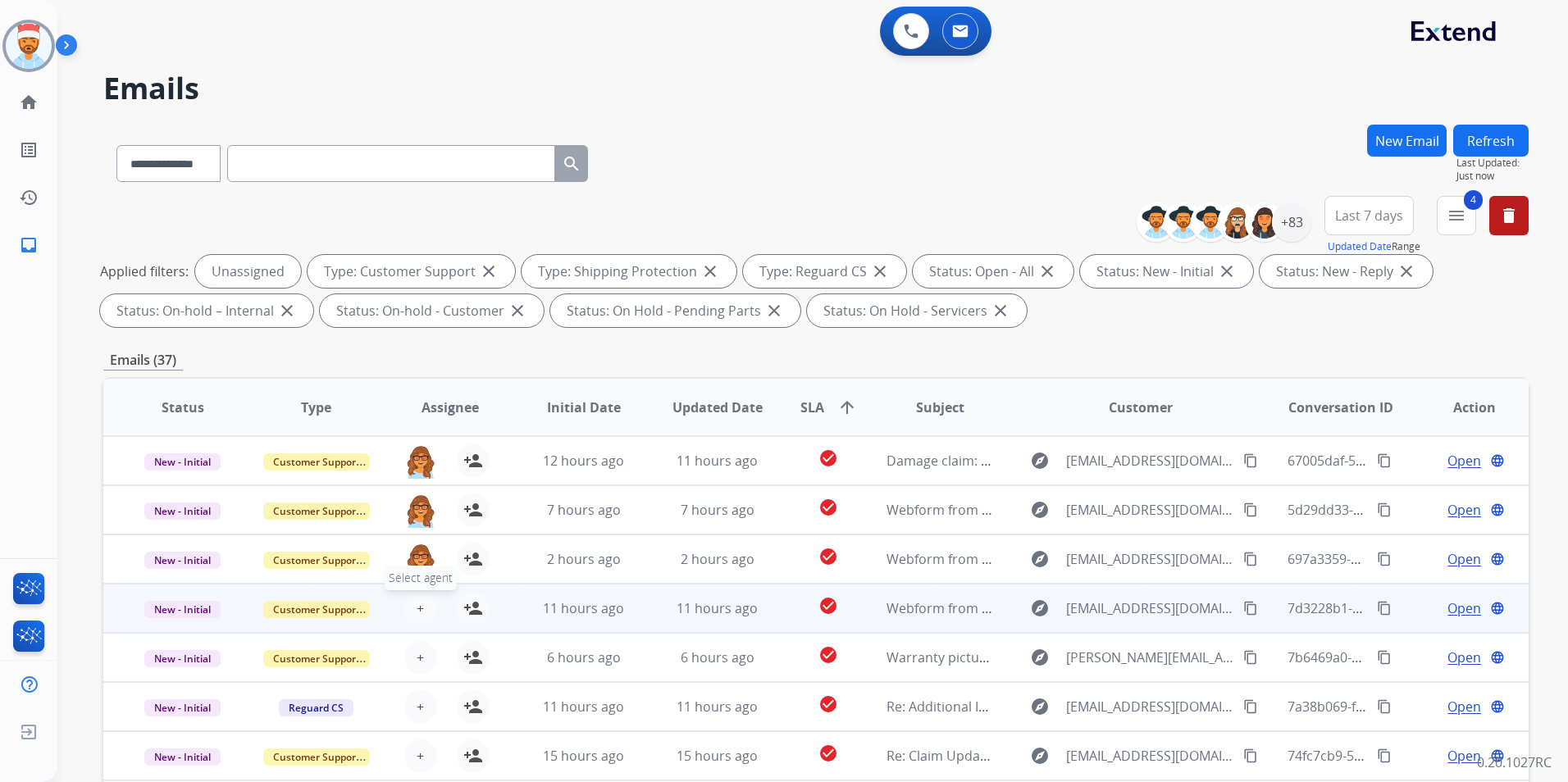
scroll to position [2, 0]
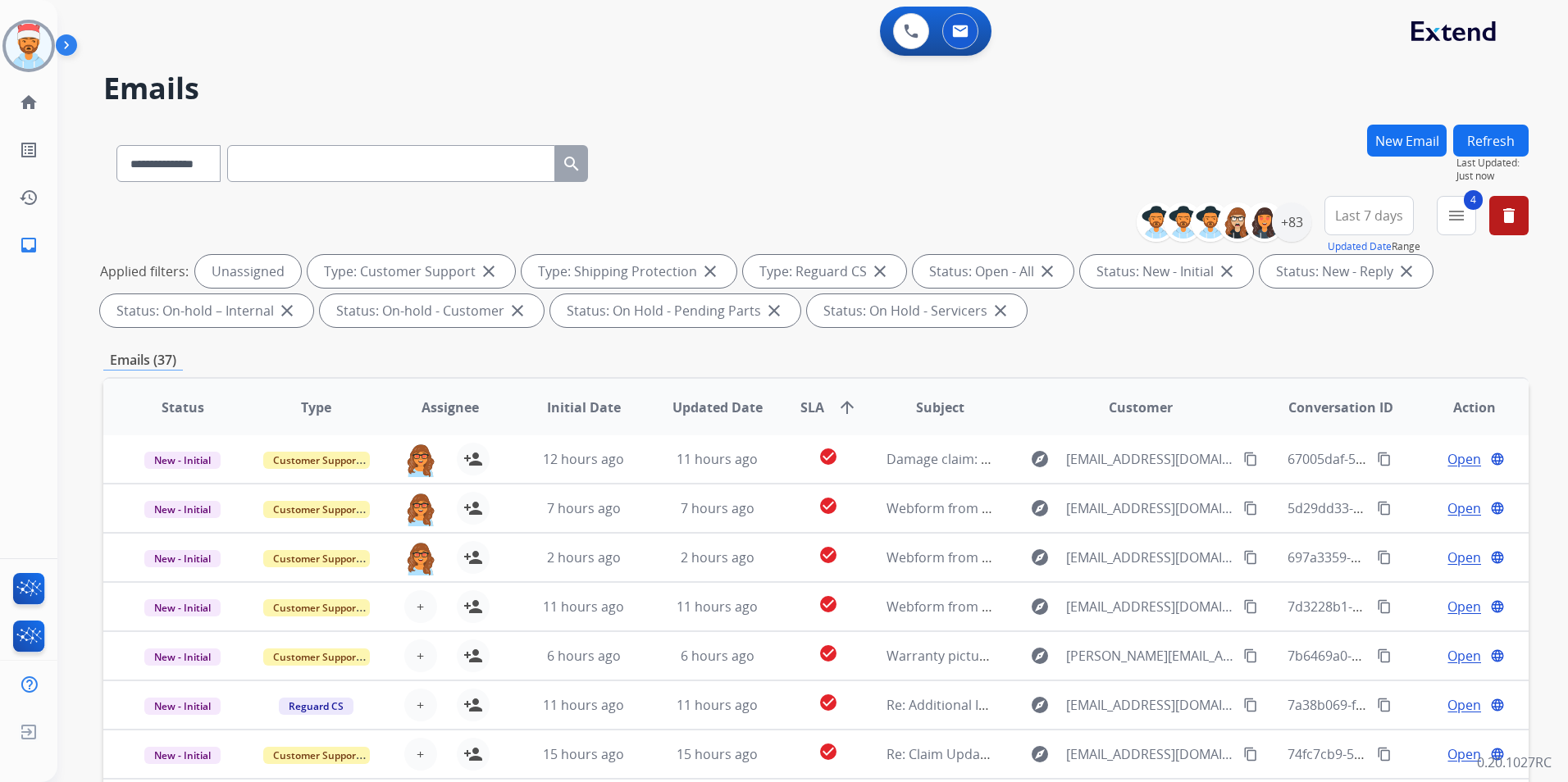
click at [389, 174] on input "text" at bounding box center [391, 163] width 328 height 37
click at [812, 175] on div "**********" at bounding box center [816, 160] width 1425 height 71
click at [493, 168] on input "text" at bounding box center [391, 163] width 328 height 37
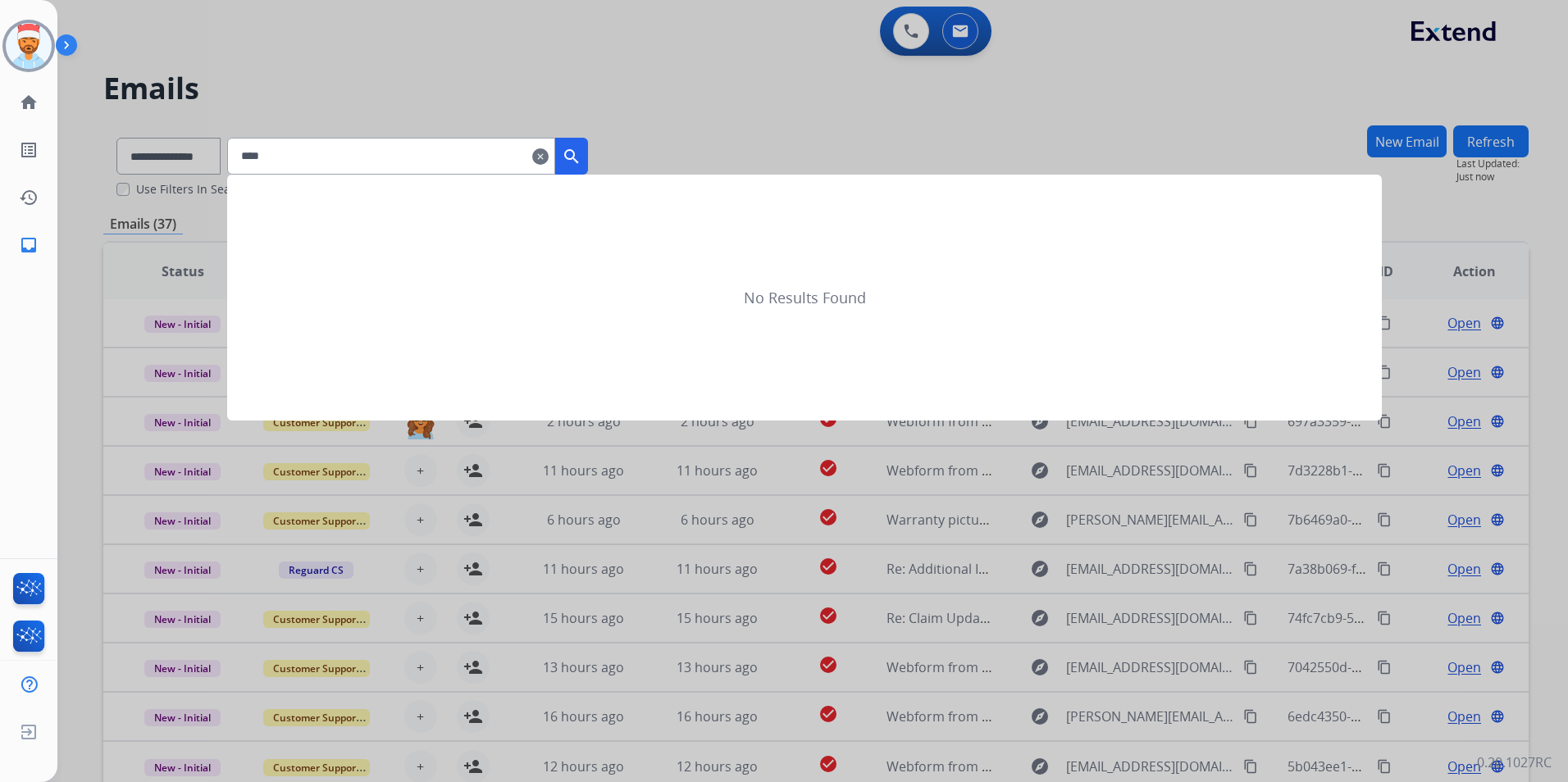
type input "****"
click at [870, 102] on div at bounding box center [784, 391] width 1568 height 782
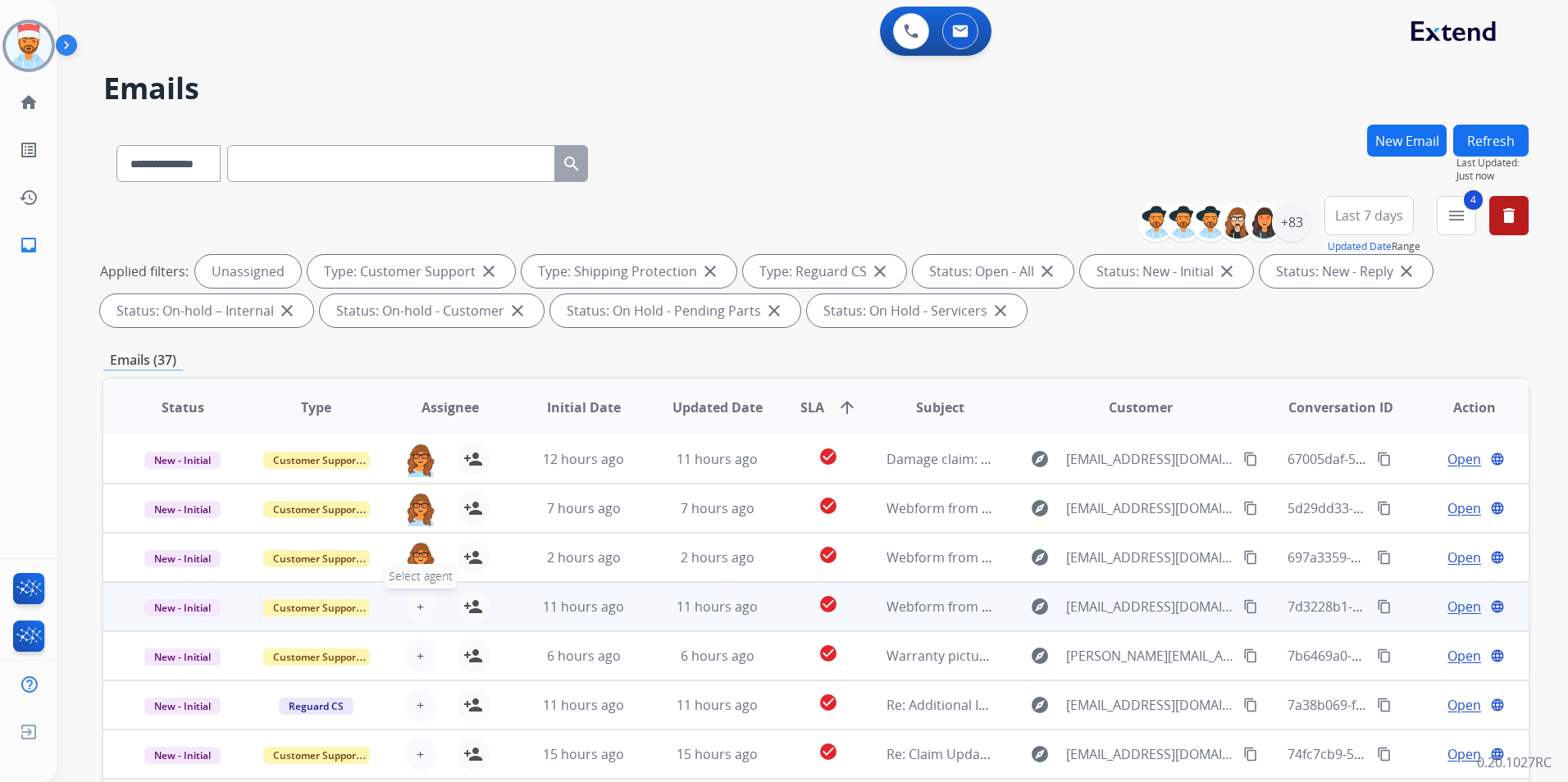
click at [417, 608] on span "+" at bounding box center [420, 607] width 8 height 20
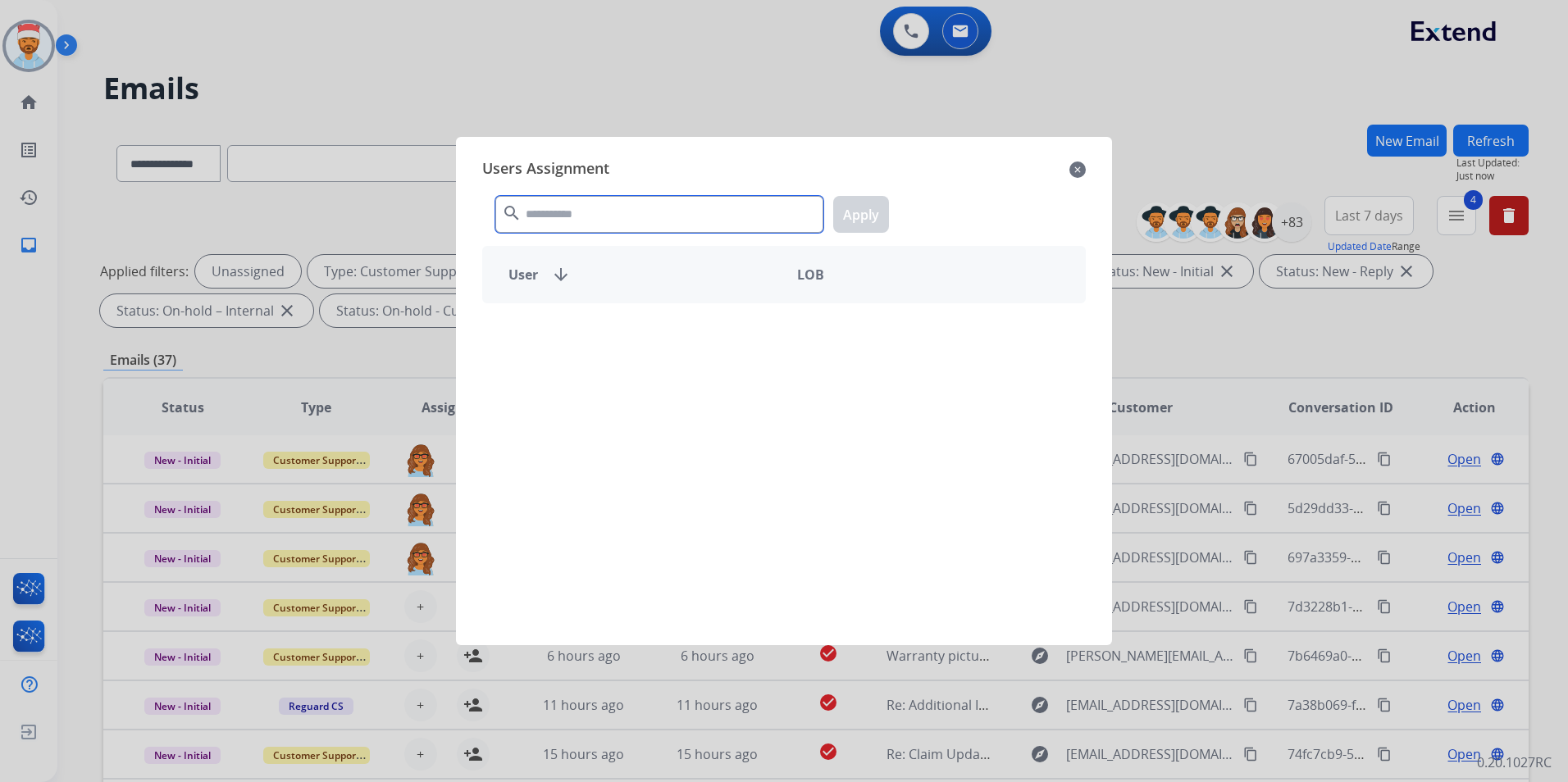
click at [637, 213] on input "text" at bounding box center [659, 214] width 328 height 37
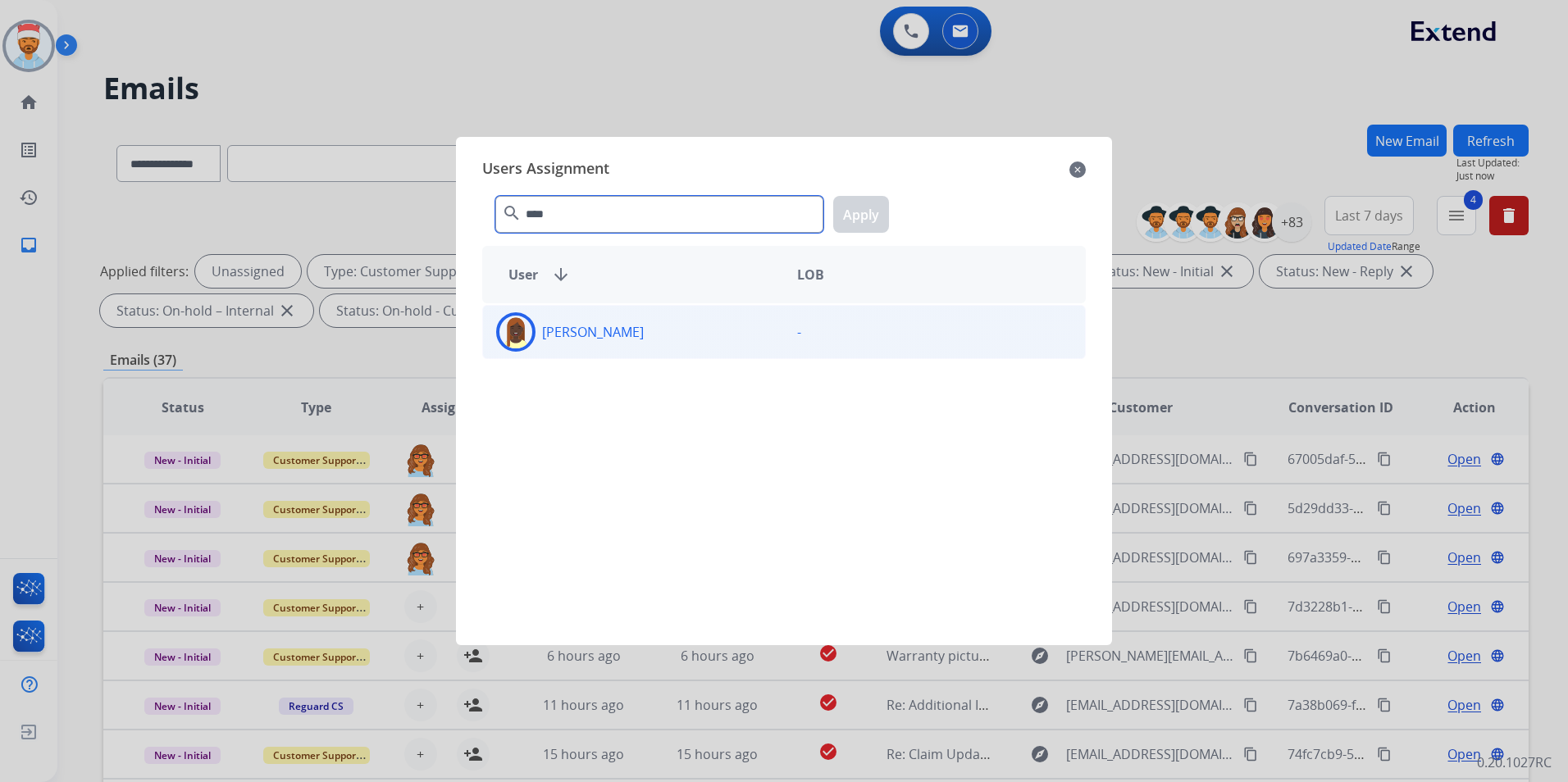
type input "****"
click at [627, 341] on p "[PERSON_NAME]" at bounding box center [593, 332] width 101 height 20
click at [866, 194] on div "**** search Apply" at bounding box center [784, 211] width 603 height 57
drag, startPoint x: 866, startPoint y: 194, endPoint x: 851, endPoint y: 224, distance: 33.5
click at [855, 223] on button "Apply" at bounding box center [861, 214] width 56 height 37
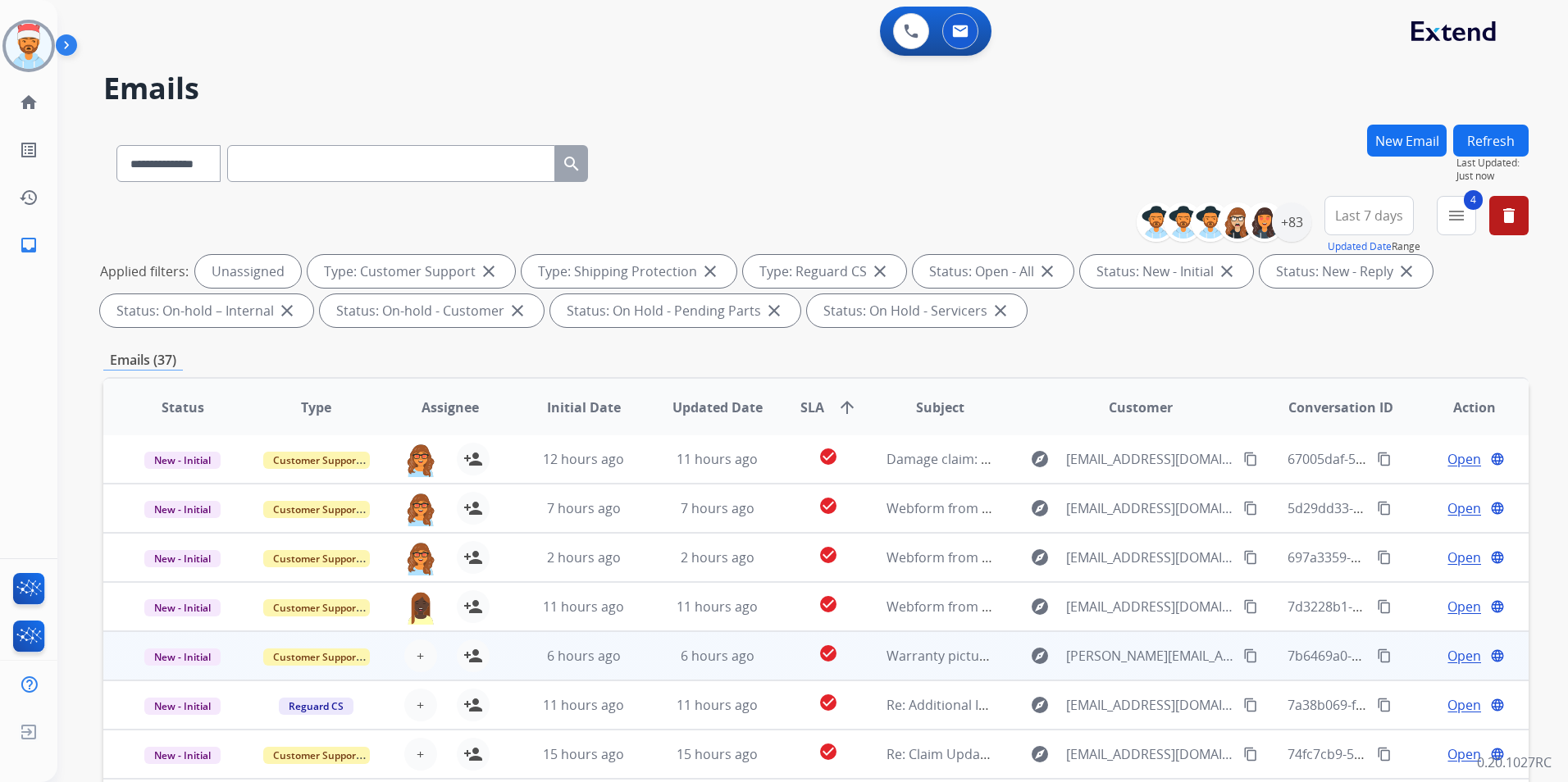
scroll to position [229, 0]
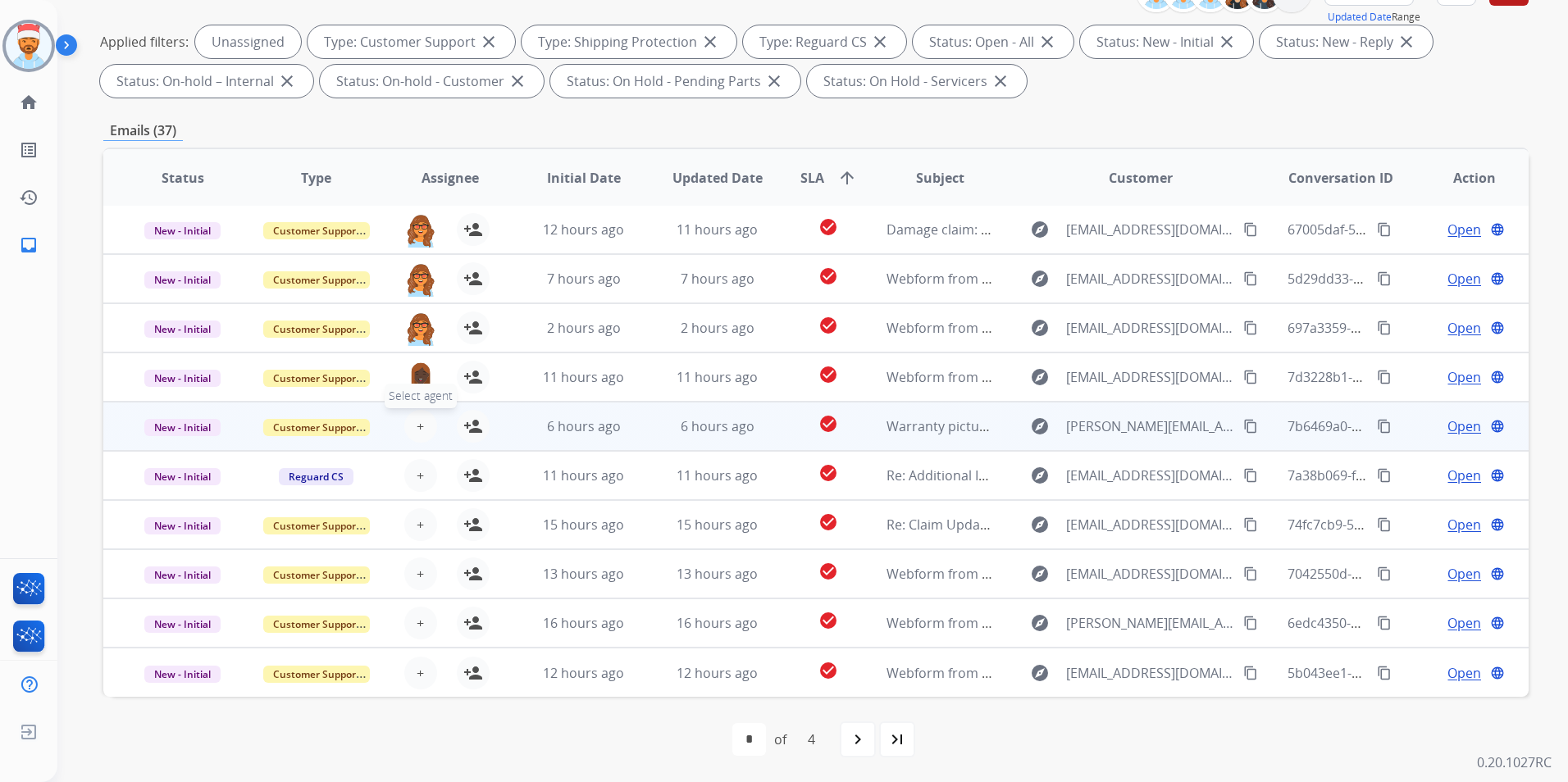
click at [420, 426] on span "+" at bounding box center [420, 426] width 8 height 20
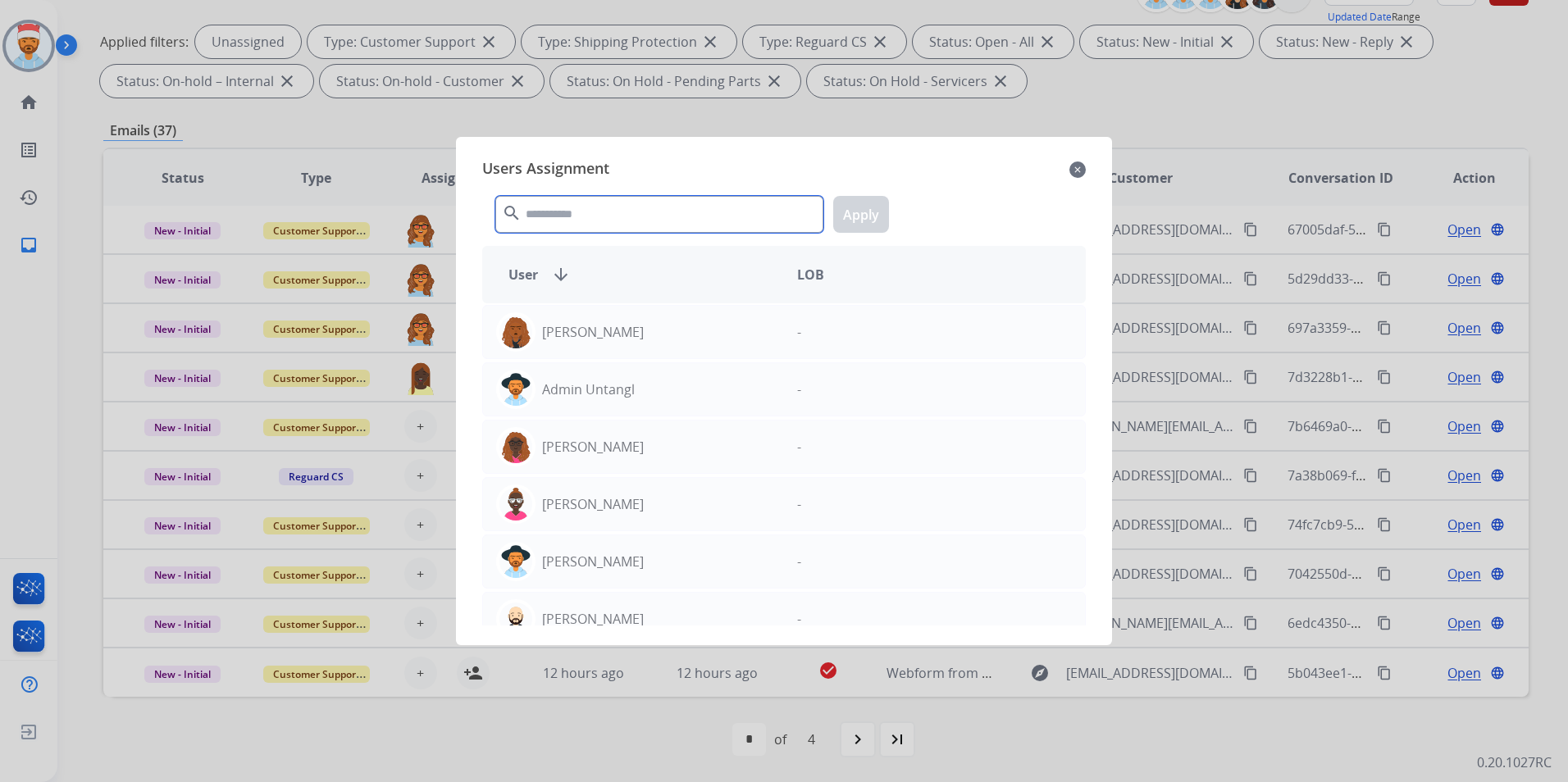
click at [573, 215] on input "text" at bounding box center [659, 214] width 328 height 37
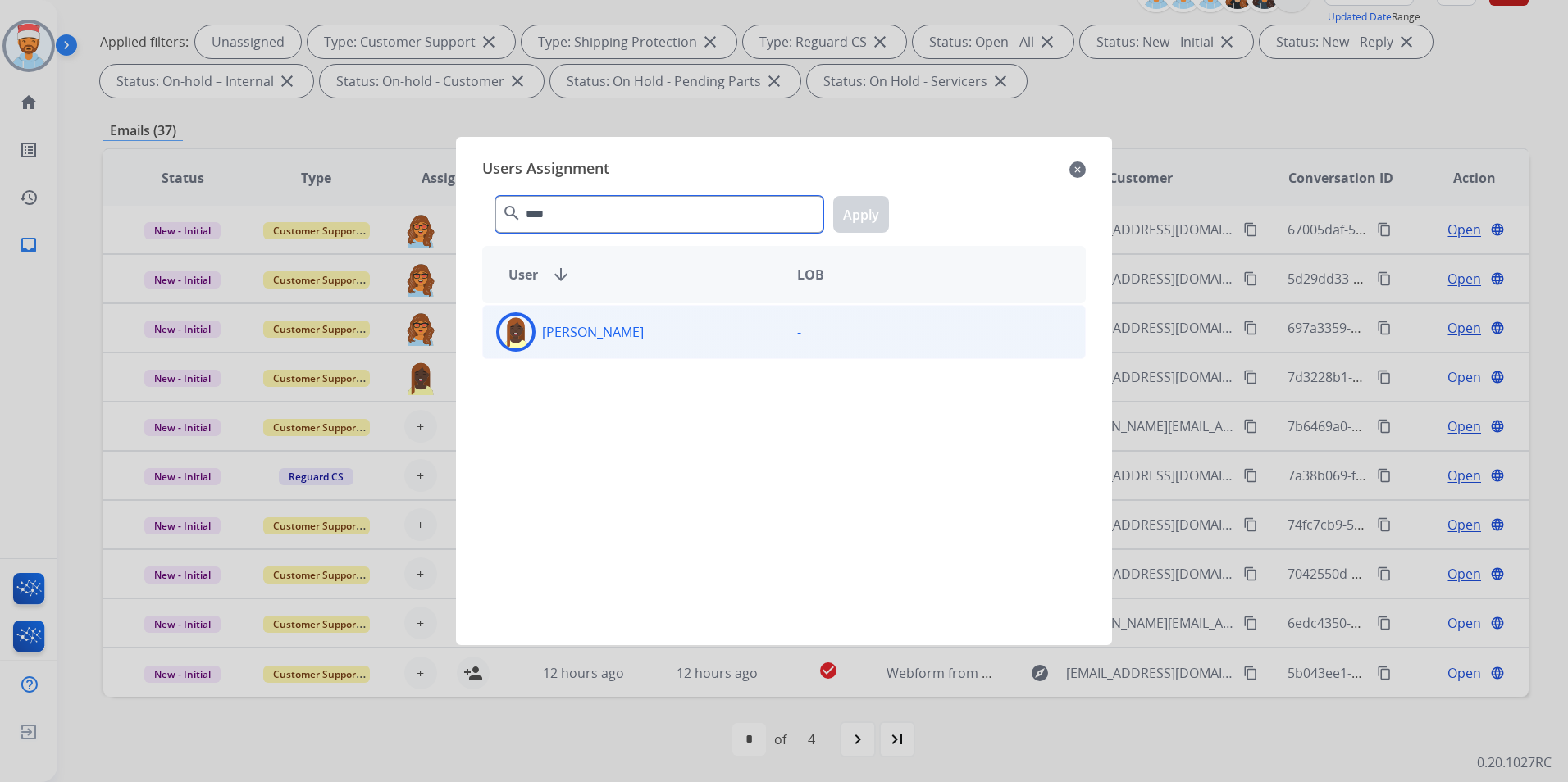
type input "****"
click at [584, 332] on p "[PERSON_NAME]" at bounding box center [593, 332] width 101 height 20
click at [854, 223] on button "Apply" at bounding box center [861, 214] width 56 height 37
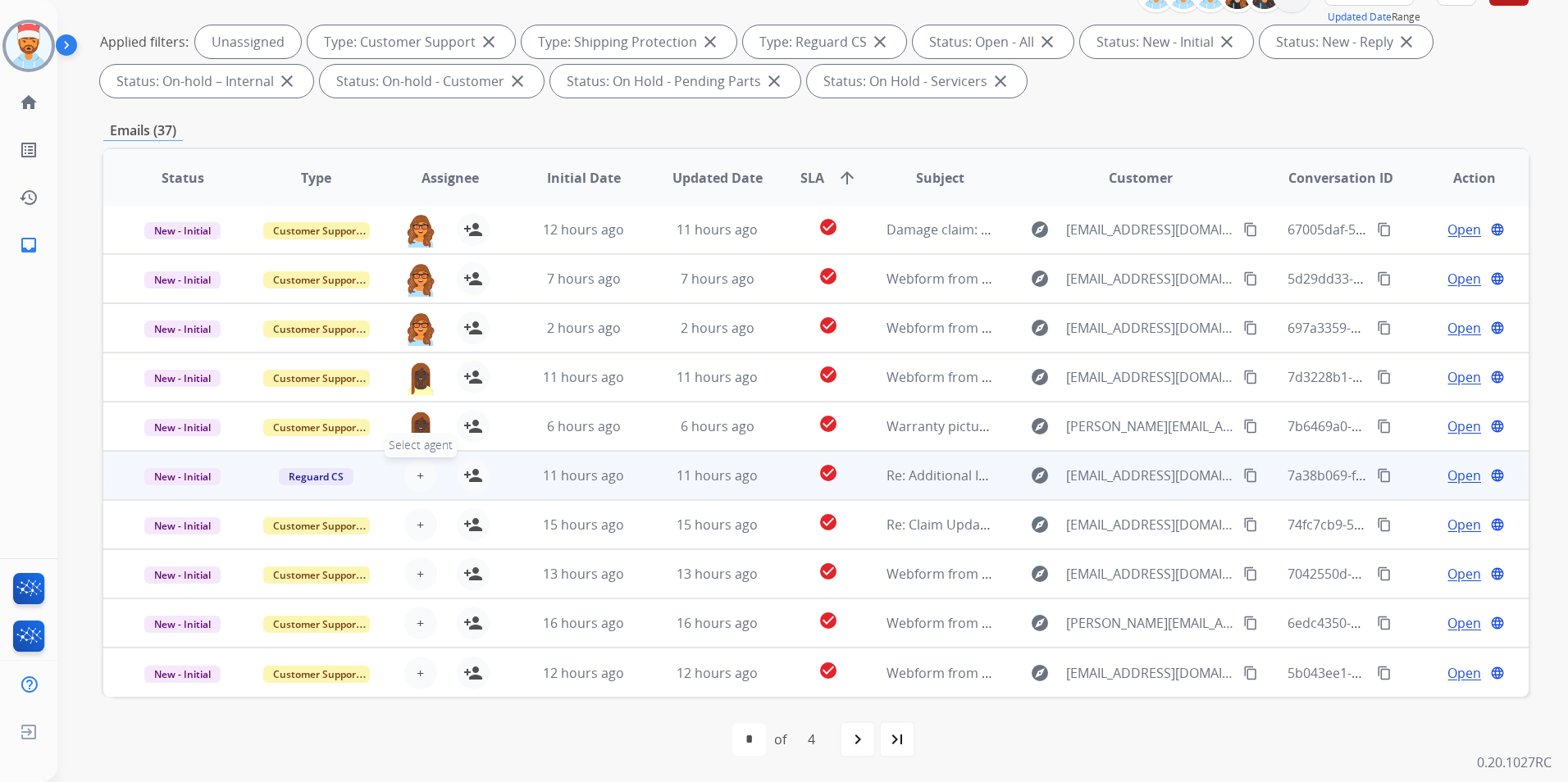
click at [420, 483] on button "+ Select agent" at bounding box center [420, 475] width 33 height 33
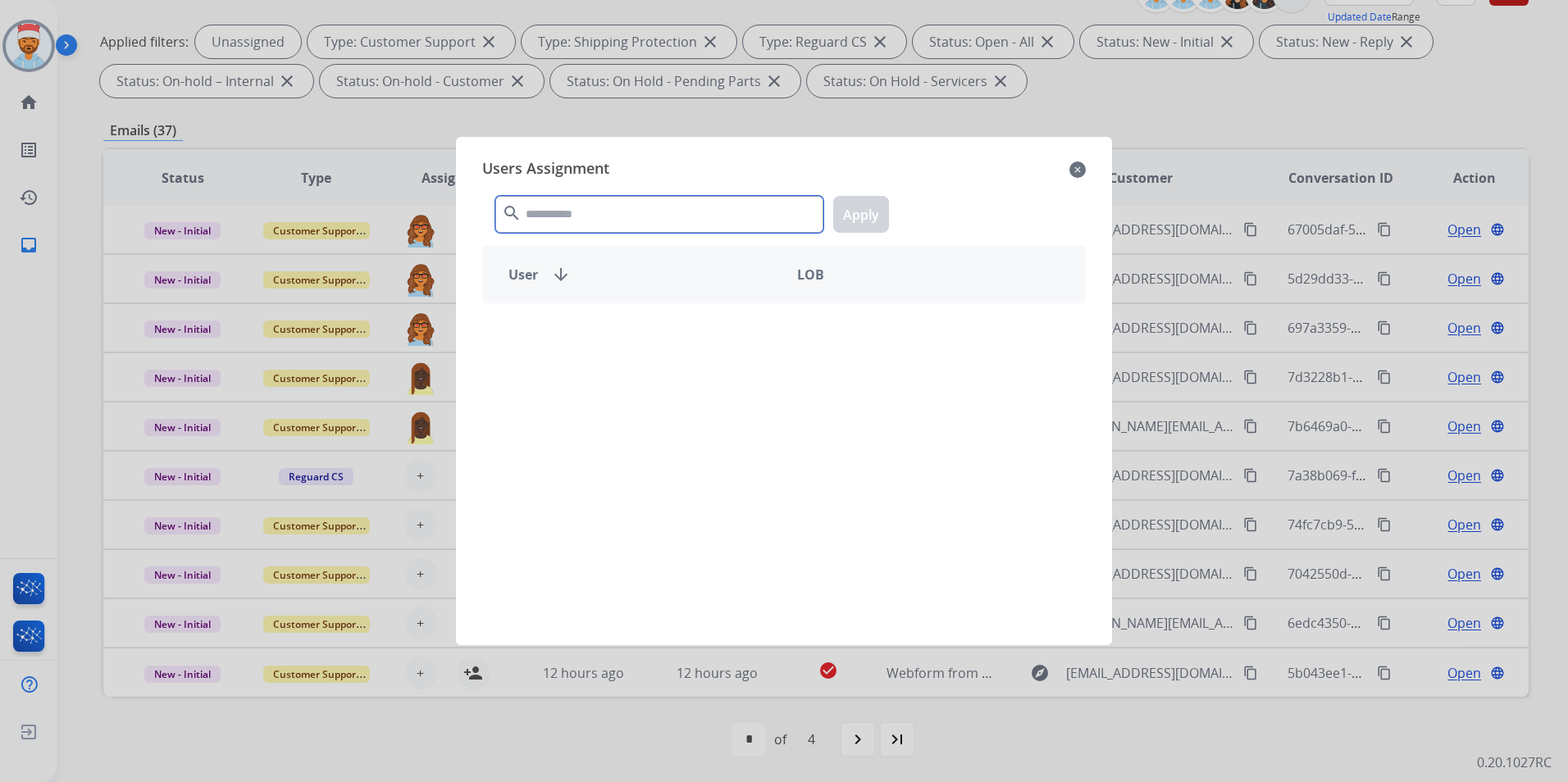
click at [587, 220] on input "text" at bounding box center [659, 214] width 328 height 37
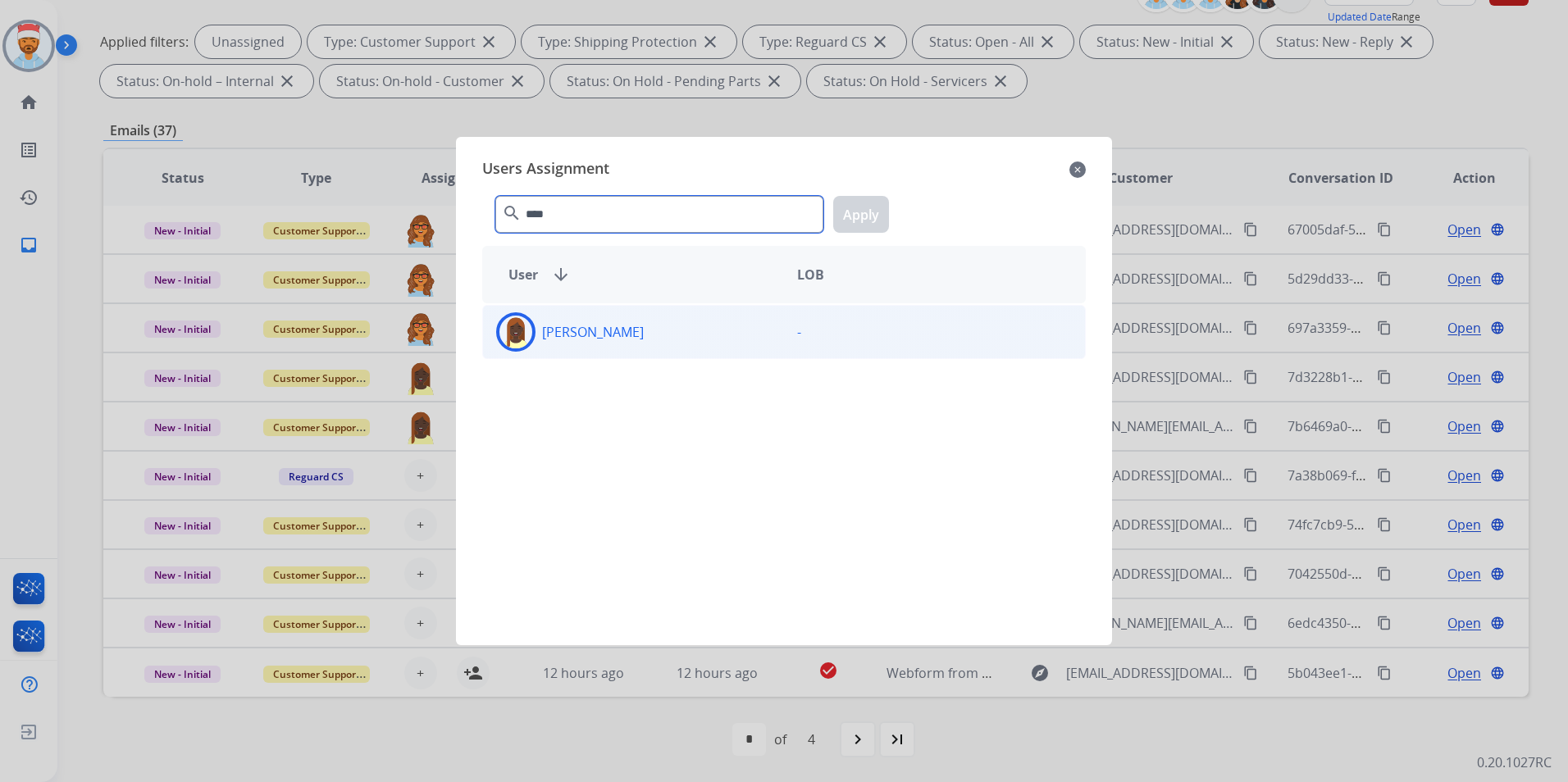
type input "****"
click at [692, 324] on div "[PERSON_NAME]" at bounding box center [634, 333] width 301 height 40
click at [861, 213] on button "Apply" at bounding box center [861, 214] width 56 height 37
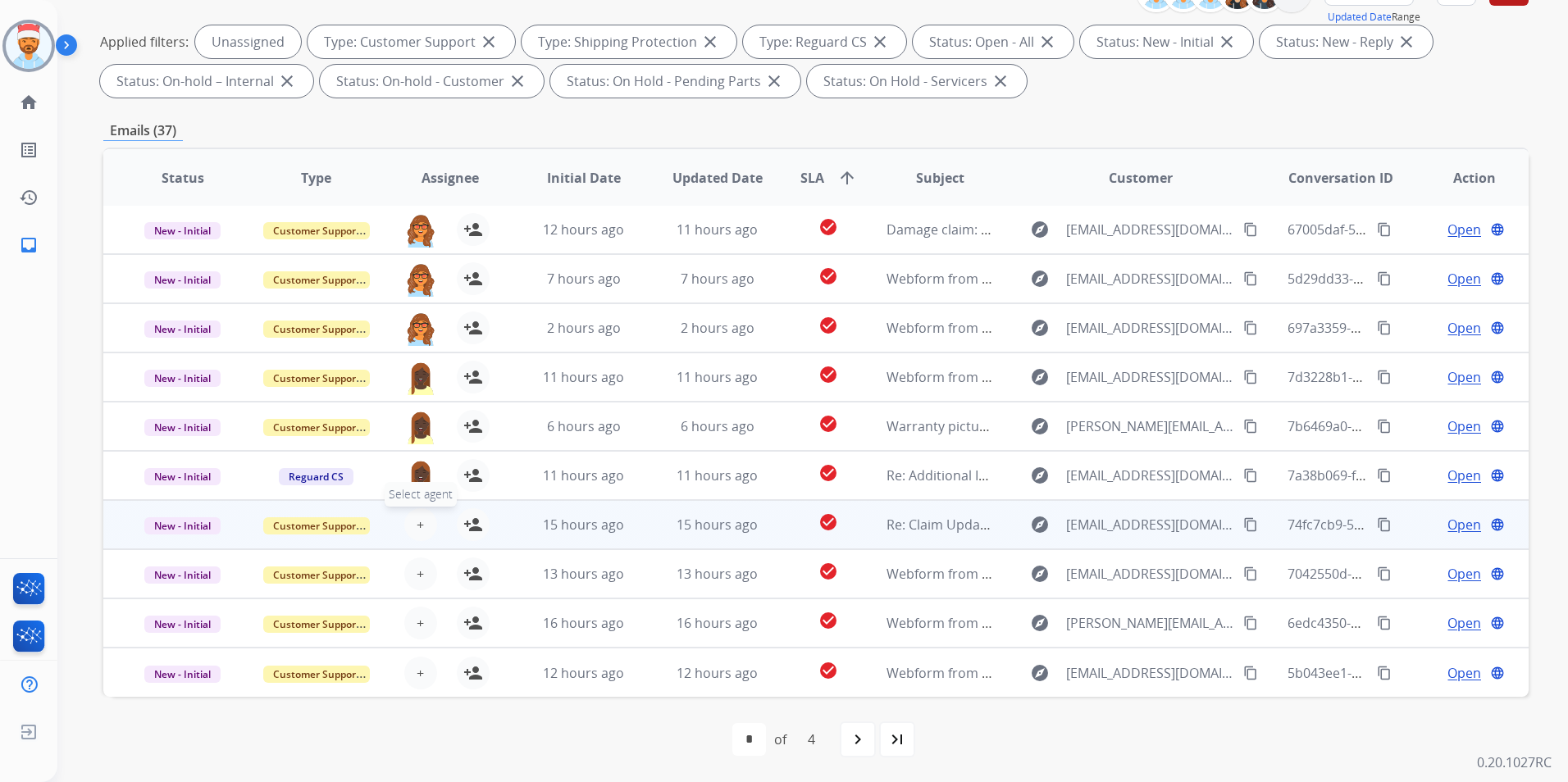
click at [407, 519] on button "+ Select agent" at bounding box center [420, 525] width 33 height 33
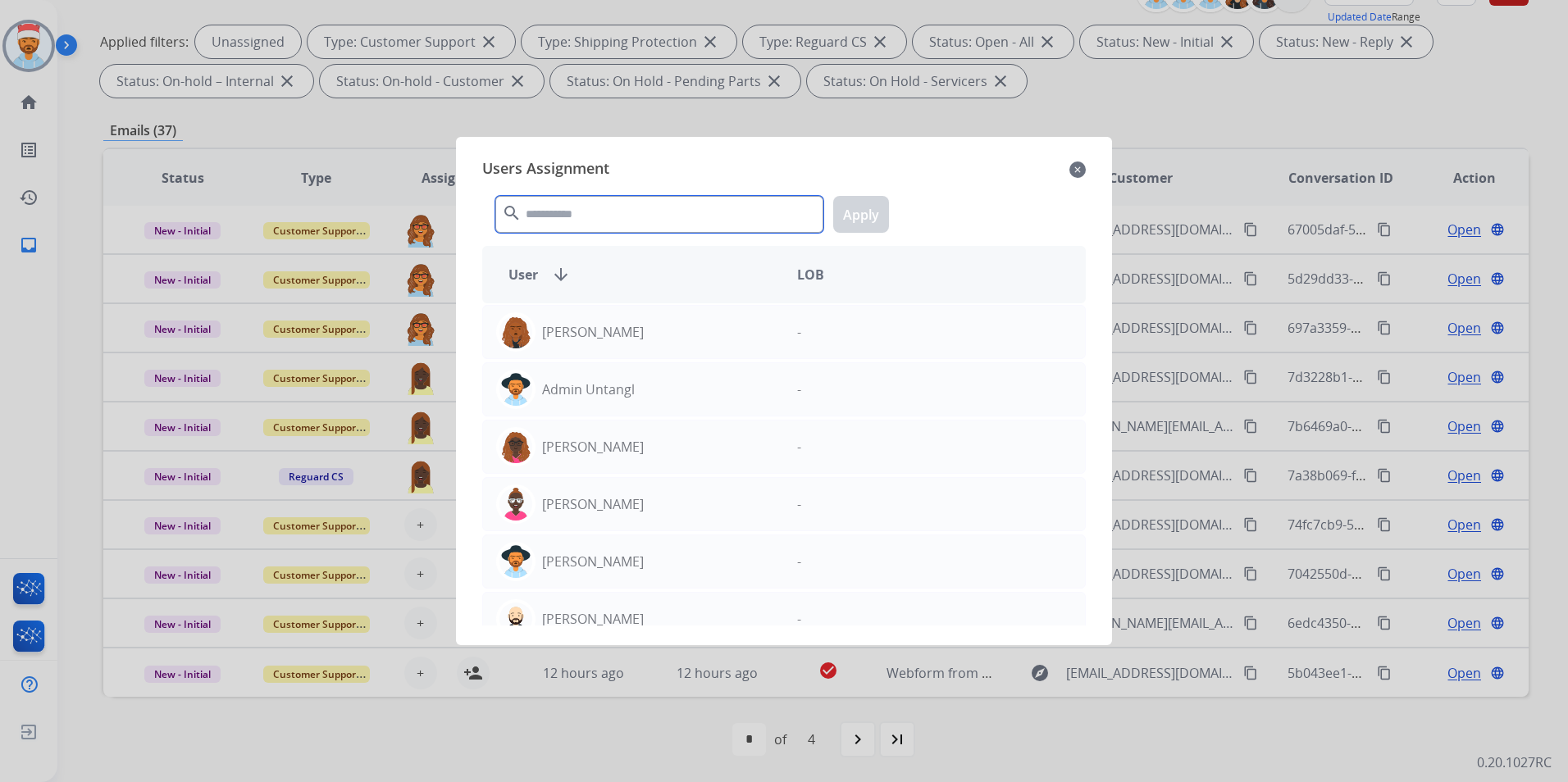
click at [577, 216] on input "text" at bounding box center [659, 214] width 328 height 37
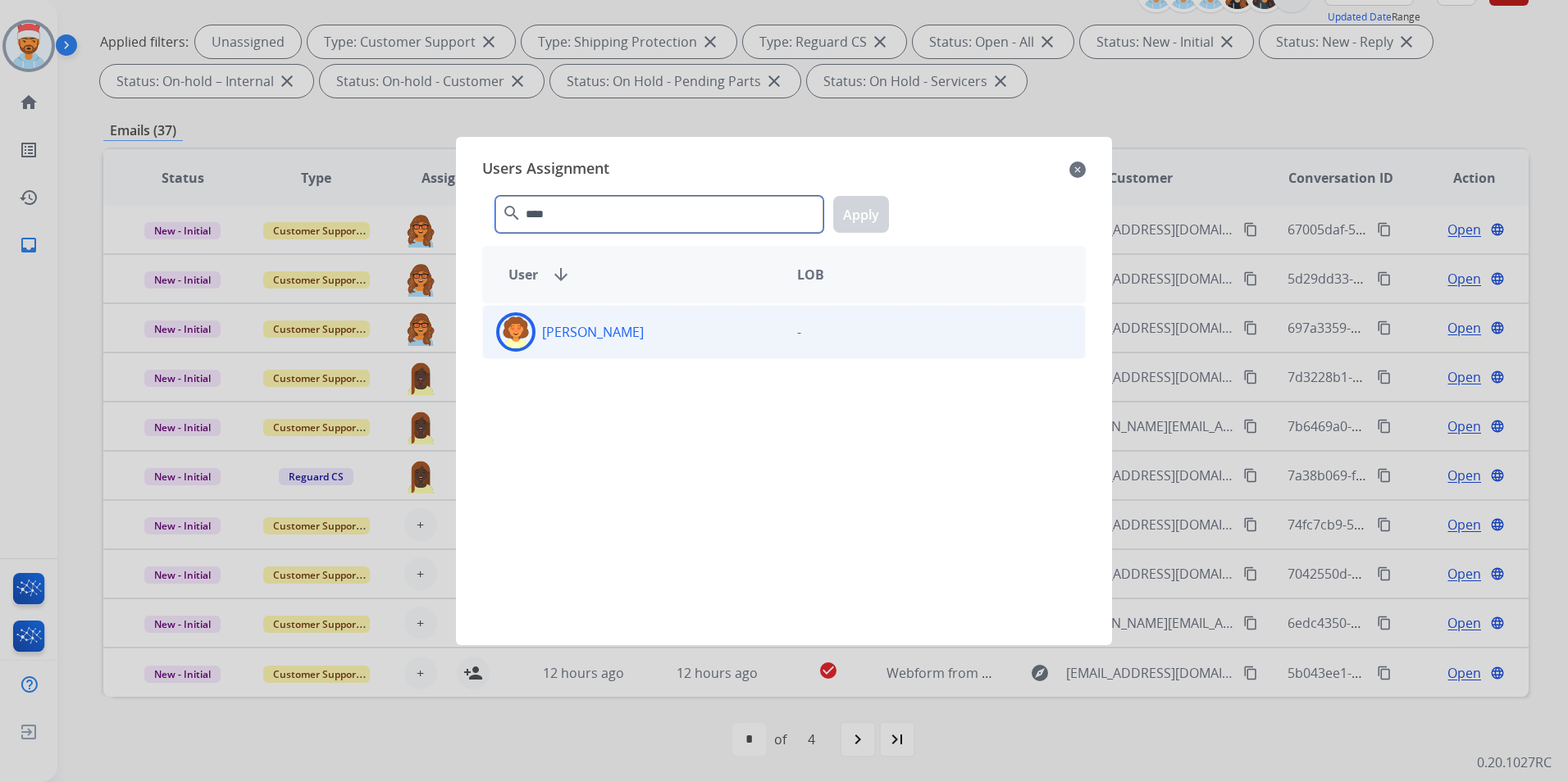
type input "****"
click at [568, 333] on p "[PERSON_NAME]" at bounding box center [593, 332] width 101 height 20
click at [875, 213] on button "Apply" at bounding box center [861, 214] width 56 height 37
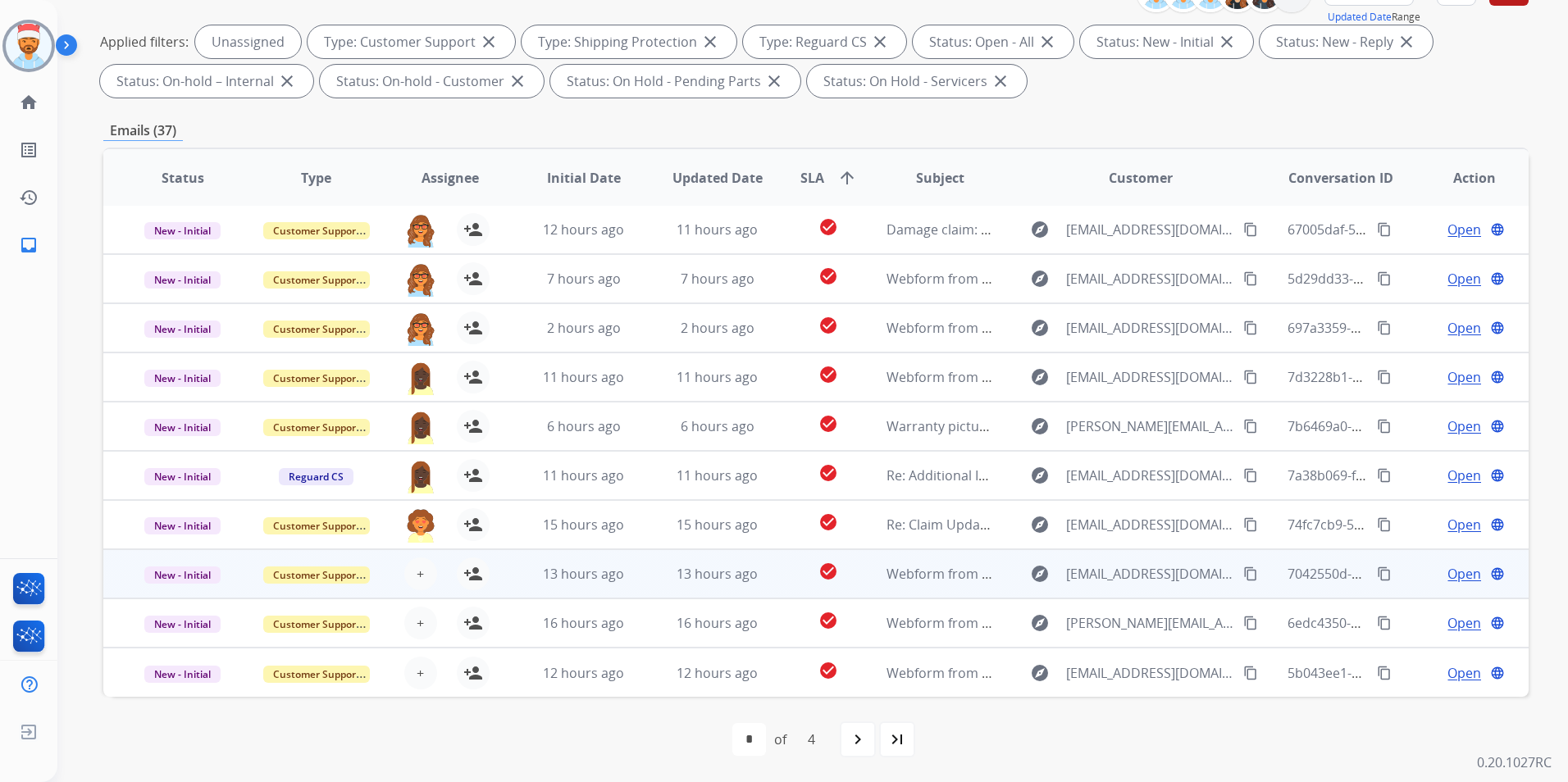
click at [436, 562] on div "+ Select agent person_add Assign to Me" at bounding box center [437, 574] width 105 height 33
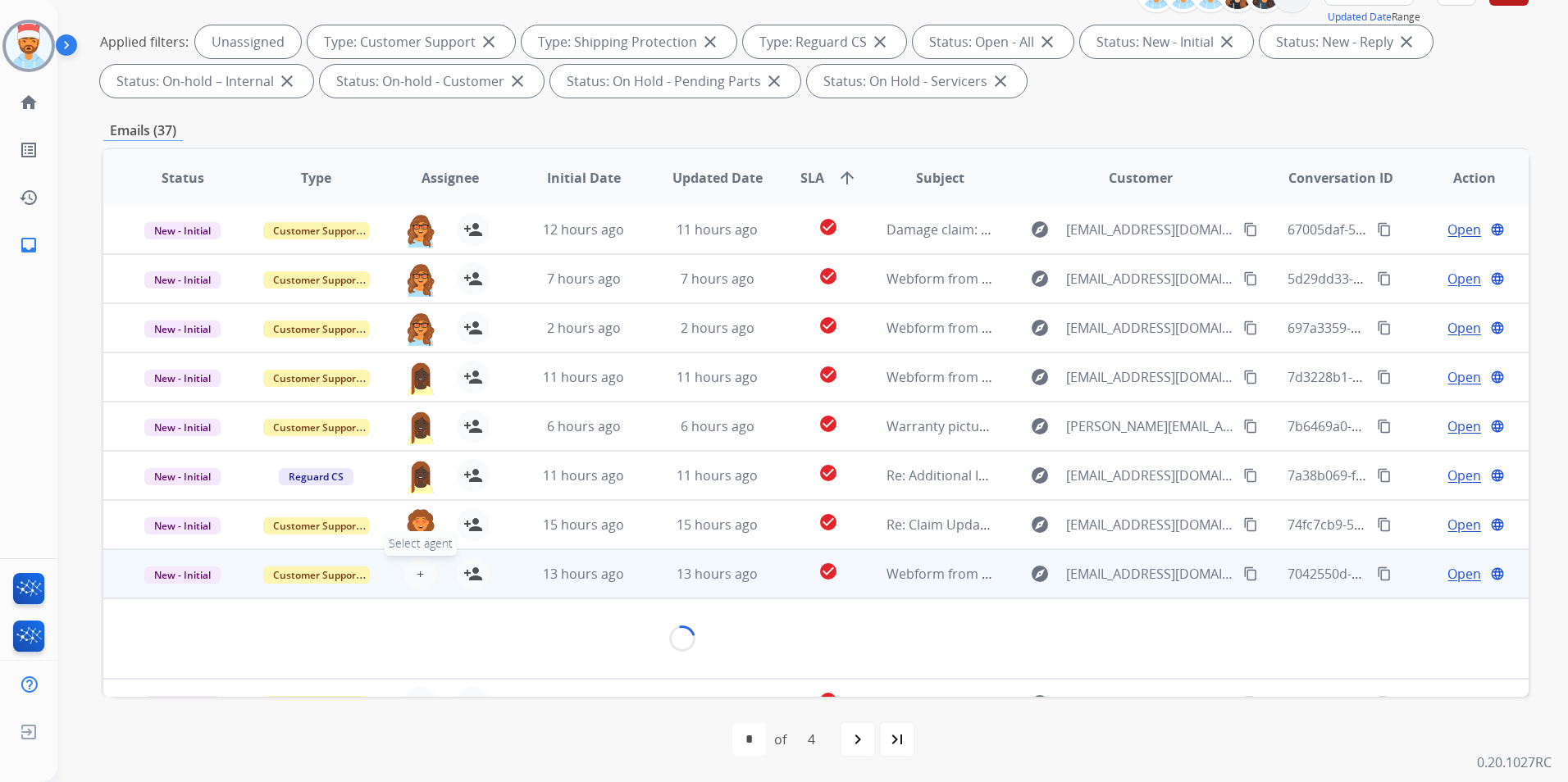
click at [410, 571] on button "+ Select agent" at bounding box center [420, 574] width 33 height 33
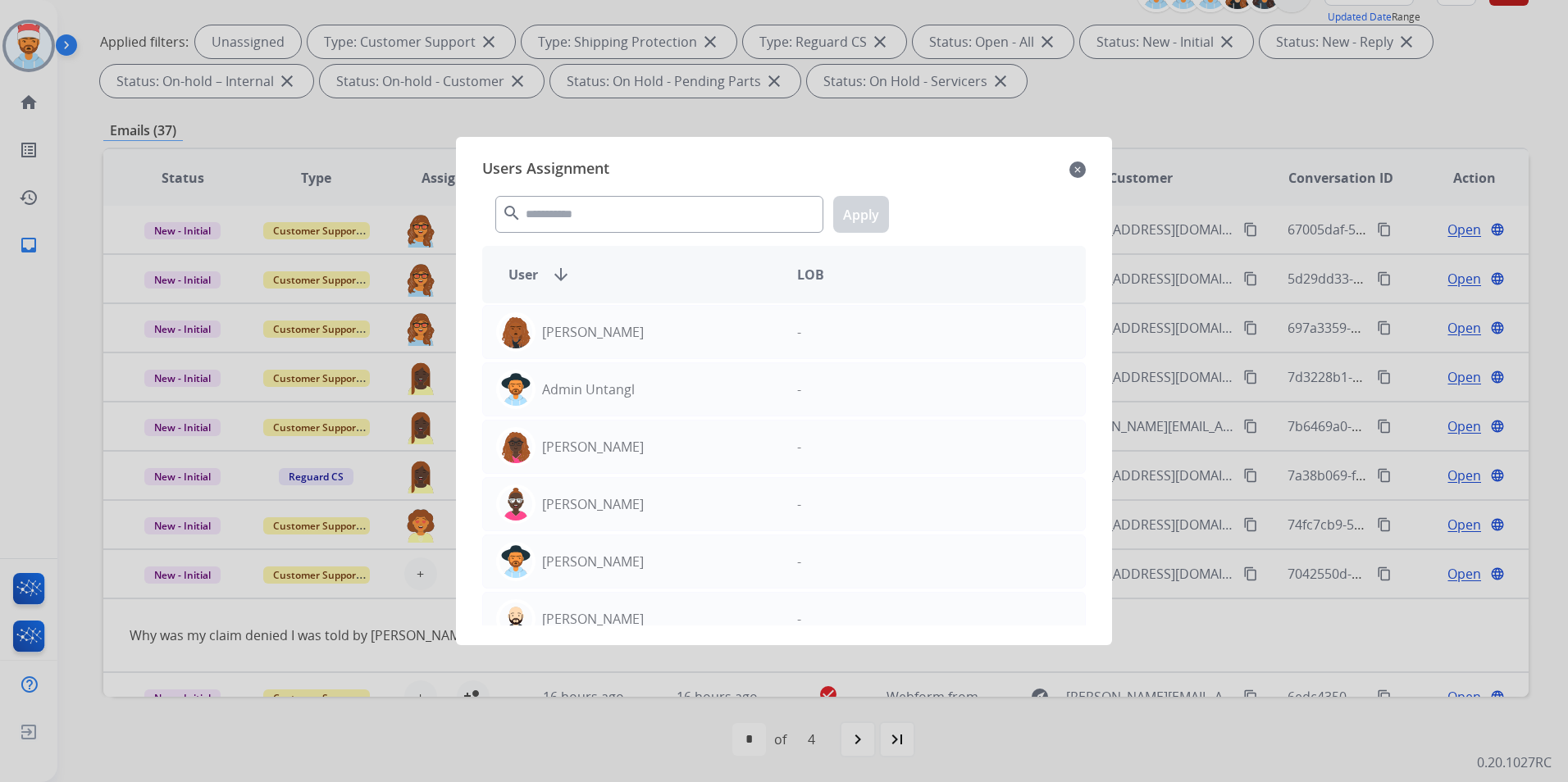
scroll to position [76, 0]
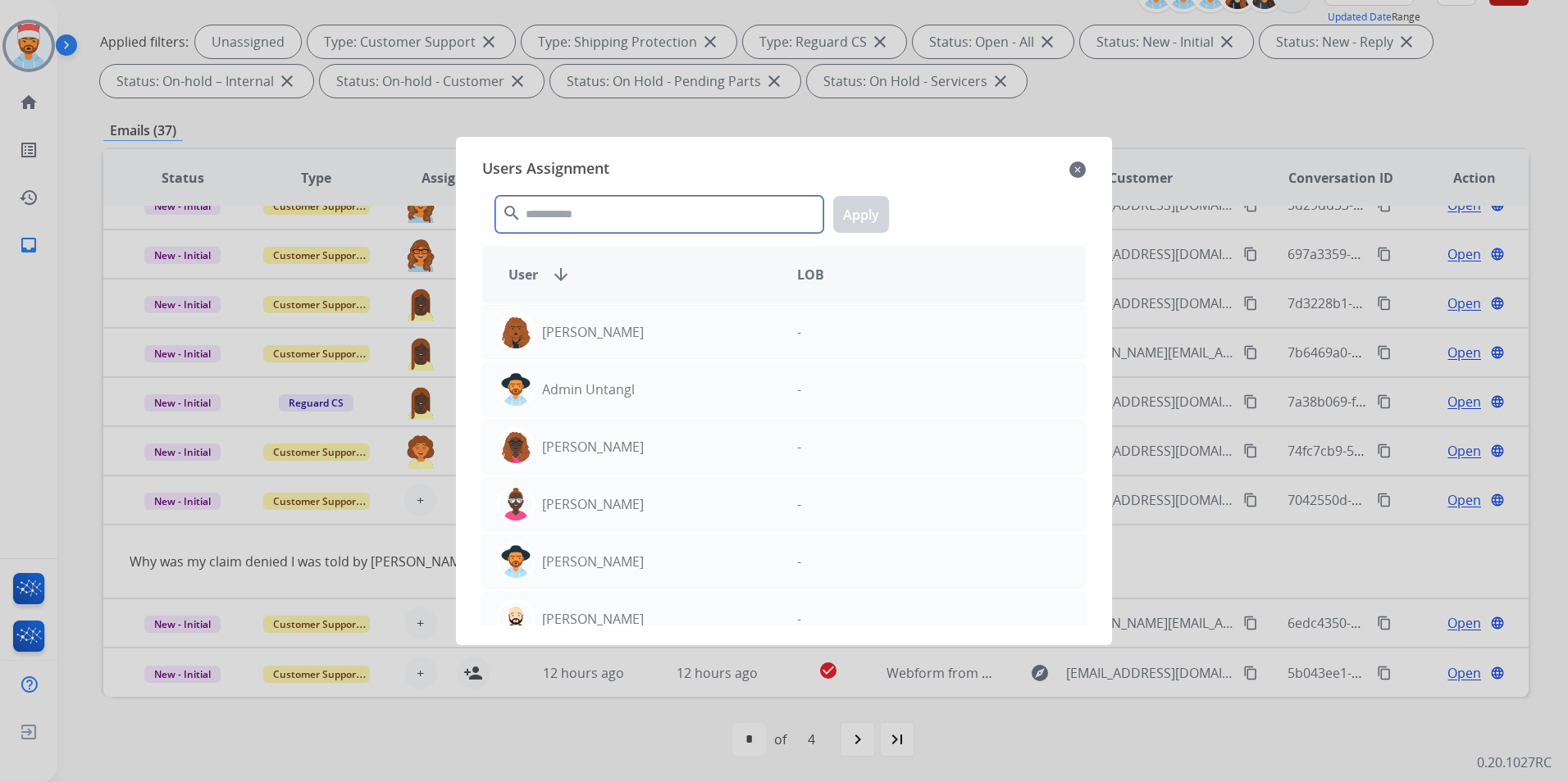
click at [588, 221] on input "text" at bounding box center [659, 214] width 328 height 37
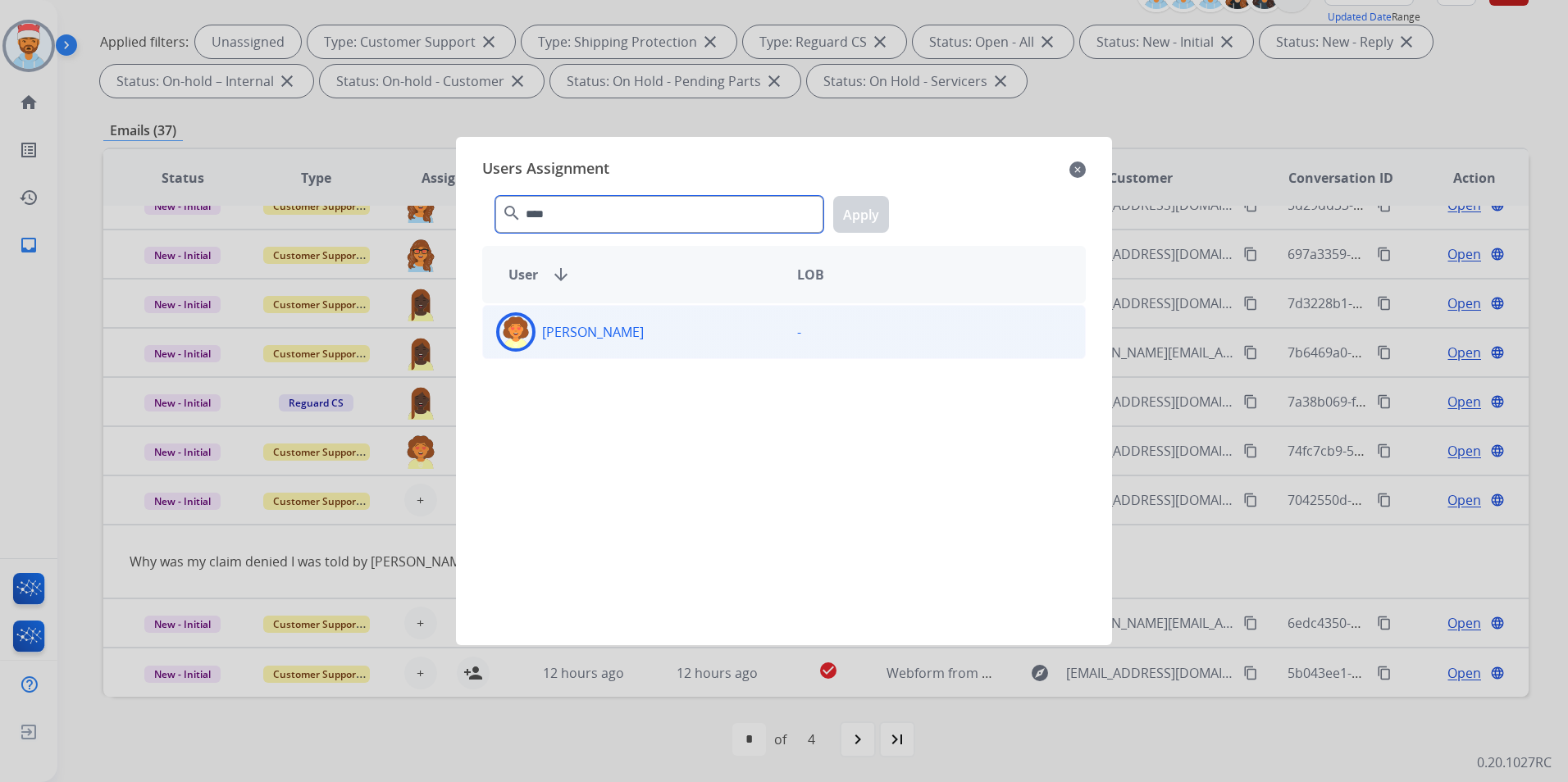
type input "****"
click at [616, 332] on p "[PERSON_NAME]" at bounding box center [593, 332] width 101 height 20
click at [858, 209] on button "Apply" at bounding box center [861, 214] width 56 height 37
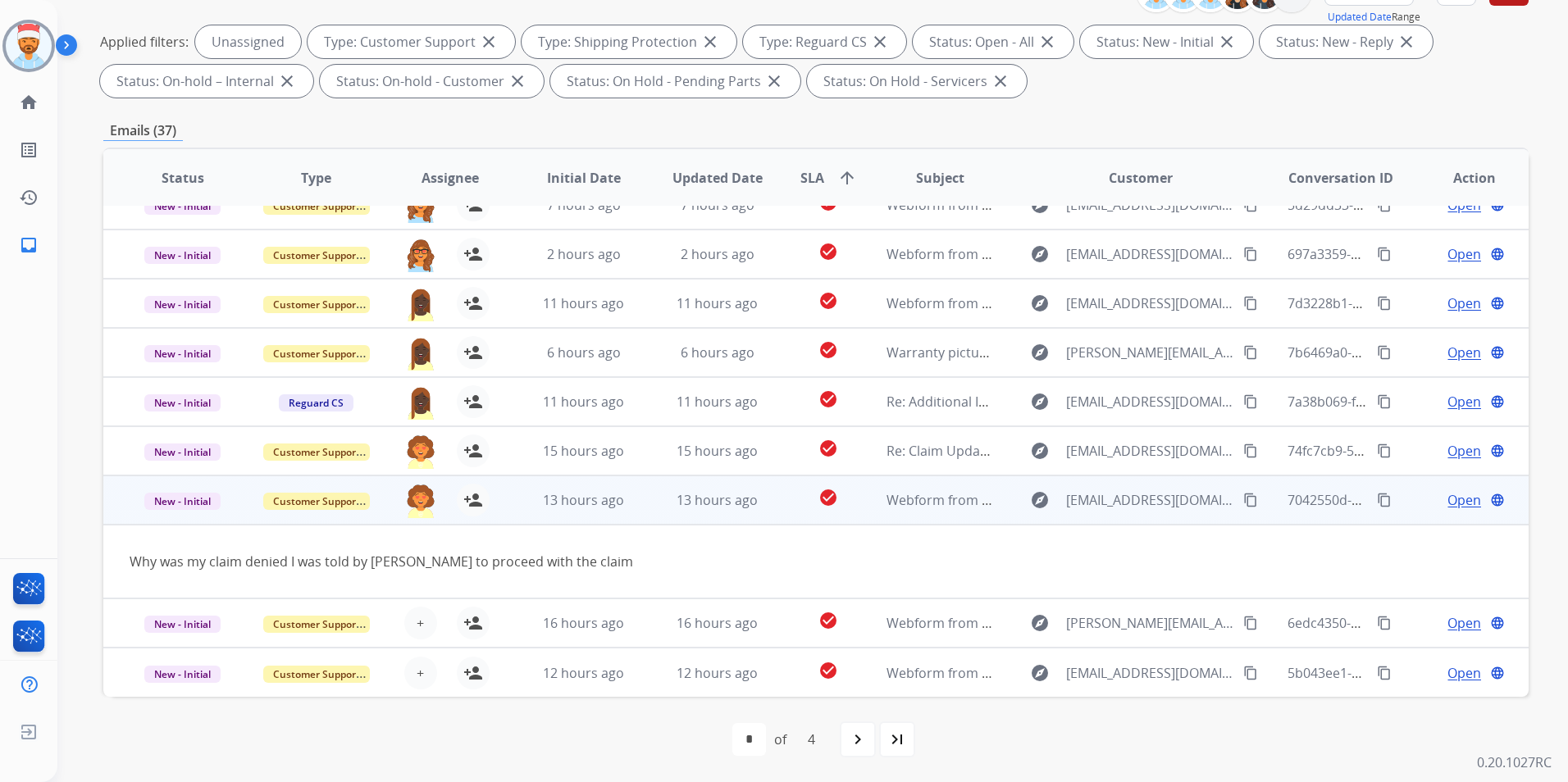
click at [653, 506] on td "13 hours ago" at bounding box center [705, 499] width 134 height 49
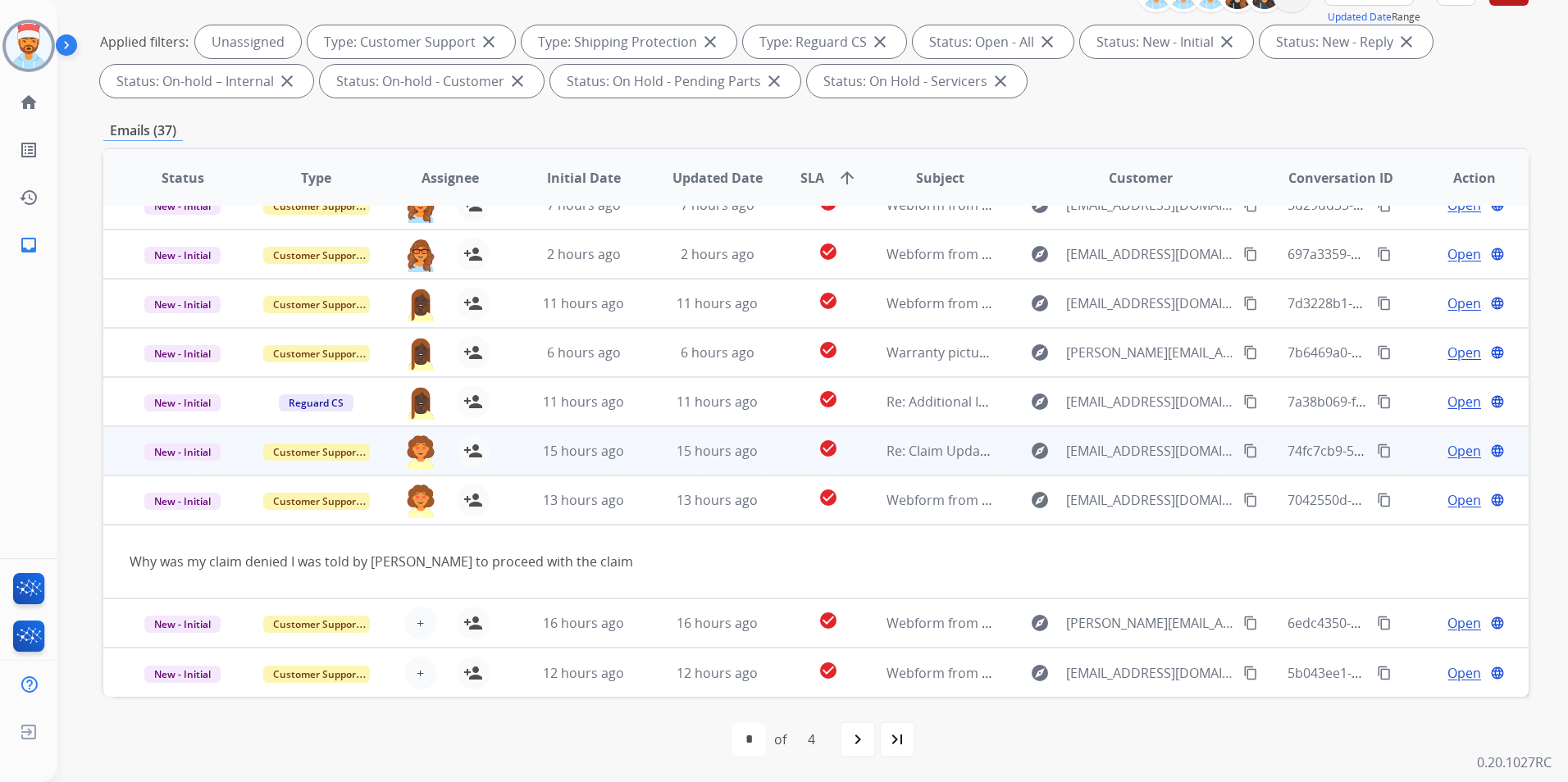
scroll to position [2, 0]
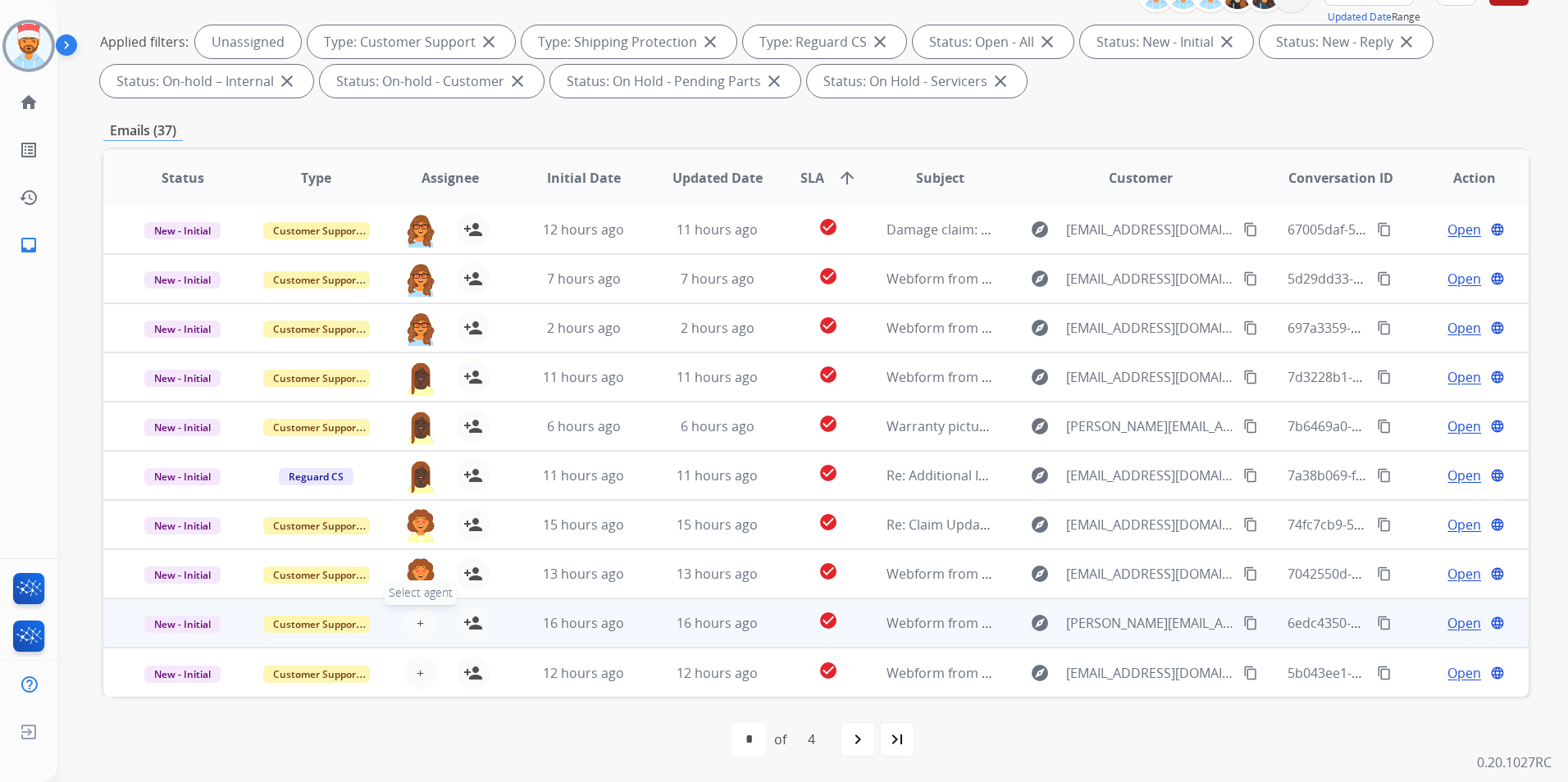
click at [407, 620] on button "+ Select agent" at bounding box center [420, 623] width 33 height 33
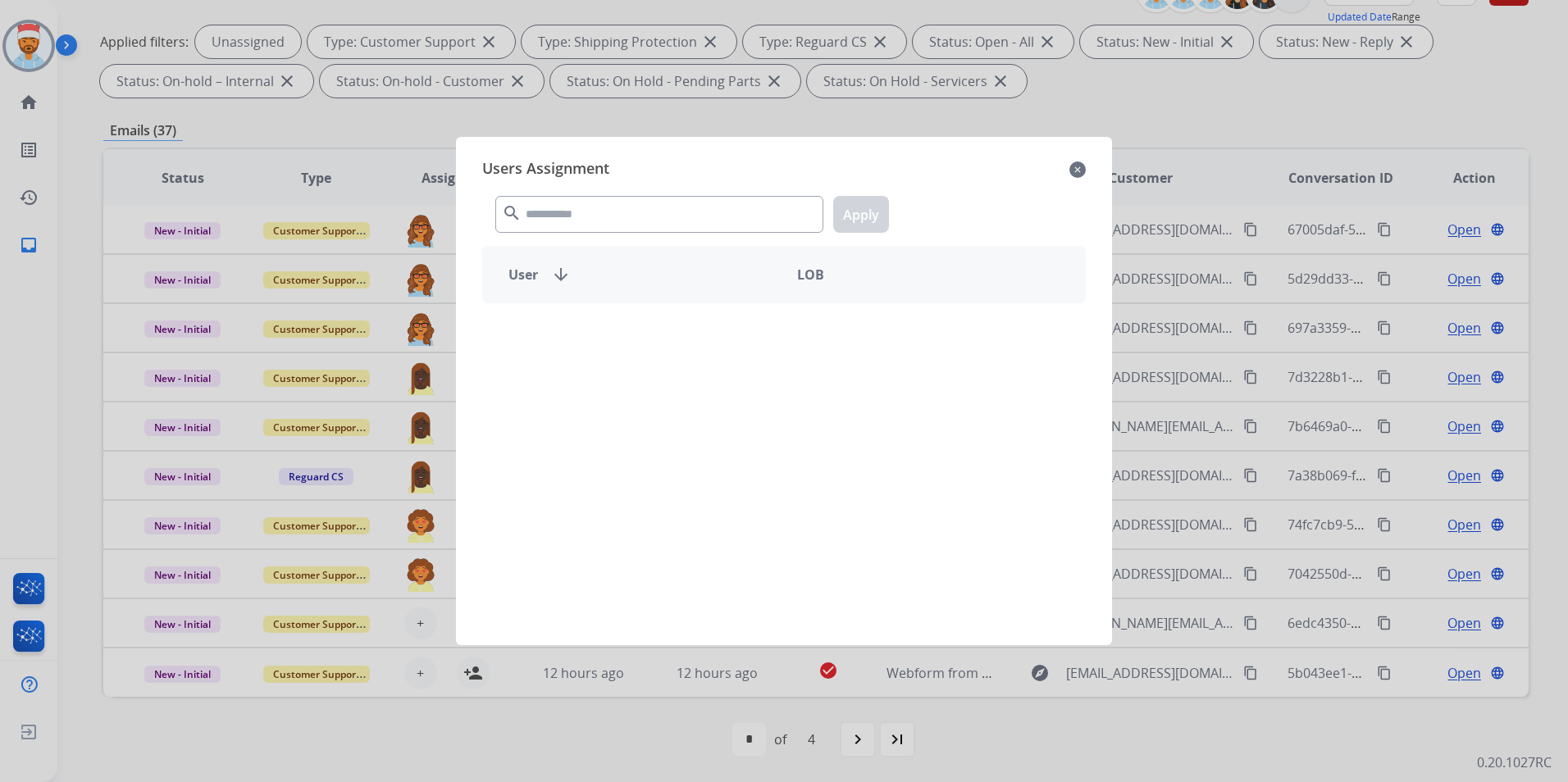
click at [597, 198] on div "search Apply" at bounding box center [784, 211] width 603 height 57
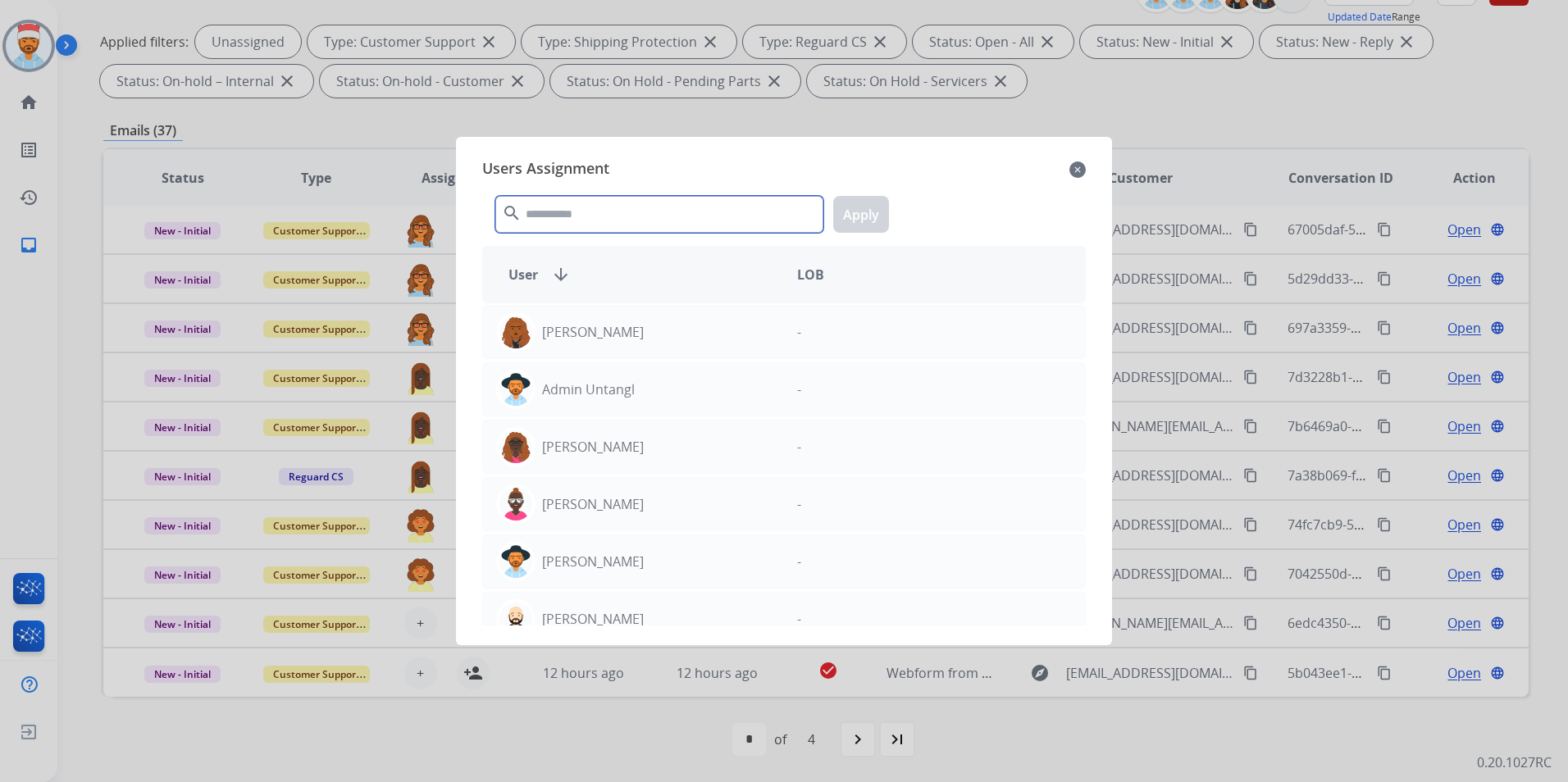
click at [597, 205] on input "text" at bounding box center [659, 214] width 328 height 37
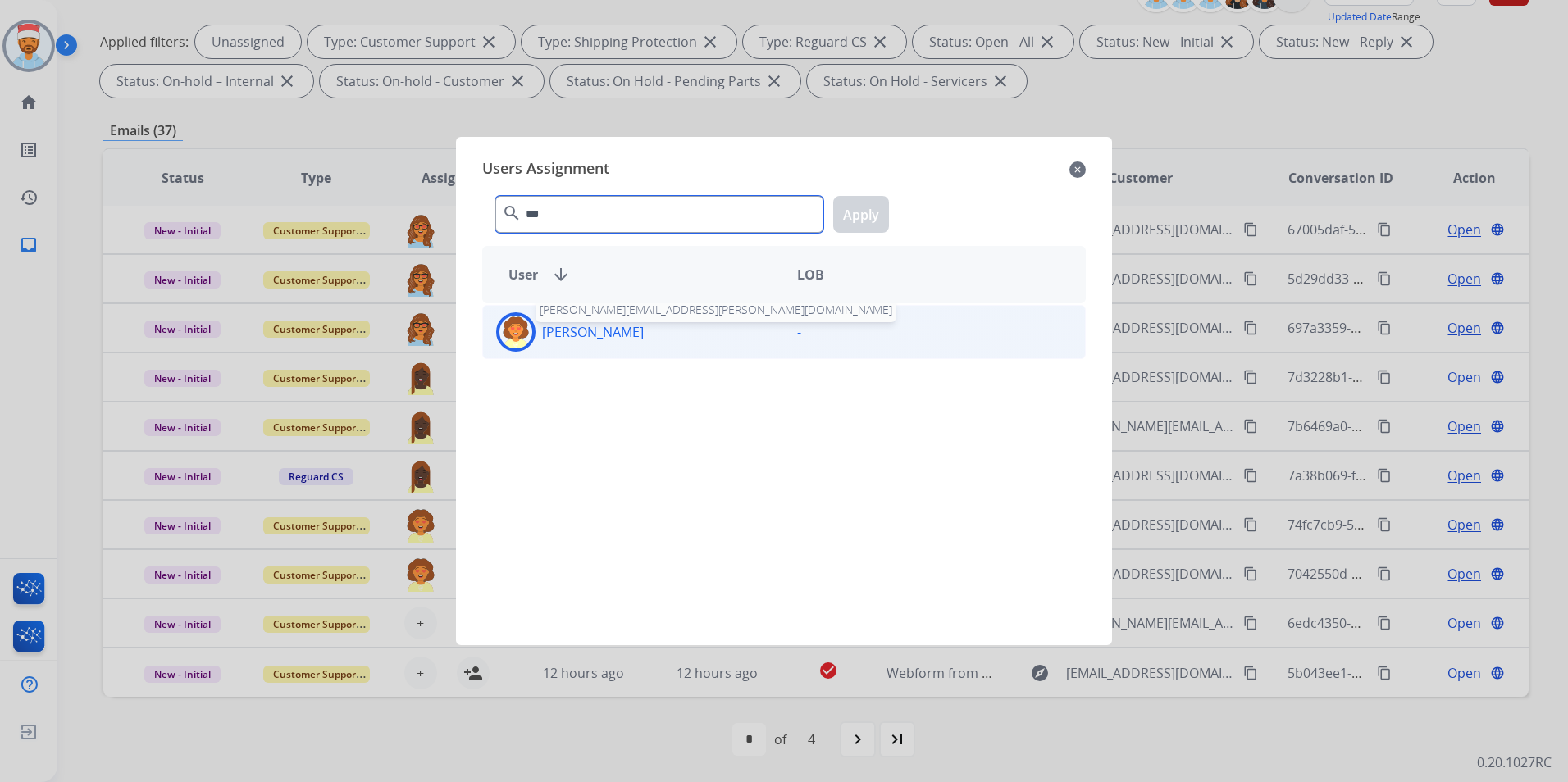
type input "***"
click at [585, 328] on p "[PERSON_NAME]" at bounding box center [593, 332] width 101 height 20
click at [867, 216] on button "Apply" at bounding box center [861, 214] width 56 height 37
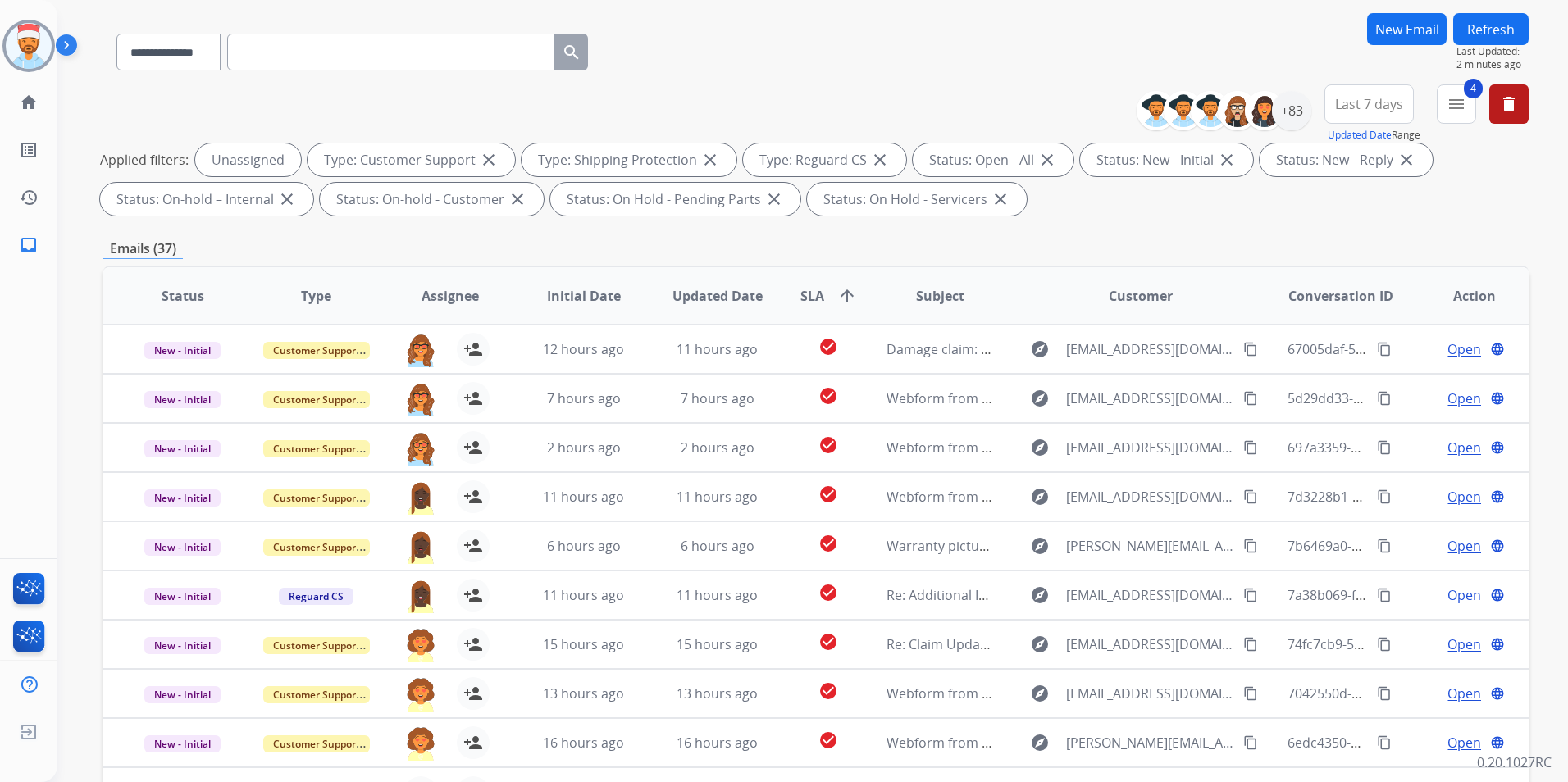
scroll to position [0, 0]
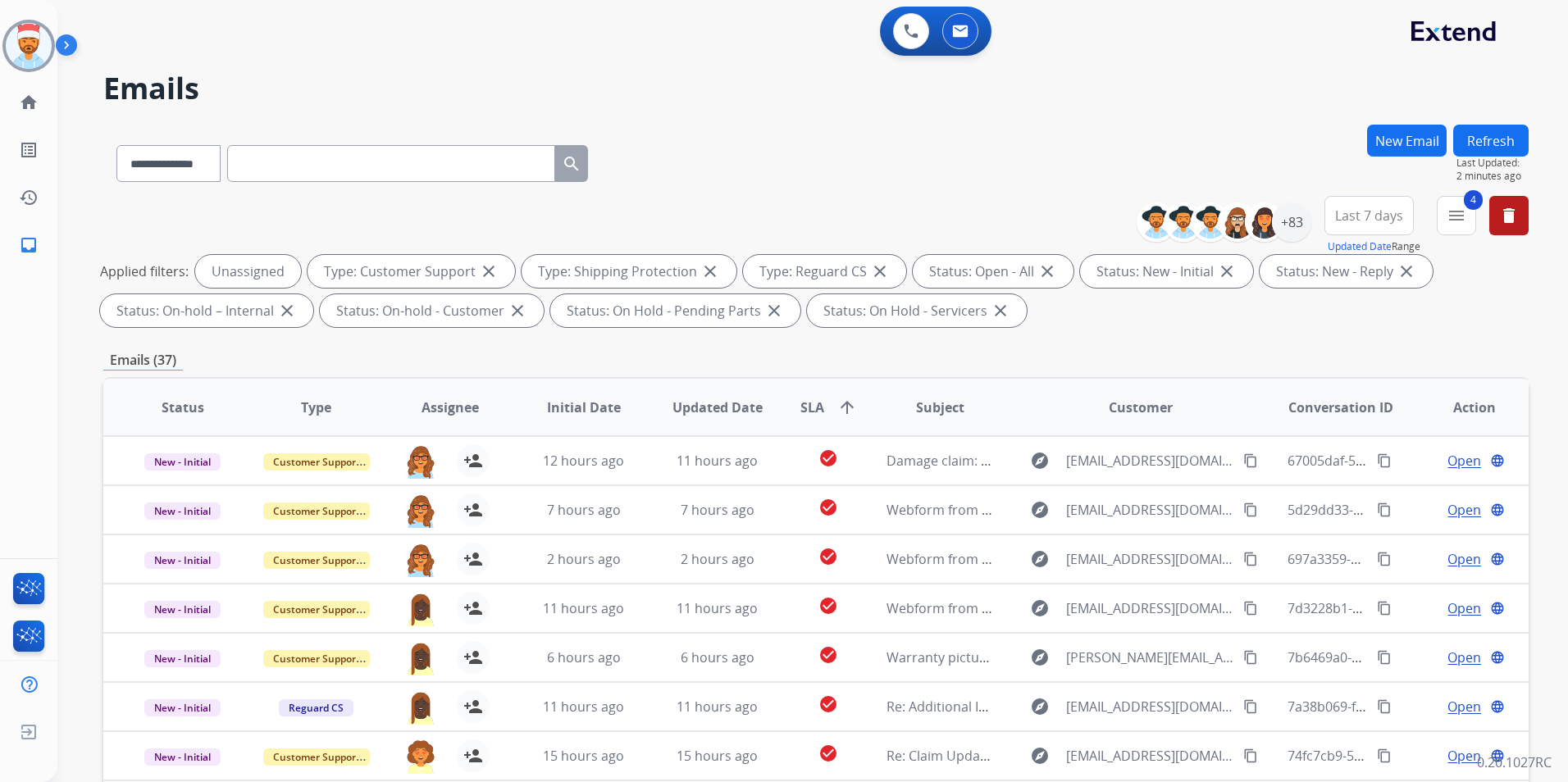
click at [1485, 135] on button "Refresh" at bounding box center [1491, 140] width 76 height 32
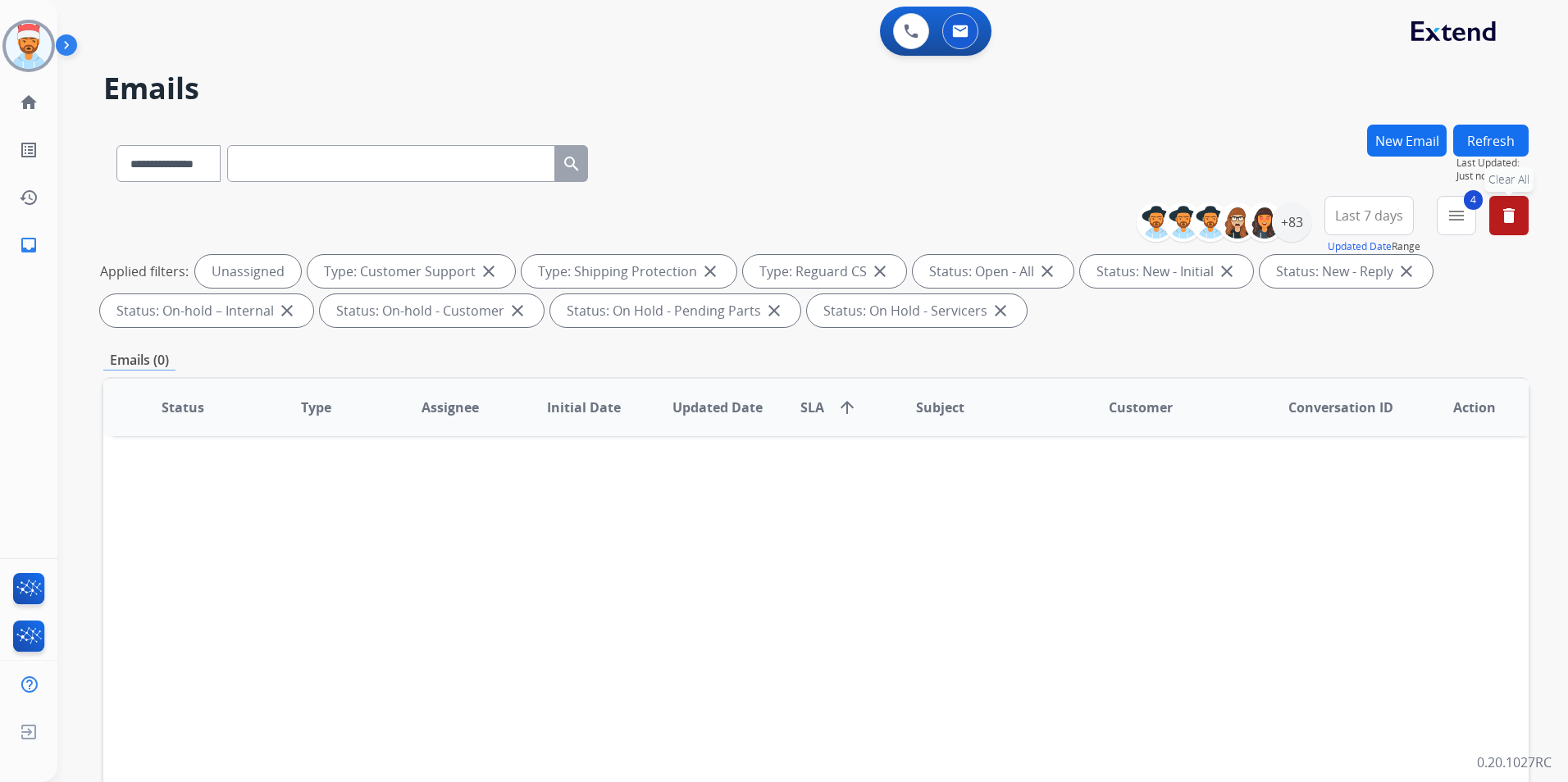
click at [1504, 216] on mat-icon "delete" at bounding box center [1509, 215] width 20 height 20
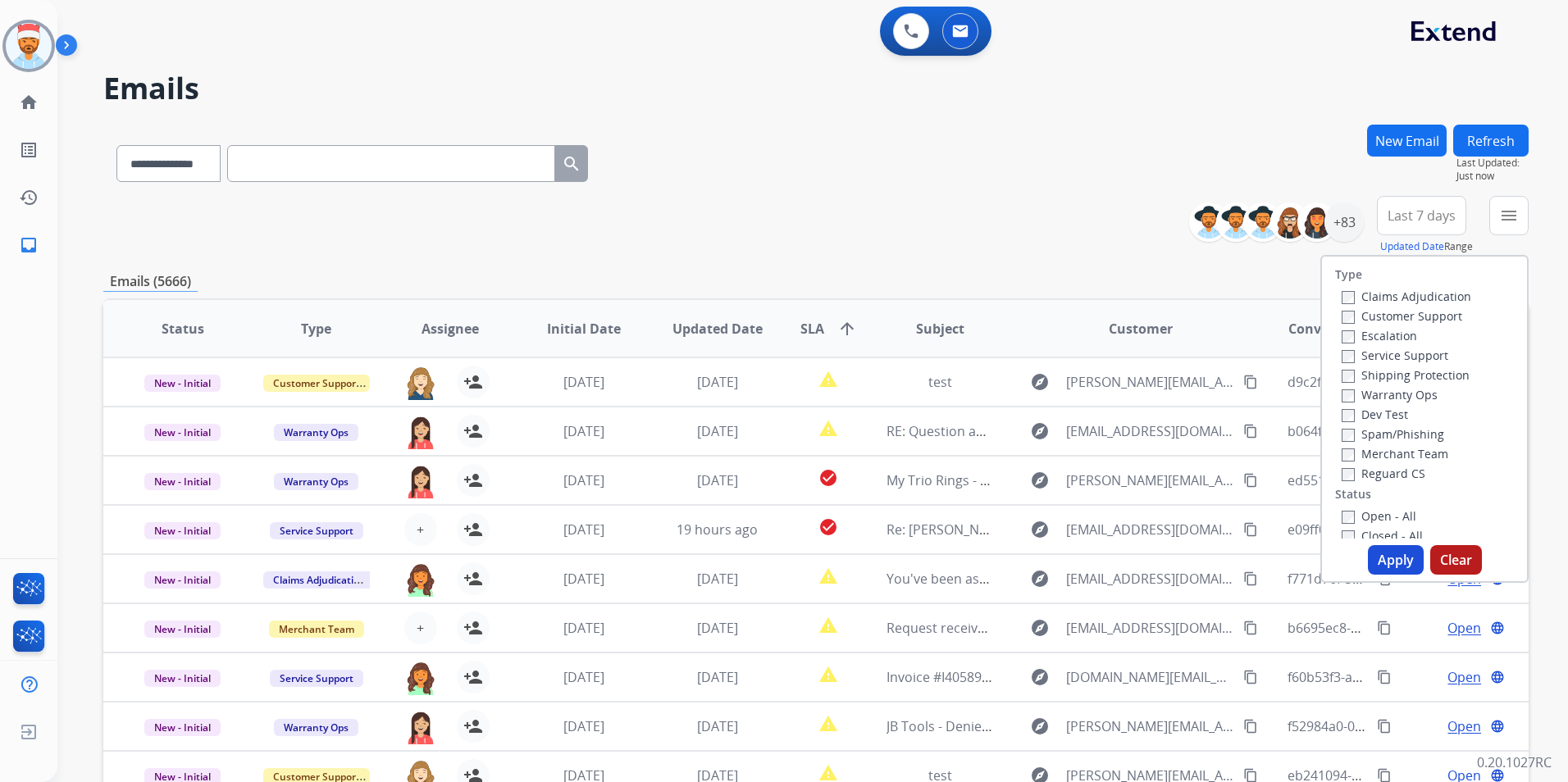
click at [825, 267] on div "**********" at bounding box center [816, 528] width 1425 height 809
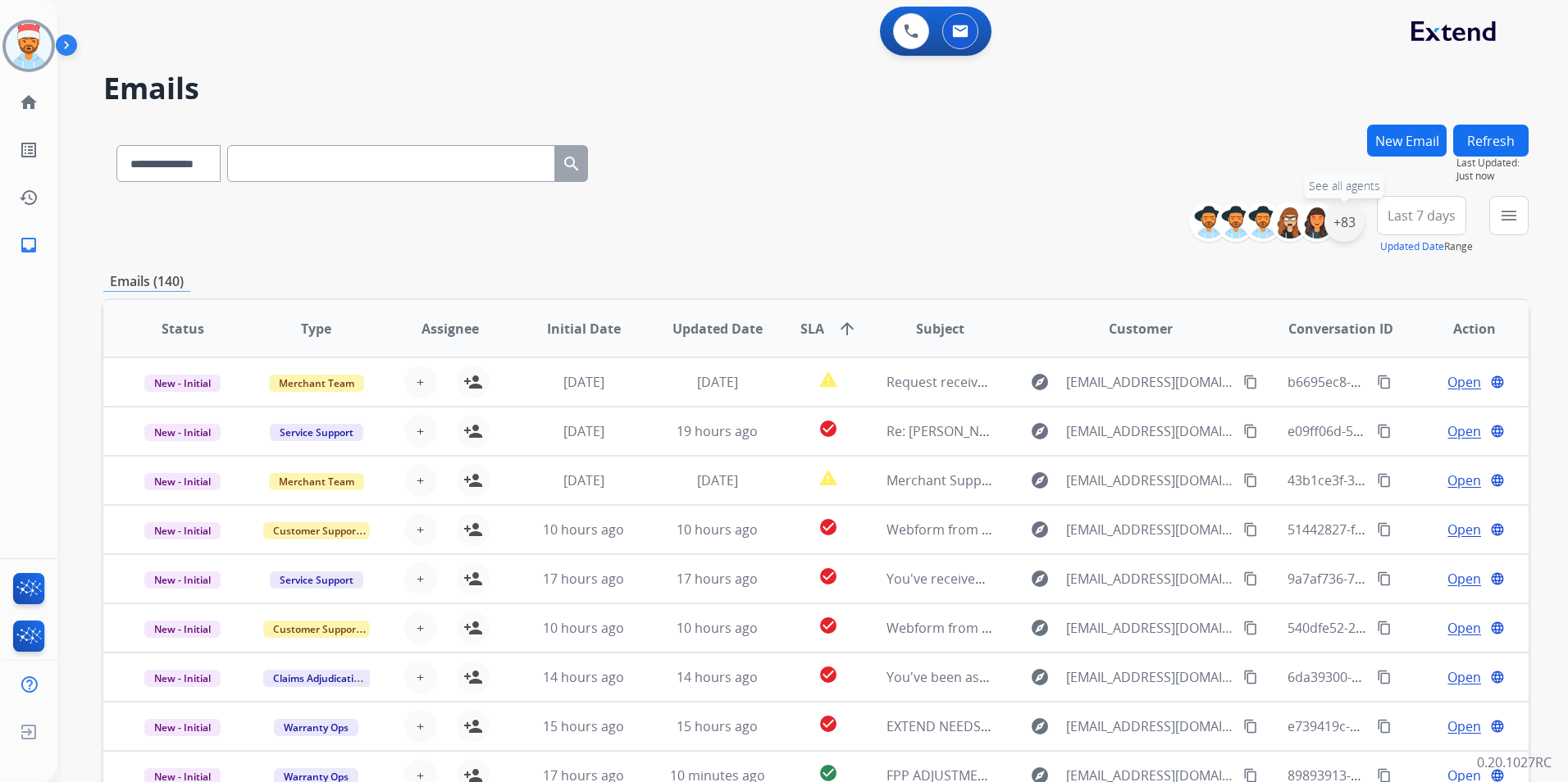
click at [1348, 228] on div "+83" at bounding box center [1344, 223] width 40 height 40
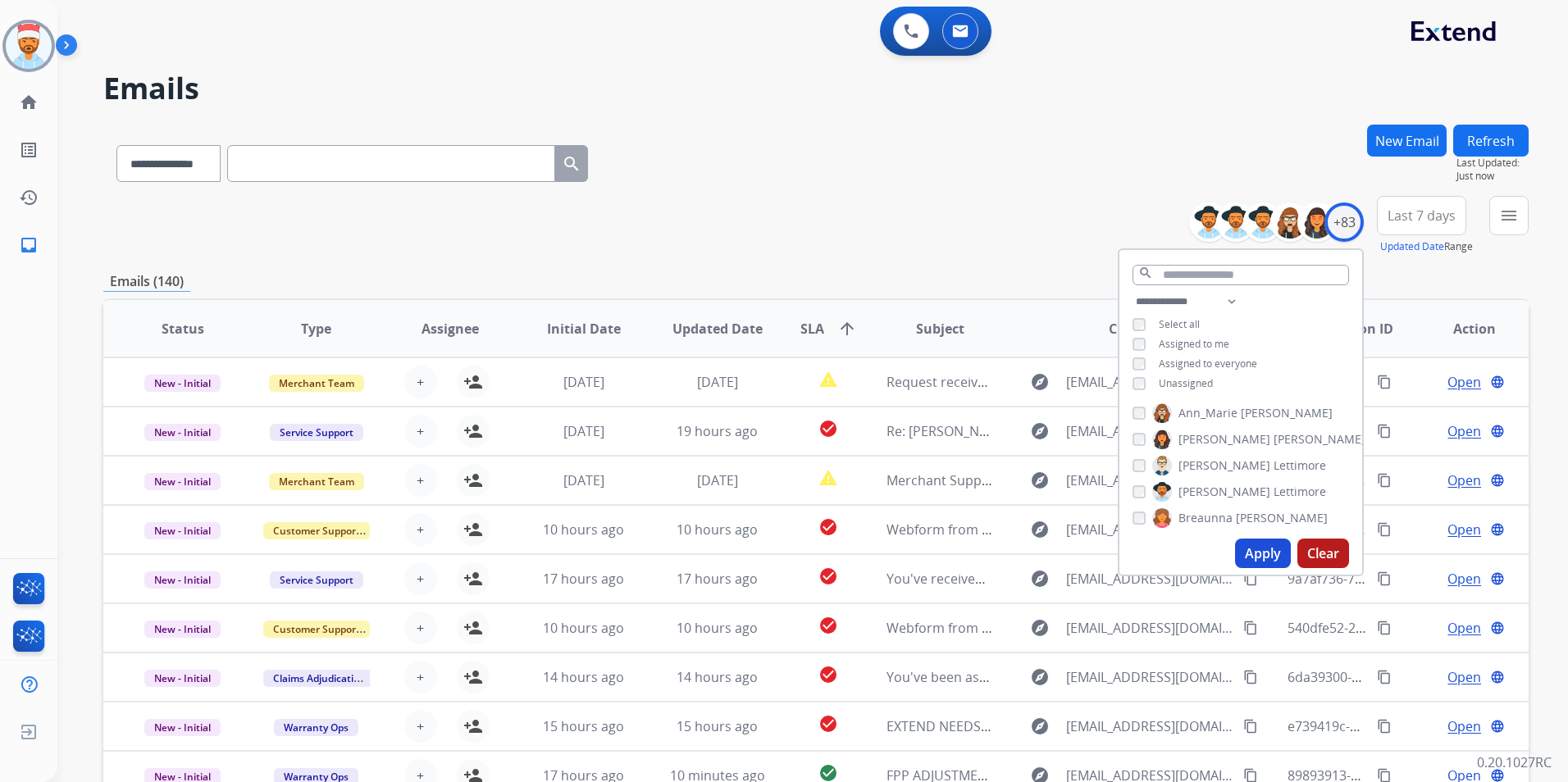
click at [1262, 544] on button "Apply" at bounding box center [1263, 553] width 56 height 29
click at [1425, 280] on div "Emails (140)" at bounding box center [816, 282] width 1425 height 21
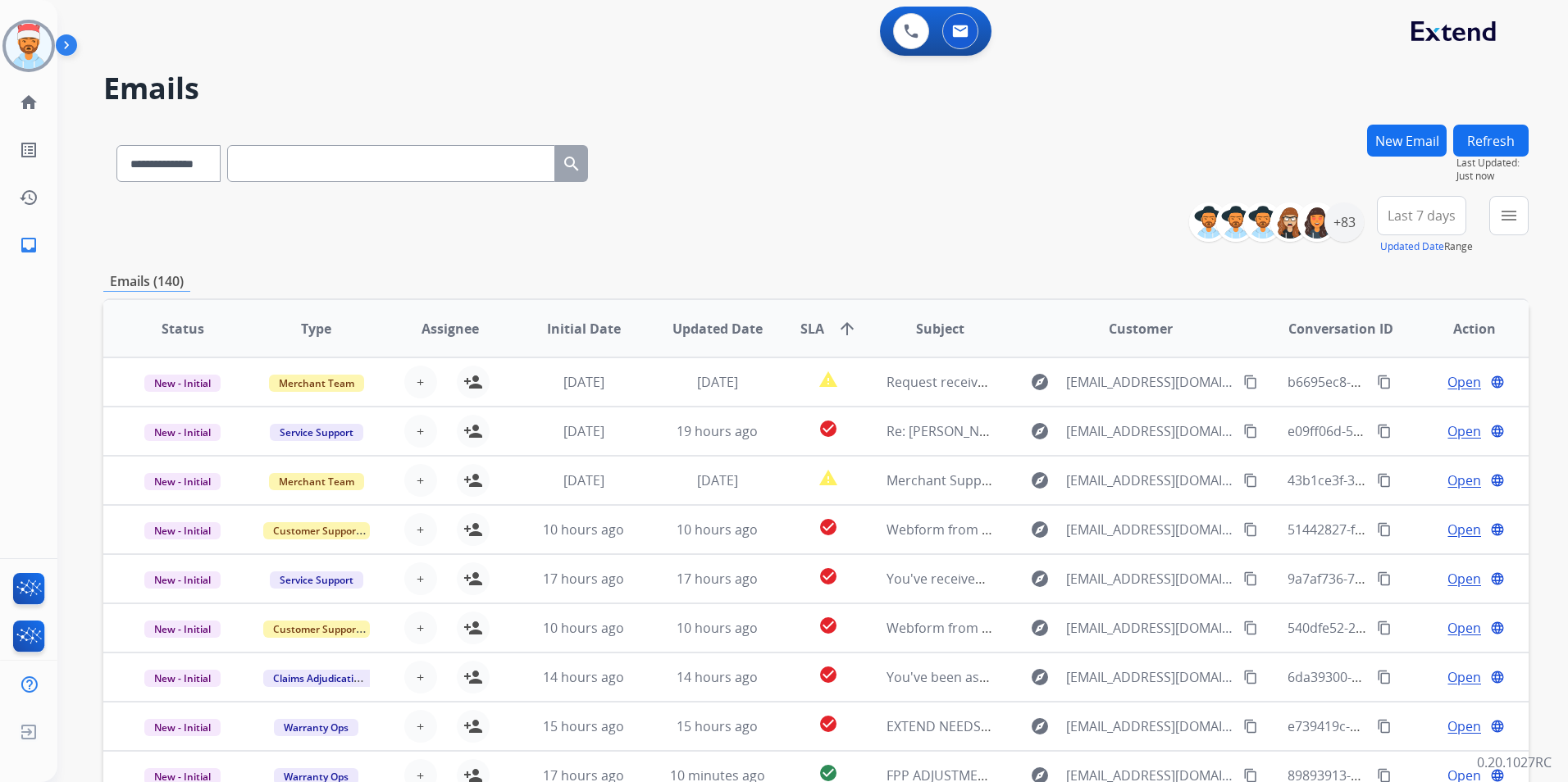
click at [1435, 216] on span "Last 7 days" at bounding box center [1421, 216] width 68 height 7
click at [1418, 406] on div "Last 90 days" at bounding box center [1416, 414] width 90 height 25
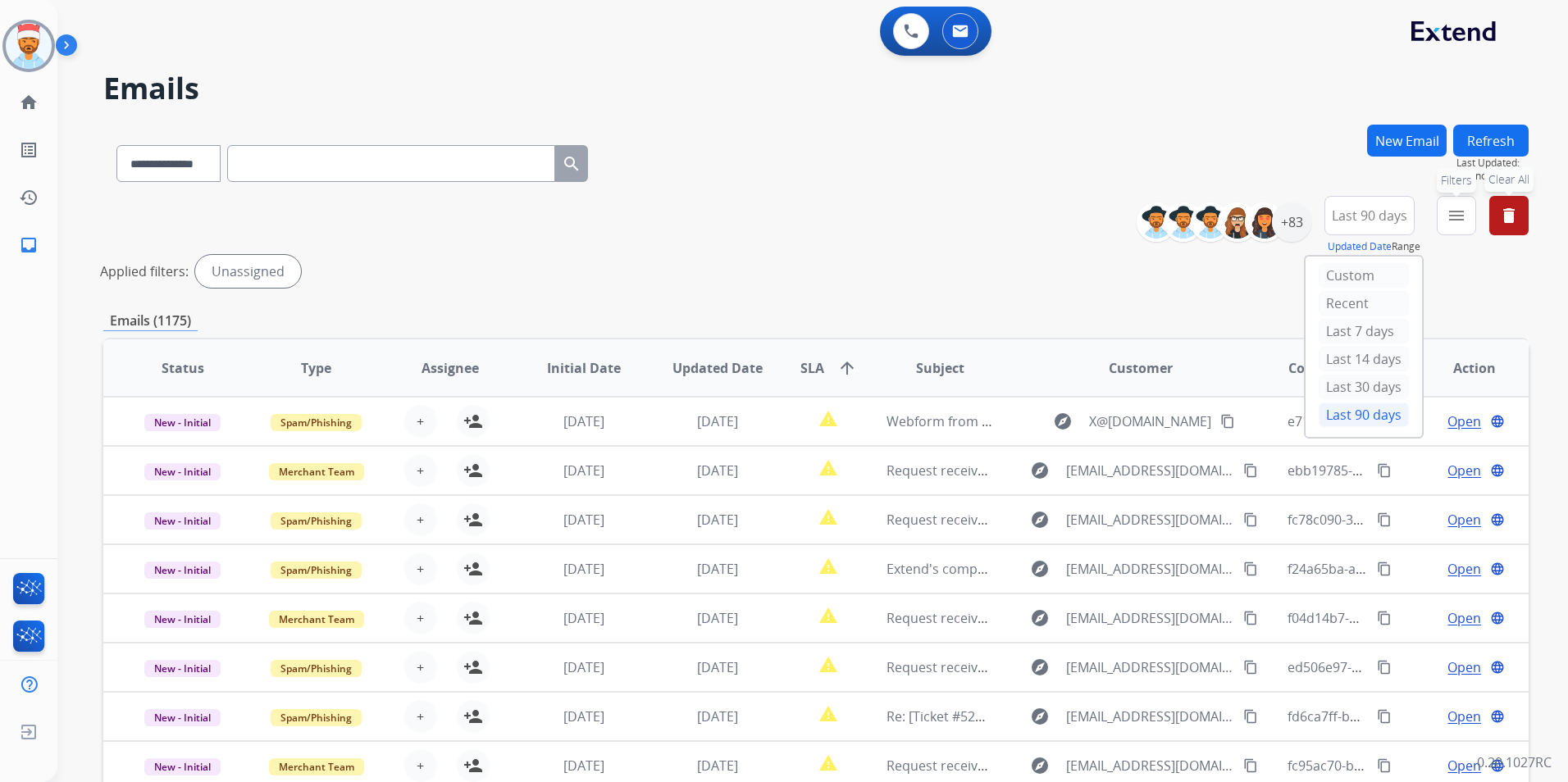
drag, startPoint x: 1456, startPoint y: 219, endPoint x: 1458, endPoint y: 234, distance: 15.1
click at [1457, 219] on mat-icon "menu" at bounding box center [1456, 215] width 20 height 20
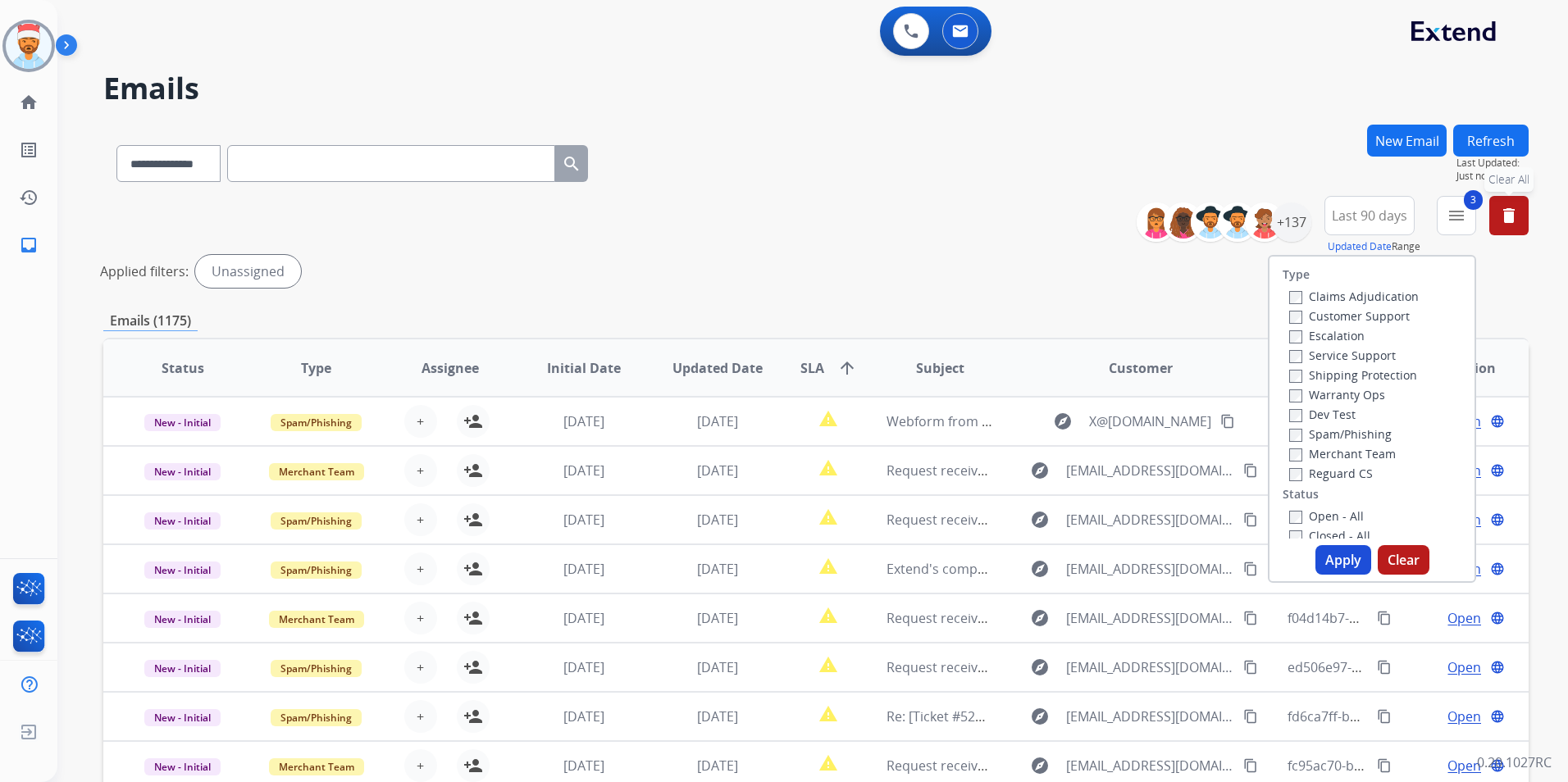
click at [1283, 513] on div "Open - All Closed - All New - Initial New - Reply On-hold – Internal On-hold - …" at bounding box center [1372, 614] width 179 height 217
click at [1344, 577] on div "Type Claims Adjudication Customer Support Escalation Service Support Shipping P…" at bounding box center [1372, 419] width 208 height 328
click at [1340, 568] on button "Apply" at bounding box center [1343, 560] width 56 height 29
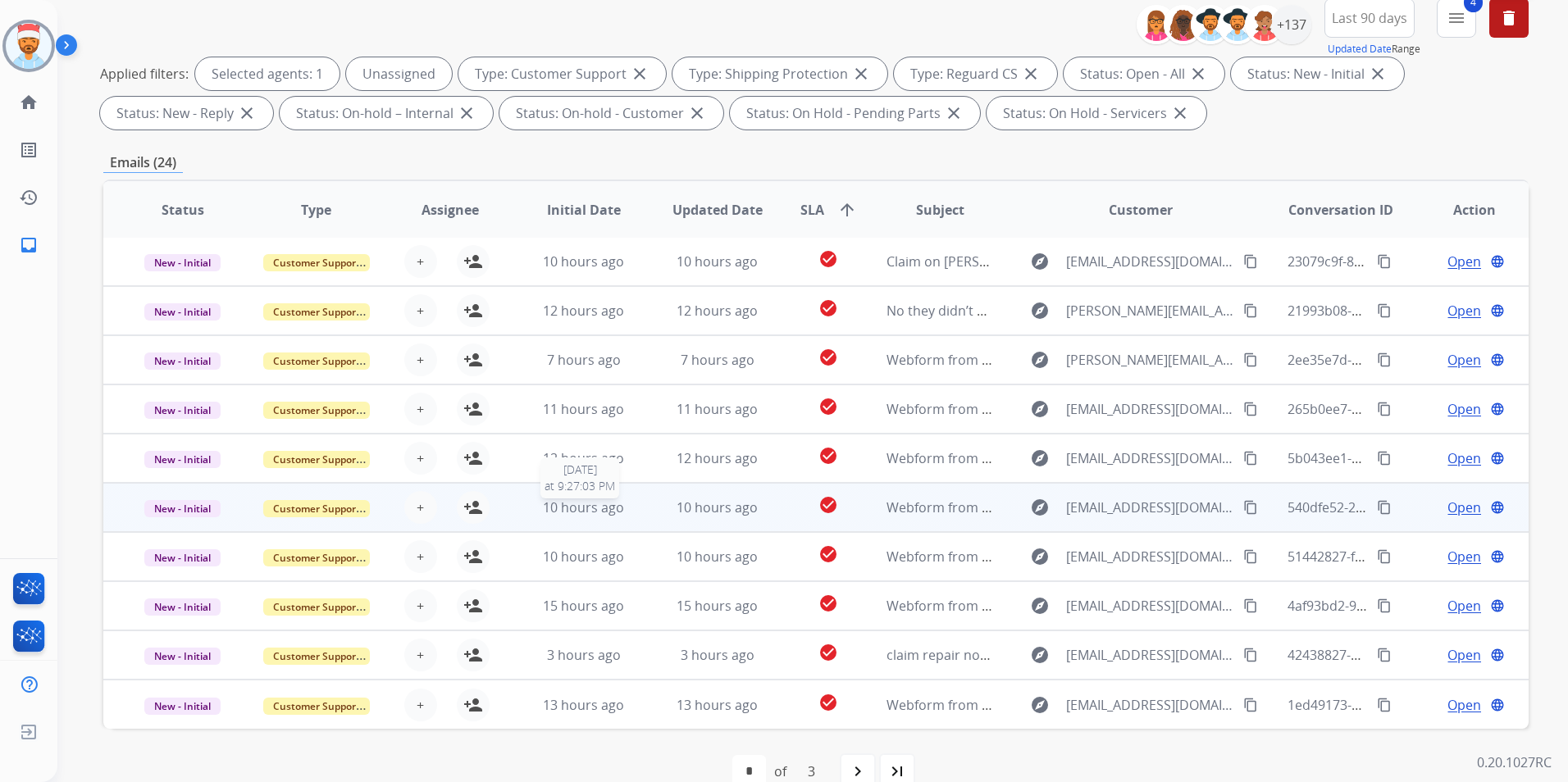
scroll to position [229, 0]
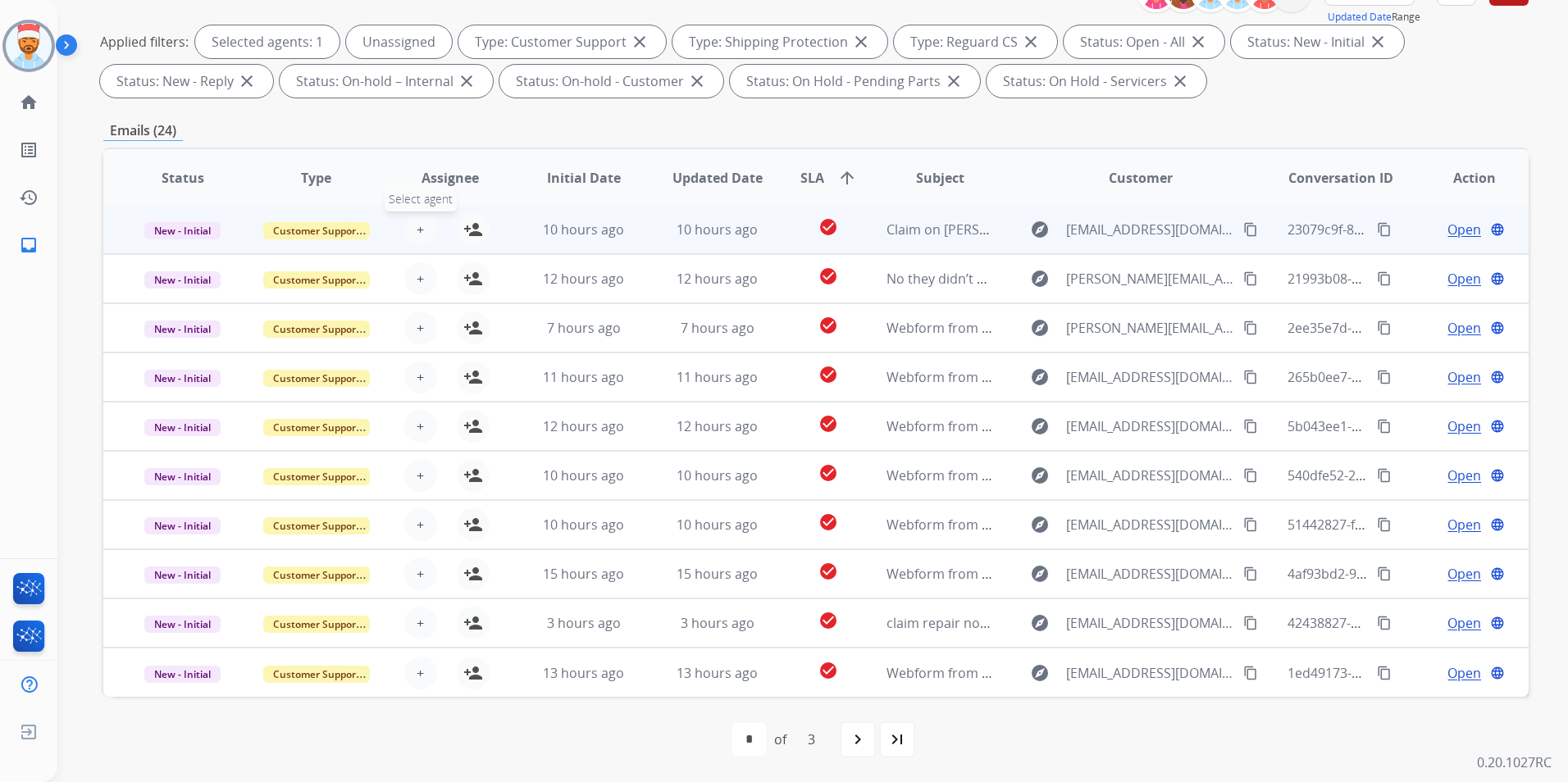
click at [420, 234] on span "+" at bounding box center [420, 229] width 8 height 20
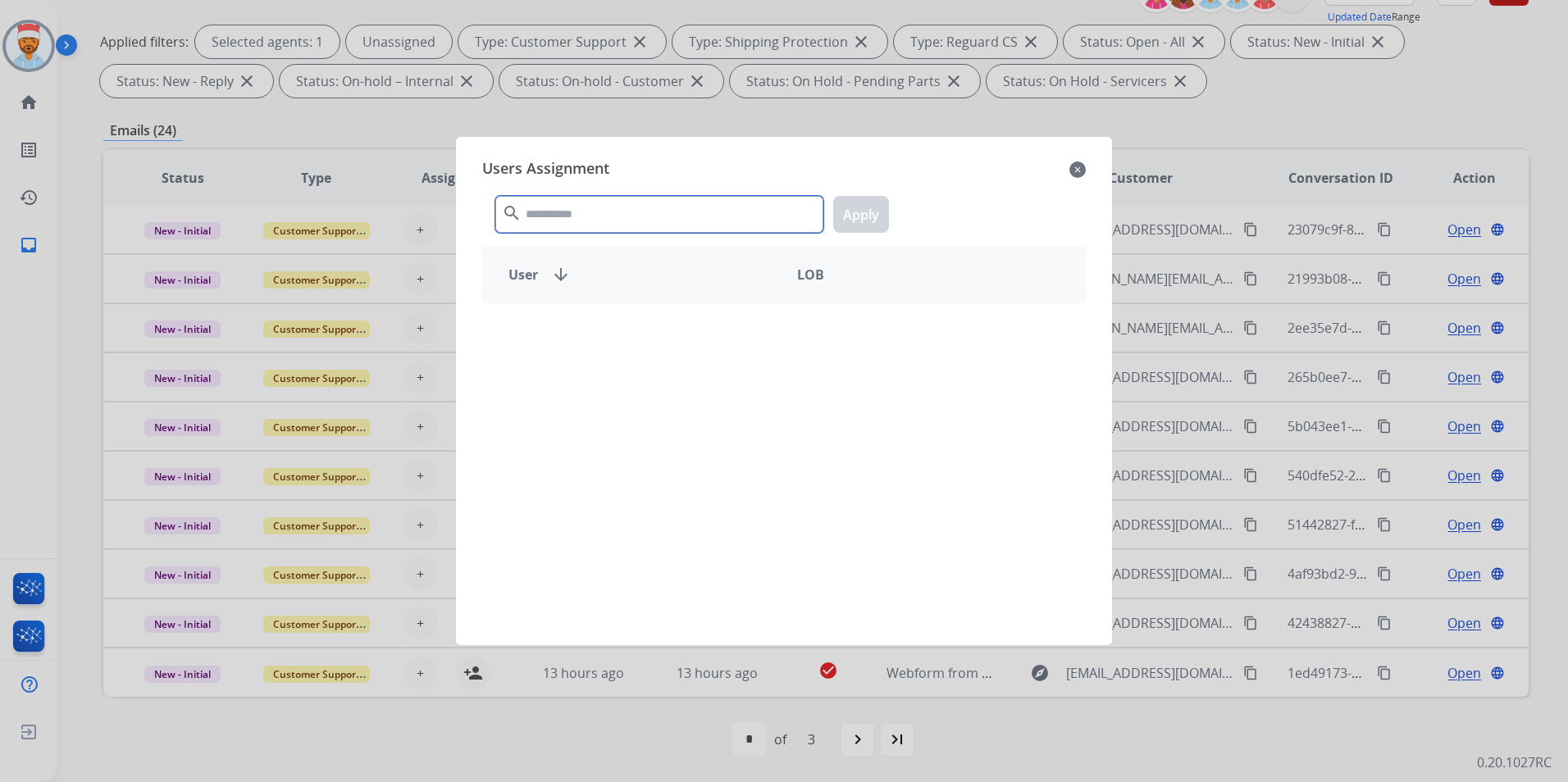
click at [608, 212] on input "text" at bounding box center [659, 214] width 328 height 37
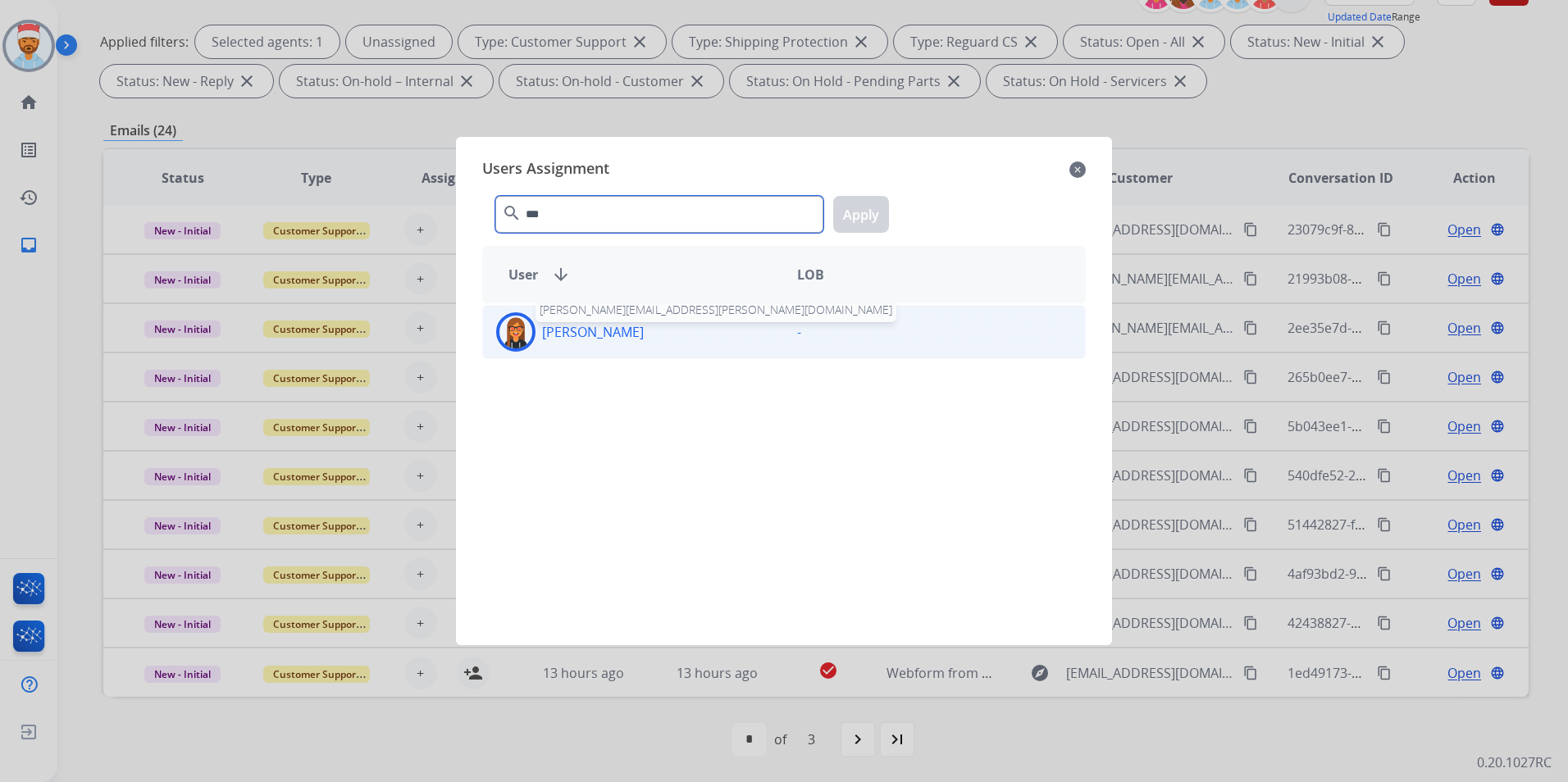
type input "***"
click at [583, 336] on p "[PERSON_NAME]" at bounding box center [593, 332] width 101 height 20
click at [858, 211] on button "Apply" at bounding box center [861, 214] width 56 height 37
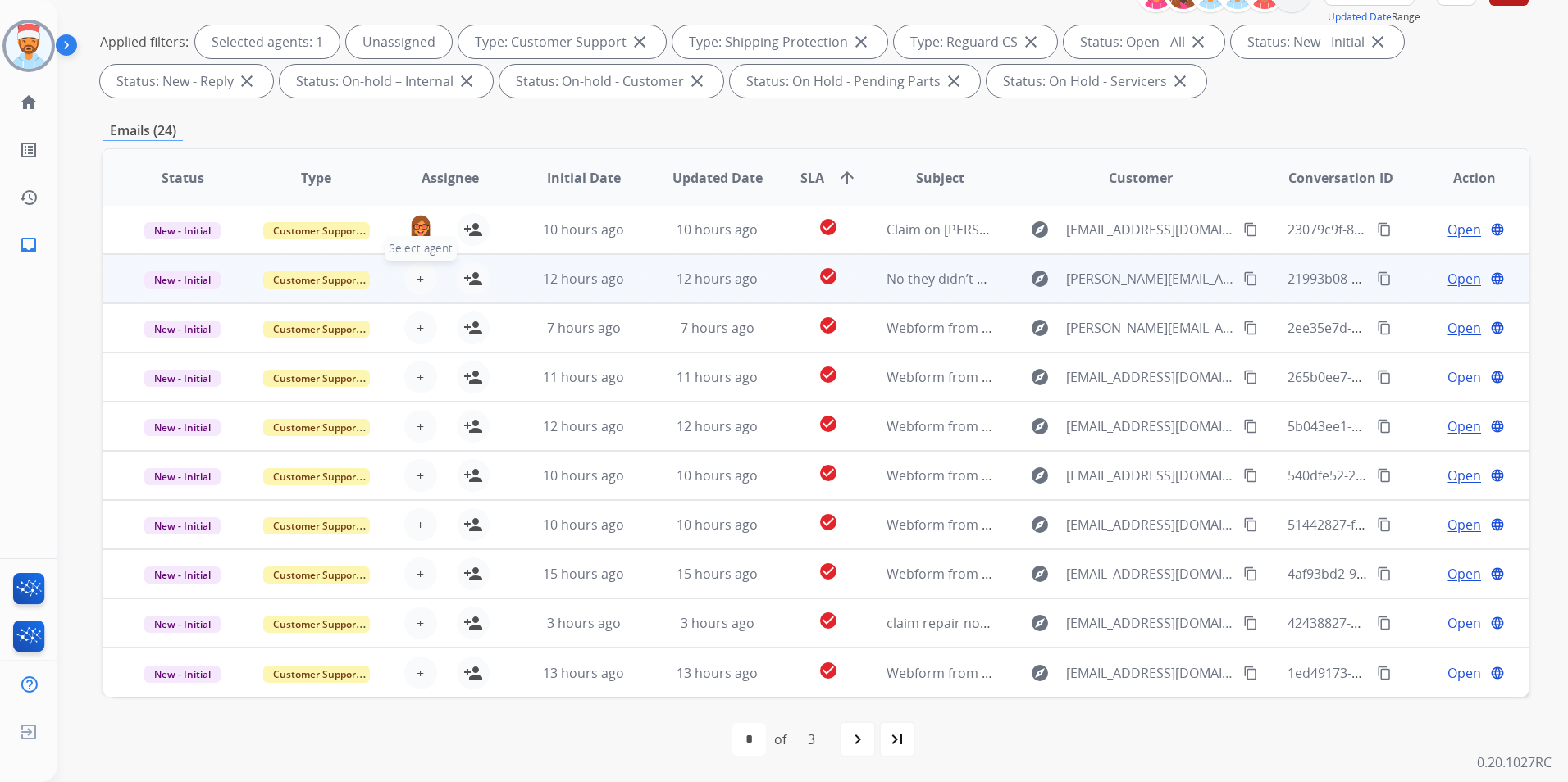
click at [408, 276] on button "+ Select agent" at bounding box center [420, 278] width 33 height 33
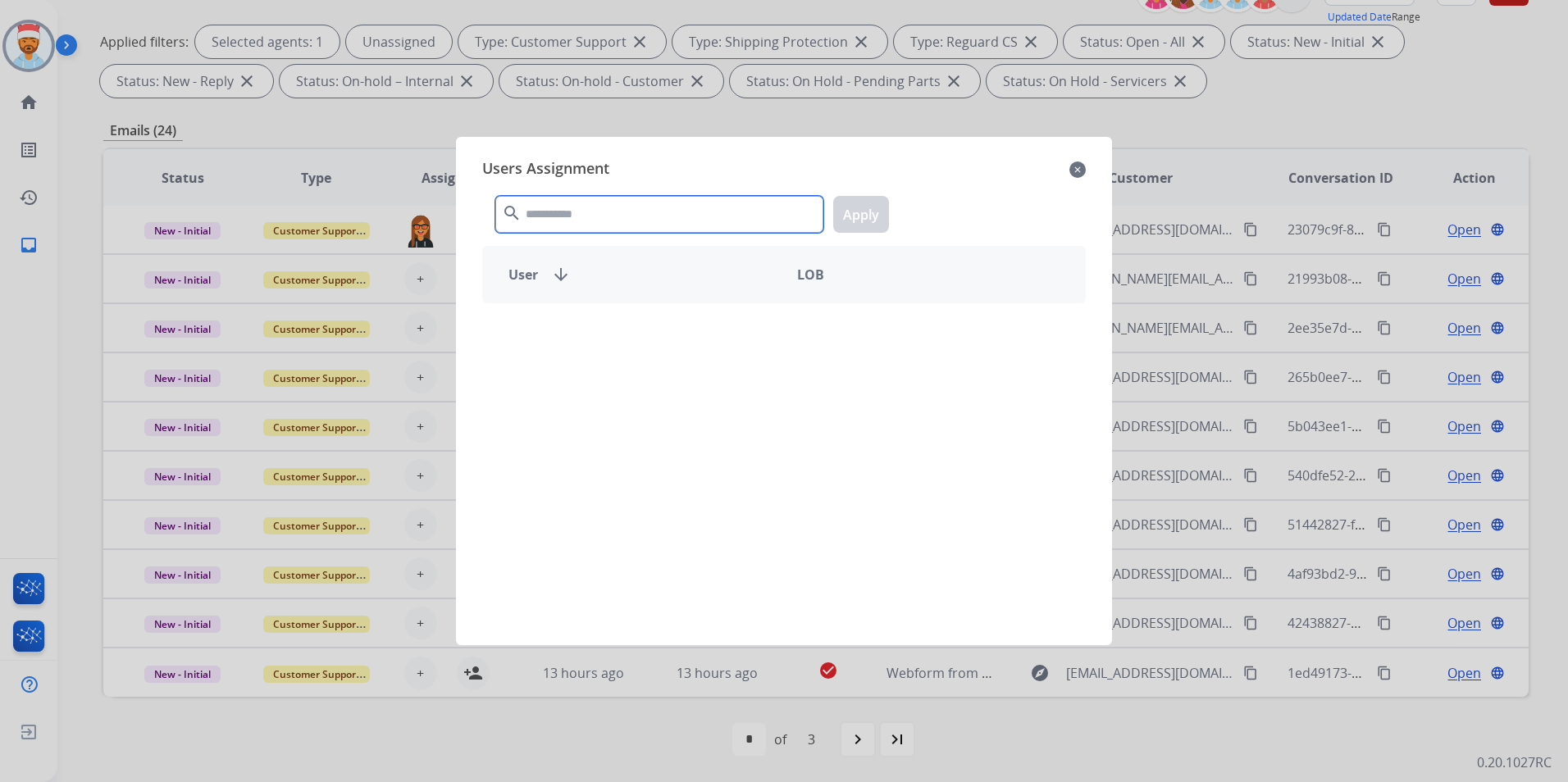
click at [586, 215] on input "text" at bounding box center [659, 214] width 328 height 37
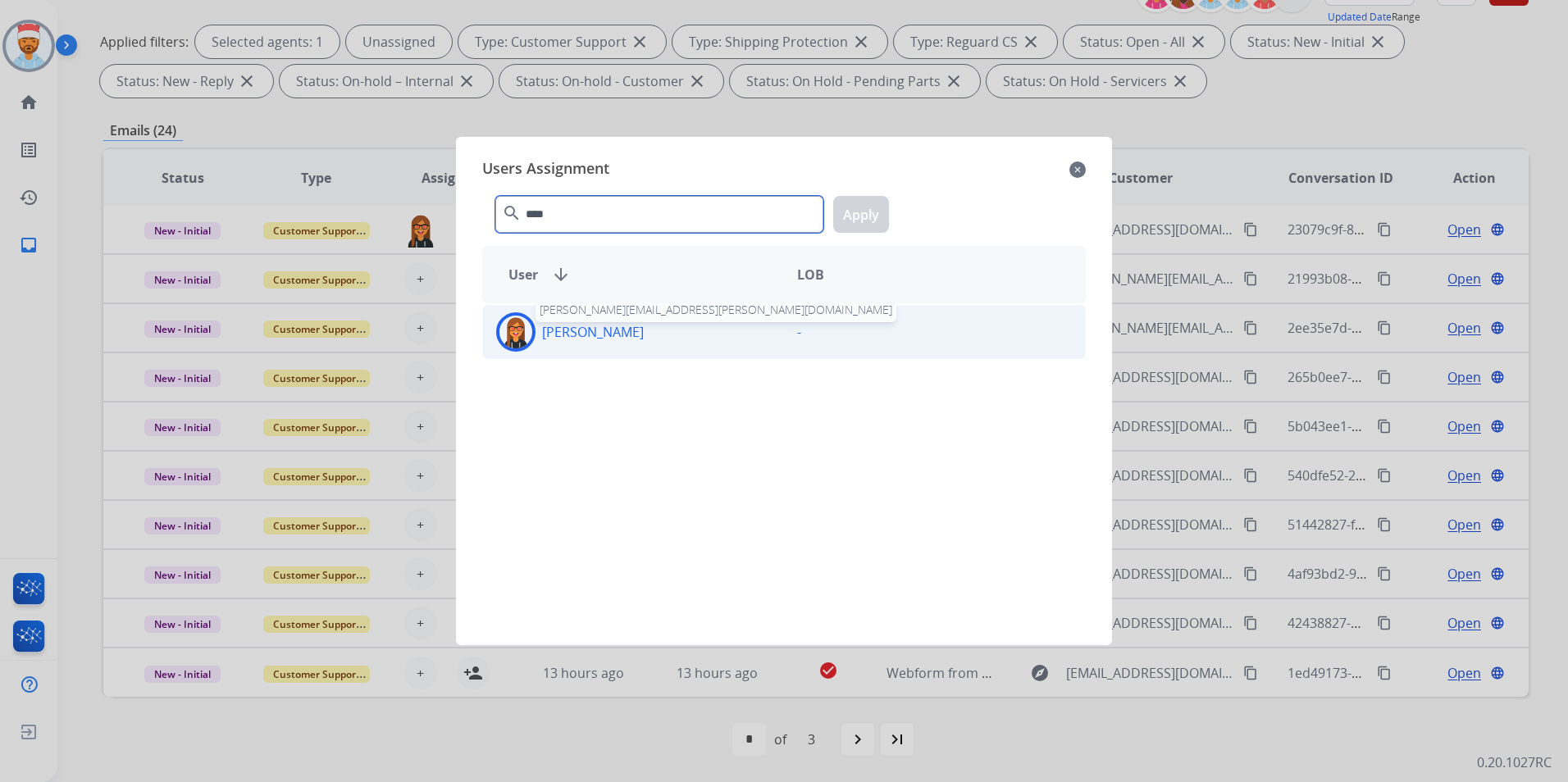
type input "****"
drag, startPoint x: 577, startPoint y: 331, endPoint x: 652, endPoint y: 313, distance: 77.1
click at [578, 332] on p "[PERSON_NAME]" at bounding box center [593, 332] width 101 height 20
drag, startPoint x: 872, startPoint y: 199, endPoint x: 848, endPoint y: 218, distance: 30.6
click at [871, 200] on button "Apply" at bounding box center [861, 214] width 56 height 37
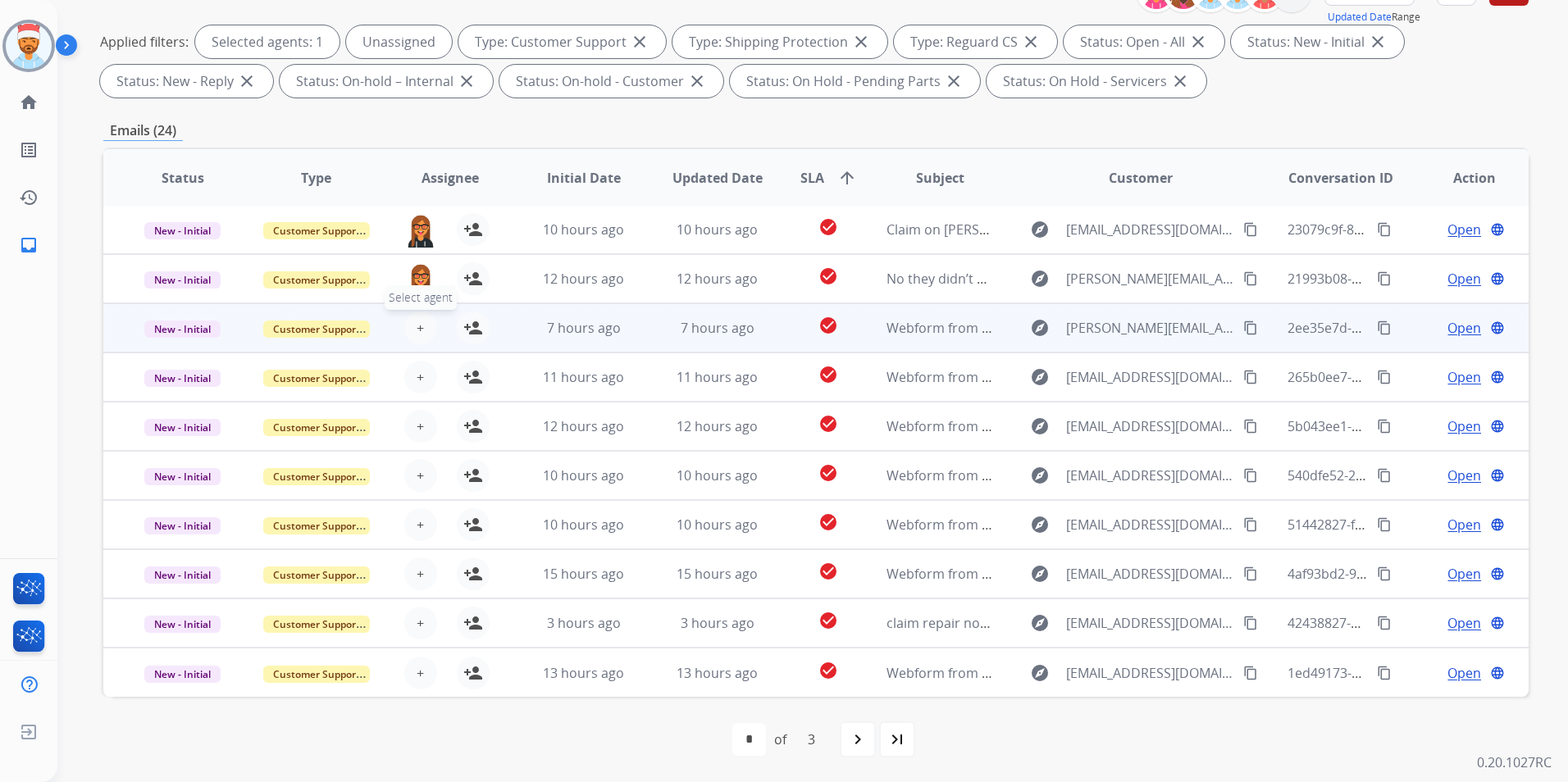
click at [419, 328] on span "+" at bounding box center [420, 327] width 8 height 20
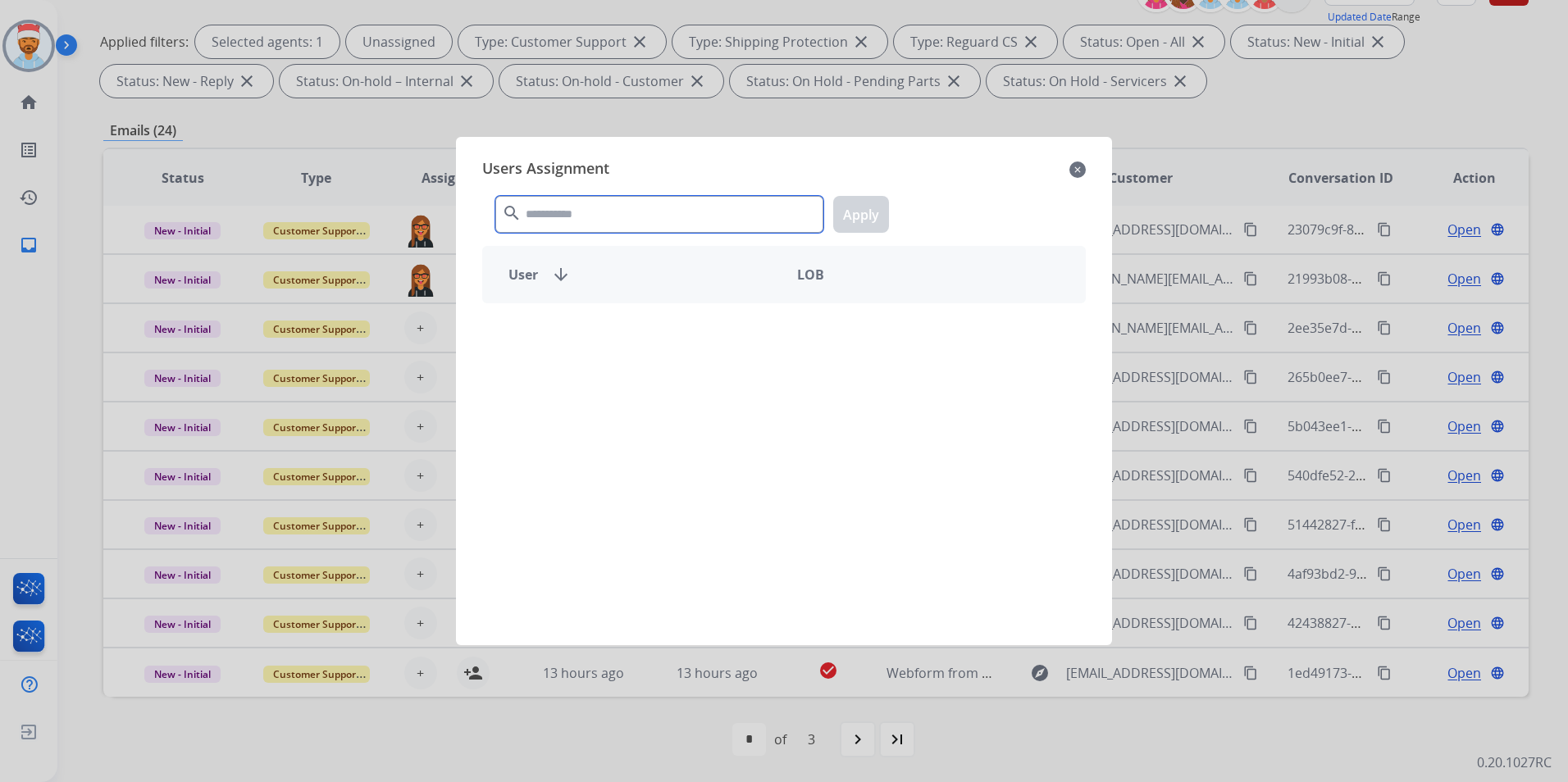
click at [549, 221] on input "text" at bounding box center [659, 214] width 328 height 37
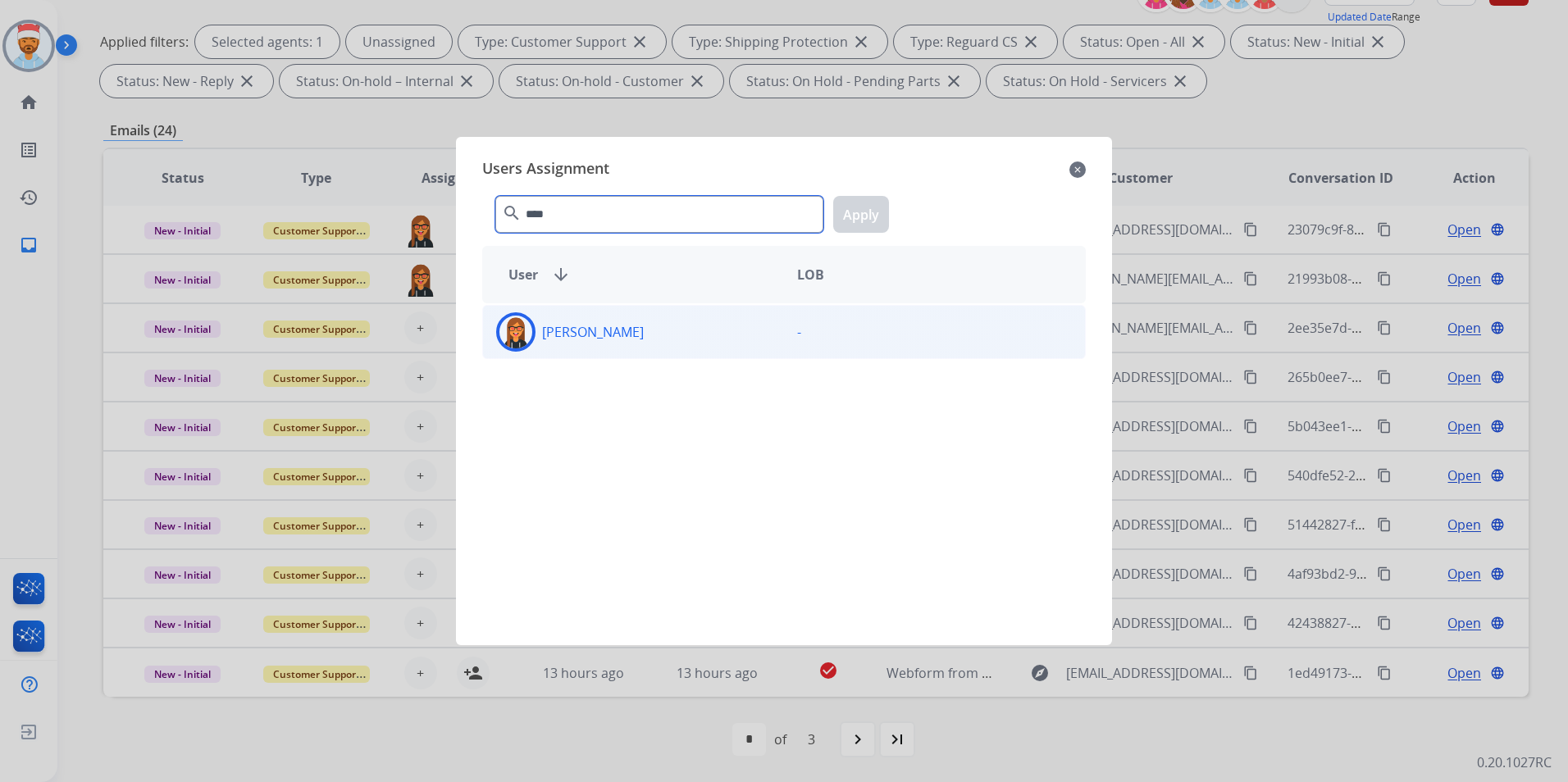
type input "****"
click at [573, 331] on p "[PERSON_NAME]" at bounding box center [593, 332] width 101 height 20
click at [880, 216] on button "Apply" at bounding box center [861, 214] width 56 height 37
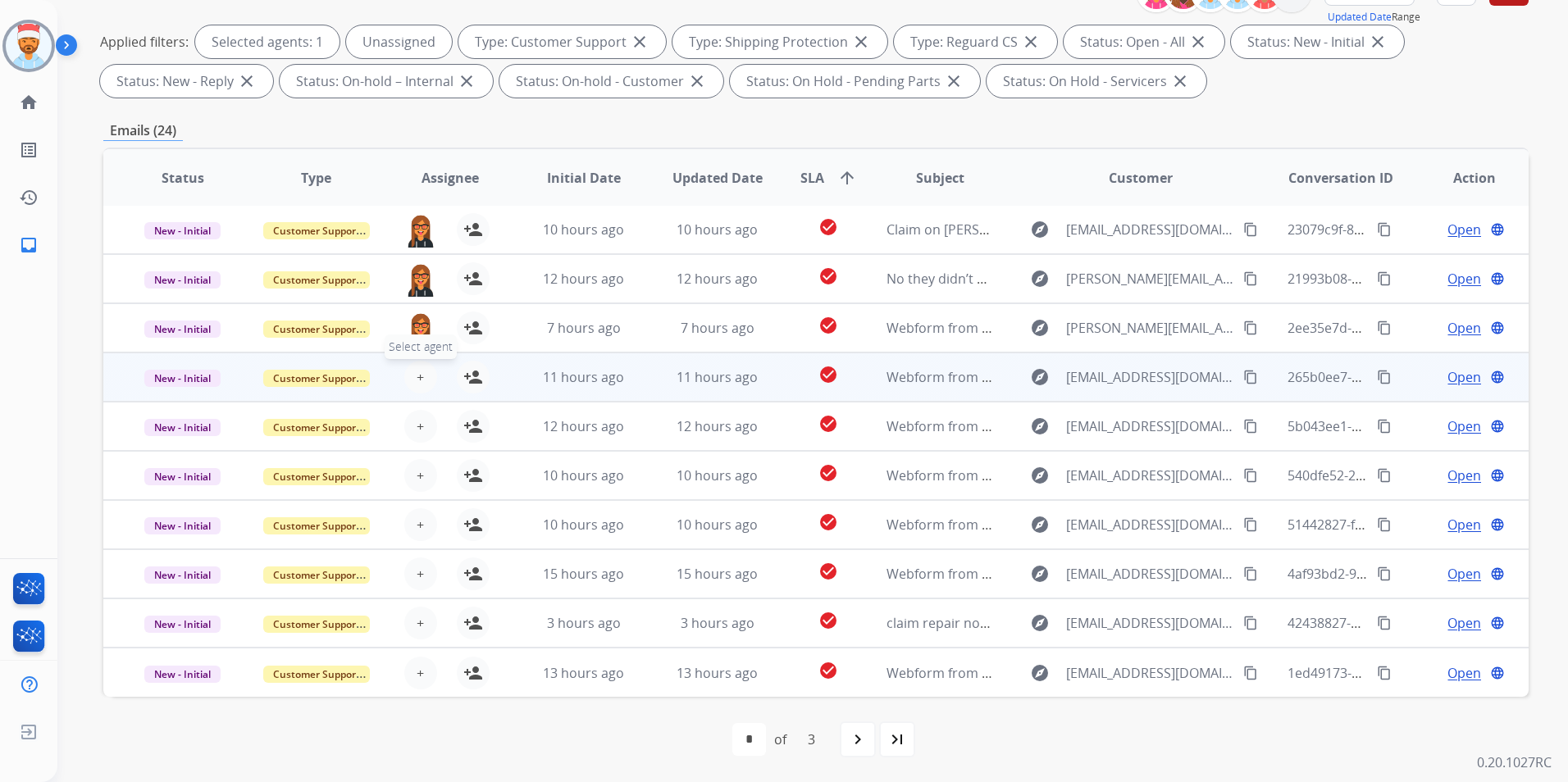
click at [413, 376] on button "+ Select agent" at bounding box center [420, 377] width 33 height 33
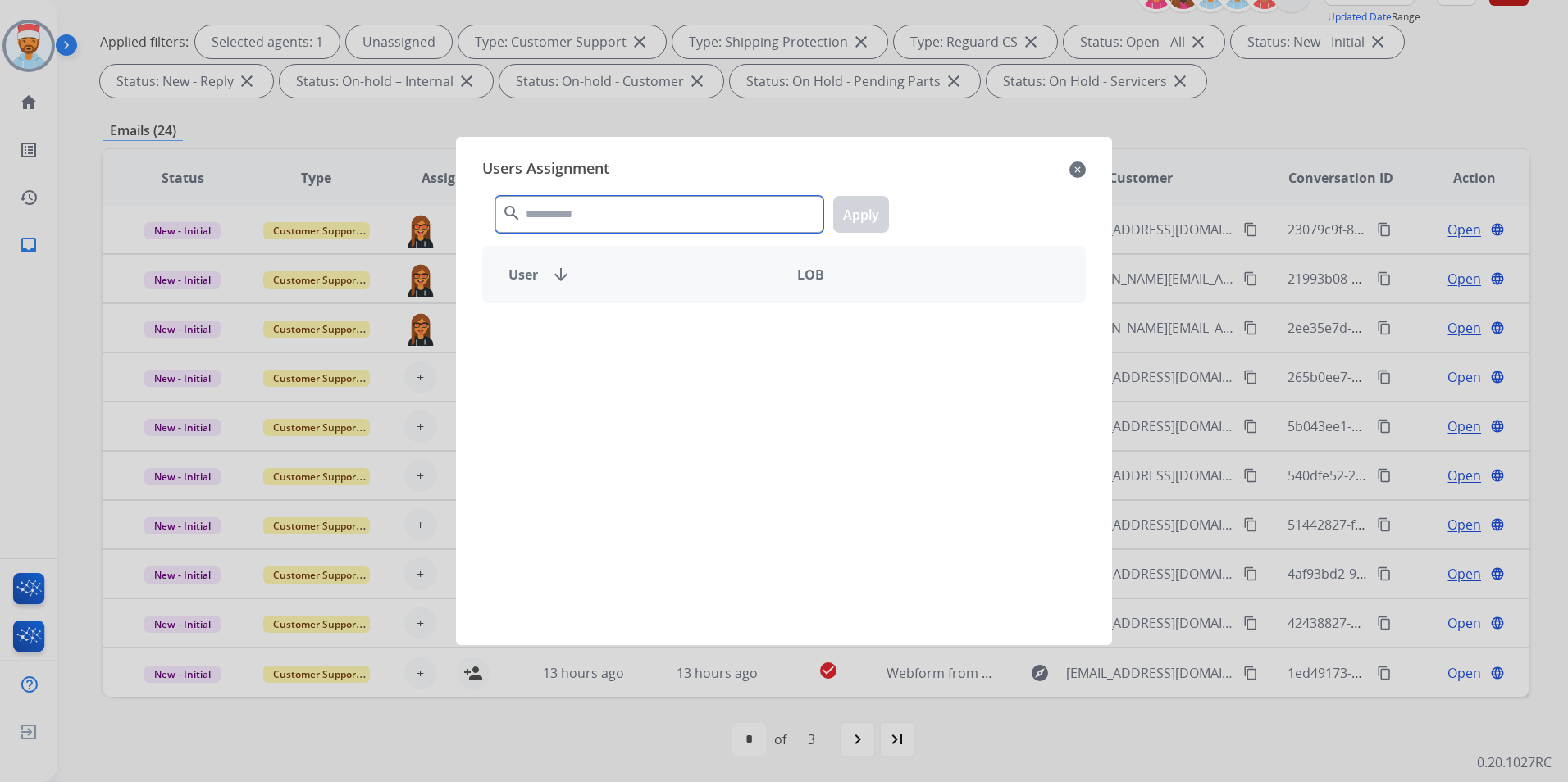
click at [583, 211] on input "text" at bounding box center [659, 214] width 328 height 37
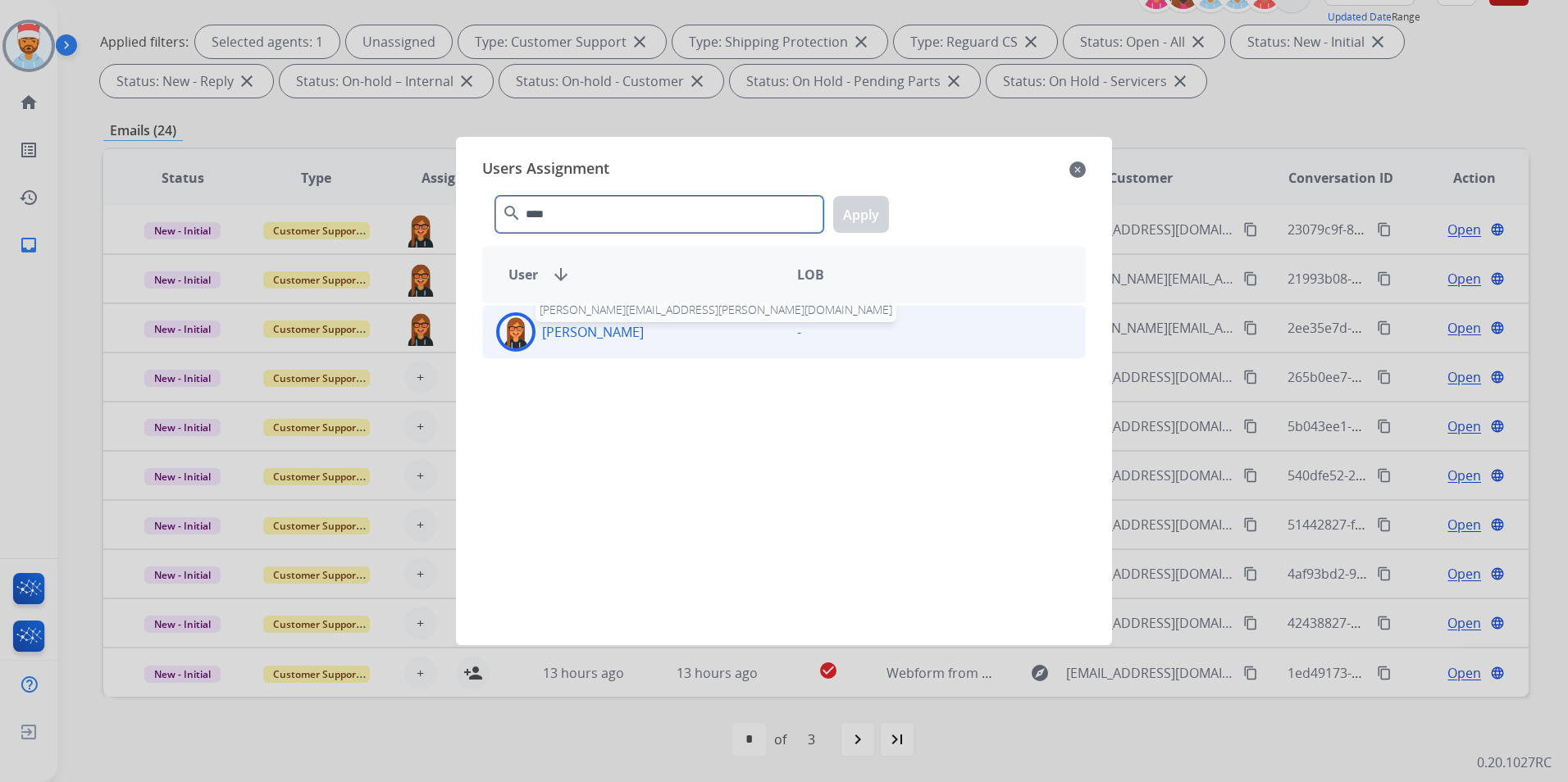
type input "****"
click at [569, 331] on p "[PERSON_NAME]" at bounding box center [593, 332] width 101 height 20
click at [872, 207] on button "Apply" at bounding box center [861, 214] width 56 height 37
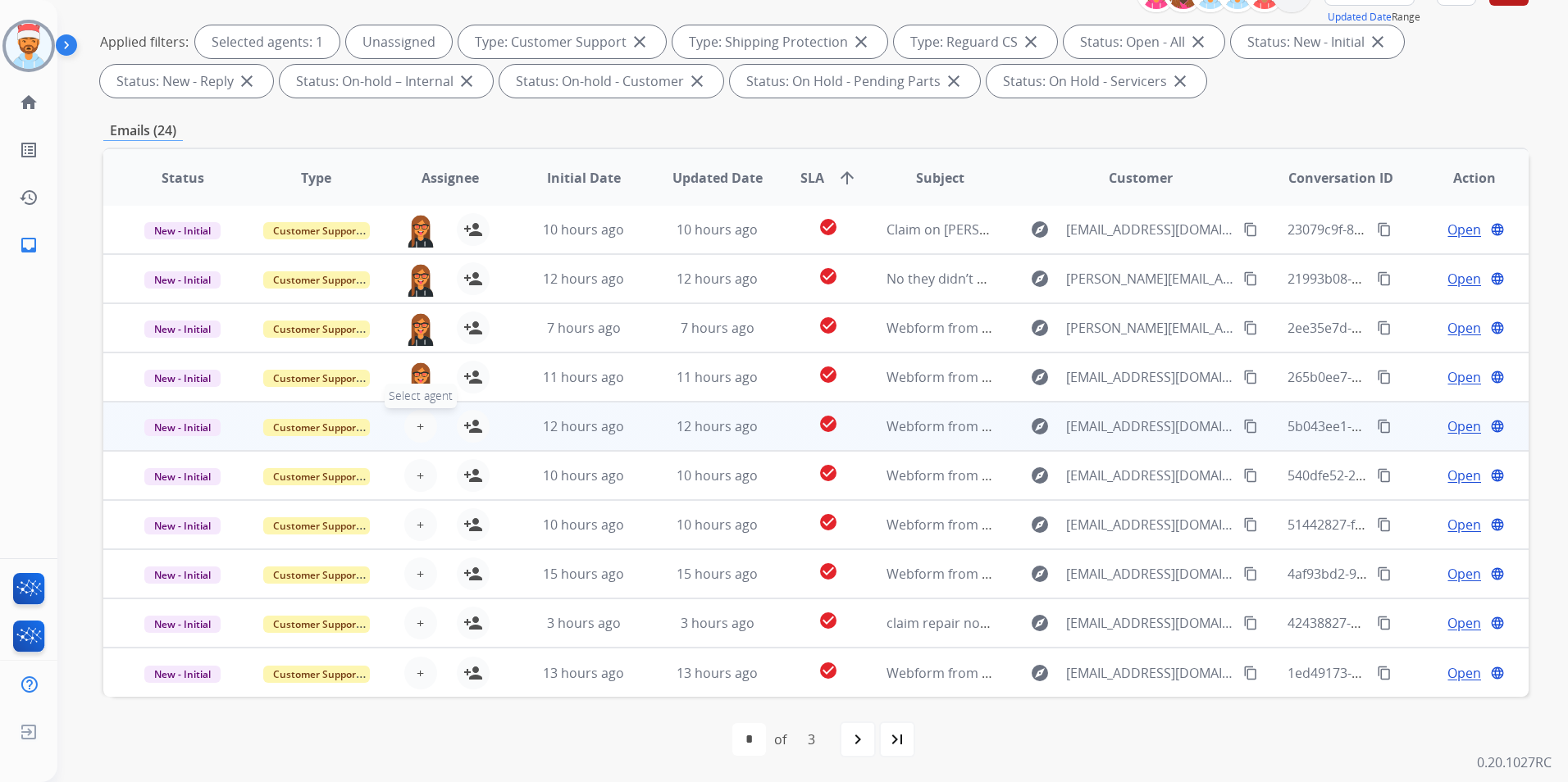
click at [417, 432] on span "+" at bounding box center [420, 426] width 8 height 20
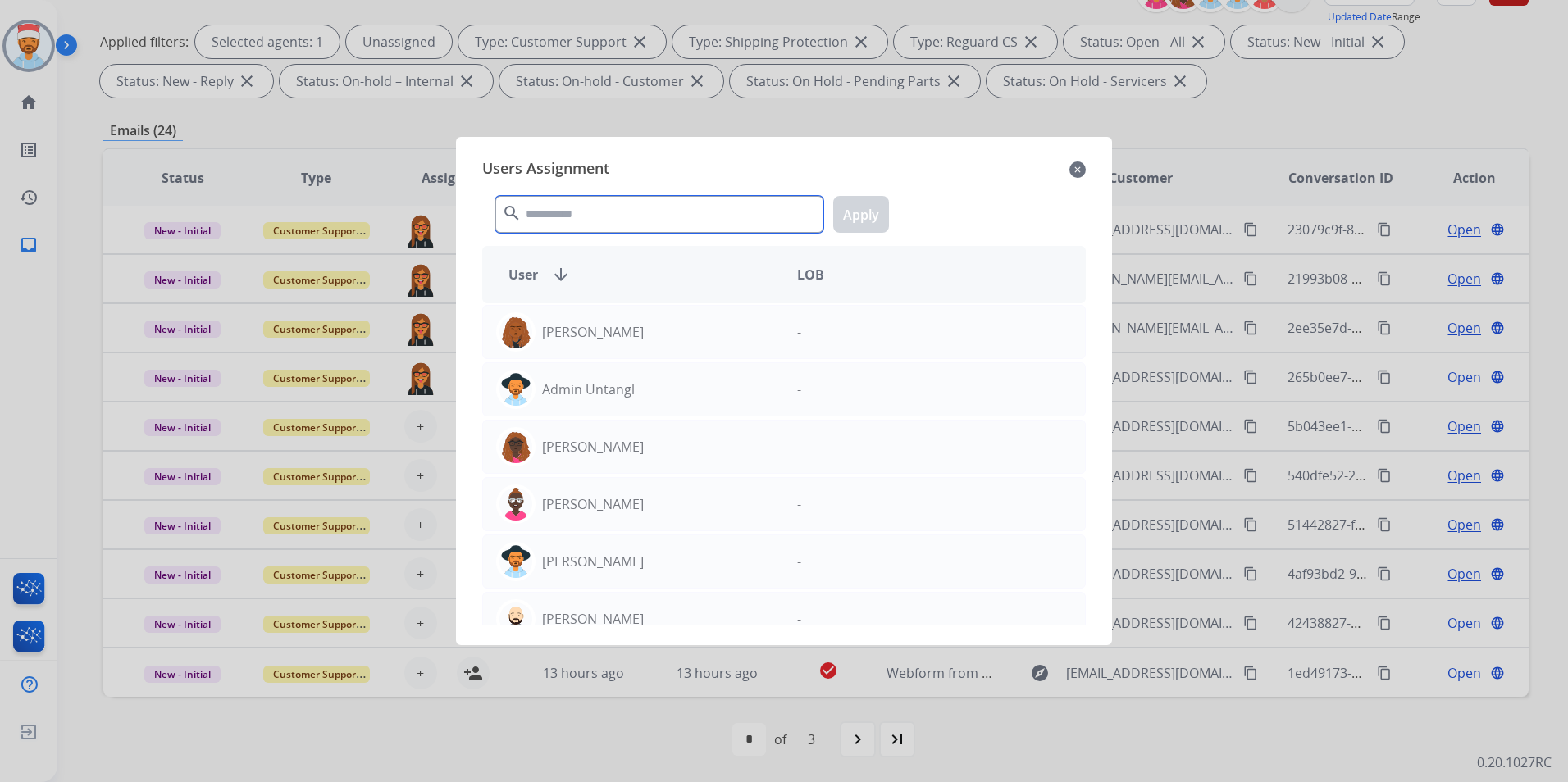
click at [617, 221] on input "text" at bounding box center [659, 214] width 328 height 37
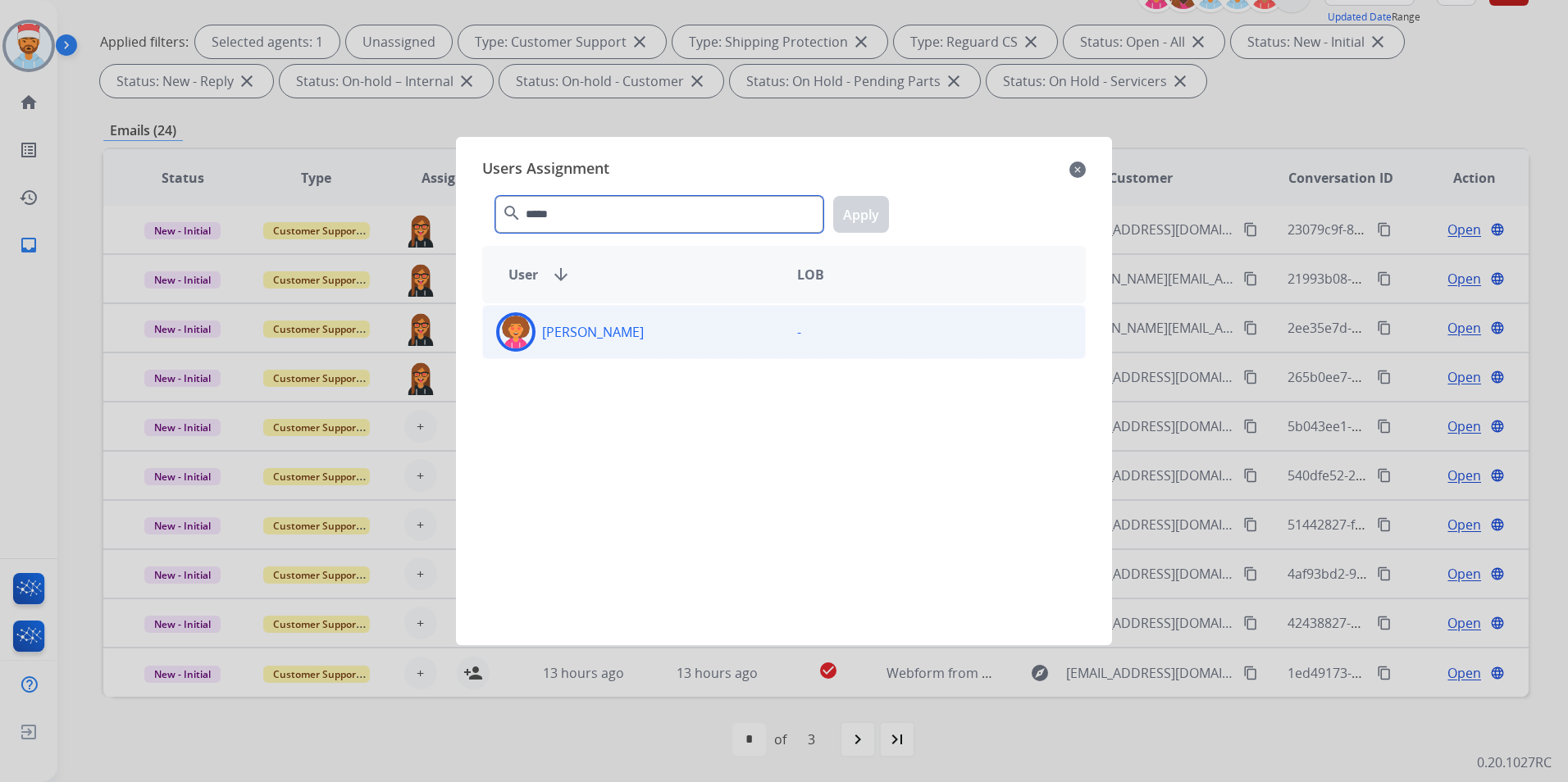
type input "*****"
drag, startPoint x: 609, startPoint y: 345, endPoint x: 600, endPoint y: 341, distance: 9.8
click at [609, 344] on div "[PERSON_NAME]" at bounding box center [634, 333] width 301 height 40
click at [873, 208] on button "Apply" at bounding box center [861, 214] width 56 height 37
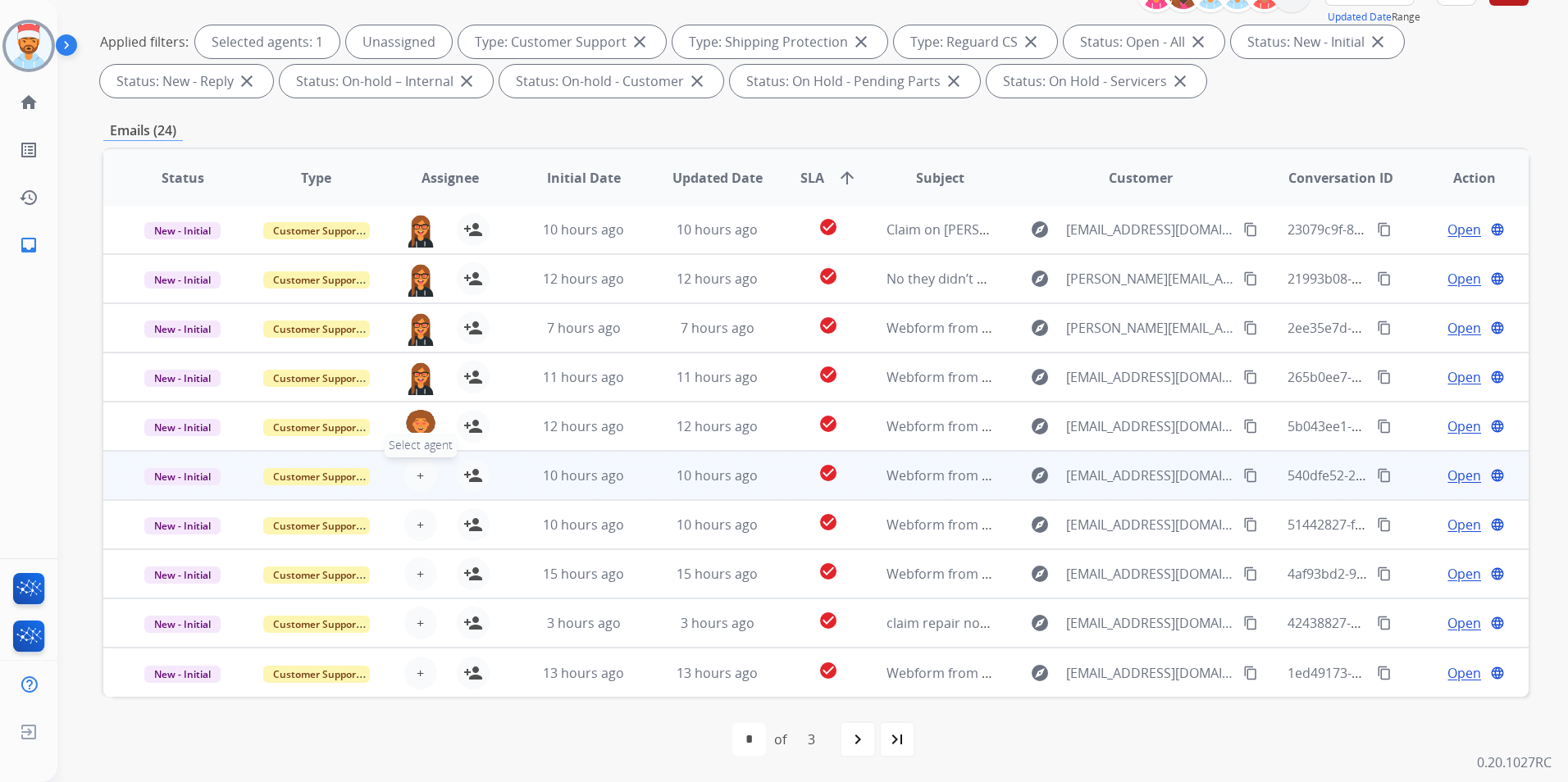
drag, startPoint x: 435, startPoint y: 476, endPoint x: 420, endPoint y: 475, distance: 15.0
click at [432, 476] on div "+ Select agent person_add Assign to Me" at bounding box center [437, 475] width 105 height 33
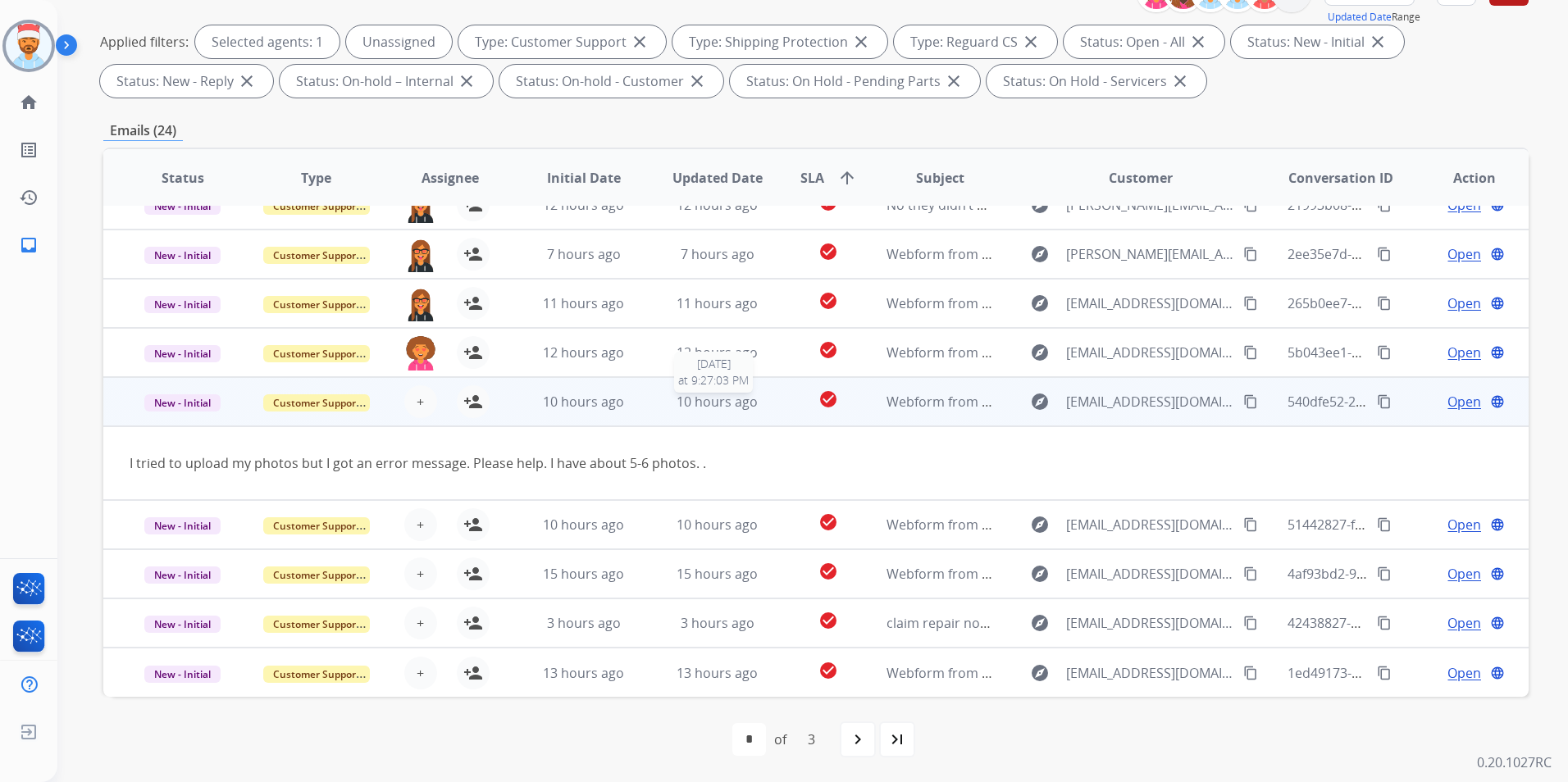
click at [772, 406] on td "check_circle" at bounding box center [817, 401] width 89 height 49
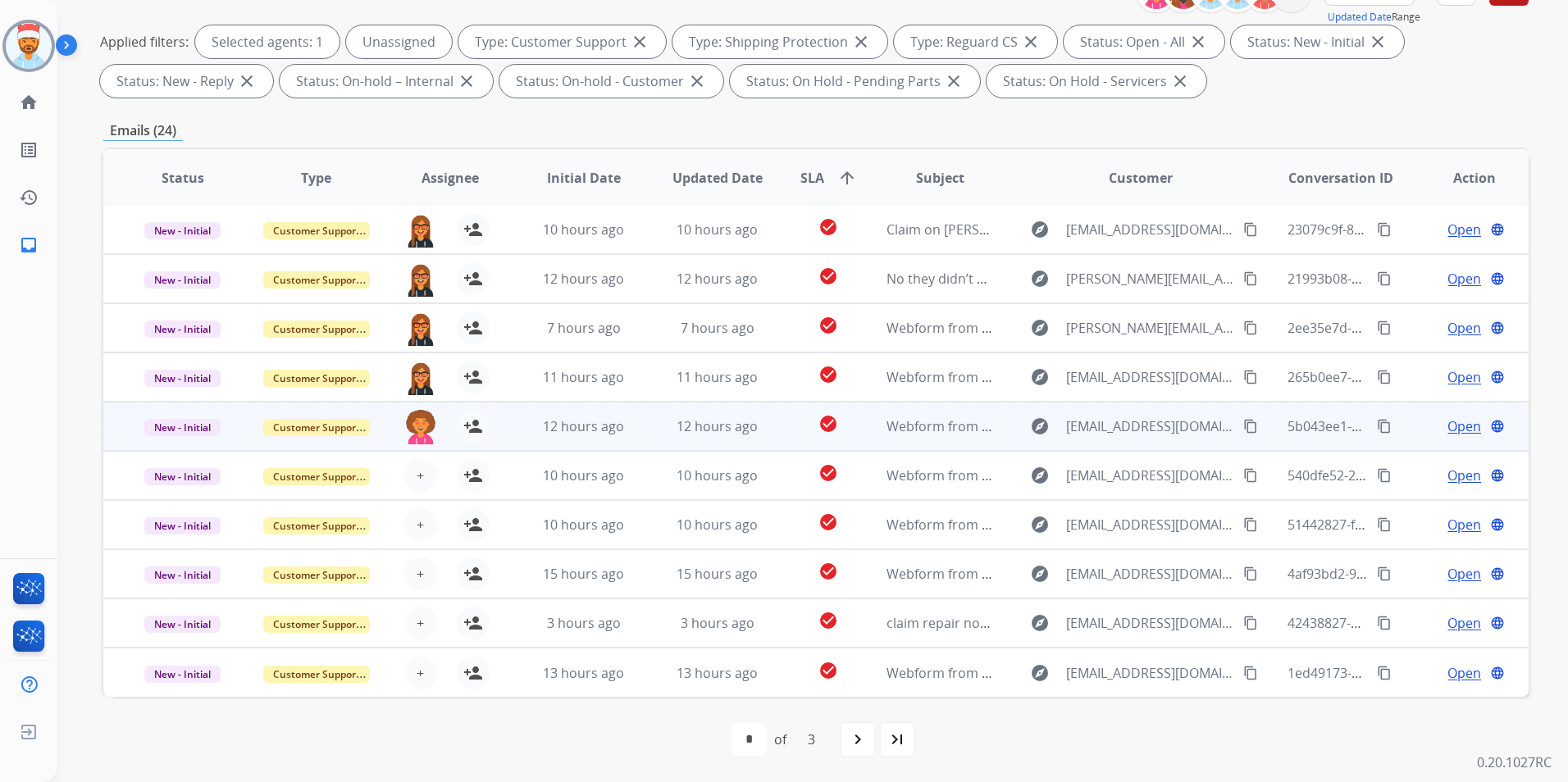
scroll to position [2, 0]
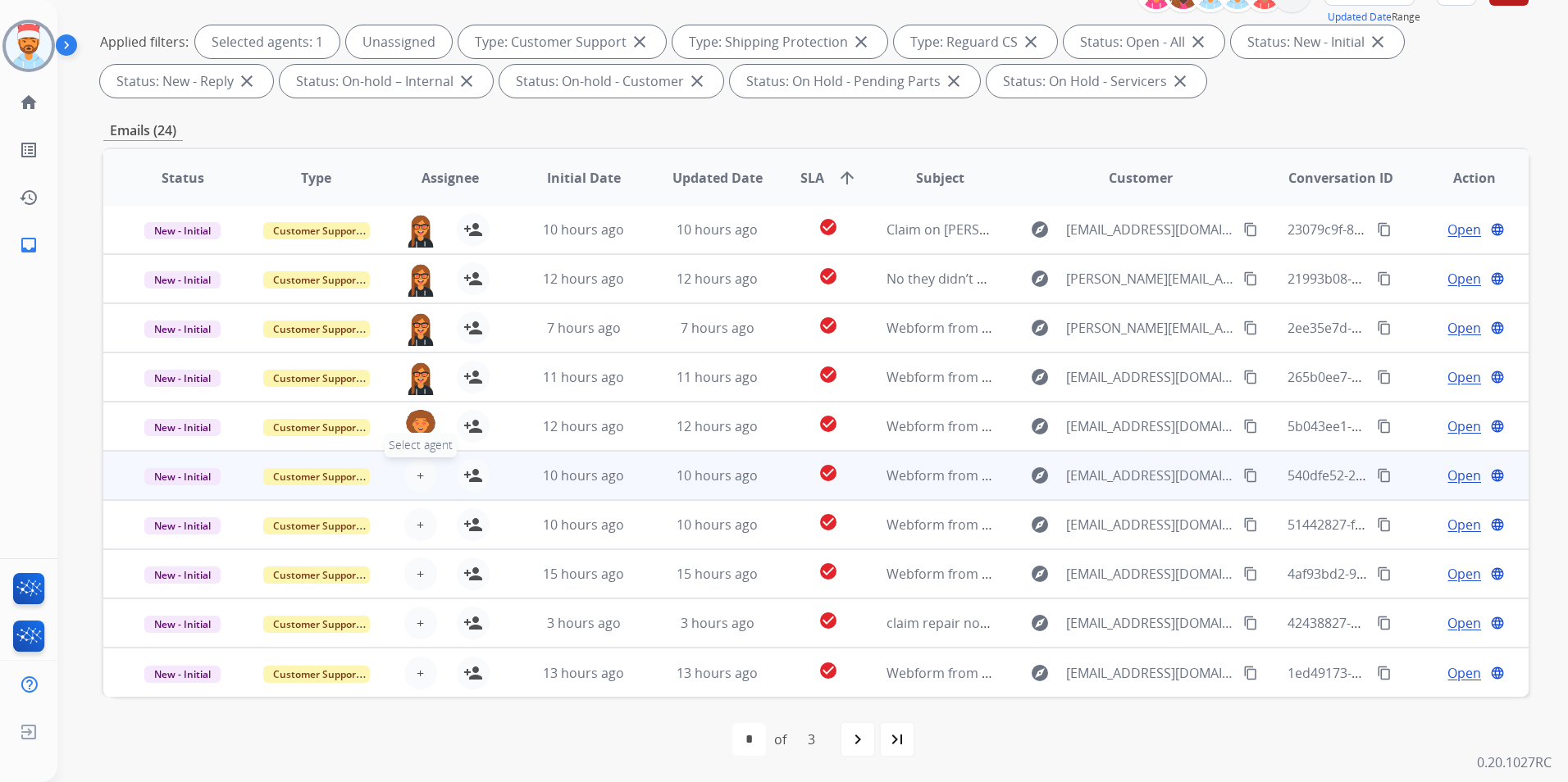
click at [417, 474] on span "+" at bounding box center [420, 475] width 8 height 20
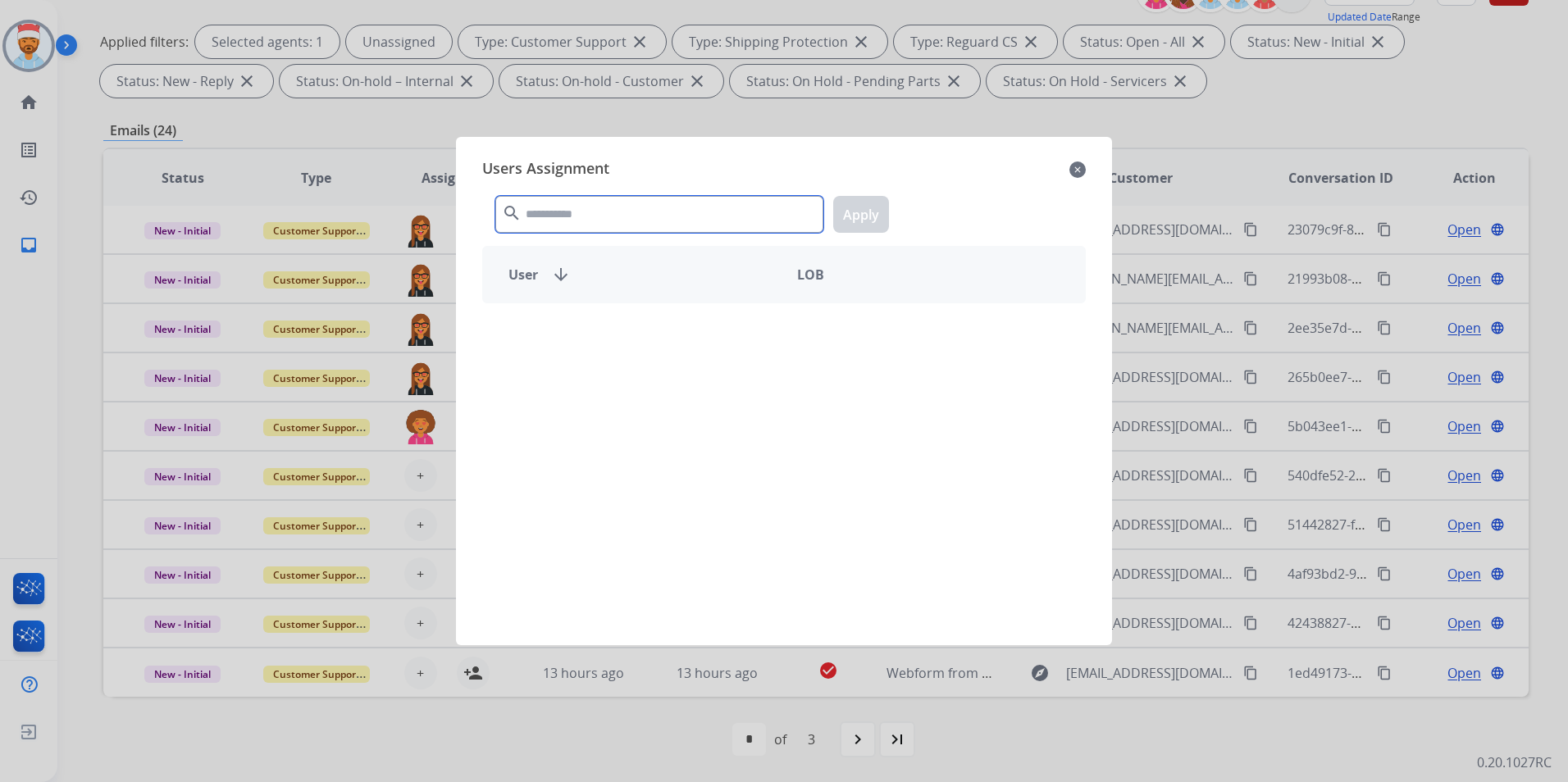
click at [648, 214] on input "text" at bounding box center [659, 214] width 328 height 37
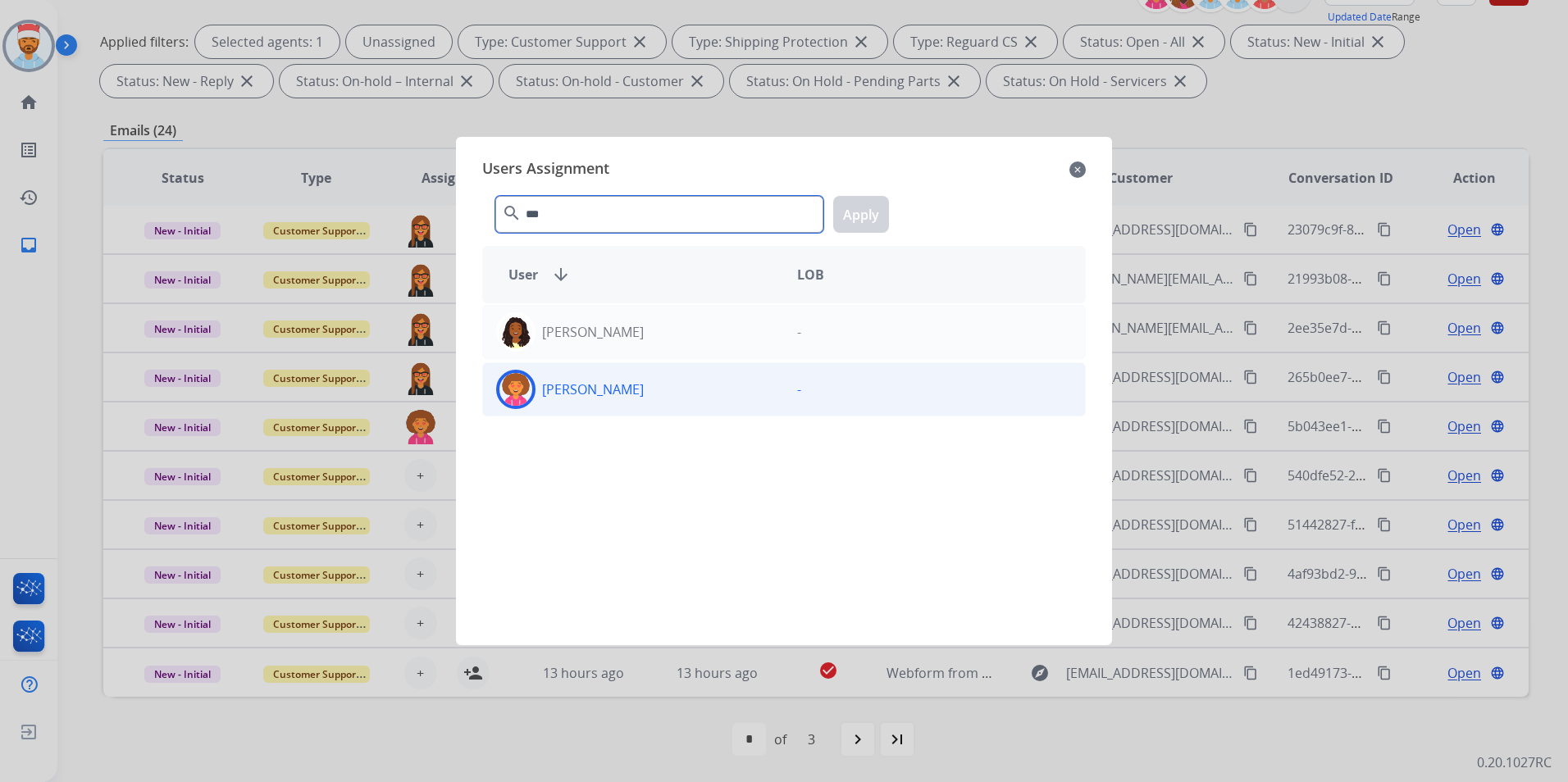
type input "***"
click at [607, 385] on p "[PERSON_NAME]" at bounding box center [593, 389] width 101 height 20
click at [868, 211] on button "Apply" at bounding box center [861, 214] width 56 height 37
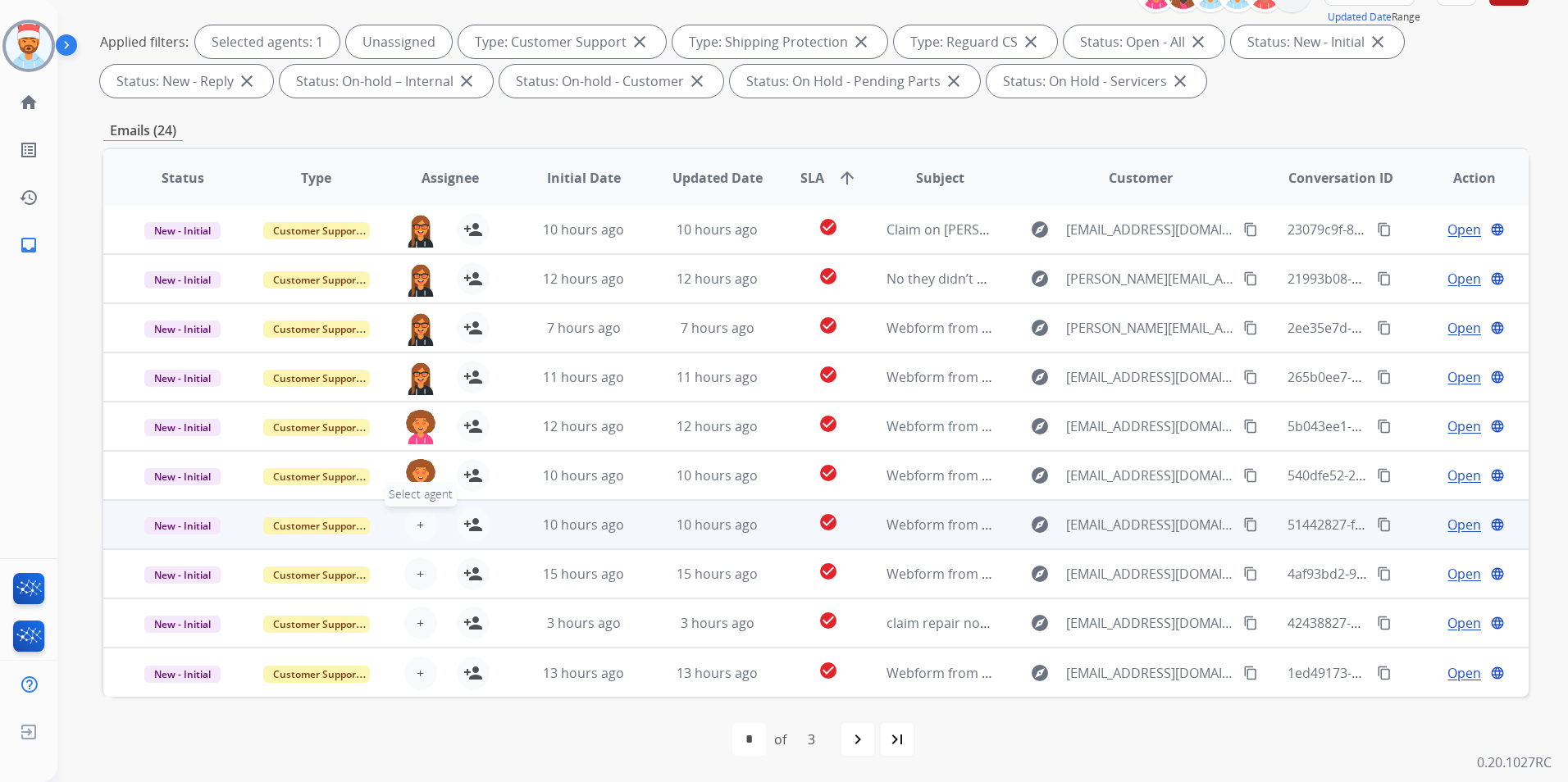
click at [417, 522] on span "+" at bounding box center [420, 524] width 8 height 20
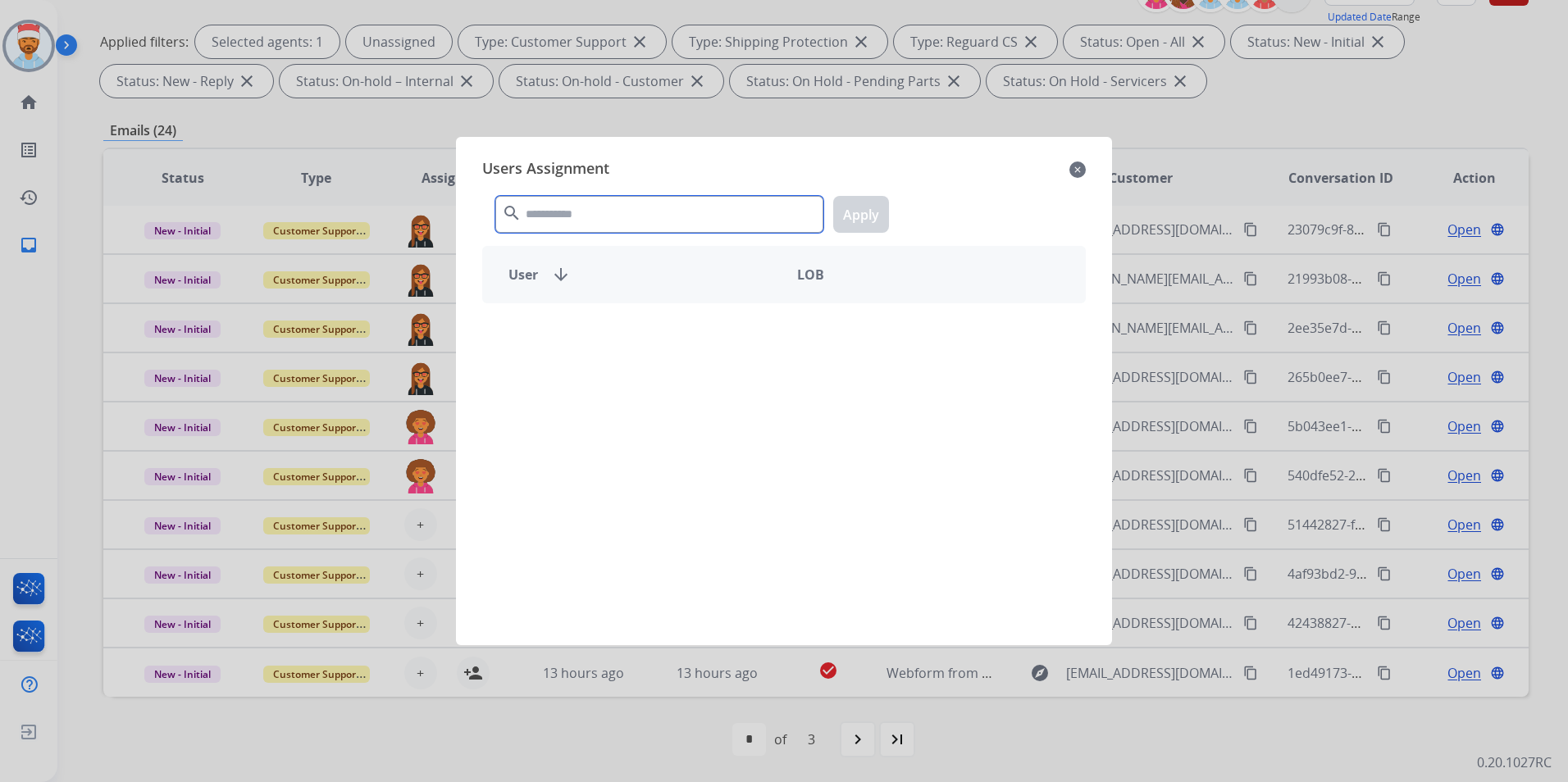
click at [595, 222] on input "text" at bounding box center [659, 214] width 328 height 37
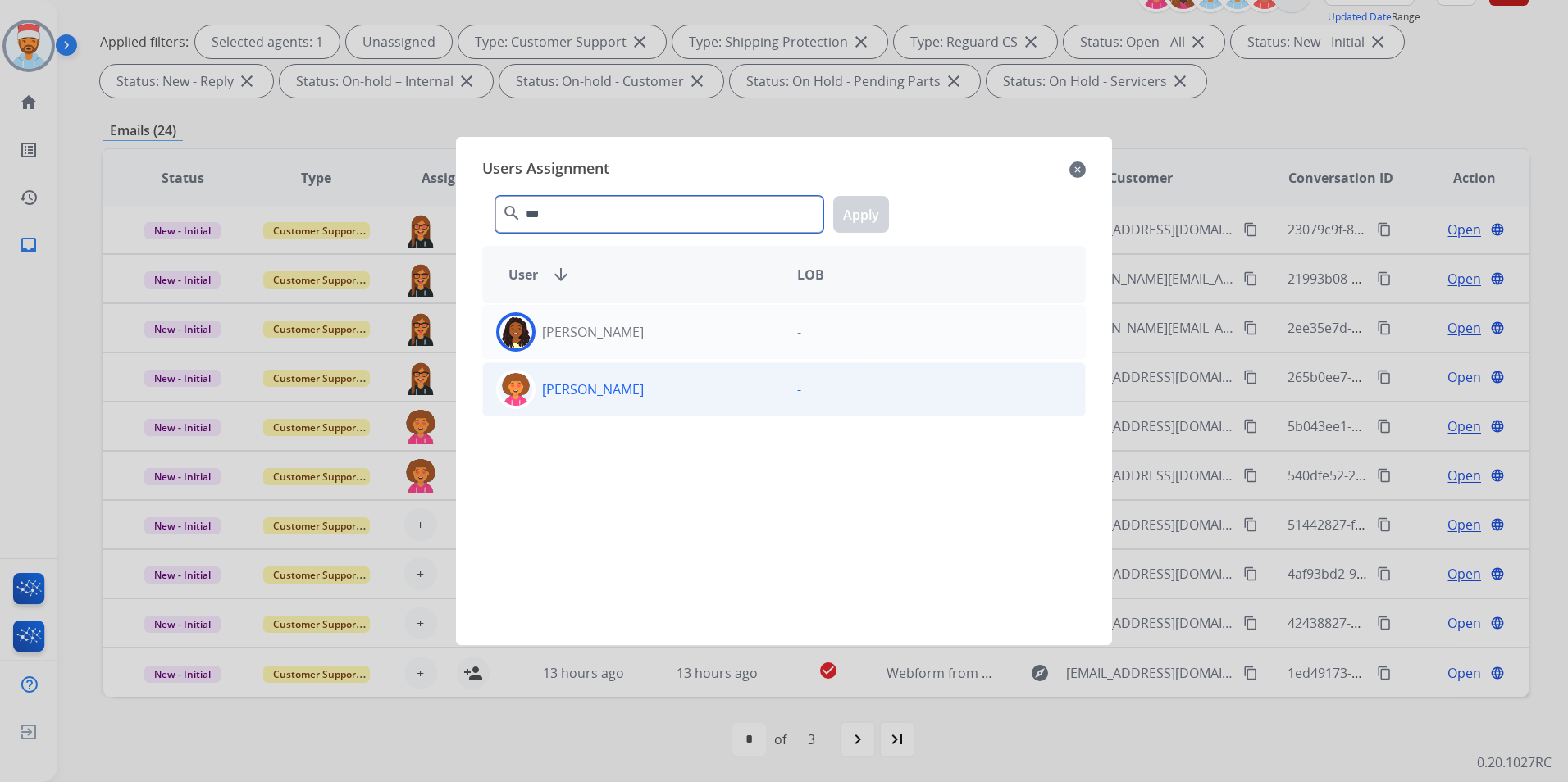
type input "***"
click at [567, 383] on p "[PERSON_NAME]" at bounding box center [593, 389] width 101 height 20
click at [885, 214] on button "Apply" at bounding box center [861, 214] width 56 height 37
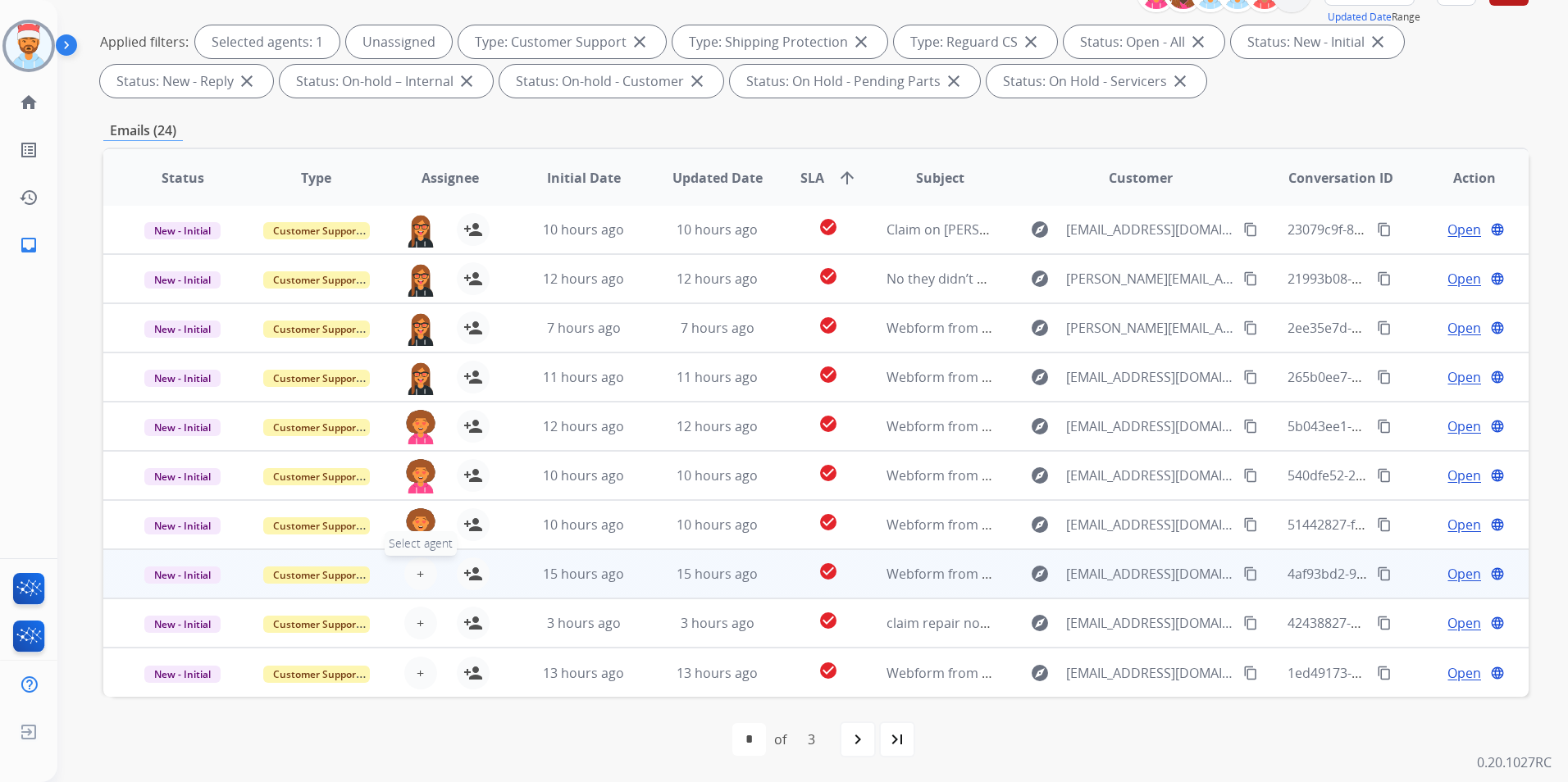
click at [412, 572] on button "+ Select agent" at bounding box center [420, 574] width 33 height 33
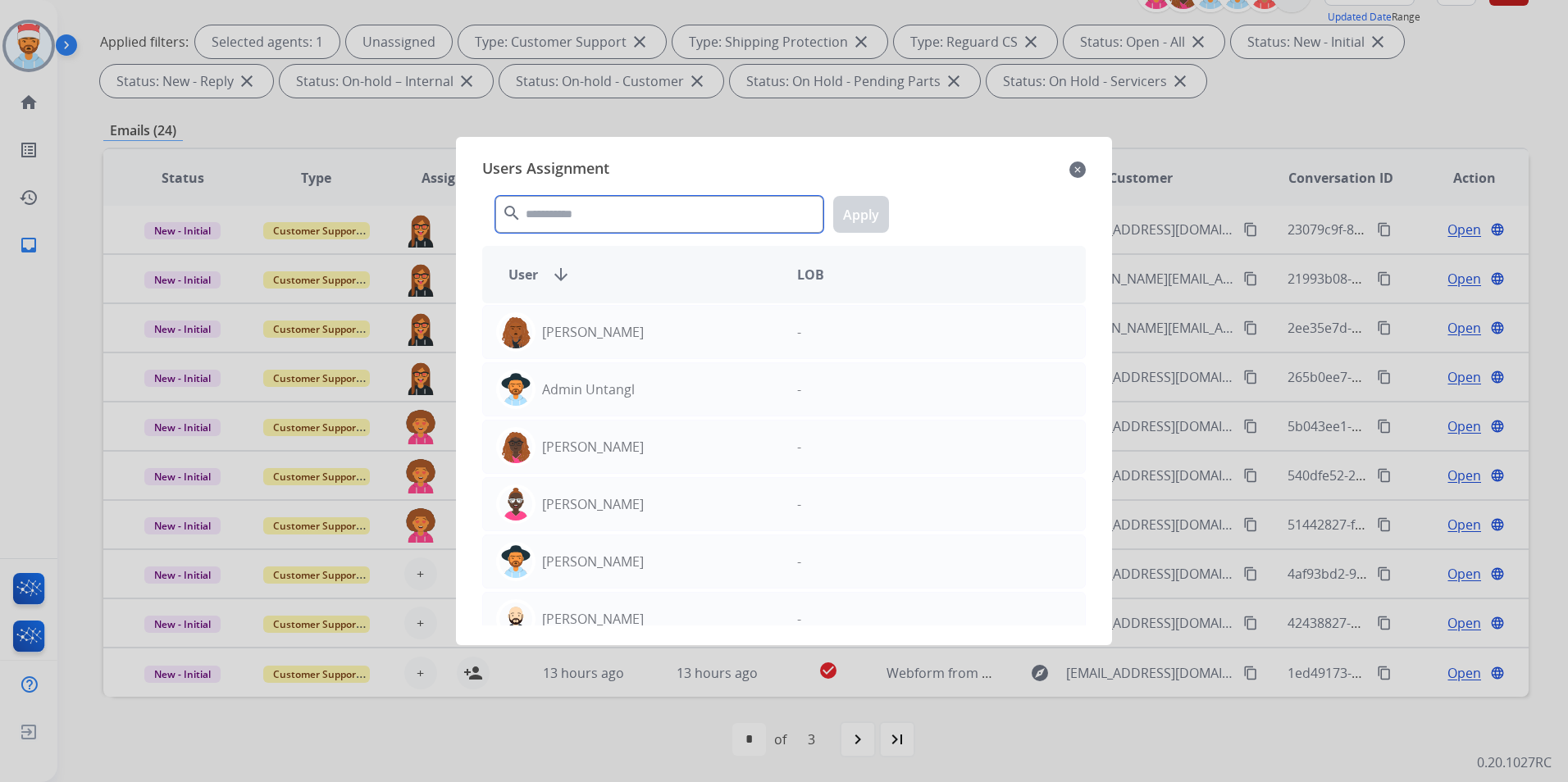
click at [599, 225] on input "text" at bounding box center [659, 214] width 328 height 37
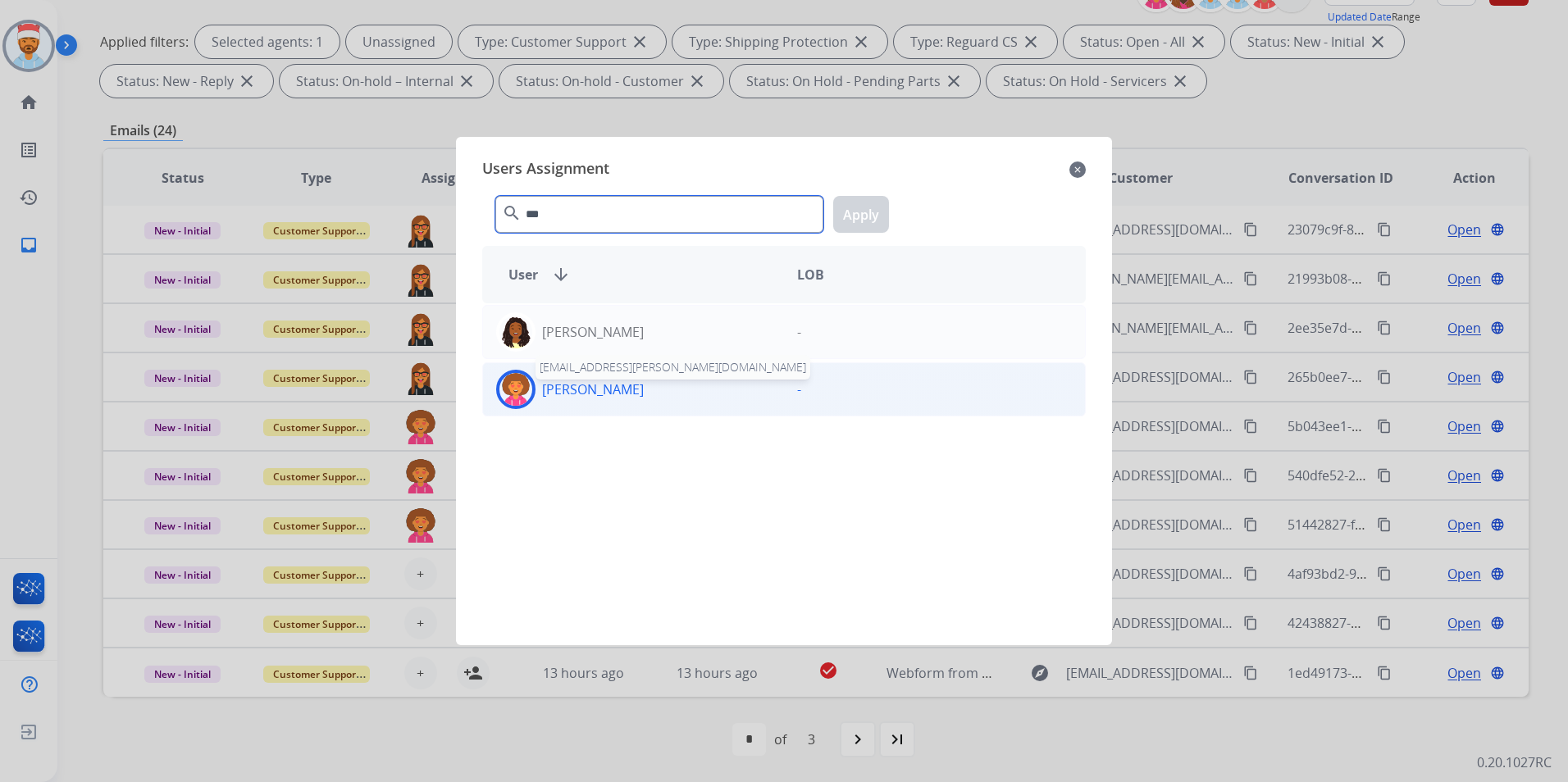
type input "***"
click at [580, 388] on p "[PERSON_NAME]" at bounding box center [593, 389] width 101 height 20
click at [871, 209] on button "Apply" at bounding box center [861, 214] width 56 height 37
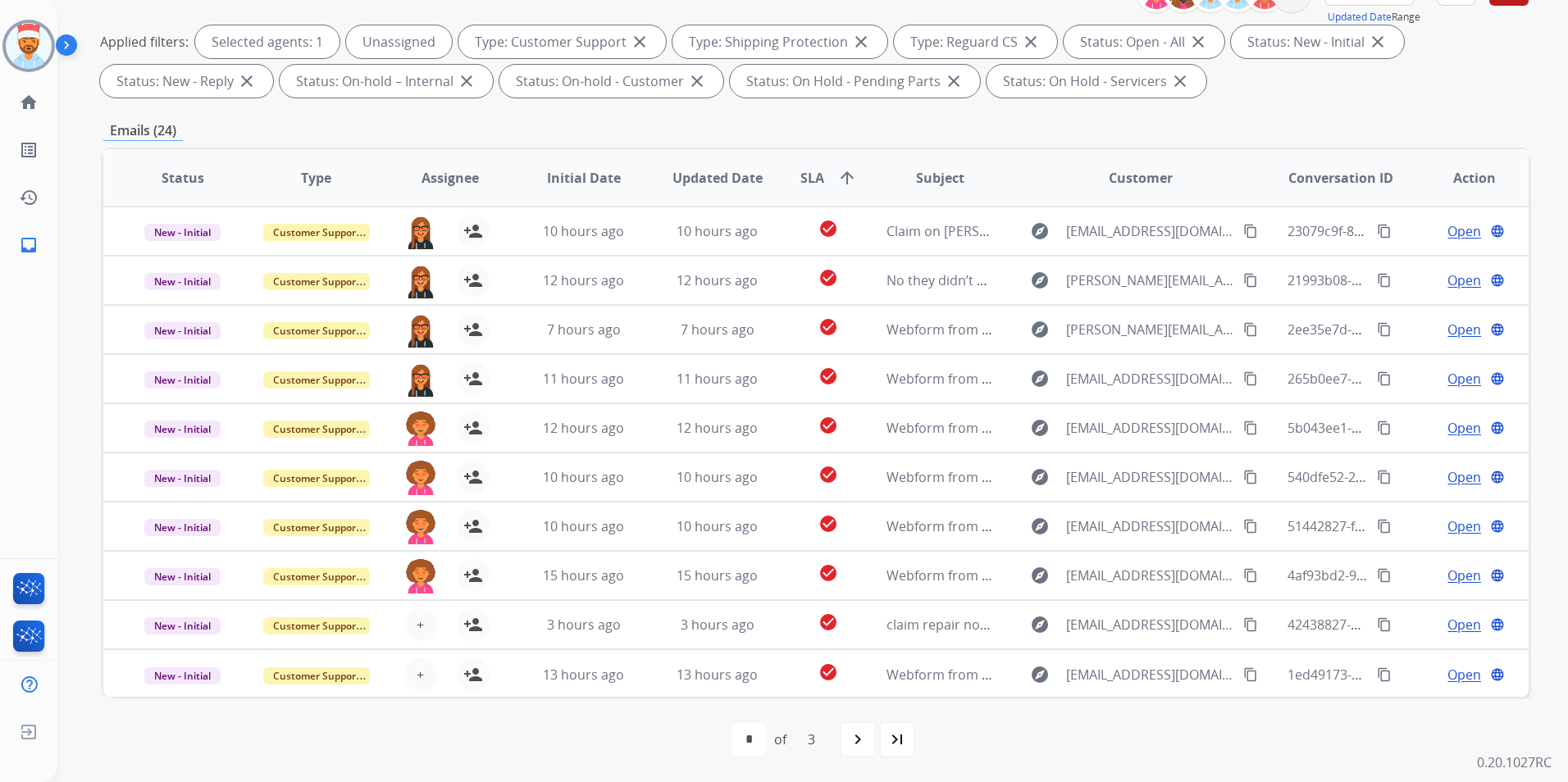
scroll to position [0, 0]
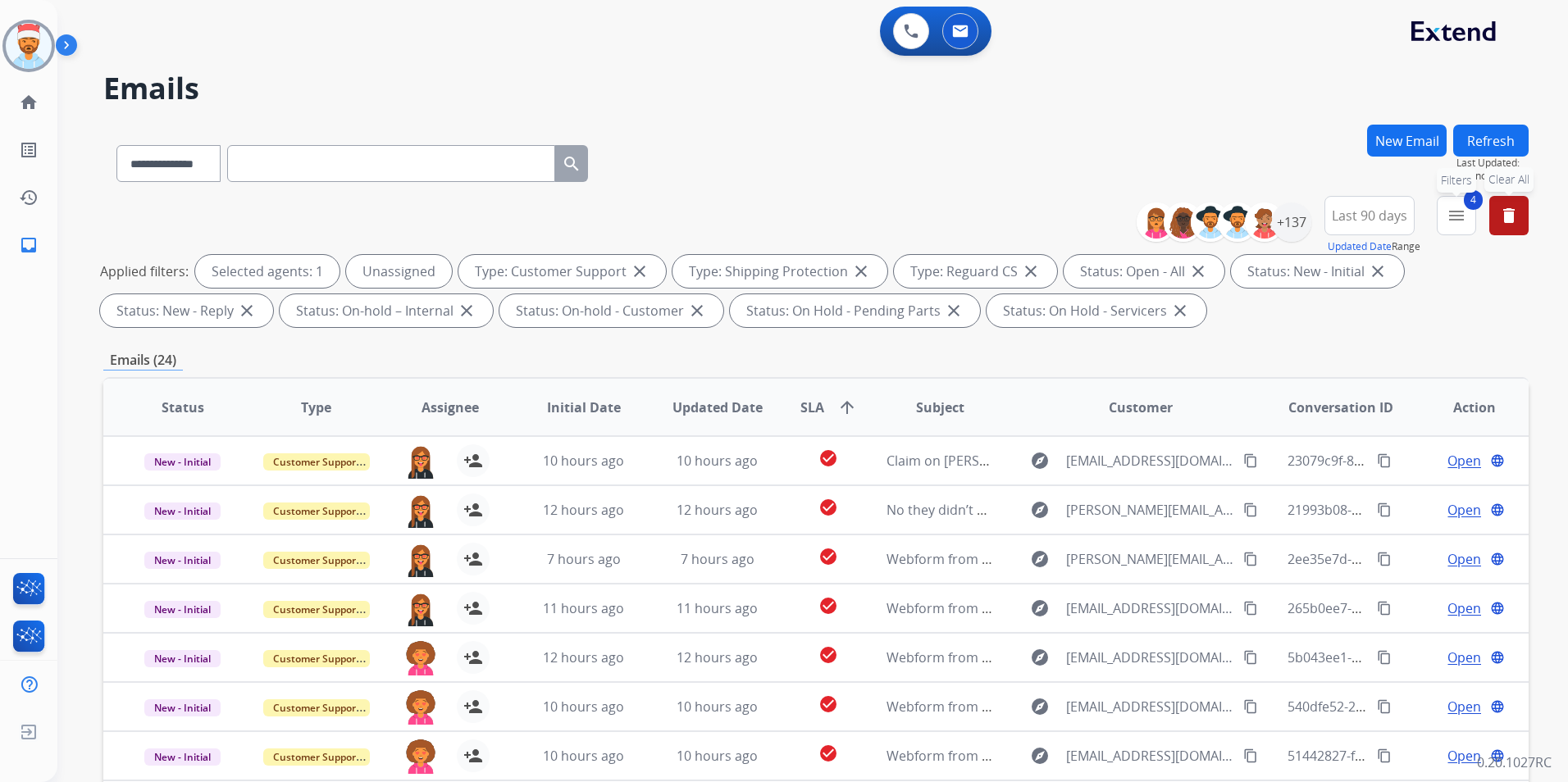
click at [1455, 213] on mat-icon "menu" at bounding box center [1456, 215] width 20 height 20
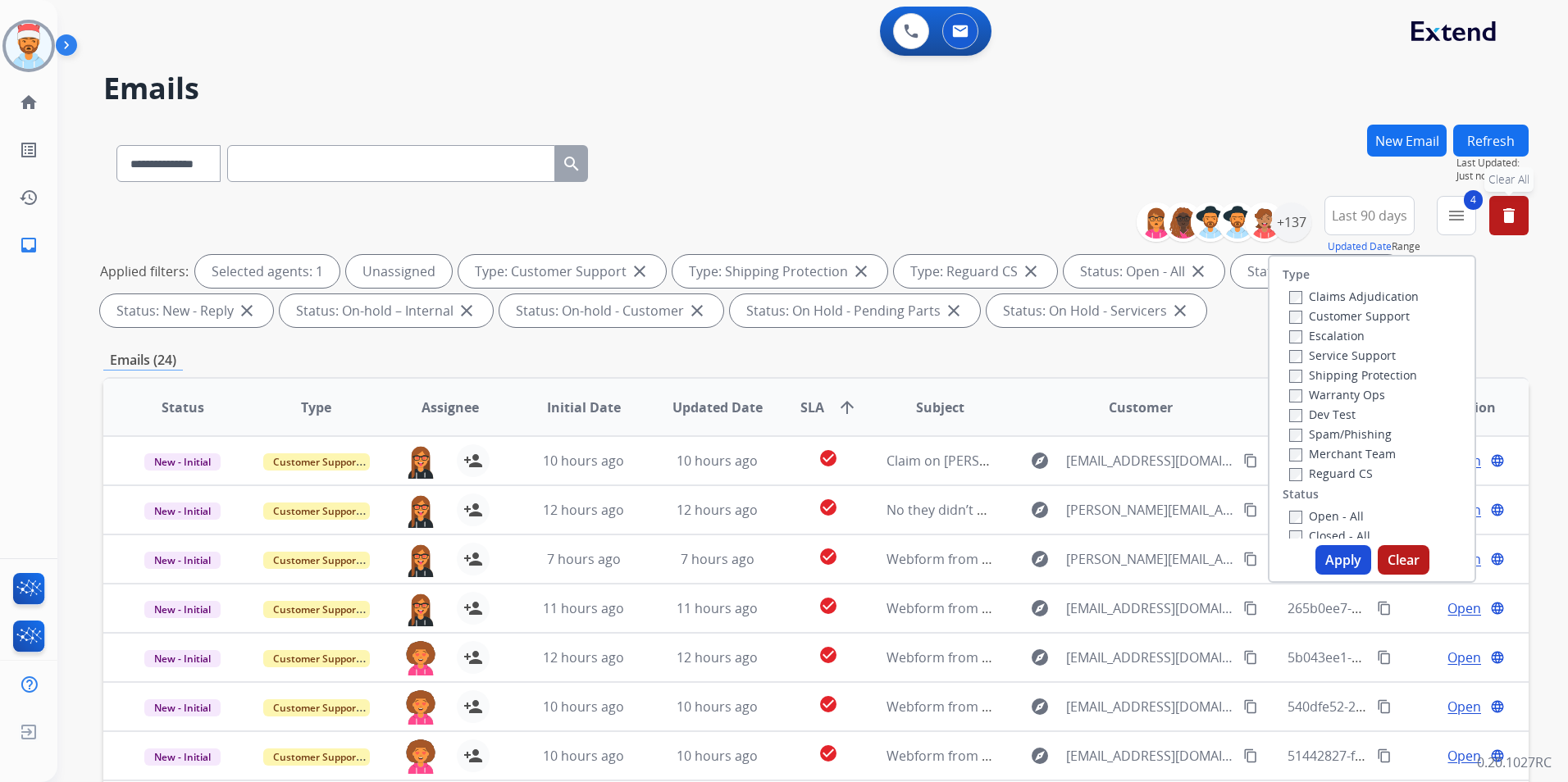
click at [1487, 137] on button "Refresh" at bounding box center [1491, 140] width 76 height 32
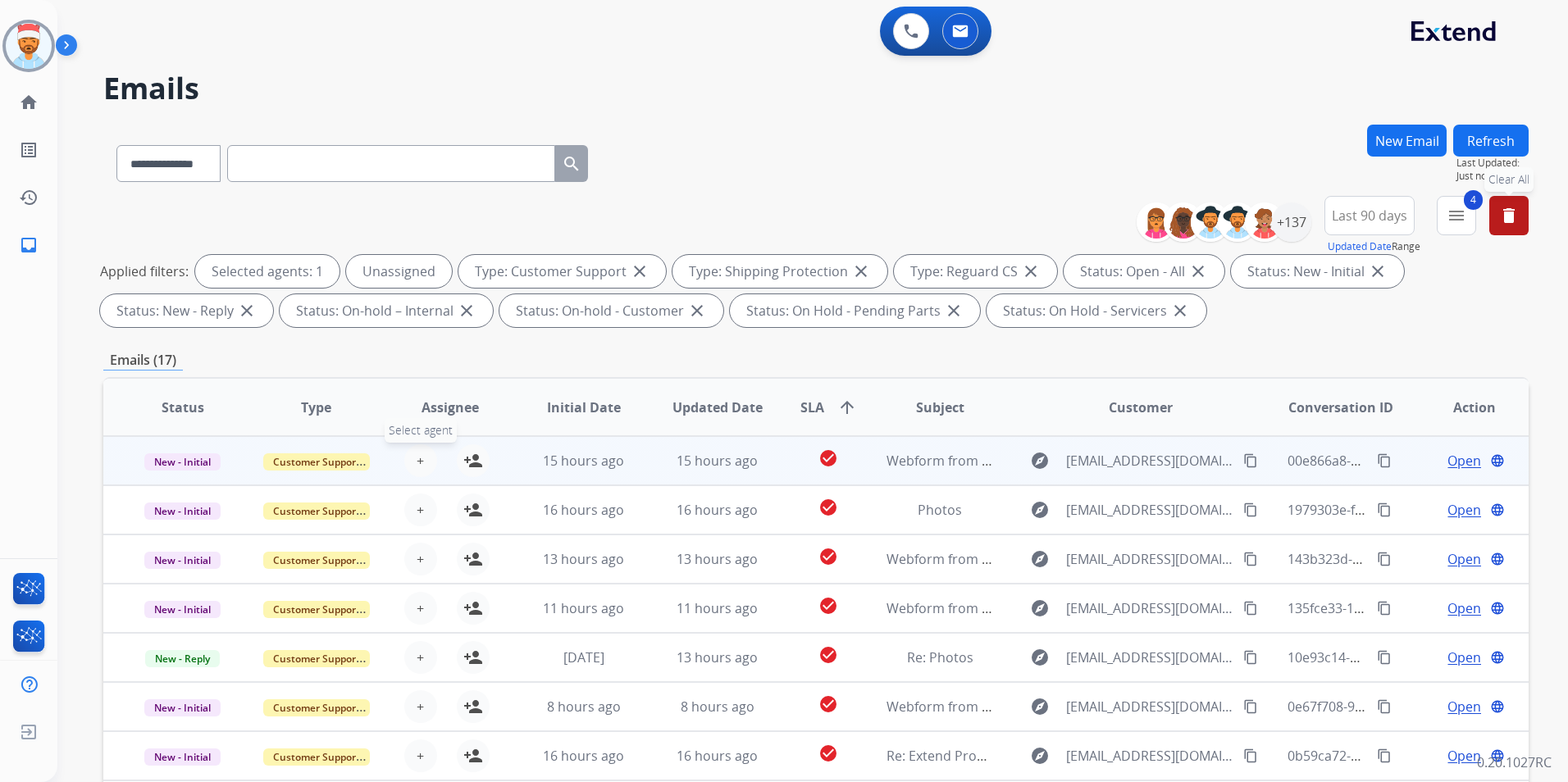
click at [420, 467] on button "+ Select agent" at bounding box center [420, 461] width 33 height 33
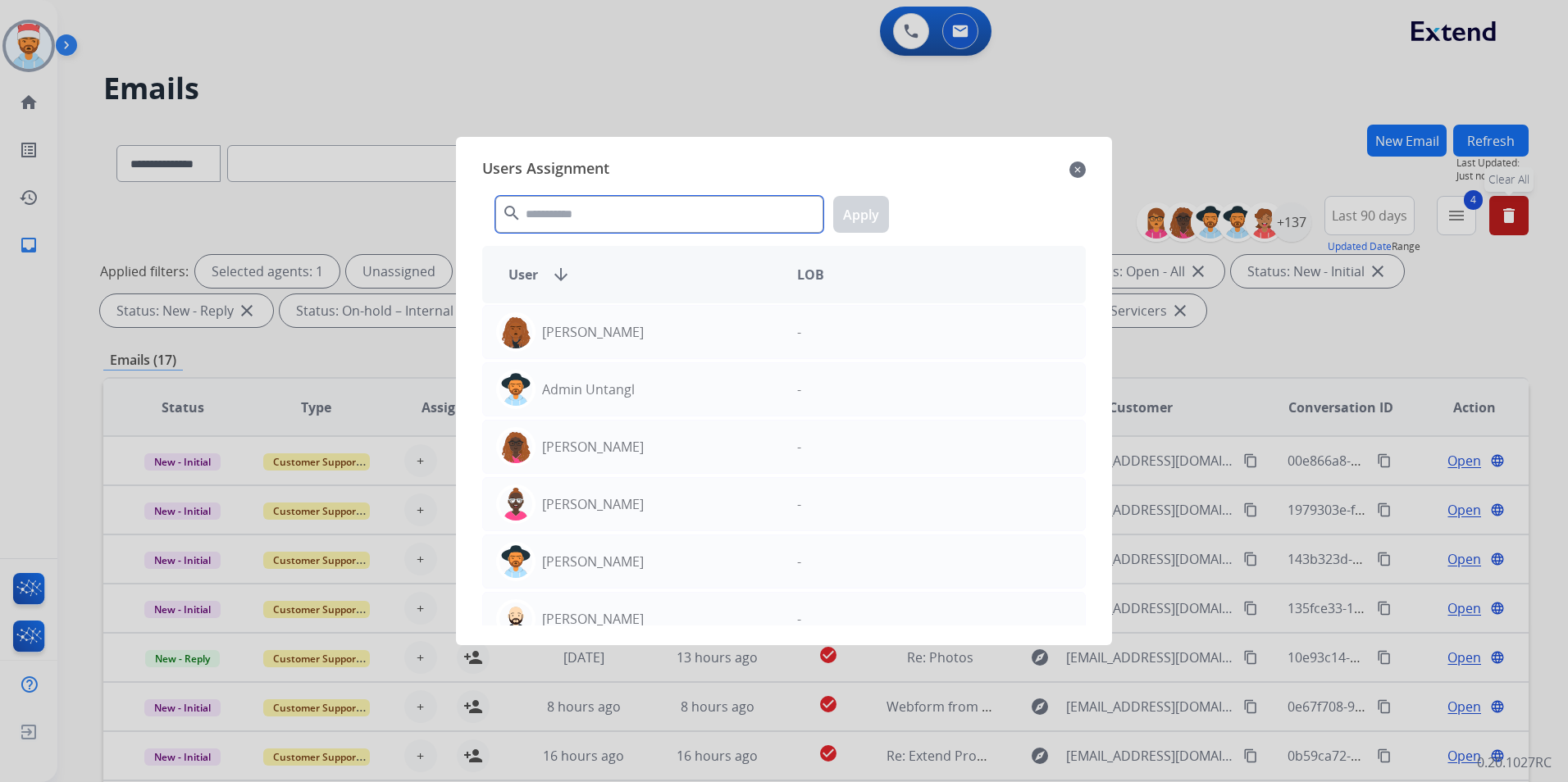
click at [571, 198] on input "text" at bounding box center [659, 214] width 328 height 37
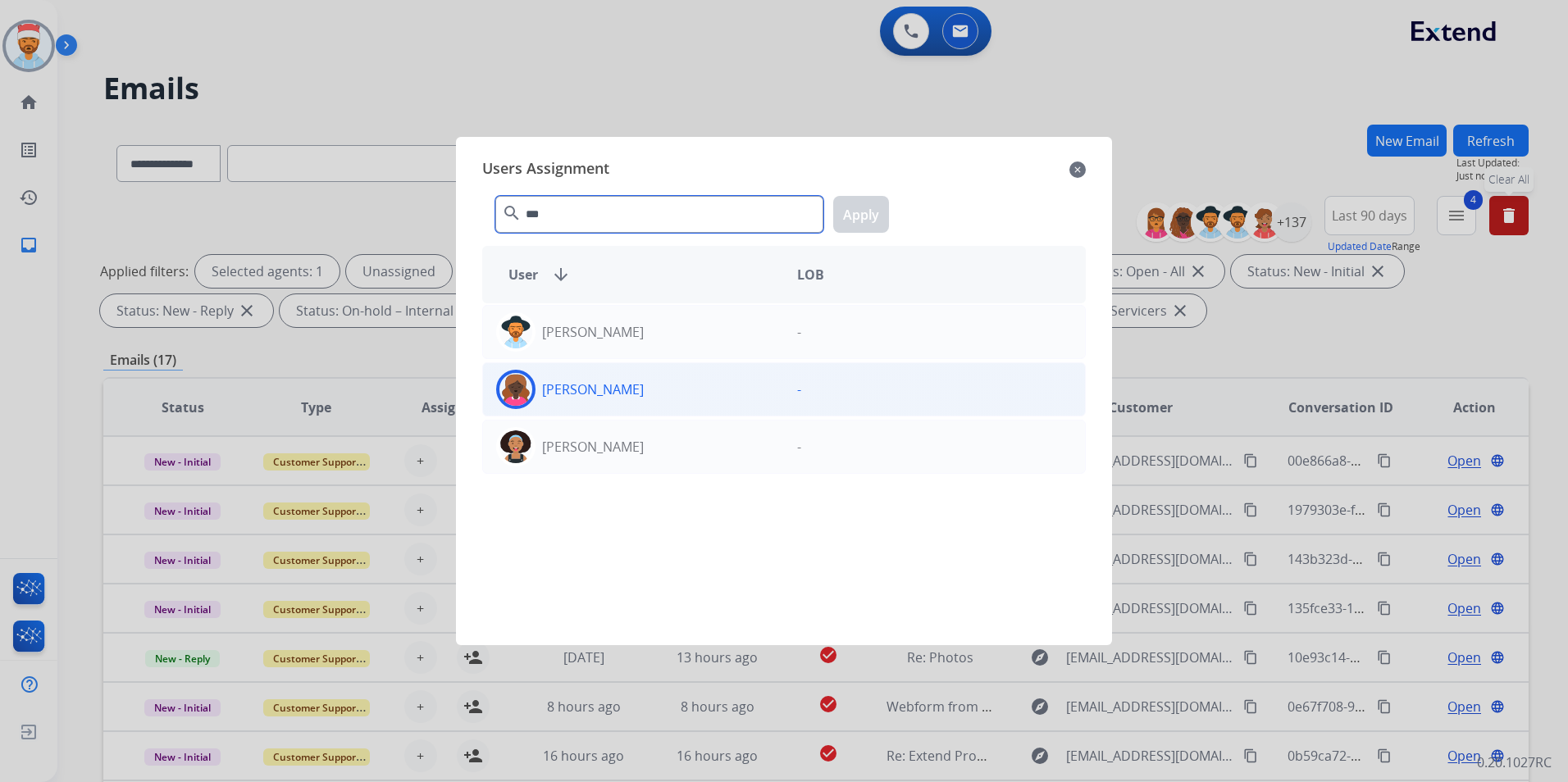
type input "***"
click at [620, 388] on p "[PERSON_NAME]" at bounding box center [593, 389] width 101 height 20
drag, startPoint x: 579, startPoint y: 213, endPoint x: 504, endPoint y: 212, distance: 75.0
click at [511, 212] on div "*** search Apply" at bounding box center [784, 211] width 603 height 57
click at [1078, 170] on mat-icon "close" at bounding box center [1077, 169] width 16 height 20
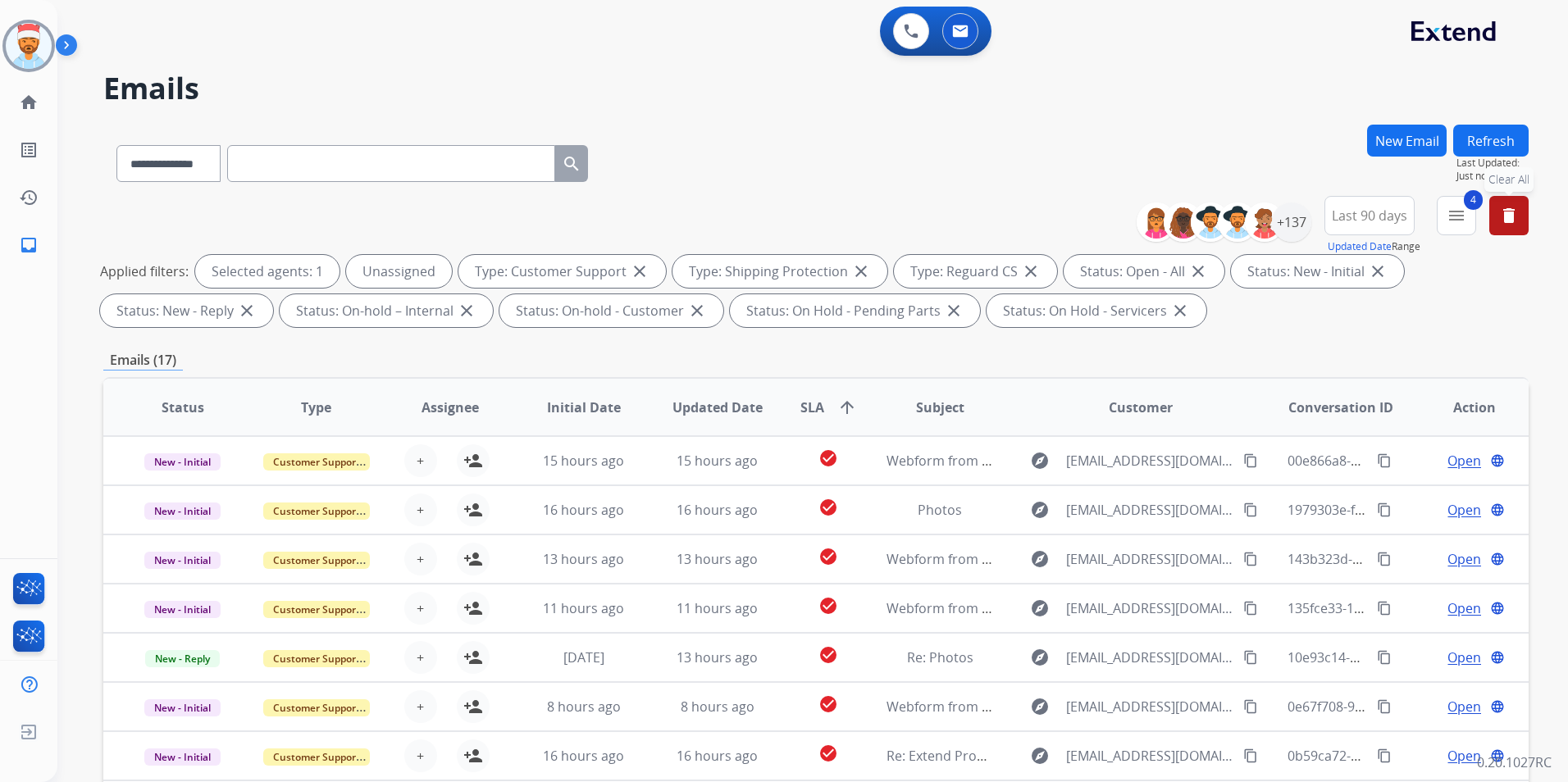
click at [843, 150] on div "**********" at bounding box center [816, 160] width 1425 height 71
